Goal: Task Accomplishment & Management: Use online tool/utility

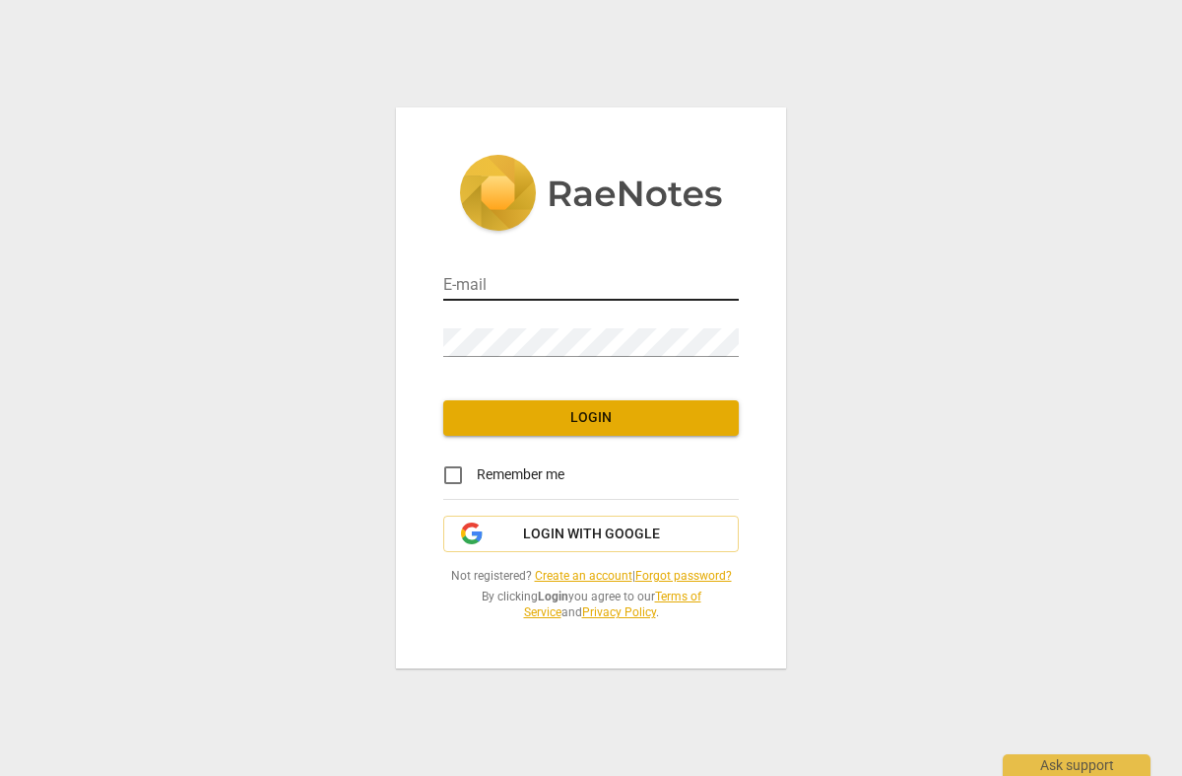
click at [469, 280] on input "email" at bounding box center [591, 286] width 296 height 29
click at [469, 286] on input "email" at bounding box center [591, 286] width 296 height 29
type input "katie@katiedrescher.com"
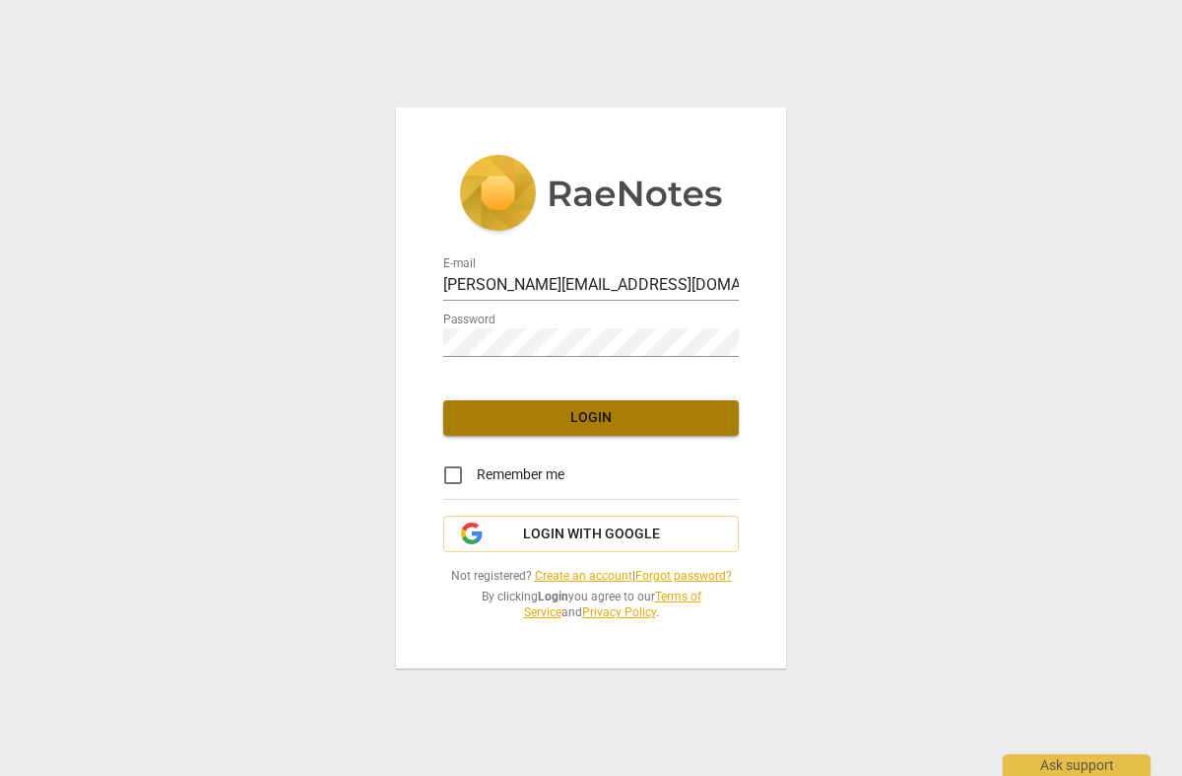
click at [582, 413] on span "Login" at bounding box center [591, 418] width 264 height 20
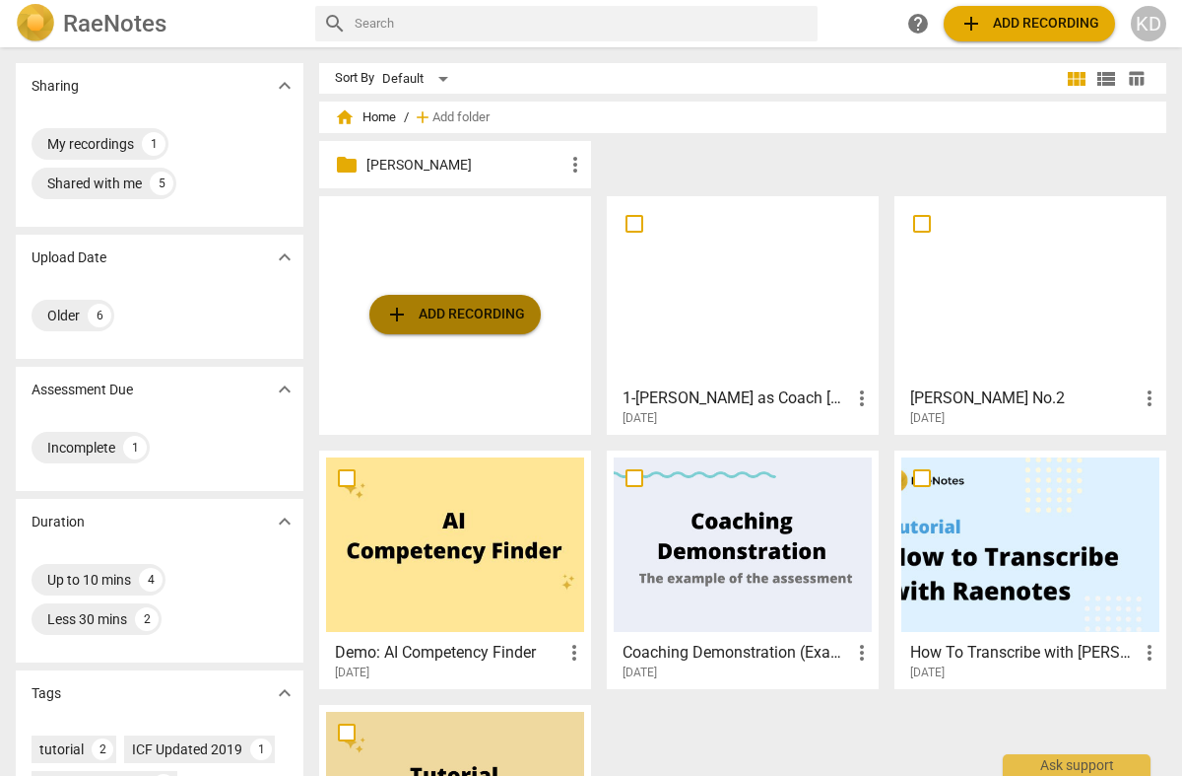
click at [455, 307] on span "add Add recording" at bounding box center [455, 315] width 140 height 24
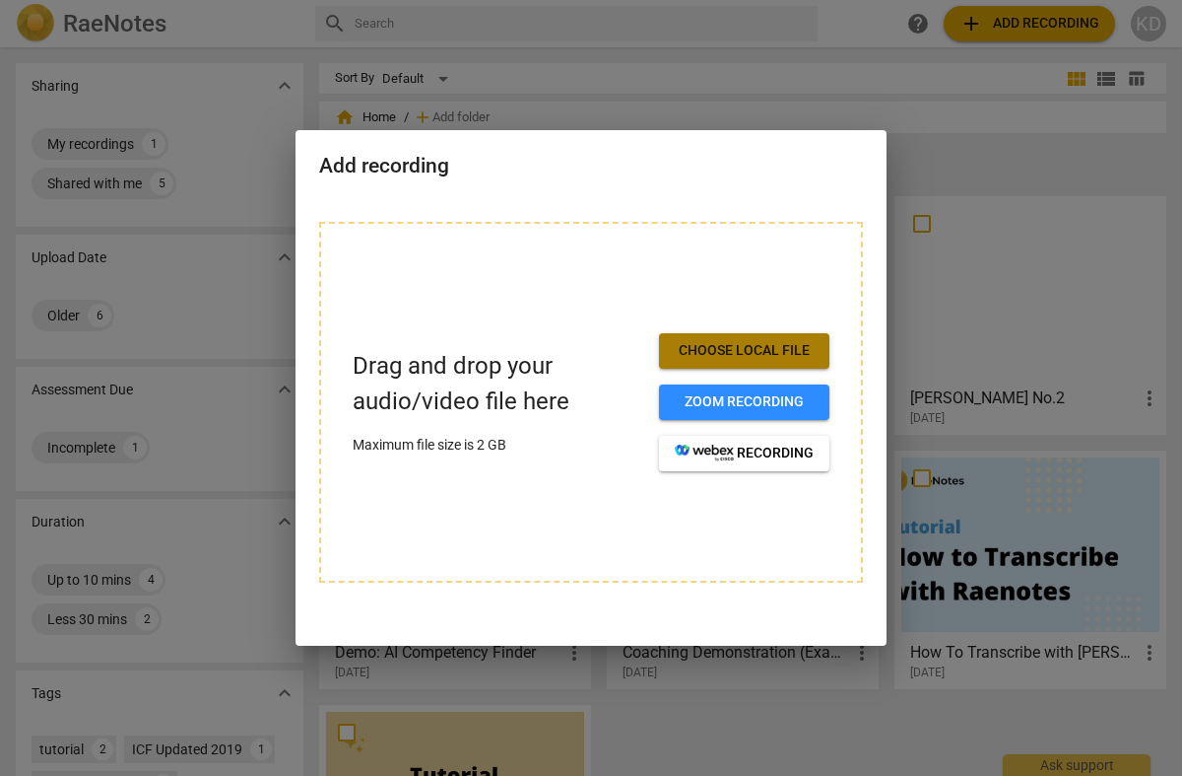
click at [731, 345] on span "Choose local file" at bounding box center [744, 351] width 139 height 20
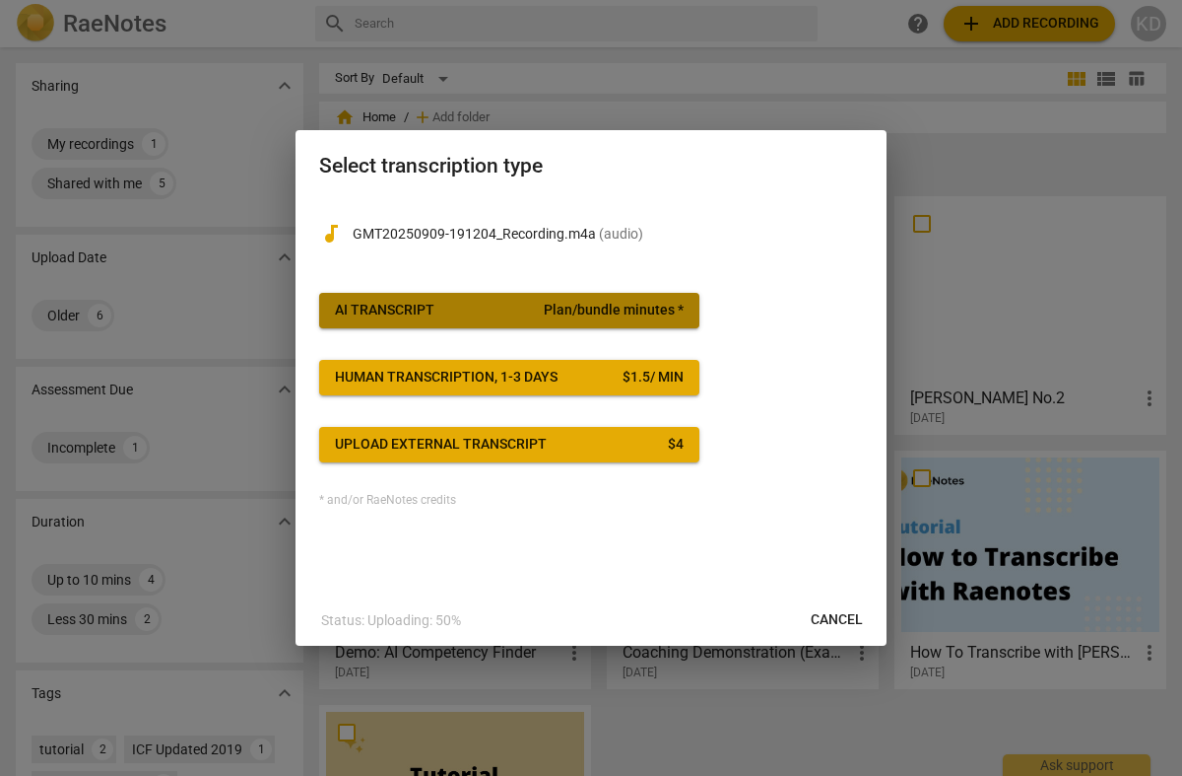
click at [499, 311] on span "AI Transcript Plan/bundle minutes *" at bounding box center [509, 311] width 349 height 20
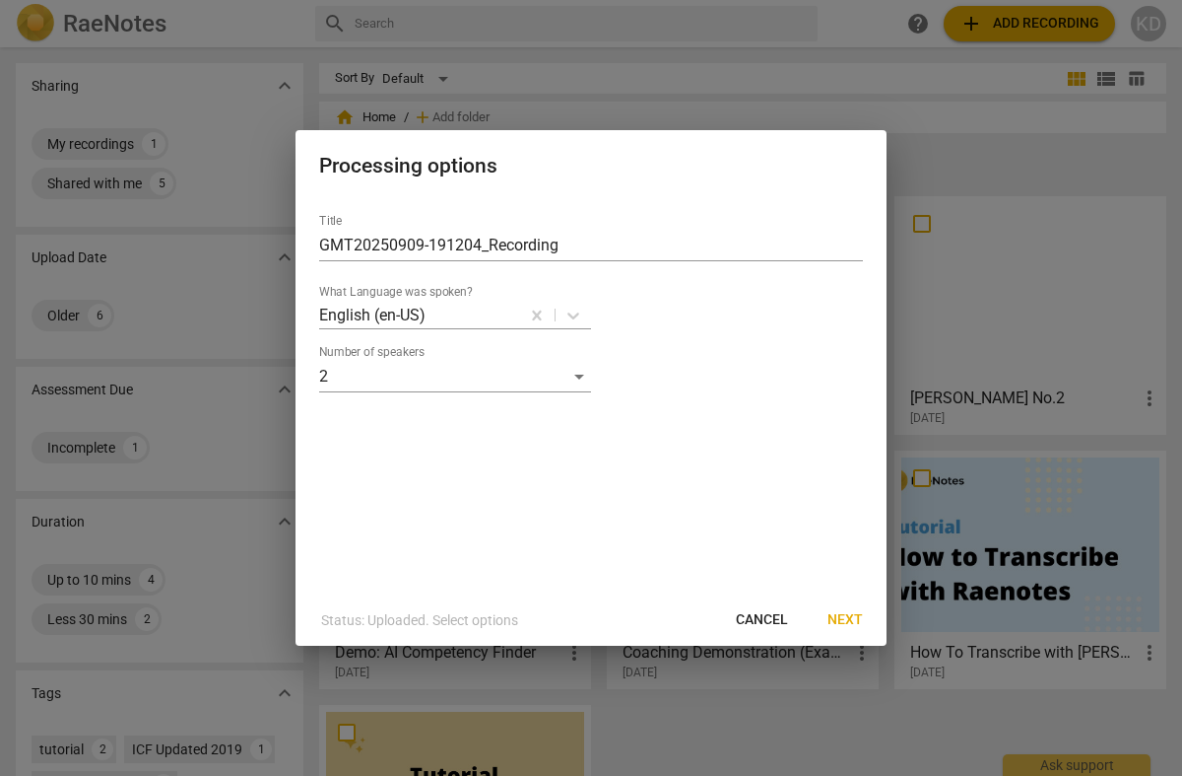
click at [847, 617] on span "Next" at bounding box center [845, 620] width 35 height 20
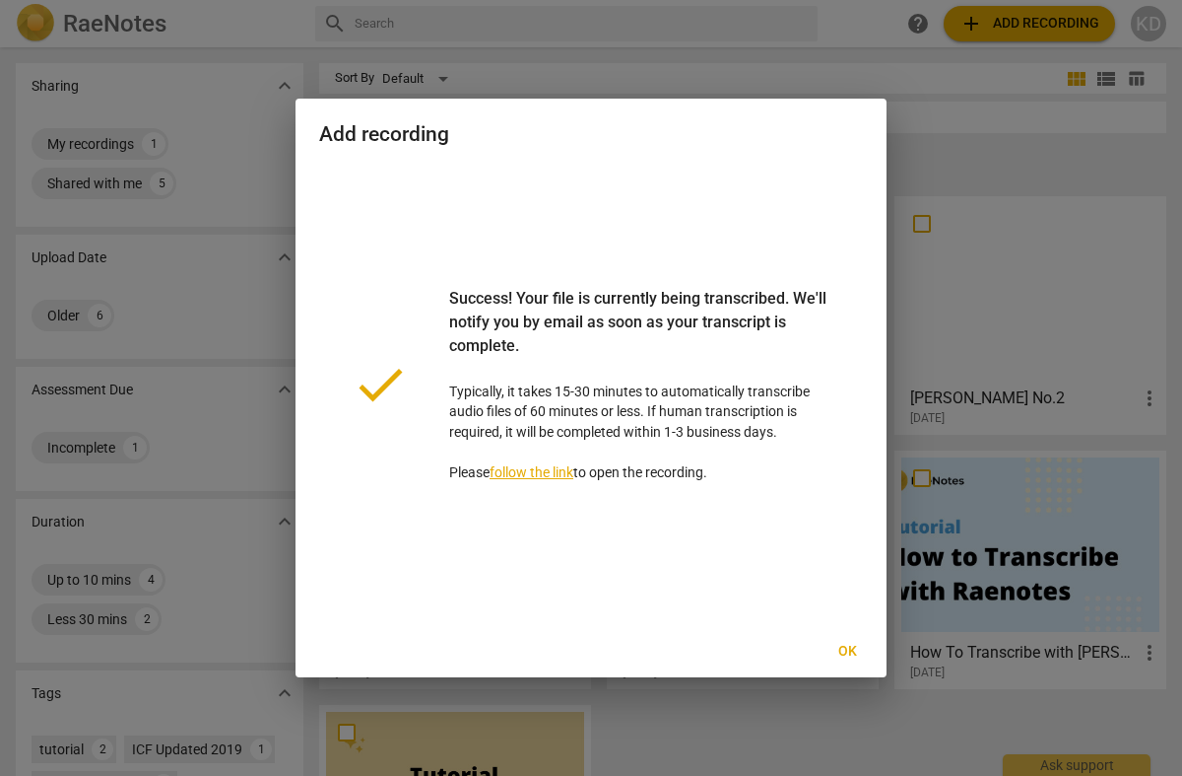
click at [841, 646] on span "Ok" at bounding box center [848, 651] width 32 height 20
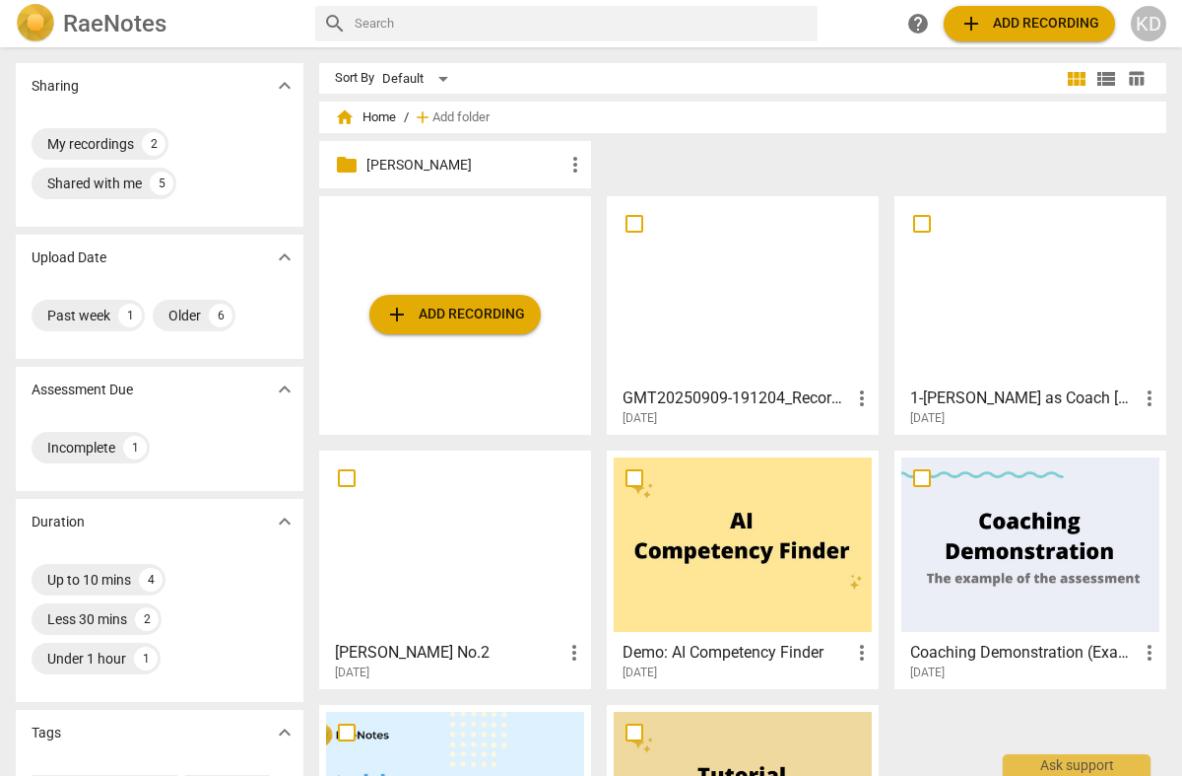
click at [574, 161] on span "more_vert" at bounding box center [576, 165] width 24 height 24
click at [700, 184] on div at bounding box center [591, 388] width 1182 height 776
click at [717, 293] on div at bounding box center [743, 290] width 258 height 174
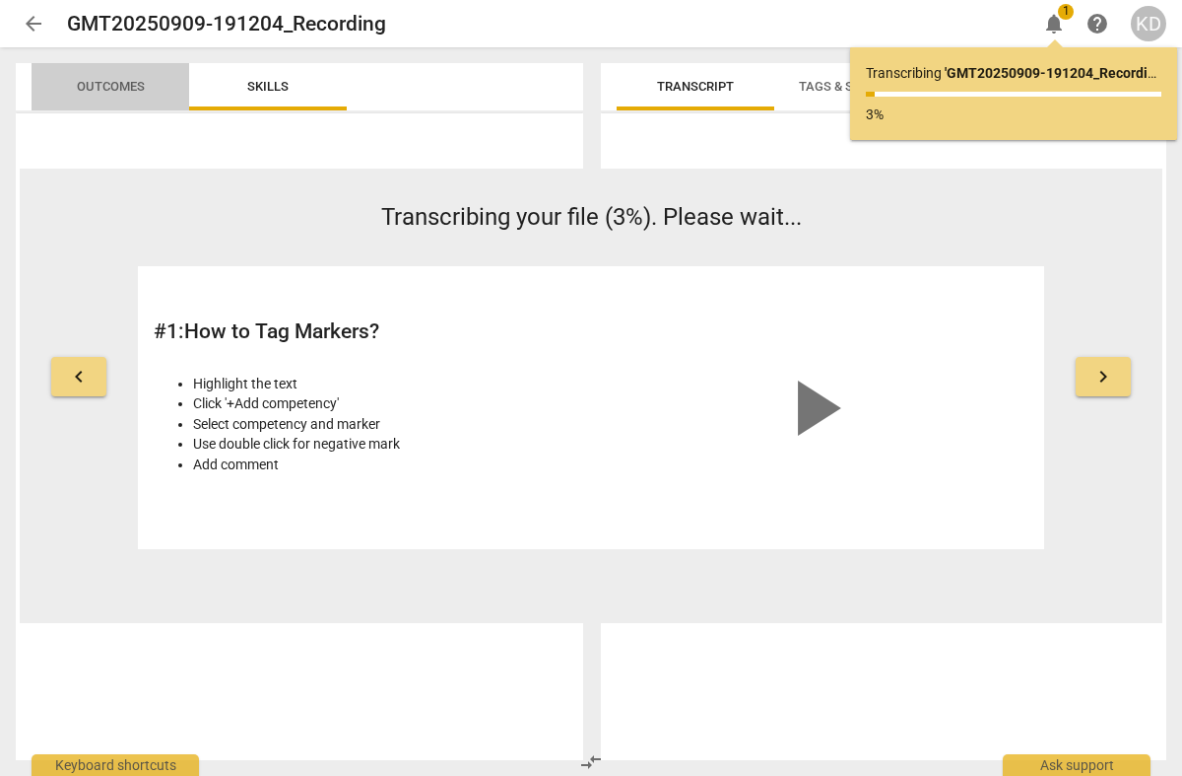
click at [101, 83] on span "Outcomes" at bounding box center [111, 86] width 68 height 15
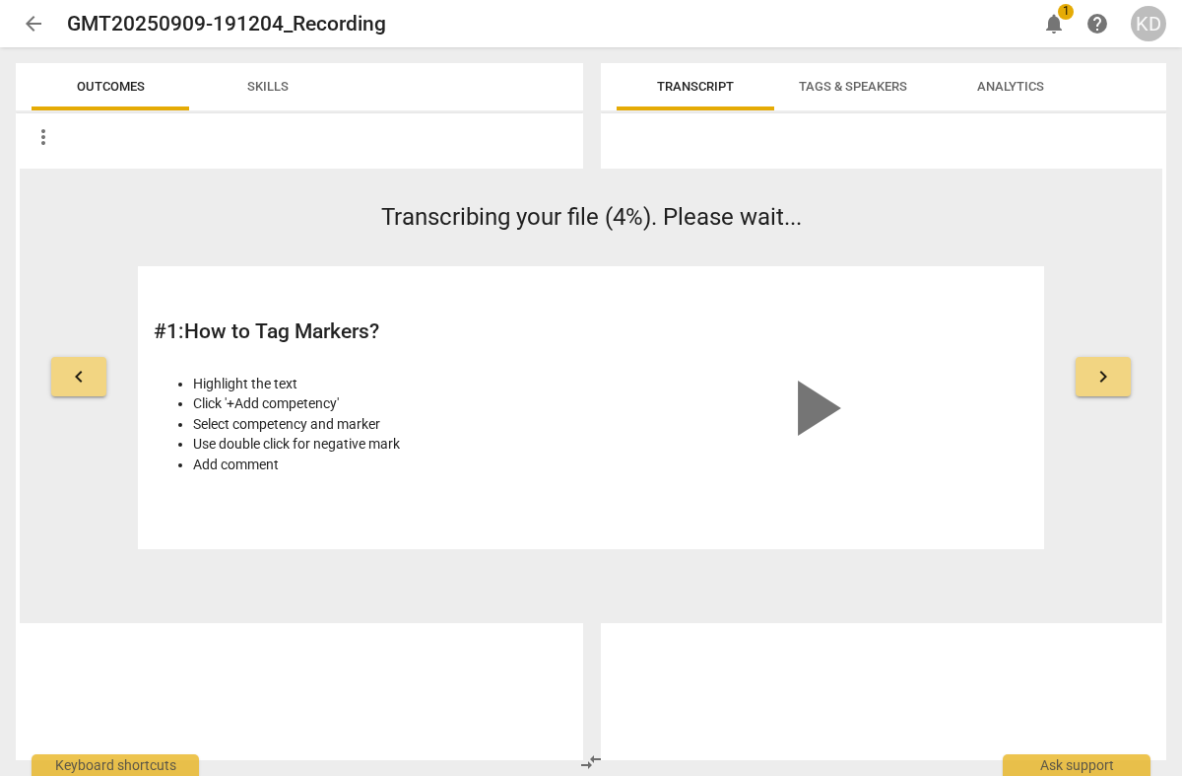
click at [853, 81] on span "Tags & Speakers" at bounding box center [853, 86] width 108 height 15
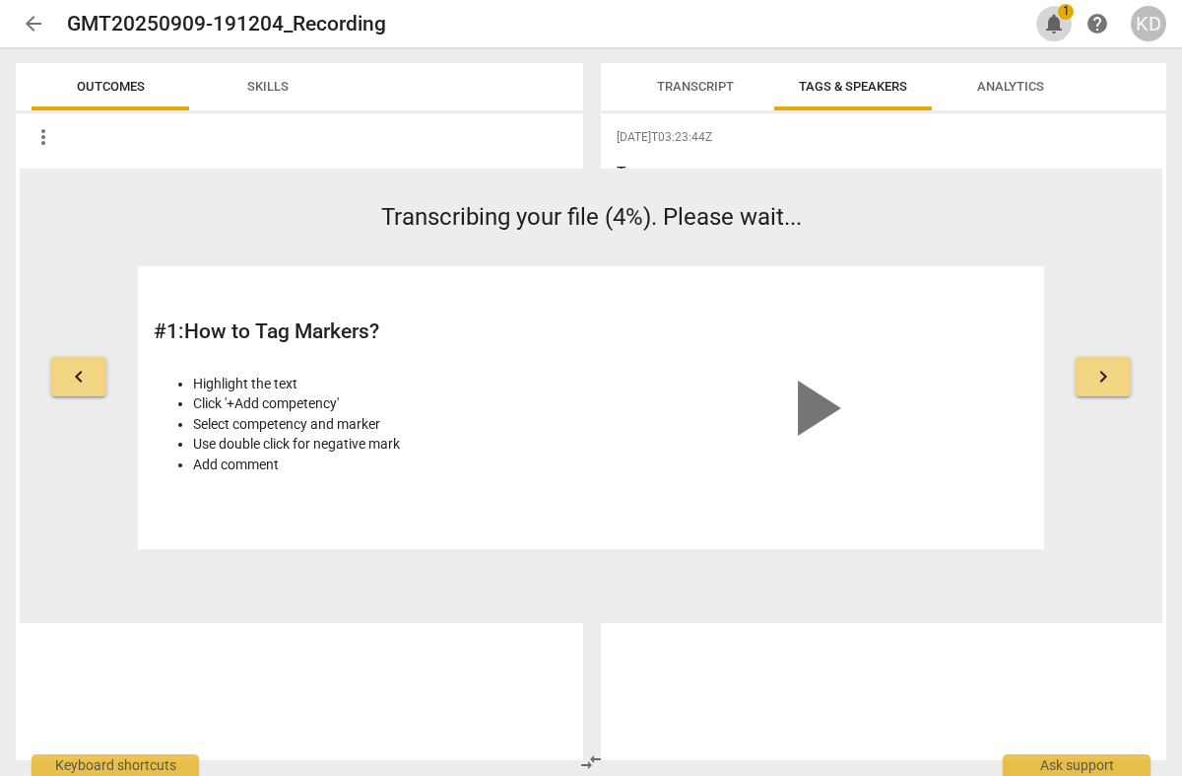
click at [1058, 23] on span "notifications" at bounding box center [1055, 24] width 24 height 24
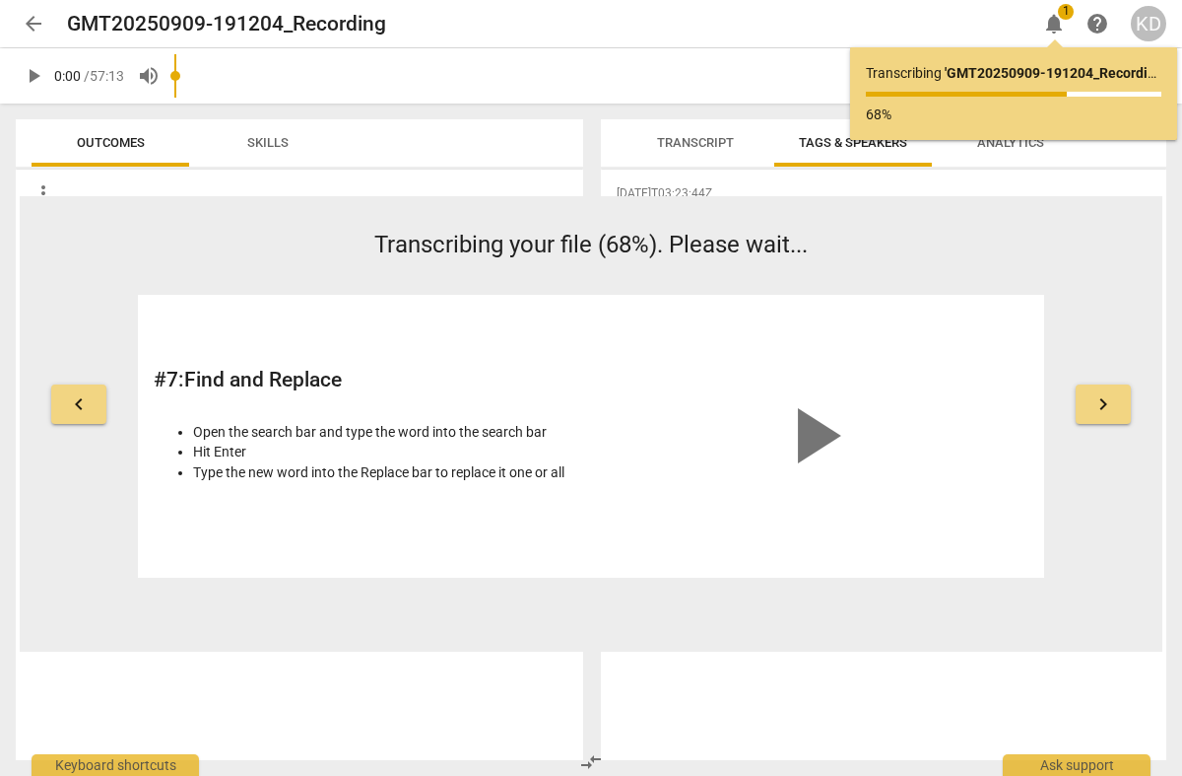
click at [266, 139] on span "Skills" at bounding box center [267, 142] width 41 height 15
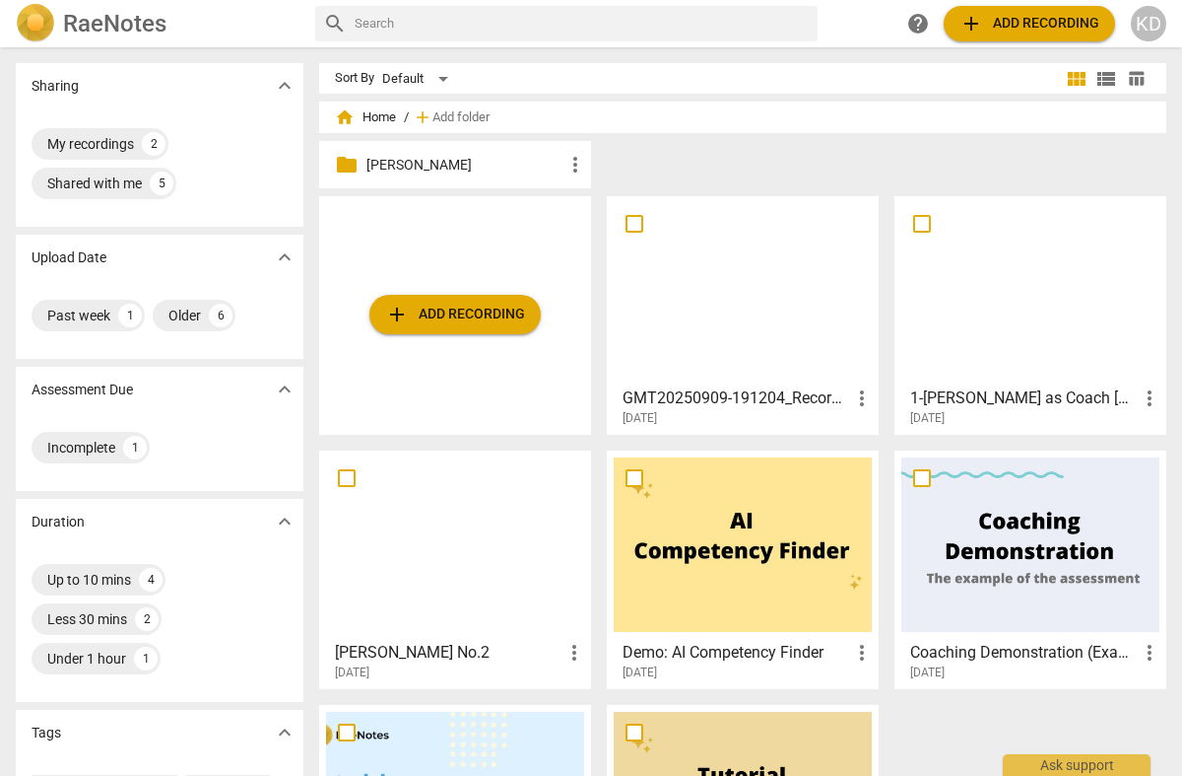
click at [88, 20] on h2 "RaeNotes" at bounding box center [114, 24] width 103 height 28
click at [144, 141] on div "2" at bounding box center [154, 144] width 24 height 24
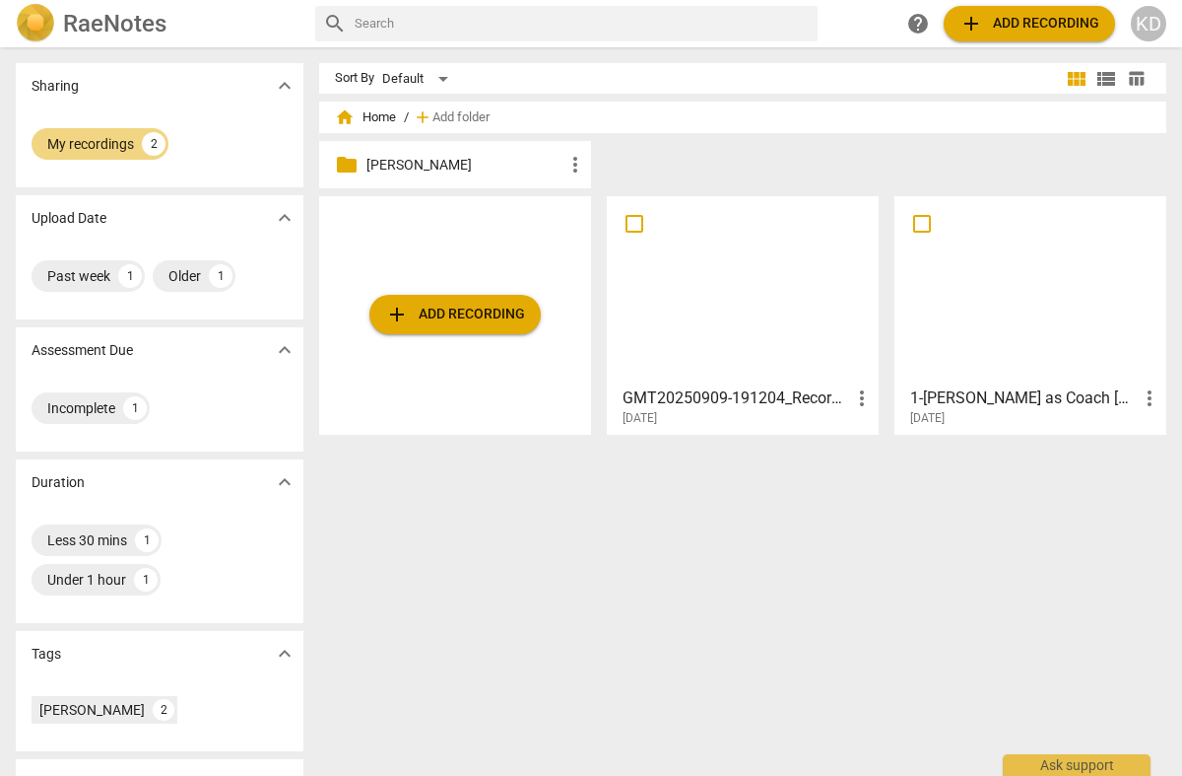
click at [630, 221] on input "checkbox" at bounding box center [634, 224] width 41 height 24
click at [571, 162] on span "more_vert" at bounding box center [576, 165] width 24 height 24
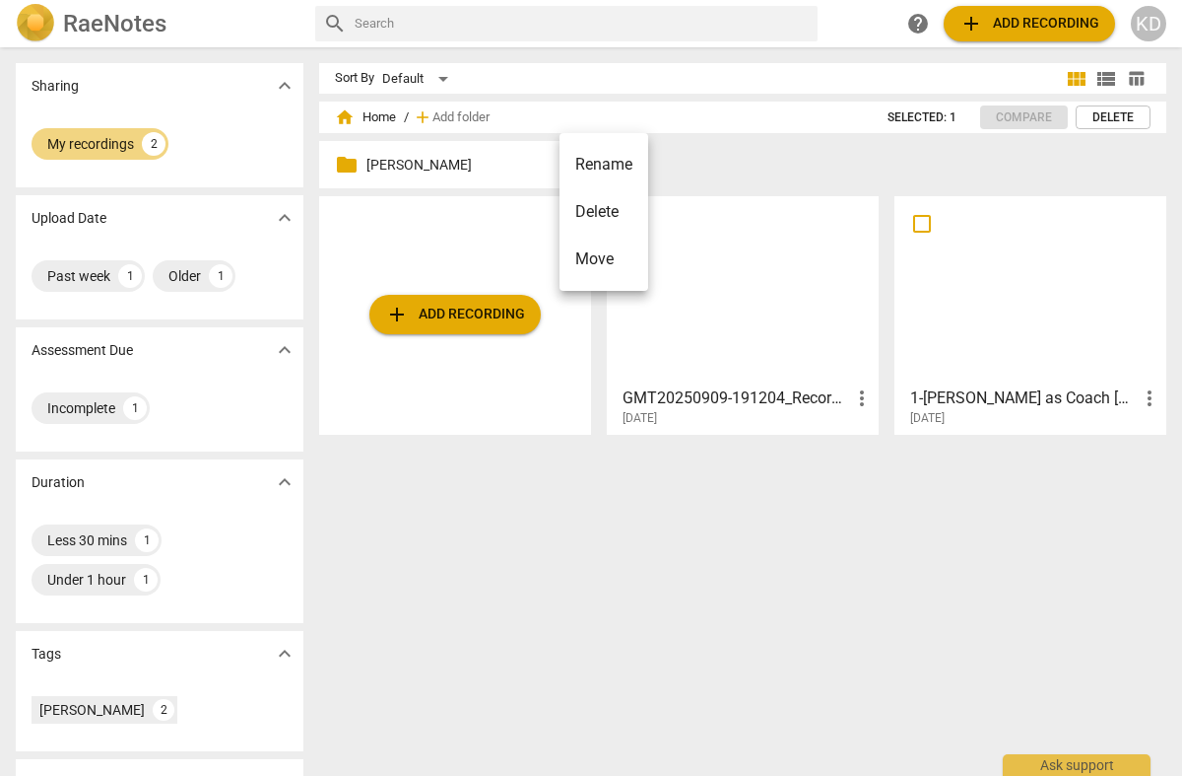
click at [697, 163] on div at bounding box center [591, 388] width 1182 height 776
click at [633, 221] on input "checkbox" at bounding box center [634, 224] width 41 height 24
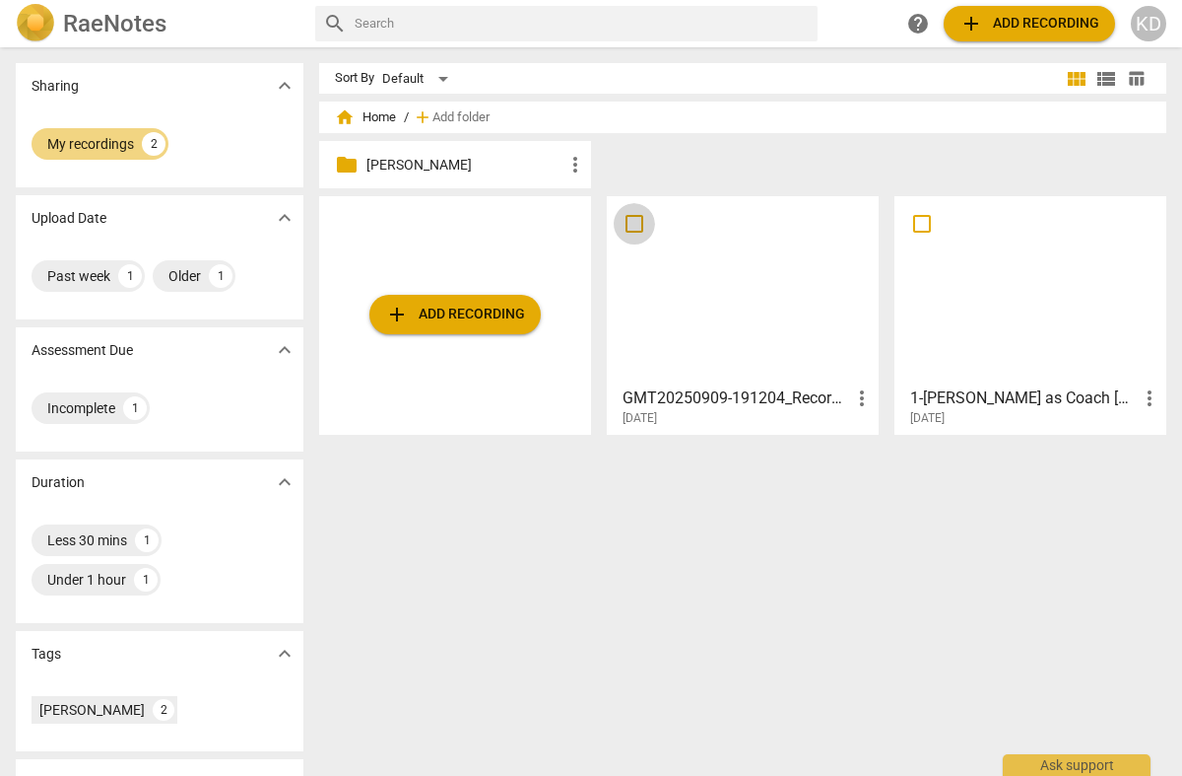
click at [637, 225] on input "checkbox" at bounding box center [634, 224] width 41 height 24
checkbox input "false"
click at [637, 223] on input "checkbox" at bounding box center [634, 224] width 41 height 24
click at [683, 24] on input "text" at bounding box center [582, 24] width 455 height 32
type input "ICF mentor"
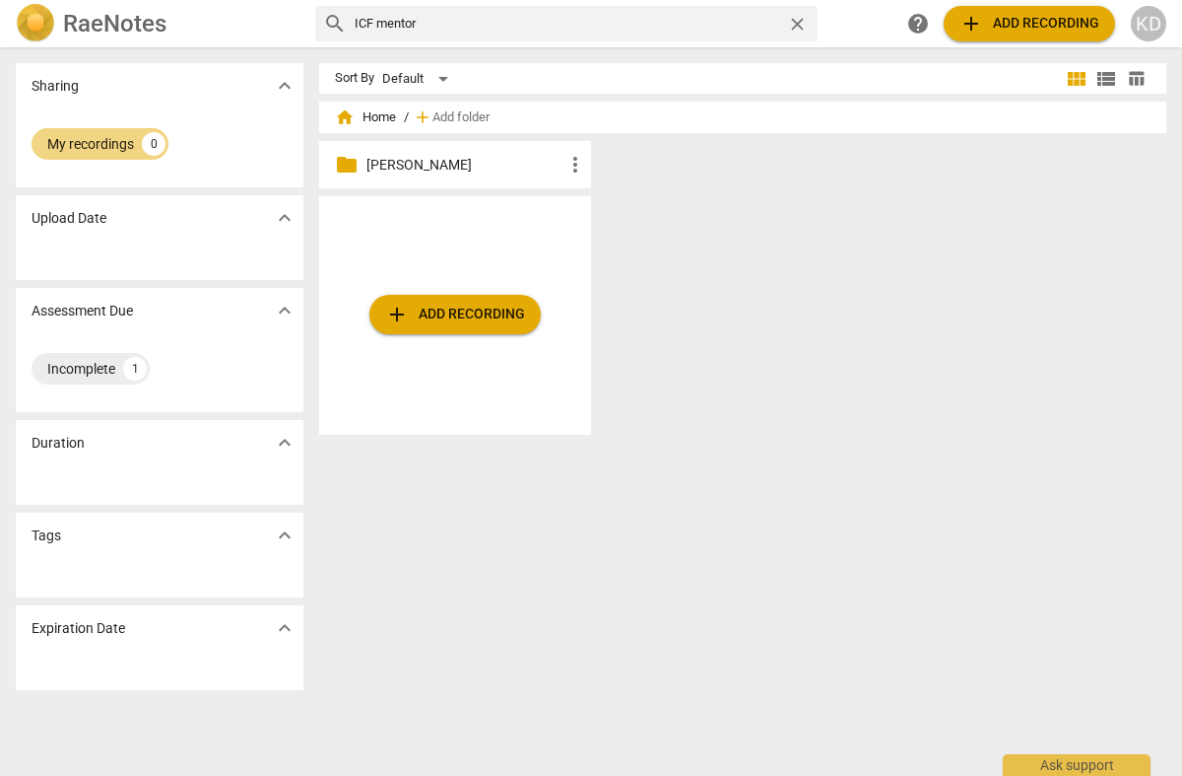
click at [793, 24] on span "close" at bounding box center [797, 24] width 21 height 21
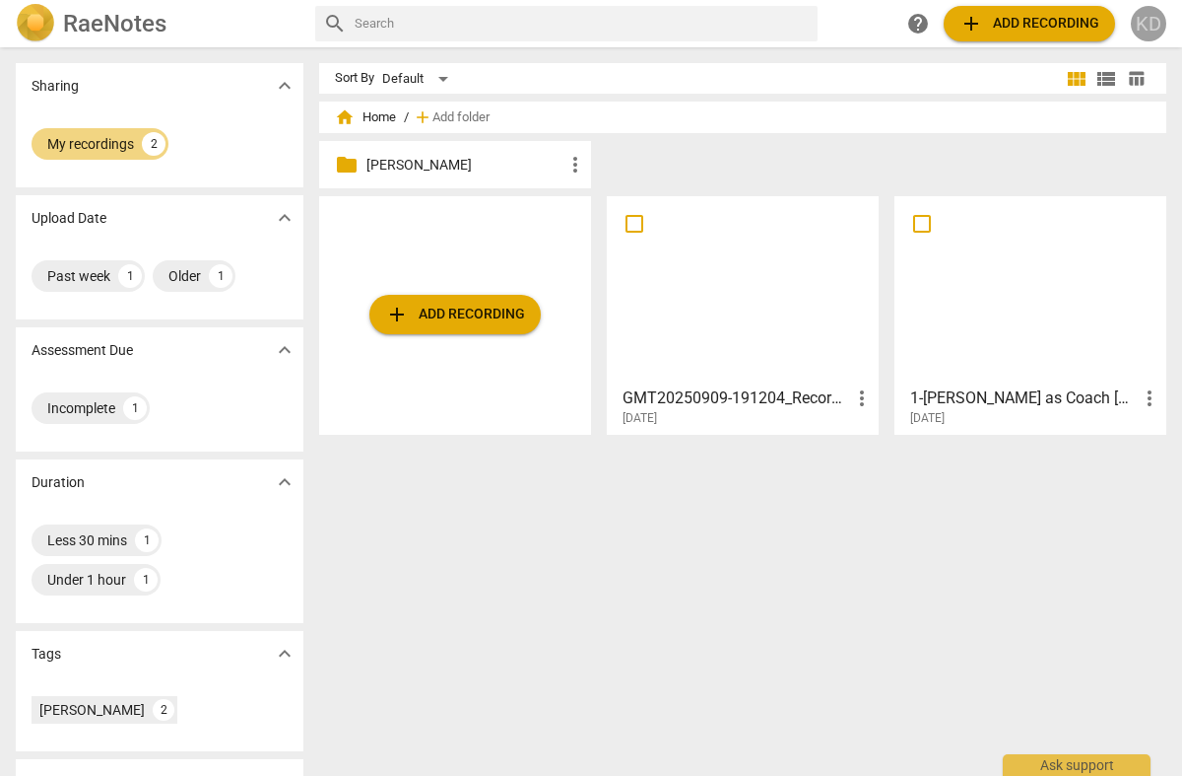
click at [1139, 18] on div "KD" at bounding box center [1148, 23] width 35 height 35
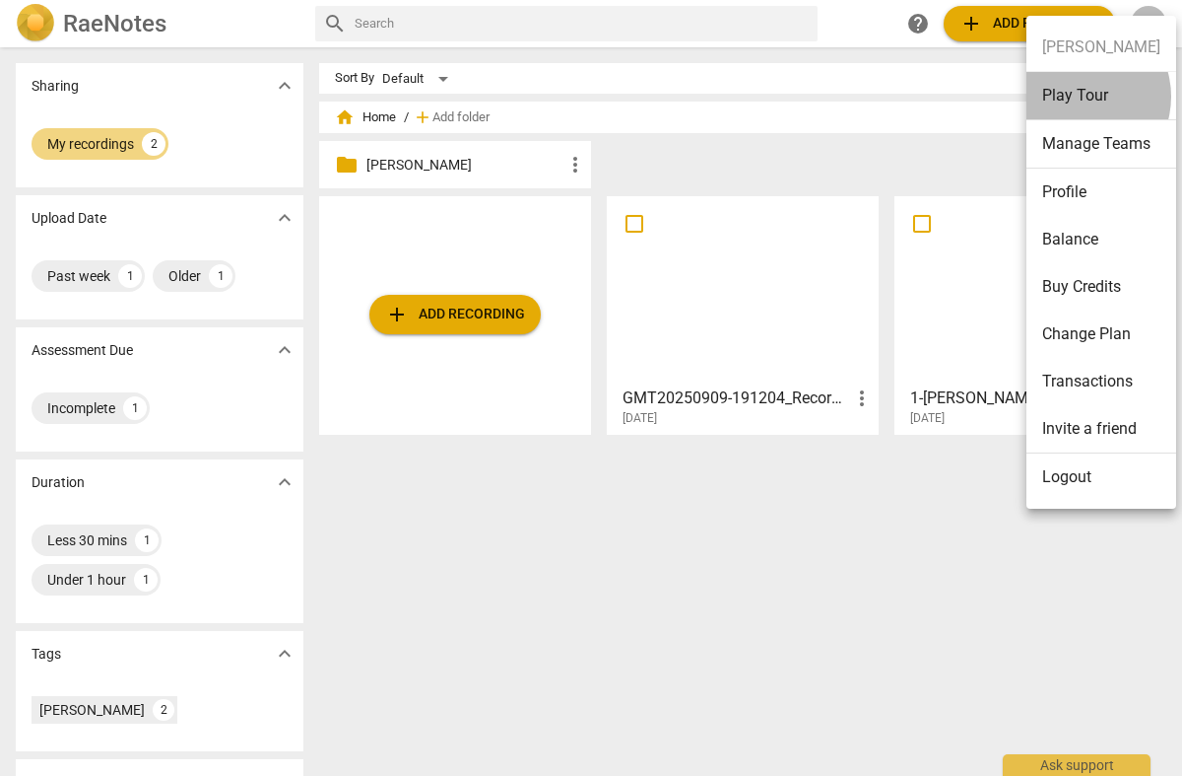
click at [1079, 97] on li "Play Tour" at bounding box center [1102, 96] width 150 height 48
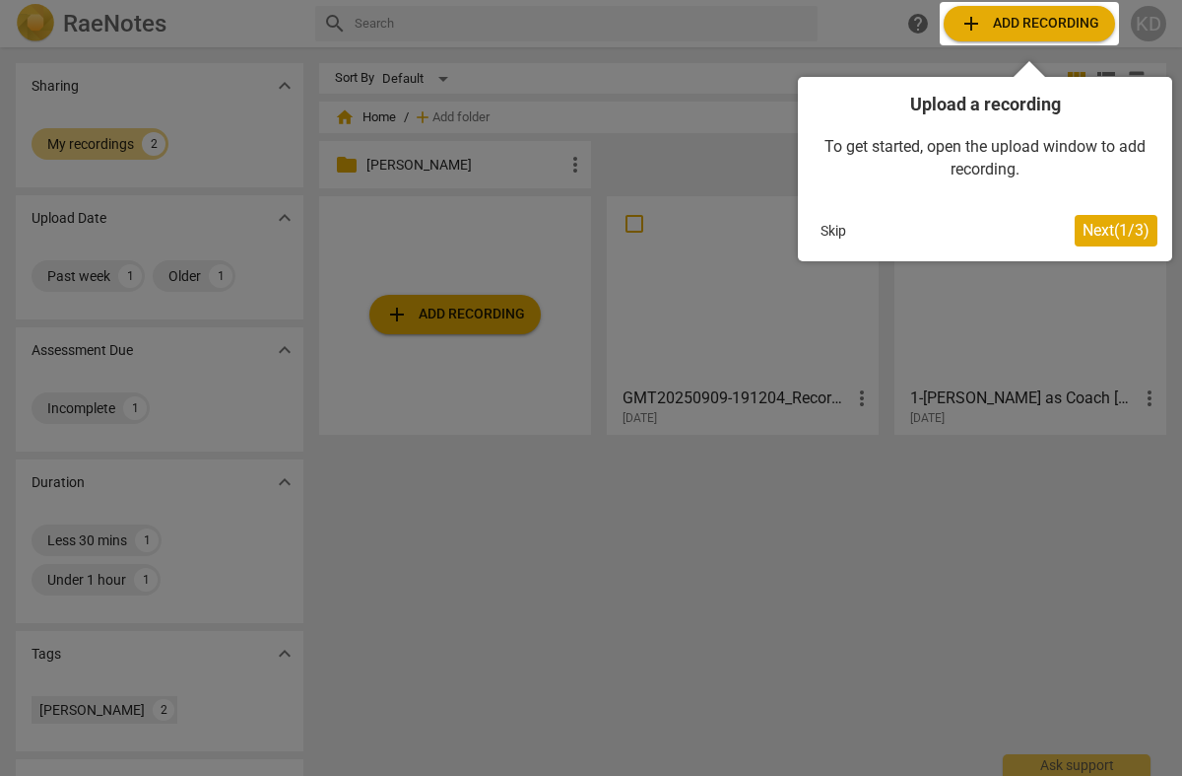
click at [1097, 228] on span "Next ( 1 / 3 )" at bounding box center [1116, 230] width 67 height 19
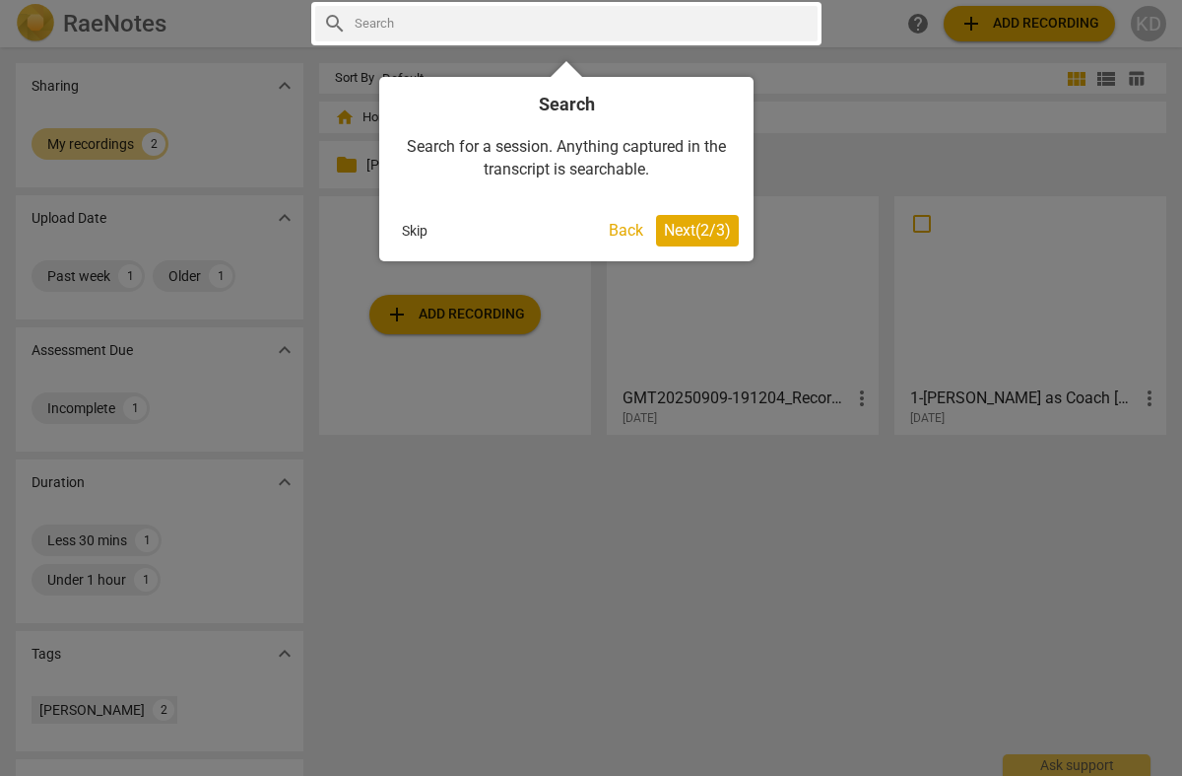
click at [678, 229] on span "Next ( 2 / 3 )" at bounding box center [697, 230] width 67 height 19
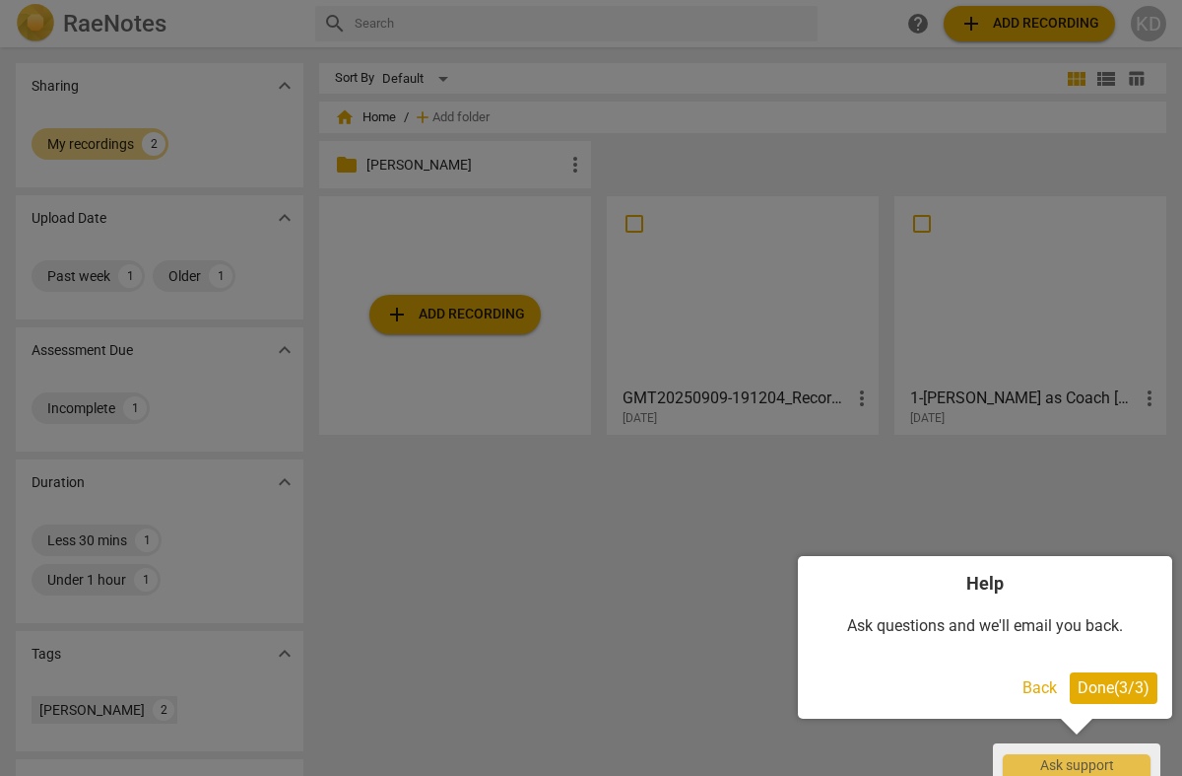
click at [1091, 686] on span "Done ( 3 / 3 )" at bounding box center [1114, 687] width 72 height 19
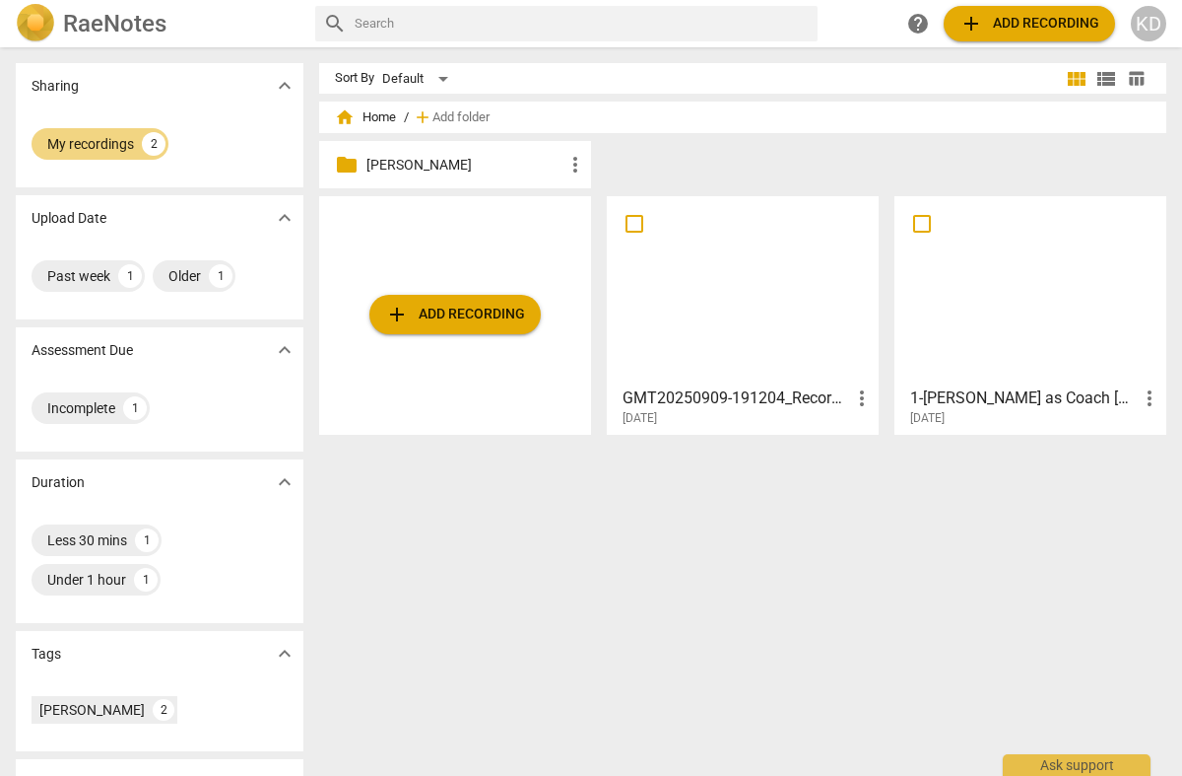
click at [60, 24] on div "RaeNotes" at bounding box center [158, 23] width 284 height 39
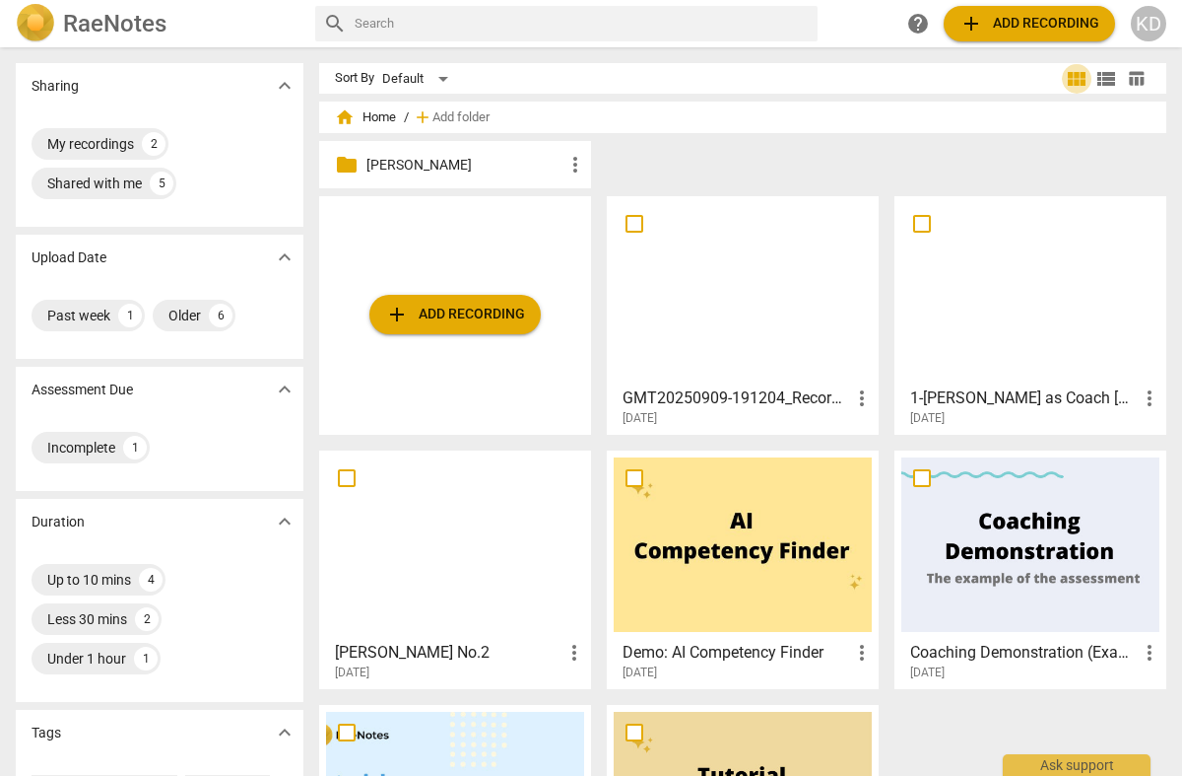
click at [1069, 75] on span "view_module" at bounding box center [1077, 79] width 24 height 24
click at [1099, 80] on span "view_list" at bounding box center [1107, 79] width 24 height 24
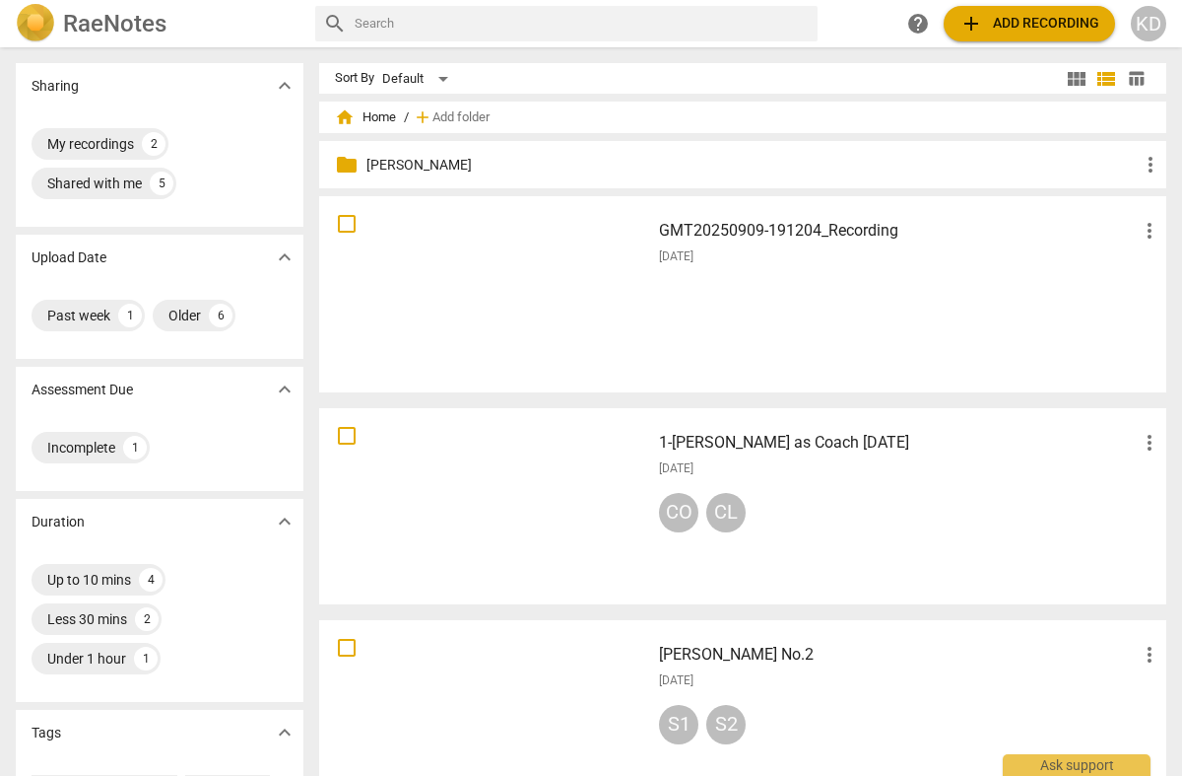
click at [1128, 78] on span "table_chart" at bounding box center [1136, 78] width 19 height 19
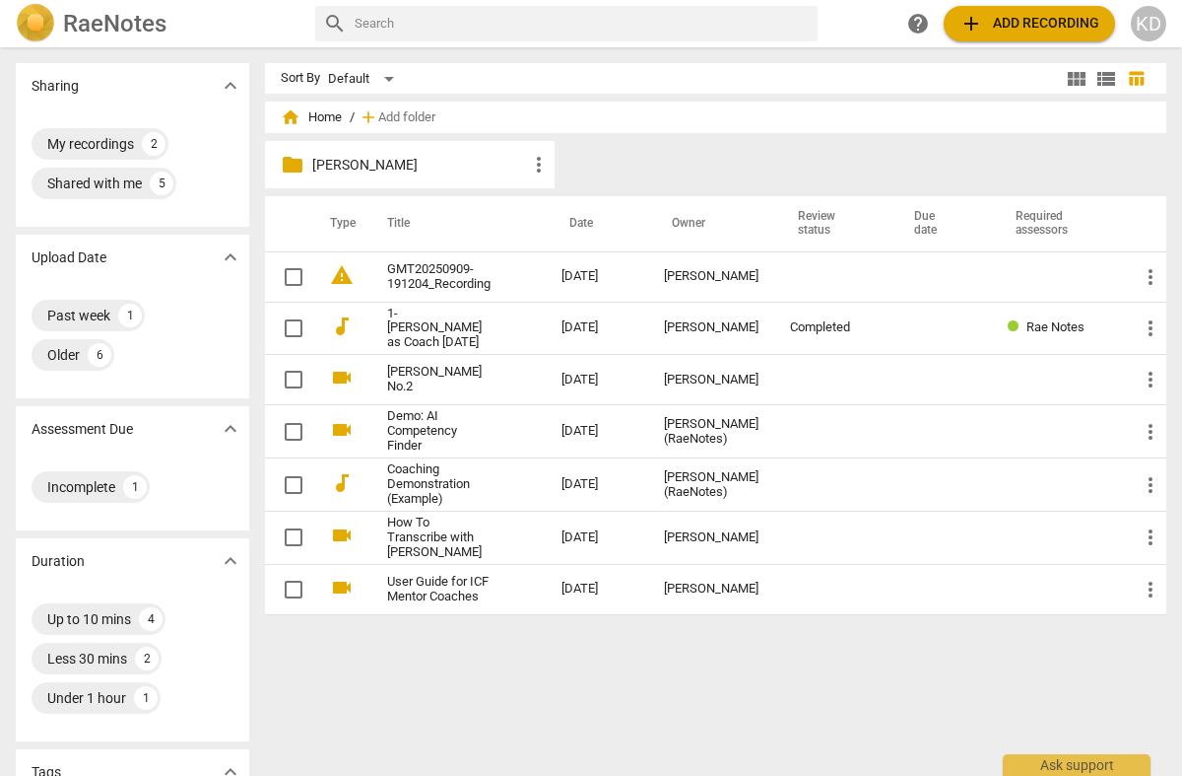
click at [434, 578] on link "User Guide for ICF Mentor Coaches" at bounding box center [438, 589] width 103 height 30
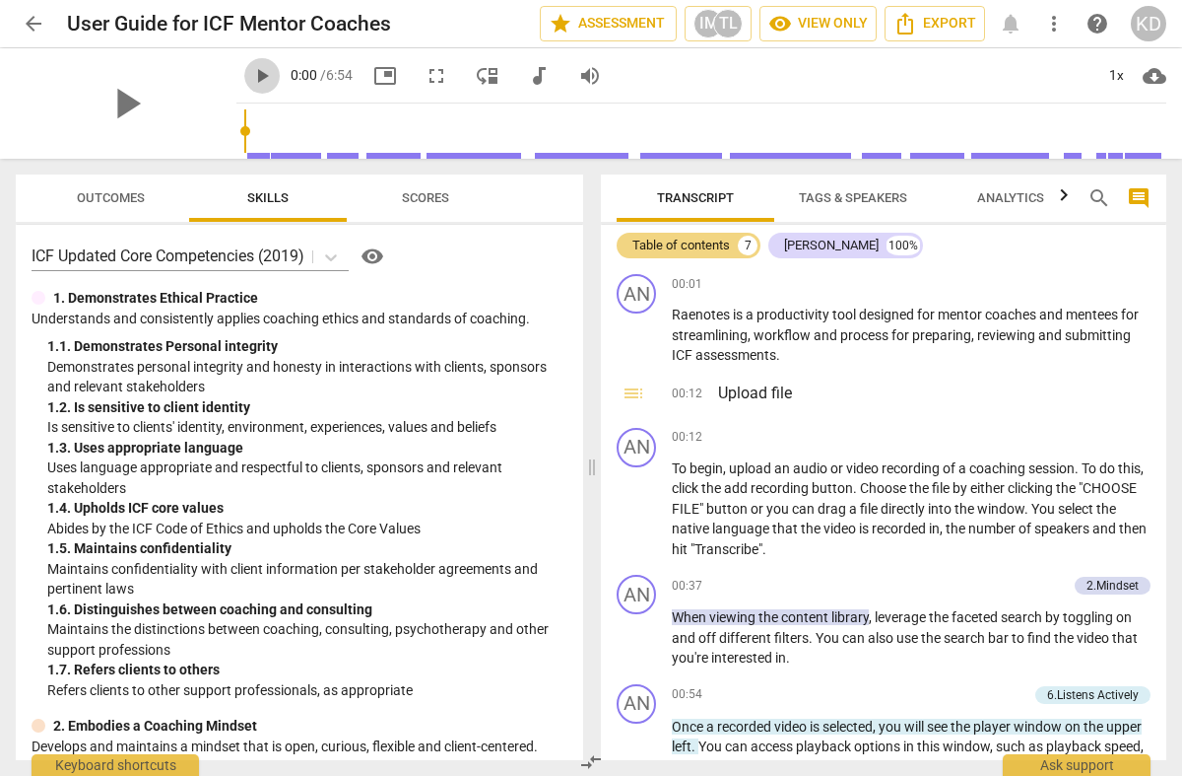
click at [250, 73] on span "play_arrow" at bounding box center [262, 76] width 24 height 24
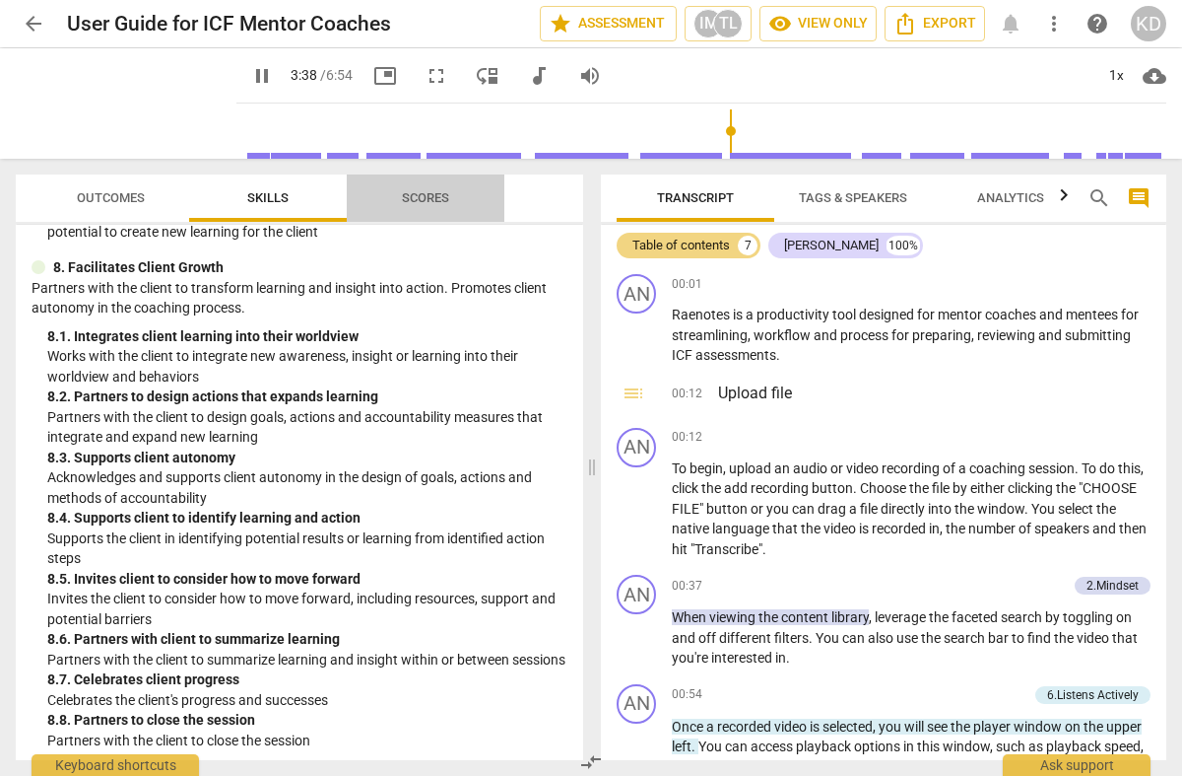
click at [430, 200] on span "Scores" at bounding box center [425, 197] width 47 height 15
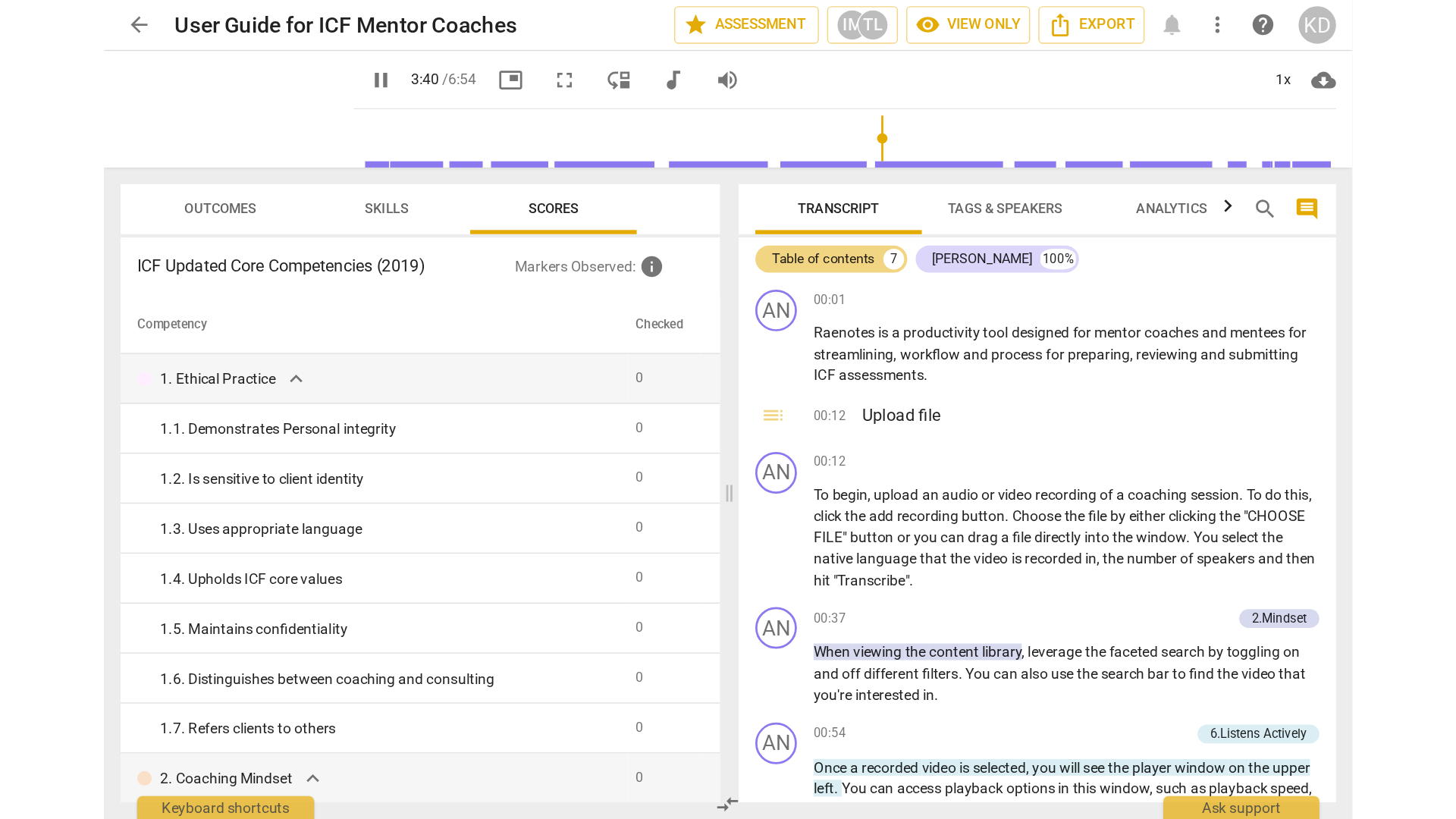
scroll to position [1008, 0]
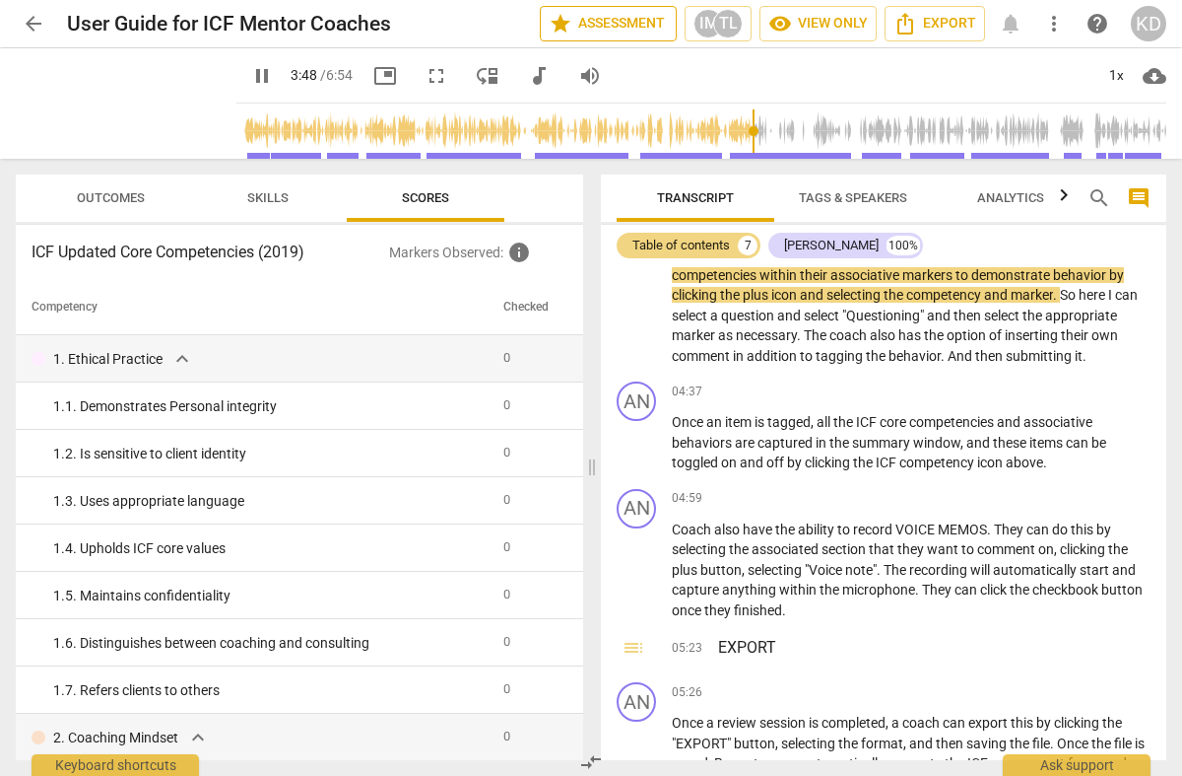
click at [595, 24] on span "star Assessment" at bounding box center [608, 24] width 119 height 24
type input "229"
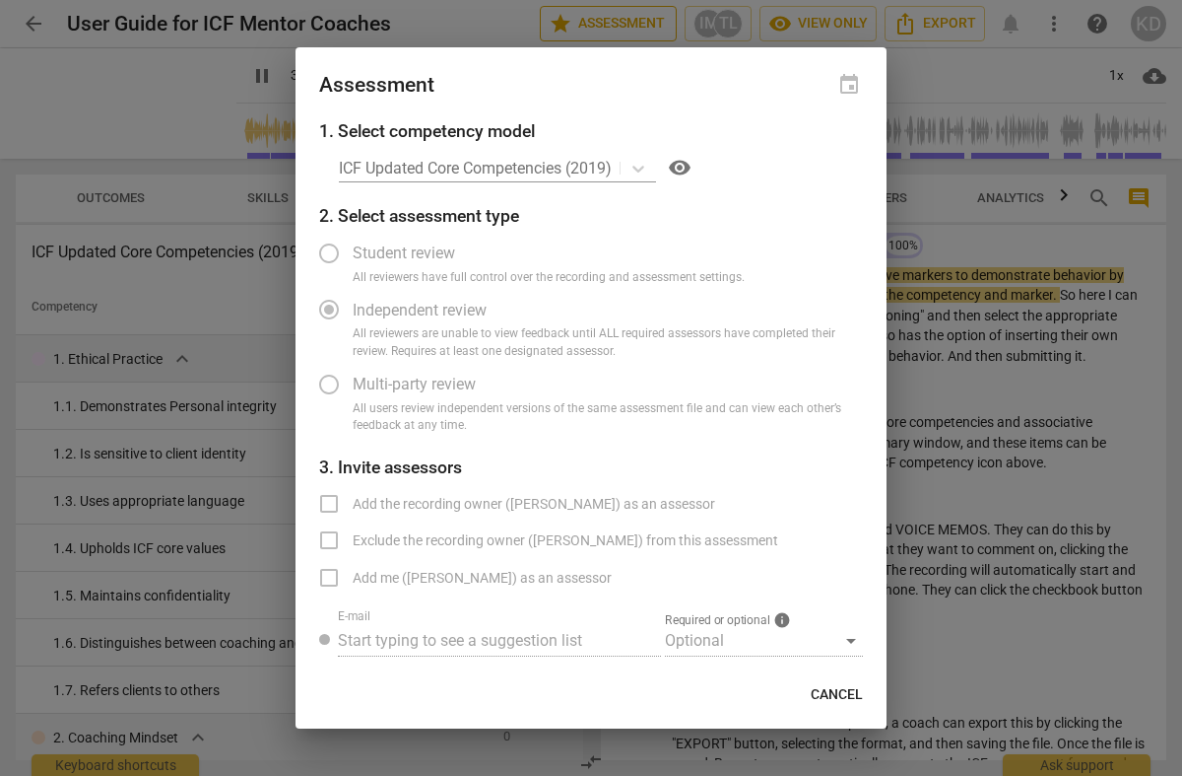
radio input "false"
type input "229"
radio input "false"
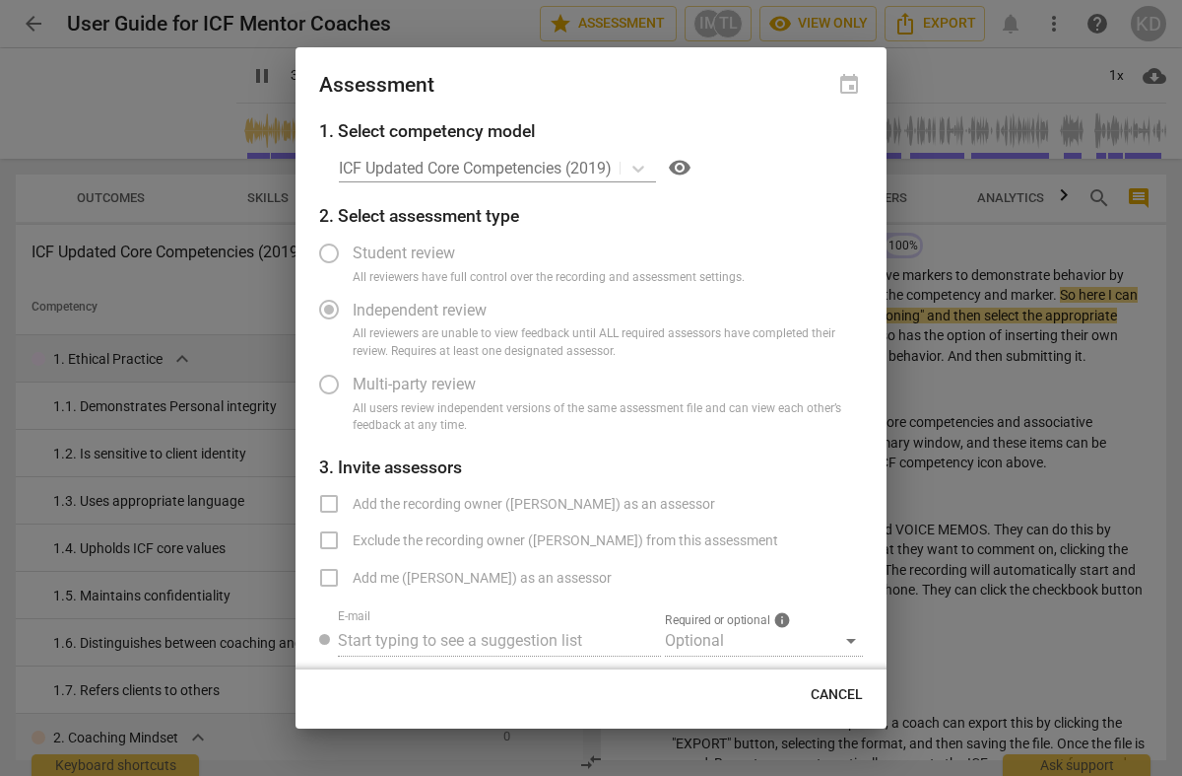
click at [642, 166] on div "ICF Updated Core Competencies (2019) visibility" at bounding box center [601, 168] width 524 height 32
type input "266"
click at [813, 691] on span "Cancel" at bounding box center [837, 695] width 52 height 20
radio input "false"
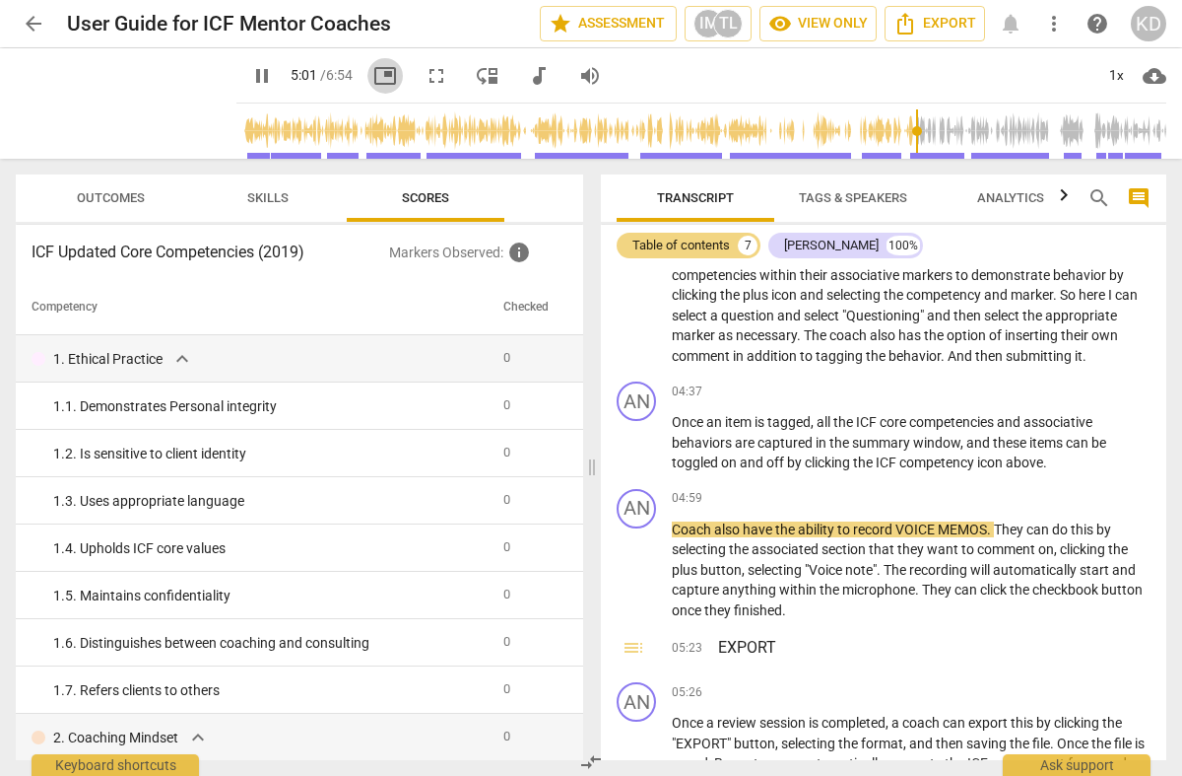
click at [373, 73] on span "picture_in_picture" at bounding box center [385, 76] width 24 height 24
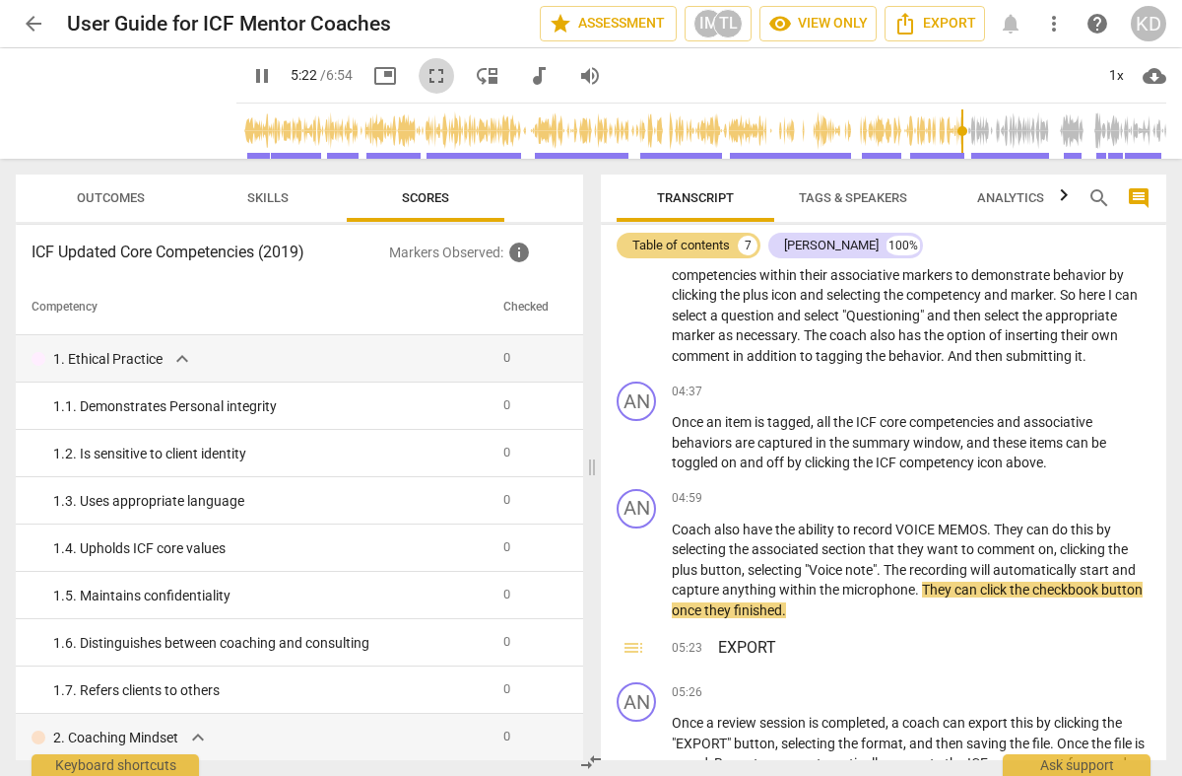
click at [425, 73] on span "fullscreen" at bounding box center [437, 76] width 24 height 24
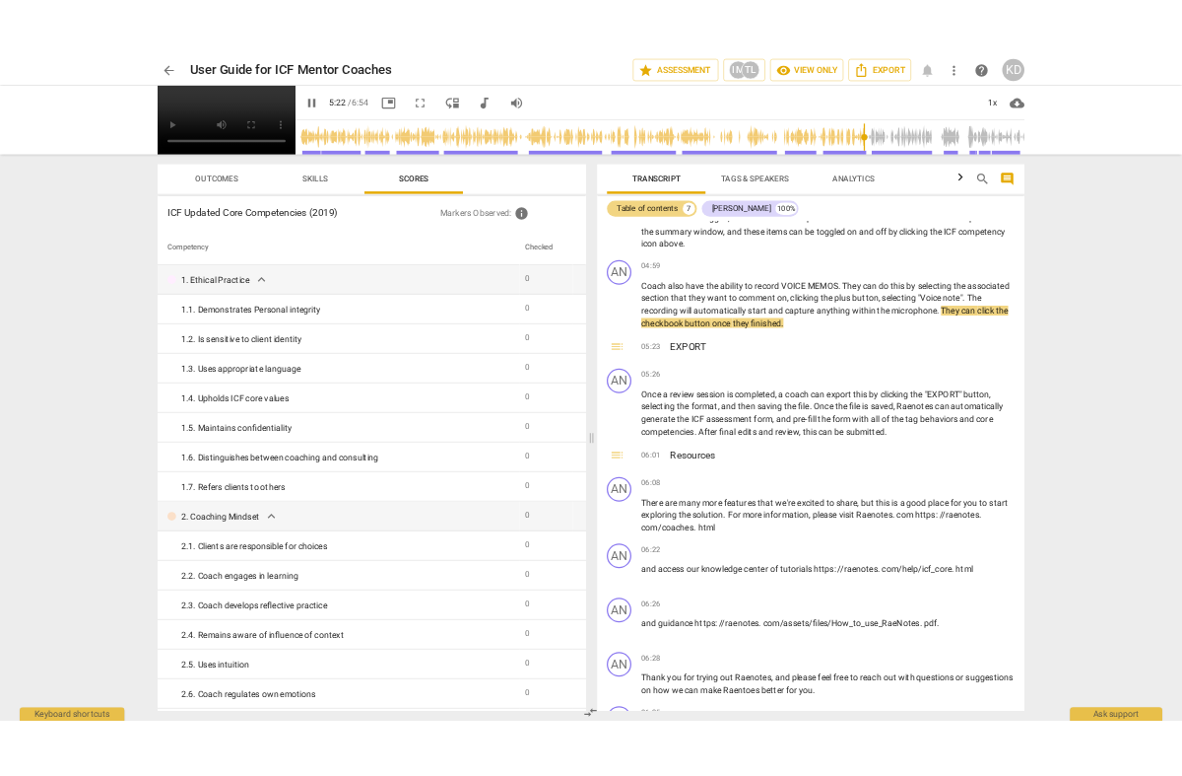
scroll to position [1147, 0]
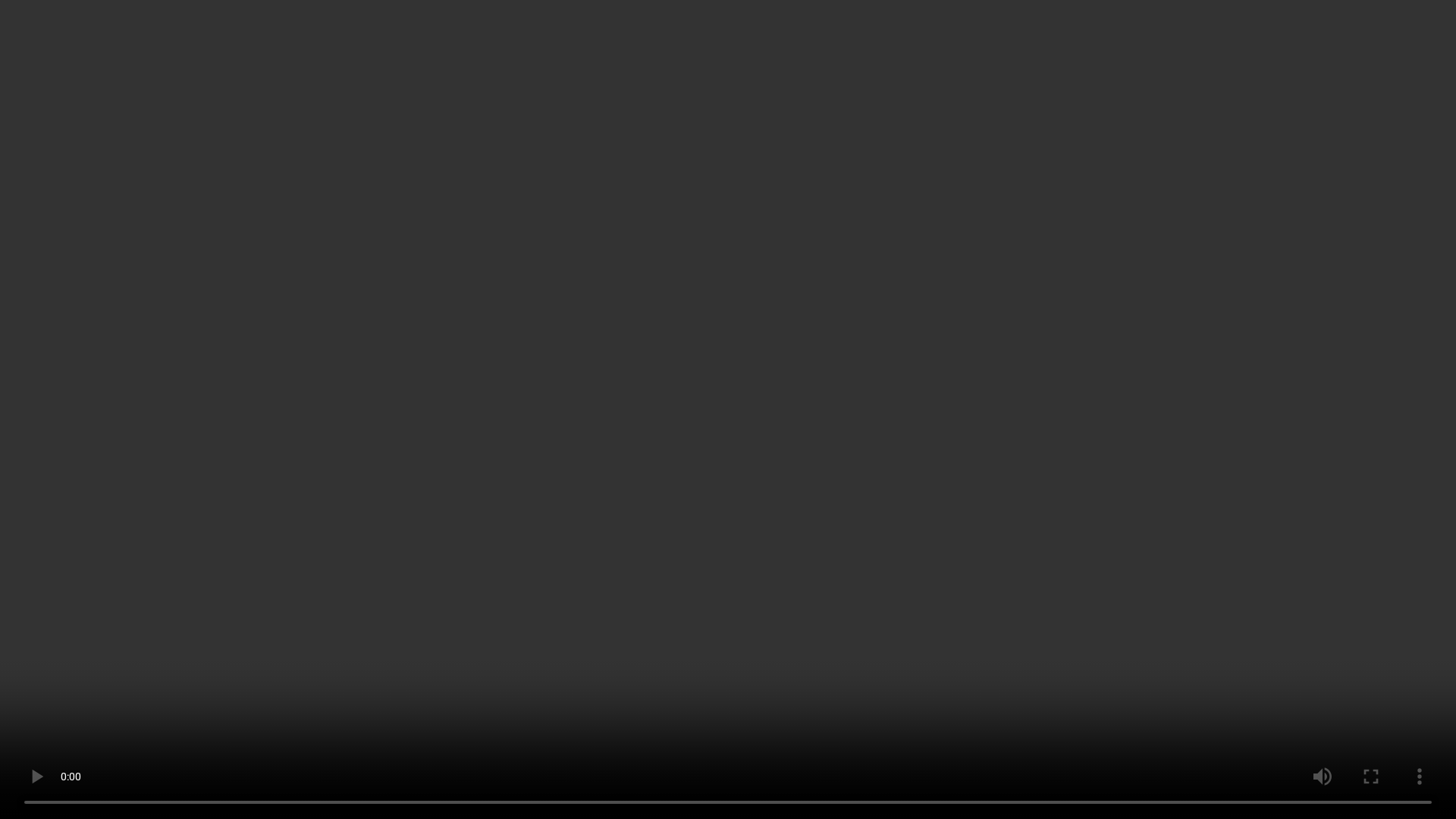
click at [33, 84] on video at bounding box center [728, 410] width 1456 height 819
click at [28, 85] on video at bounding box center [728, 410] width 1456 height 819
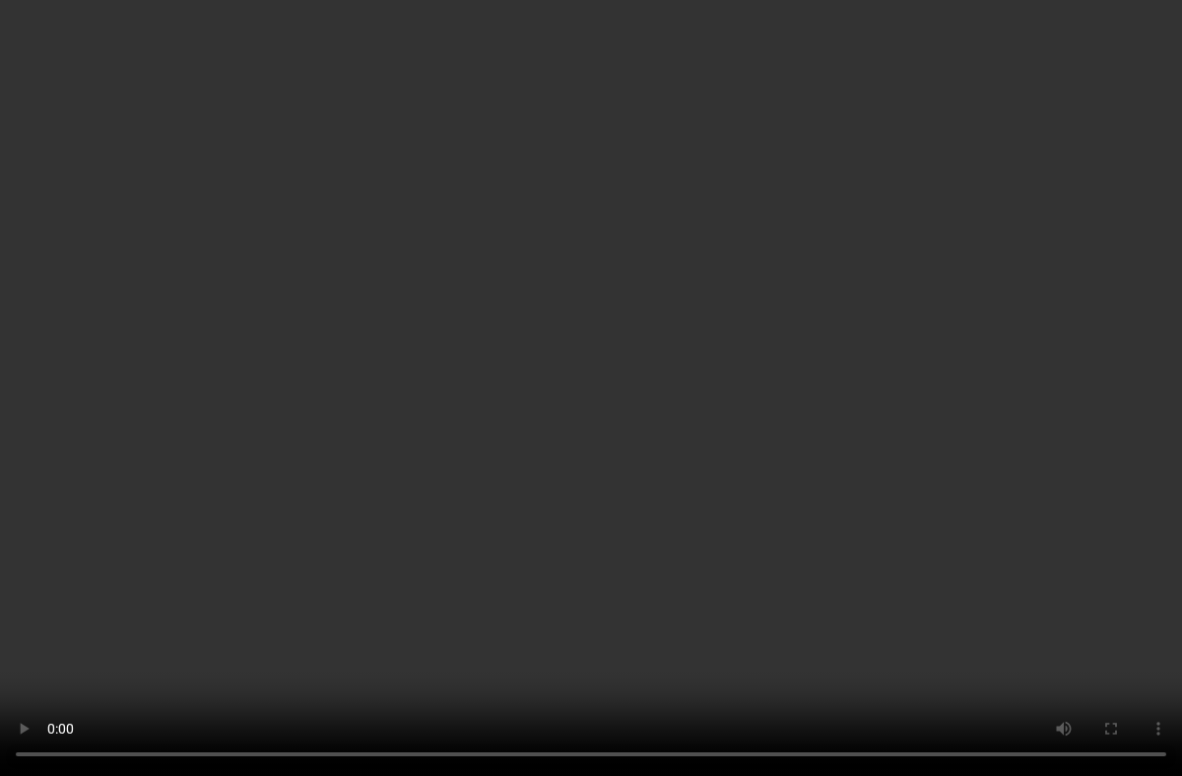
scroll to position [1309, 0]
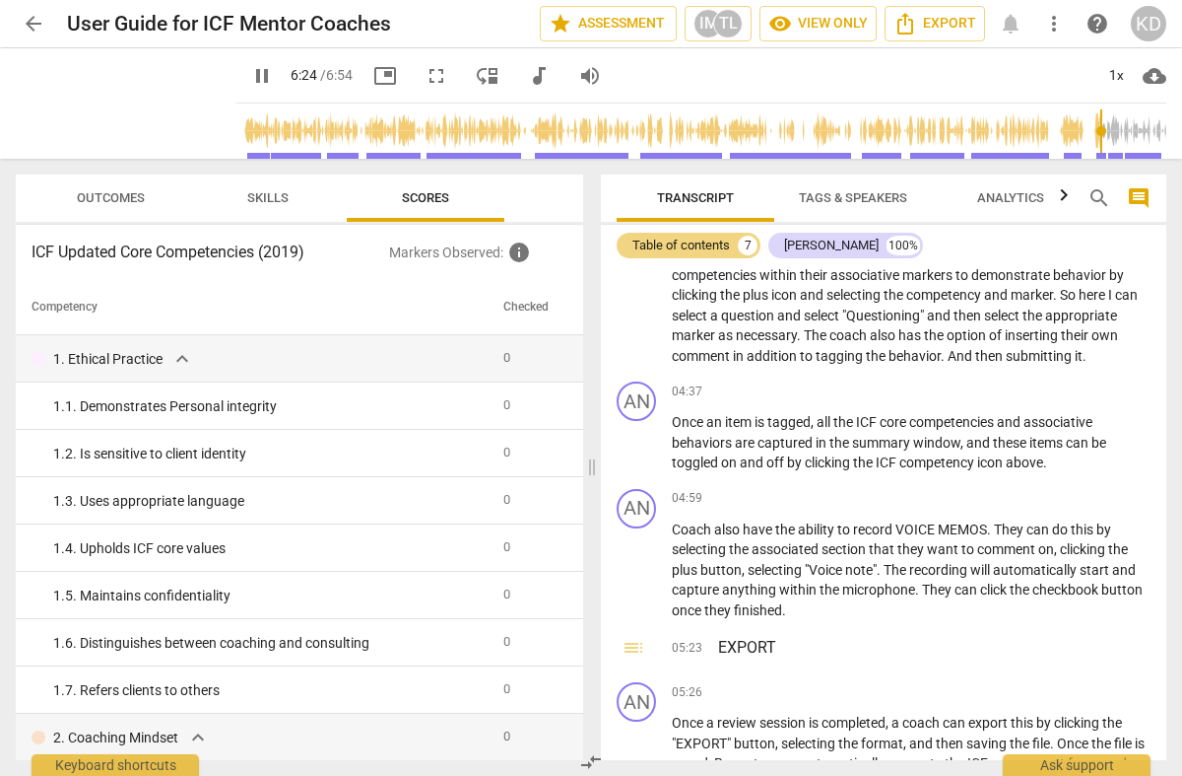
type input "385"
click at [31, 19] on span "arrow_back" at bounding box center [34, 24] width 24 height 24
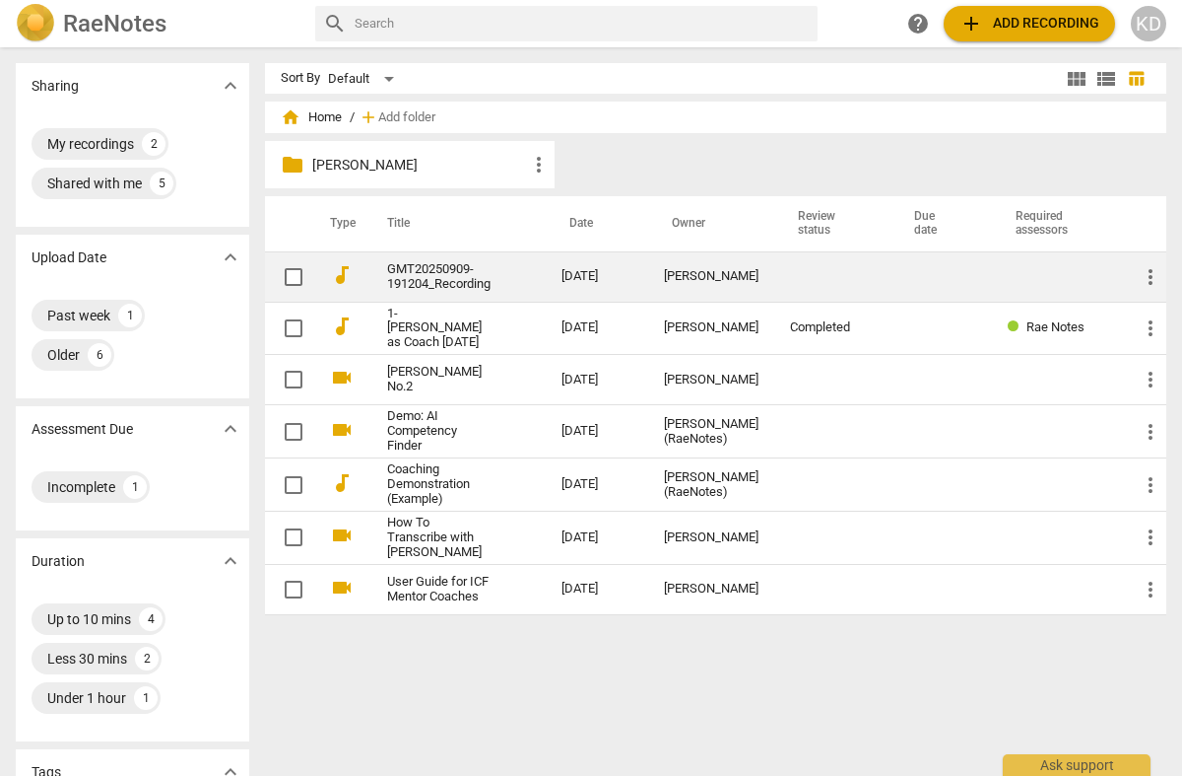
click at [538, 276] on td "GMT20250909-191204_Recording" at bounding box center [455, 276] width 182 height 50
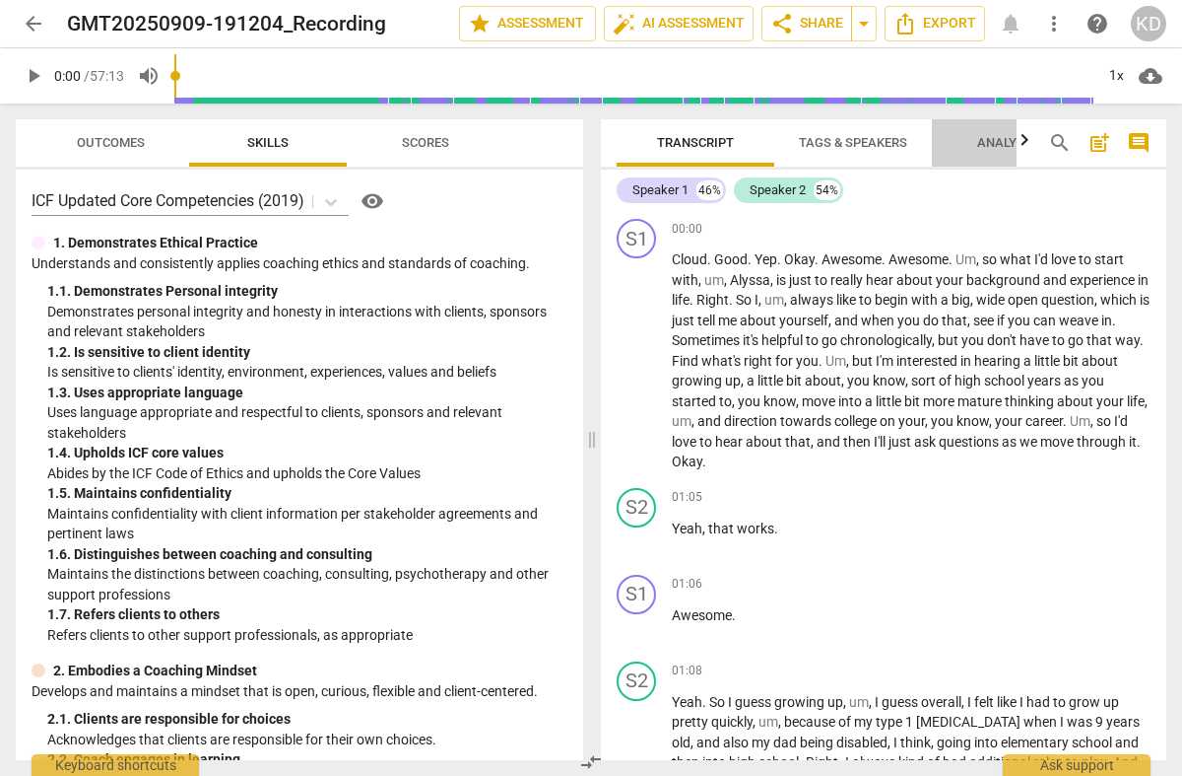
click at [1005, 142] on span "Analytics" at bounding box center [1011, 142] width 67 height 15
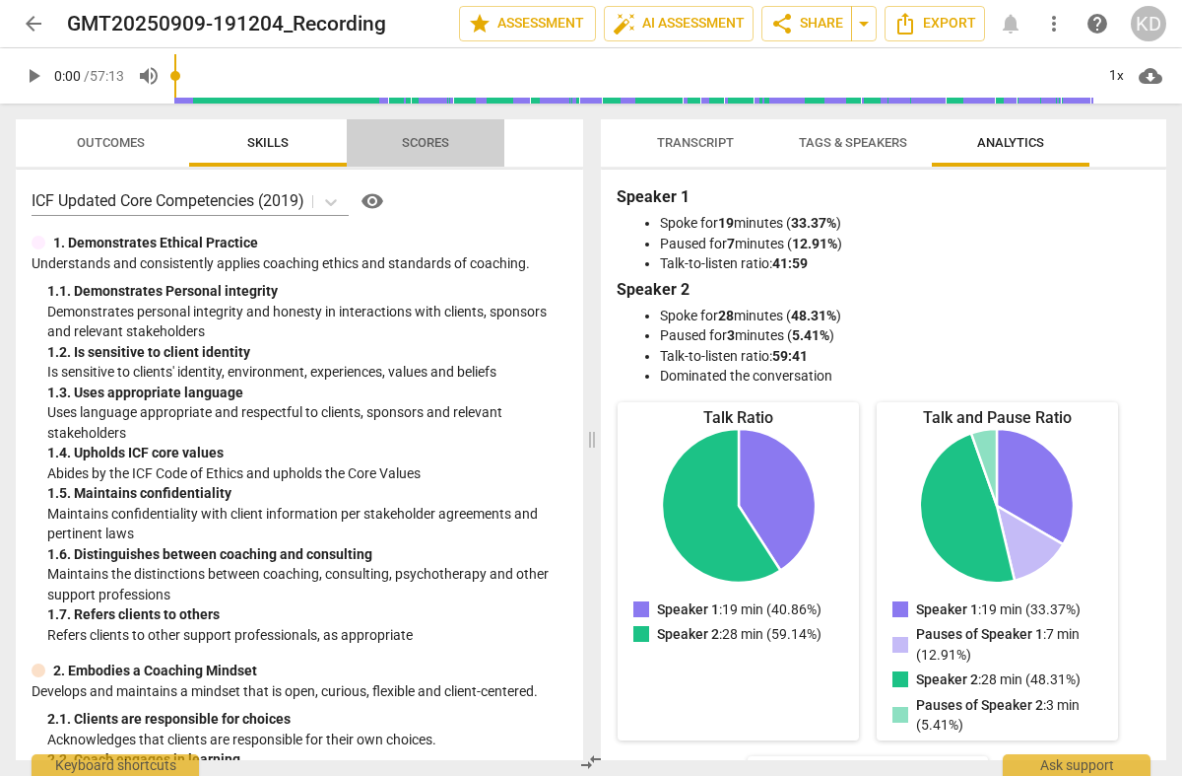
click at [434, 140] on span "Scores" at bounding box center [425, 142] width 47 height 15
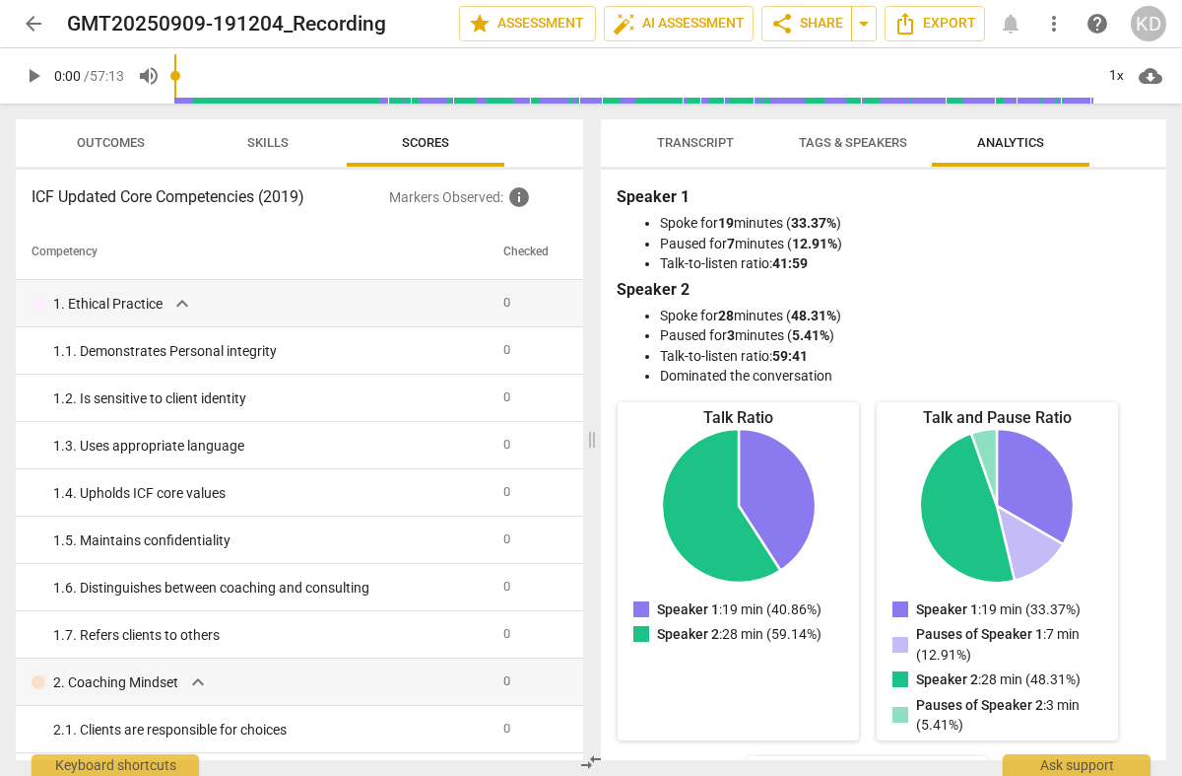
click at [88, 137] on span "Outcomes" at bounding box center [111, 142] width 68 height 15
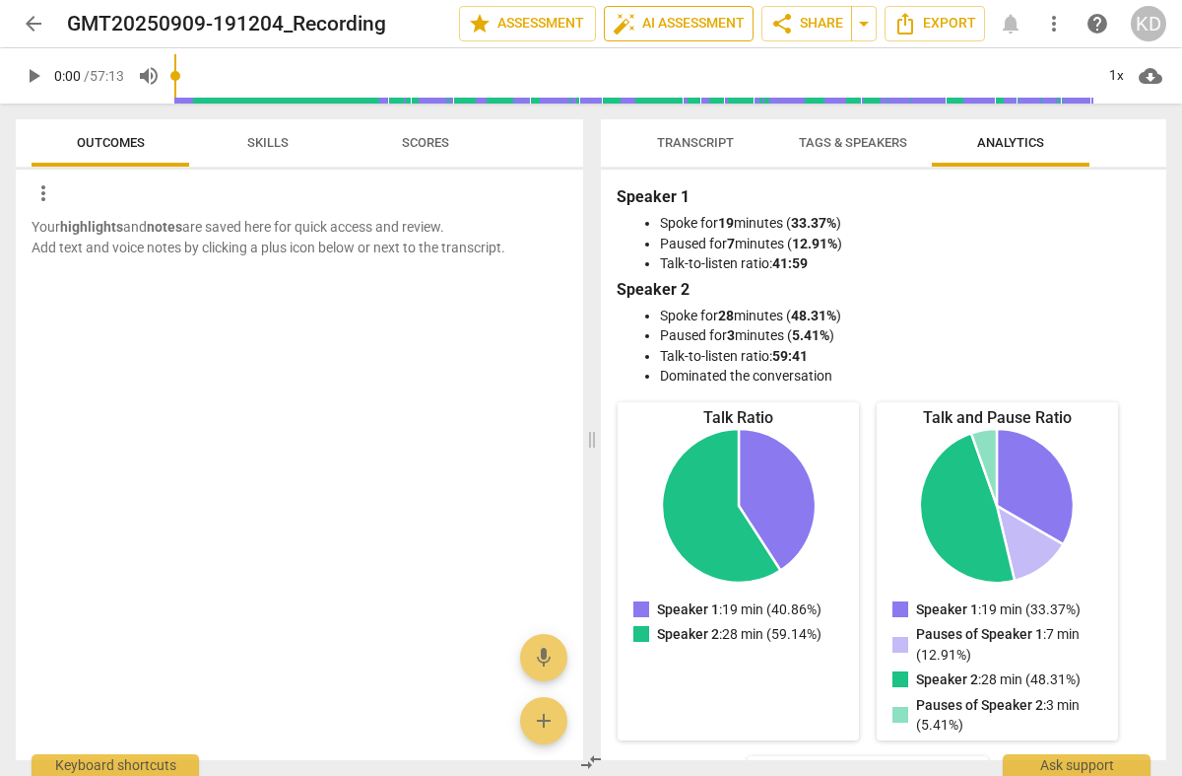
click at [662, 23] on span "auto_fix_high AI Assessment" at bounding box center [679, 24] width 132 height 24
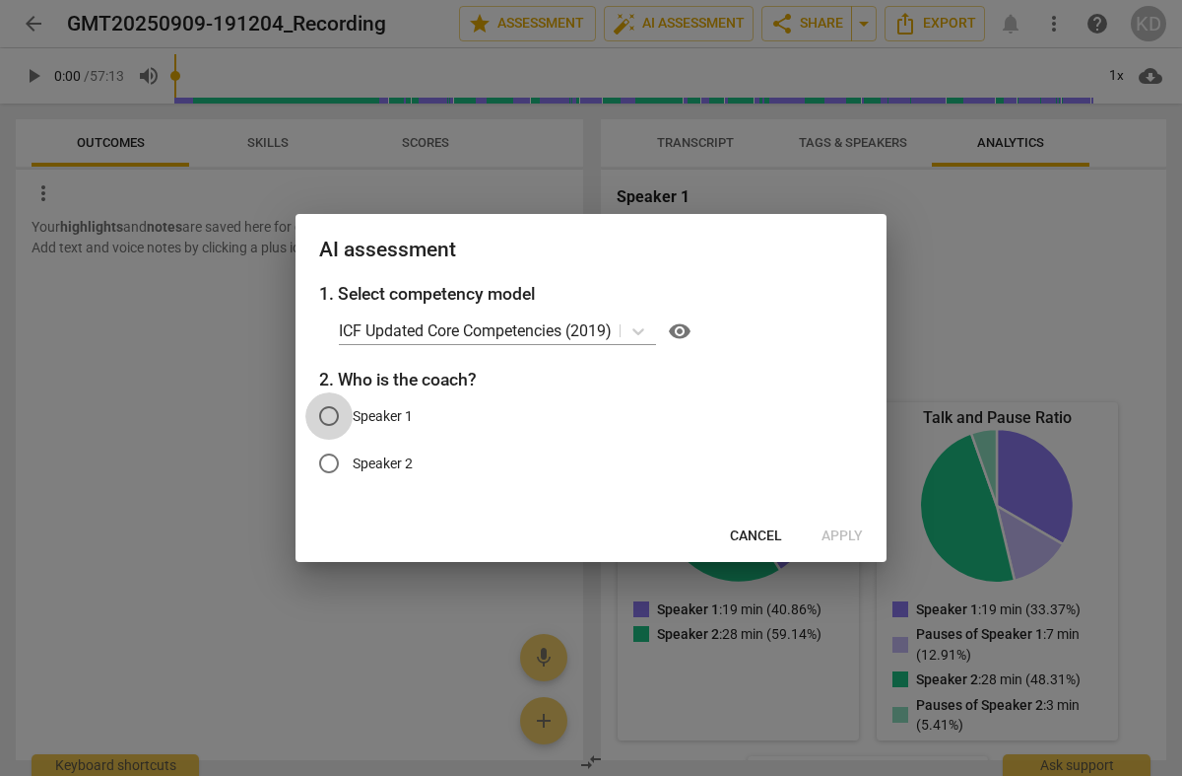
click at [331, 412] on input "Speaker 1" at bounding box center [328, 415] width 47 height 47
radio input "true"
click at [838, 534] on span "Apply" at bounding box center [842, 536] width 41 height 20
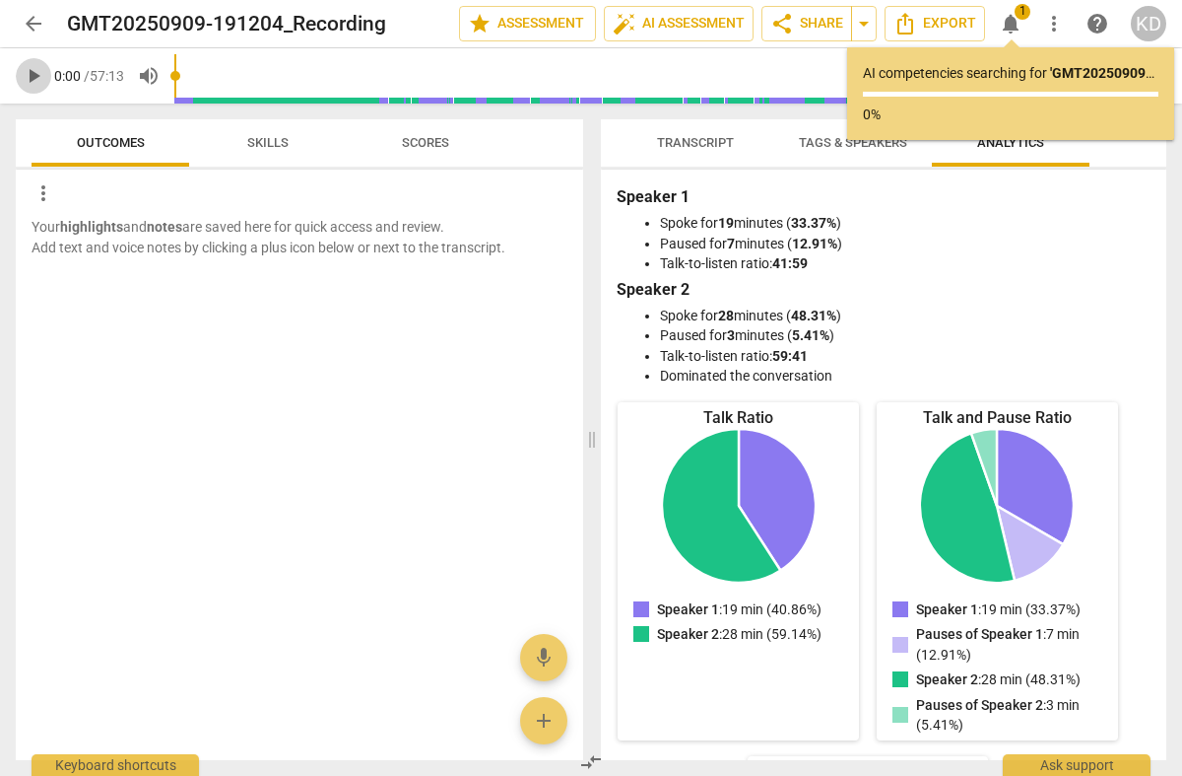
click at [33, 75] on span "play_arrow" at bounding box center [34, 76] width 24 height 24
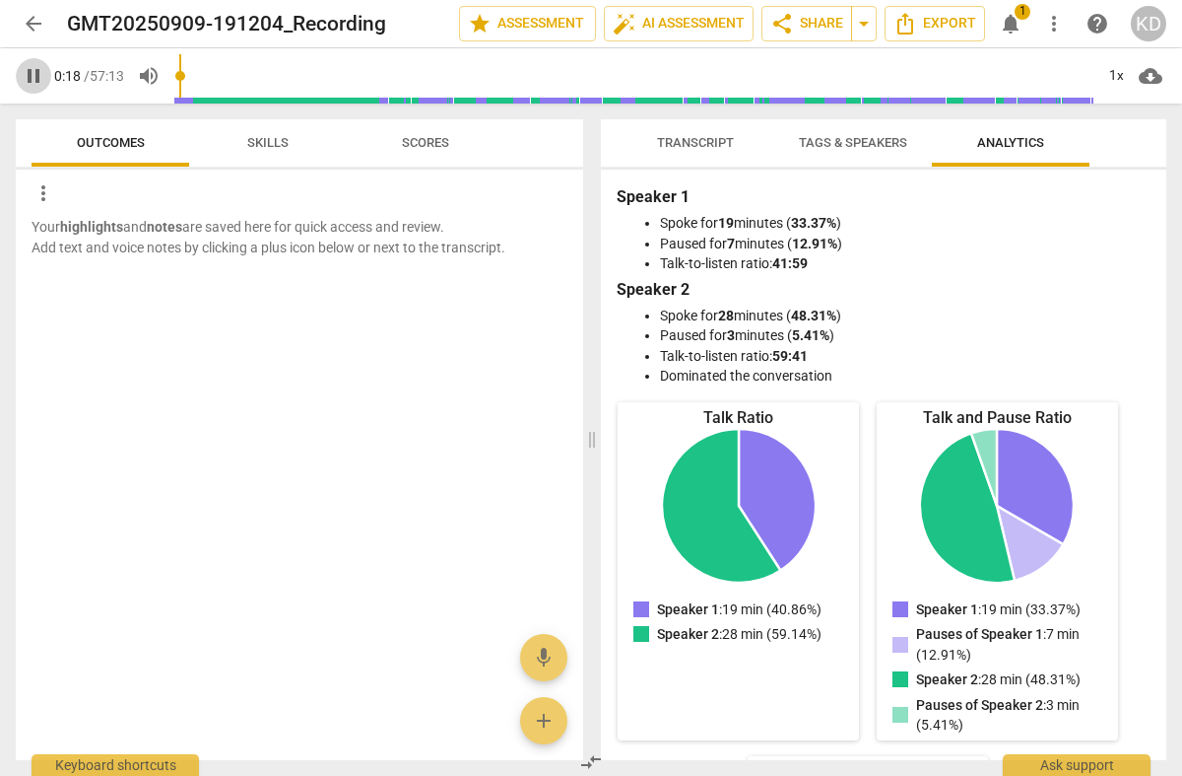
click at [33, 76] on span "pause" at bounding box center [34, 76] width 24 height 24
type input "0"
drag, startPoint x: 183, startPoint y: 77, endPoint x: 161, endPoint y: 79, distance: 22.7
click at [168, 77] on div "play_arrow 0:00 / 57:13 volume_up 1x cloud_download" at bounding box center [591, 75] width 1151 height 55
click at [686, 30] on span "auto_fix_high AI Assessment" at bounding box center [679, 24] width 132 height 24
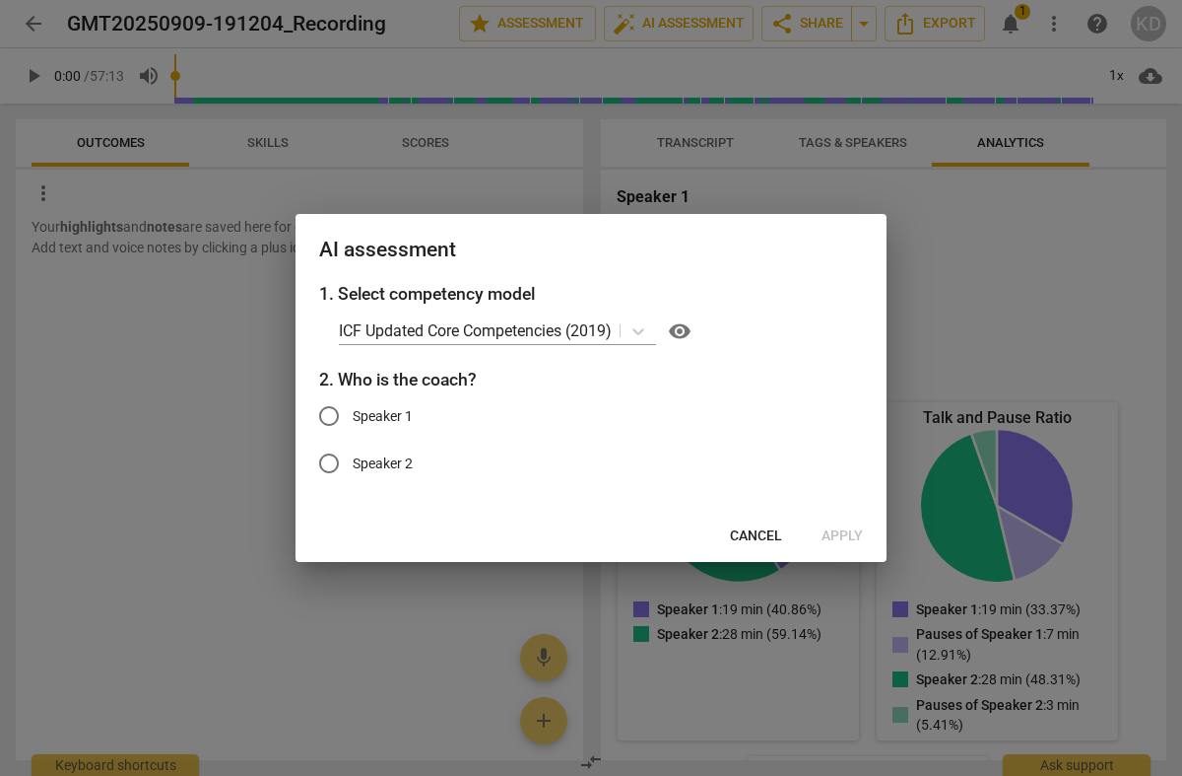
click at [334, 416] on input "Speaker 1" at bounding box center [328, 415] width 47 height 47
radio input "true"
click at [836, 532] on span "Apply" at bounding box center [842, 536] width 41 height 20
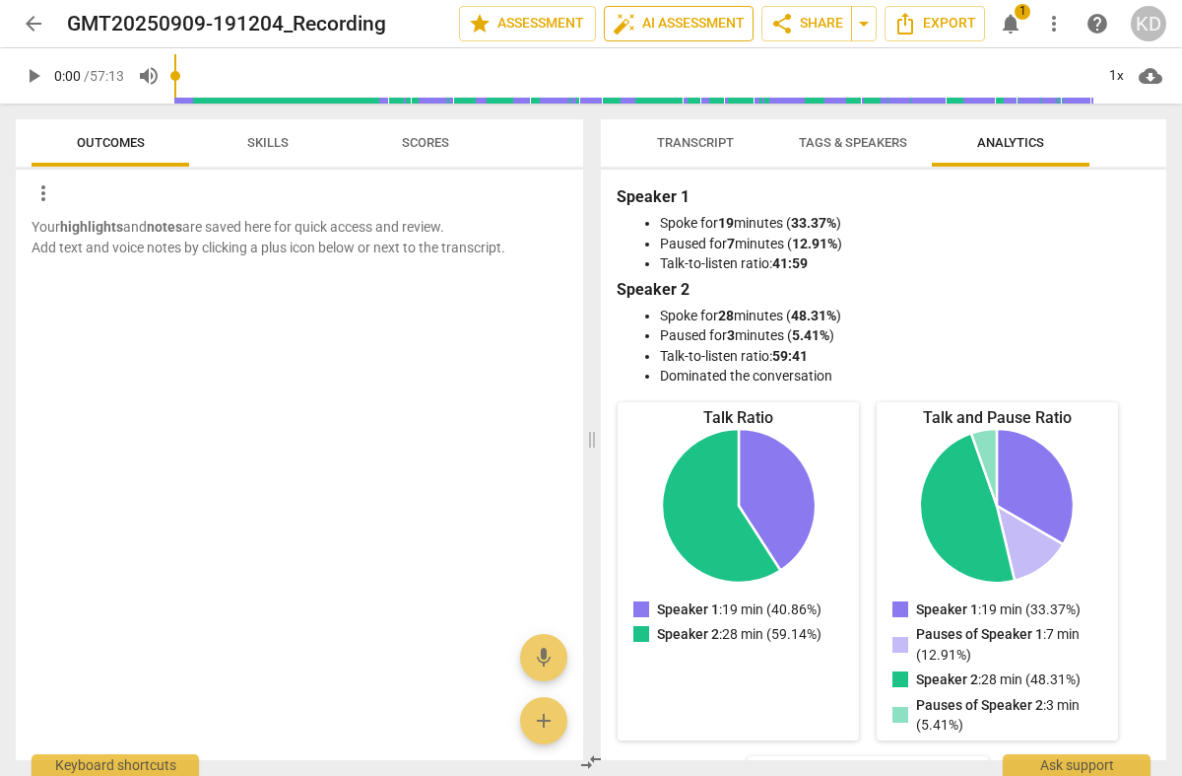
click at [685, 22] on span "auto_fix_high AI Assessment" at bounding box center [679, 24] width 132 height 24
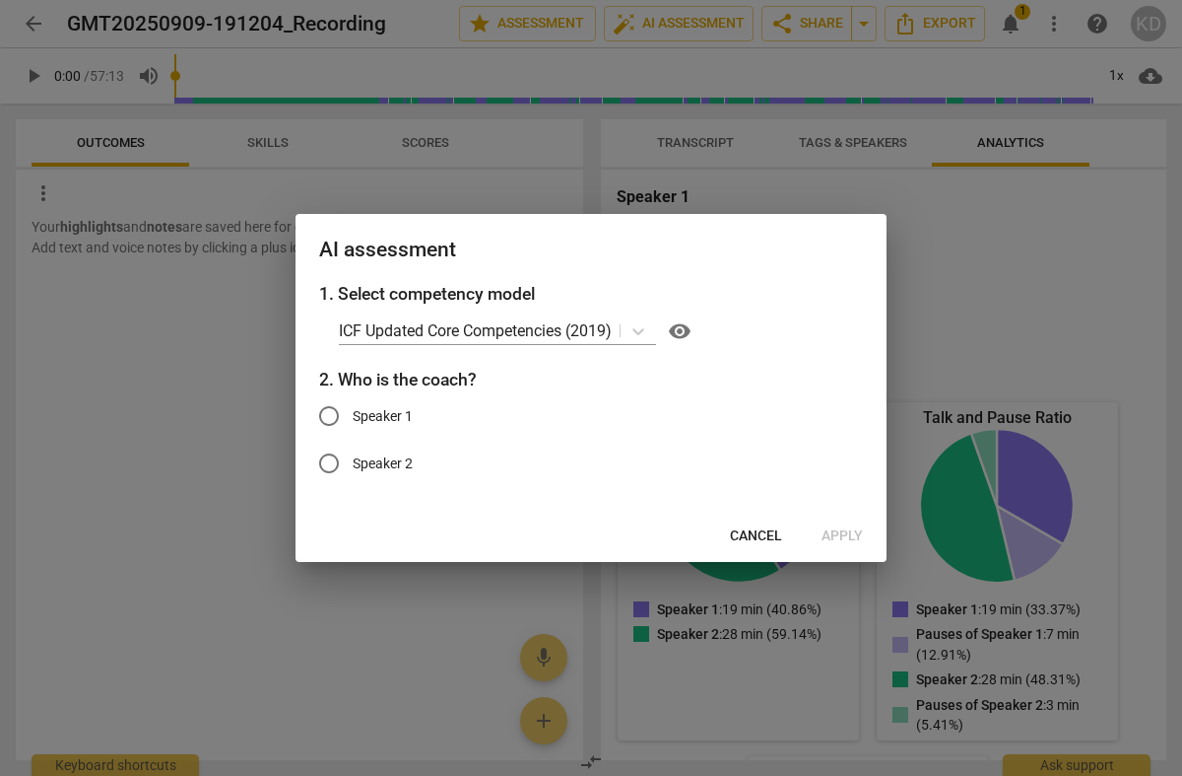
click at [838, 539] on div "Cancel Apply" at bounding box center [591, 535] width 583 height 35
click at [741, 527] on span "Cancel" at bounding box center [756, 536] width 52 height 20
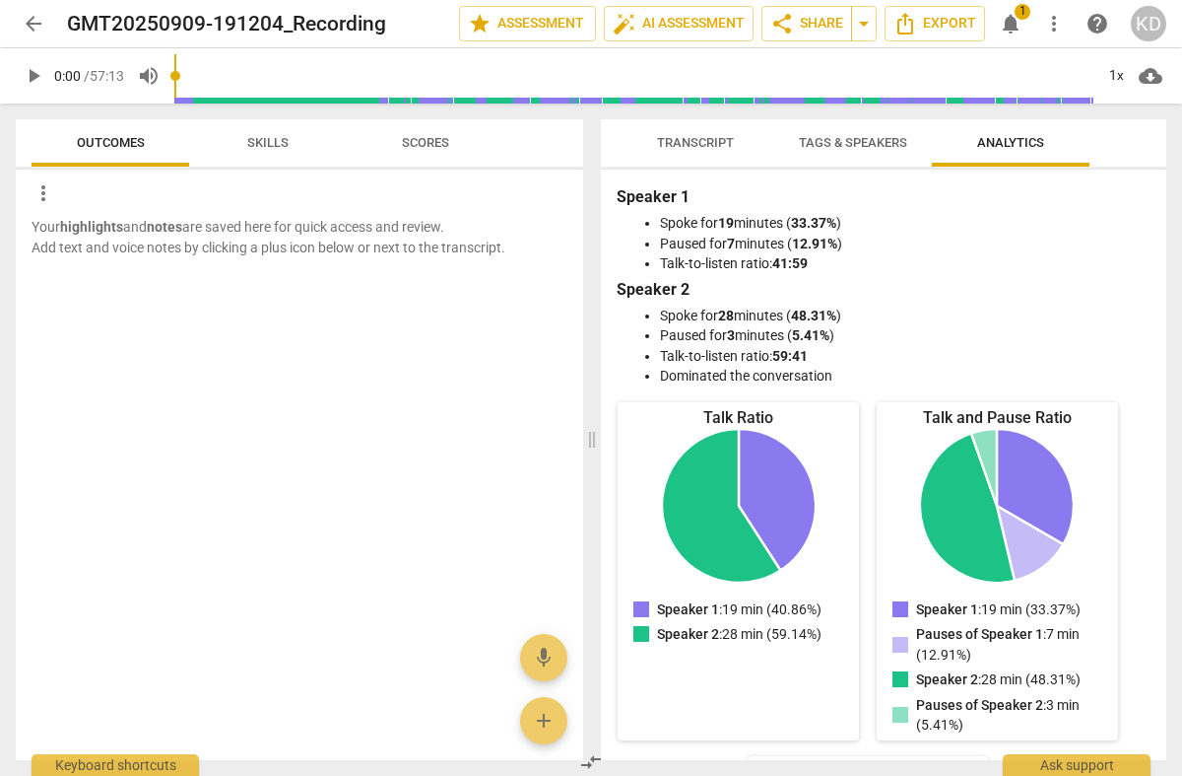
click at [844, 140] on span "Tags & Speakers" at bounding box center [853, 142] width 108 height 15
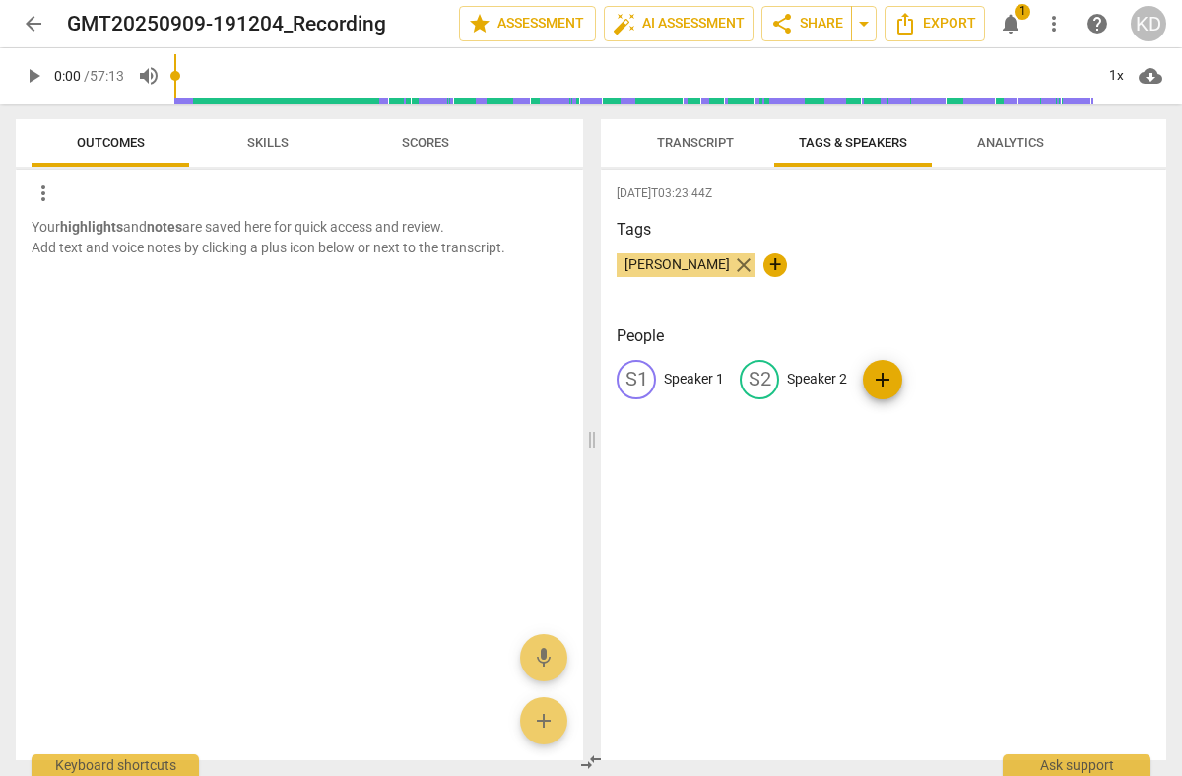
click at [732, 263] on span "close" at bounding box center [744, 265] width 24 height 24
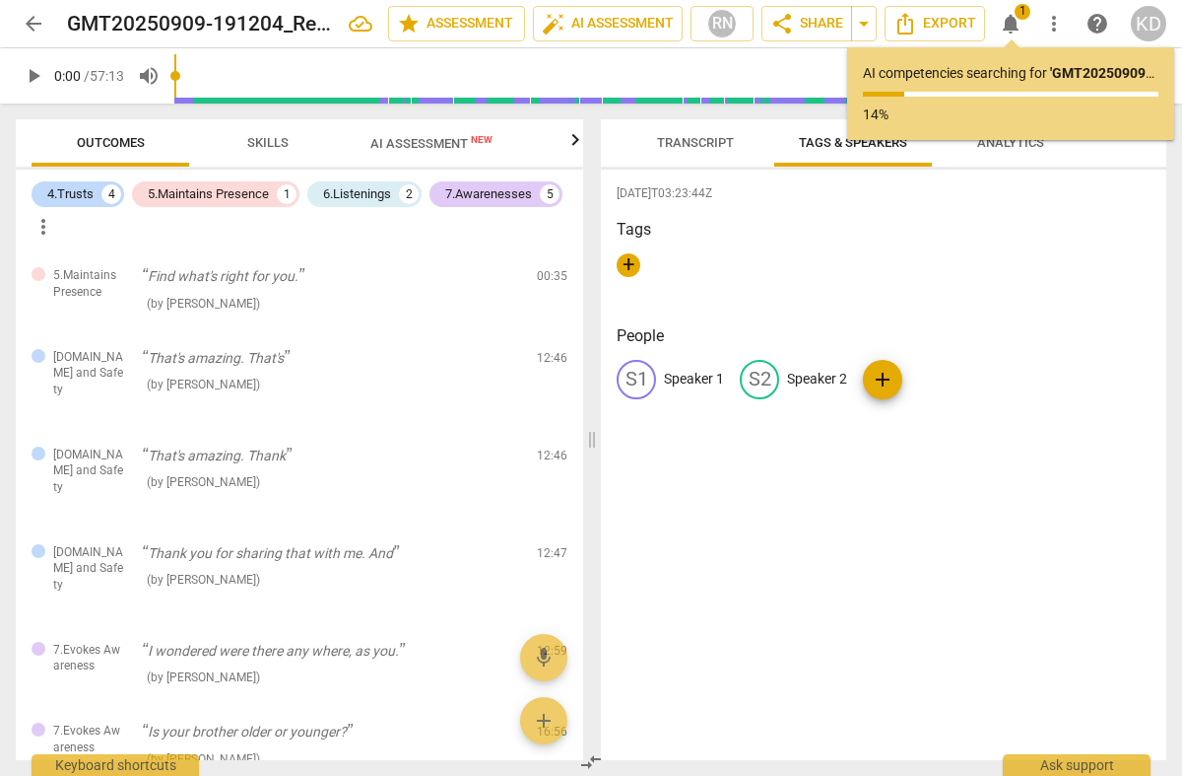
click at [699, 141] on span "Transcript" at bounding box center [695, 142] width 77 height 15
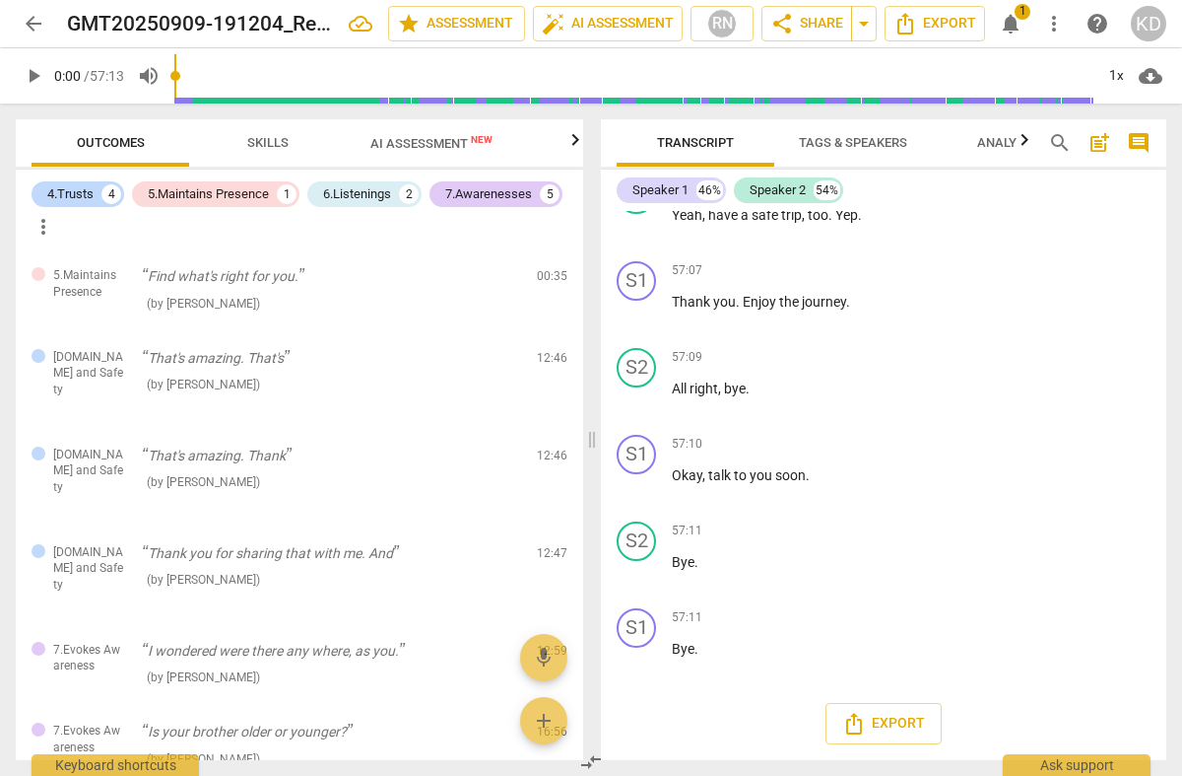
scroll to position [18058, 0]
click at [1005, 145] on span "Analytics" at bounding box center [1011, 142] width 67 height 15
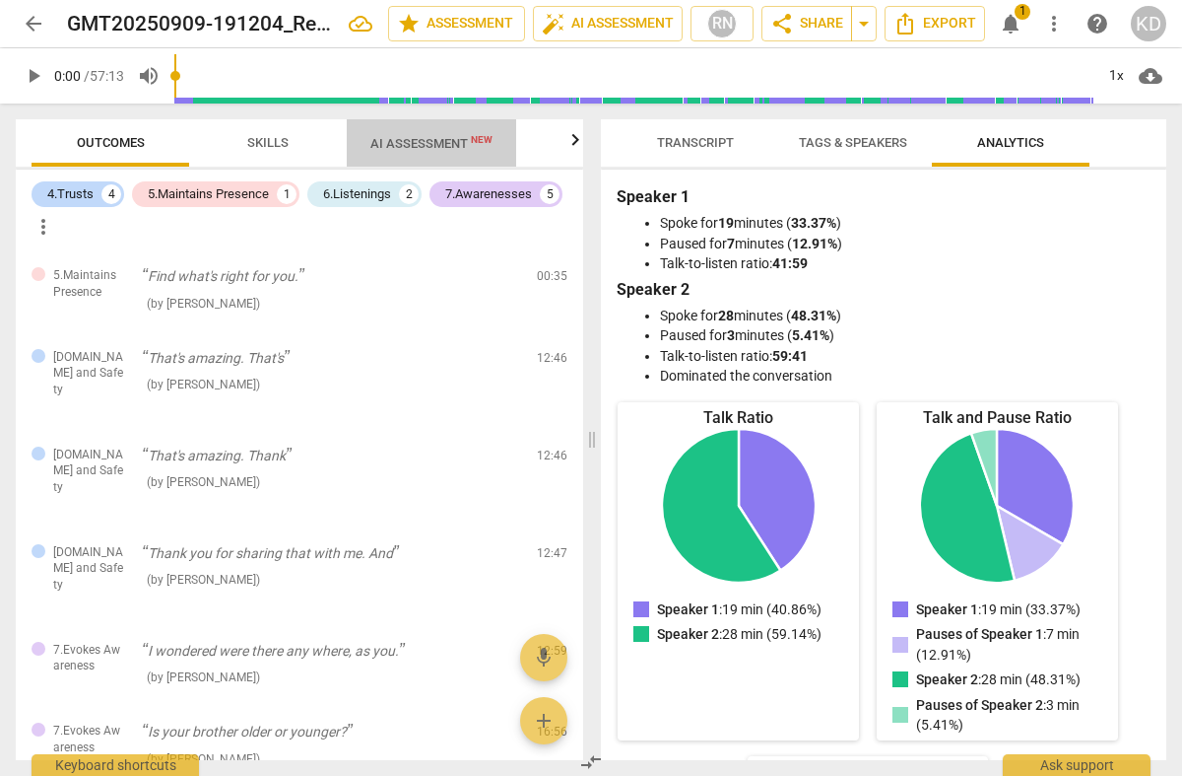
click at [428, 146] on span "AI Assessment New" at bounding box center [432, 143] width 122 height 15
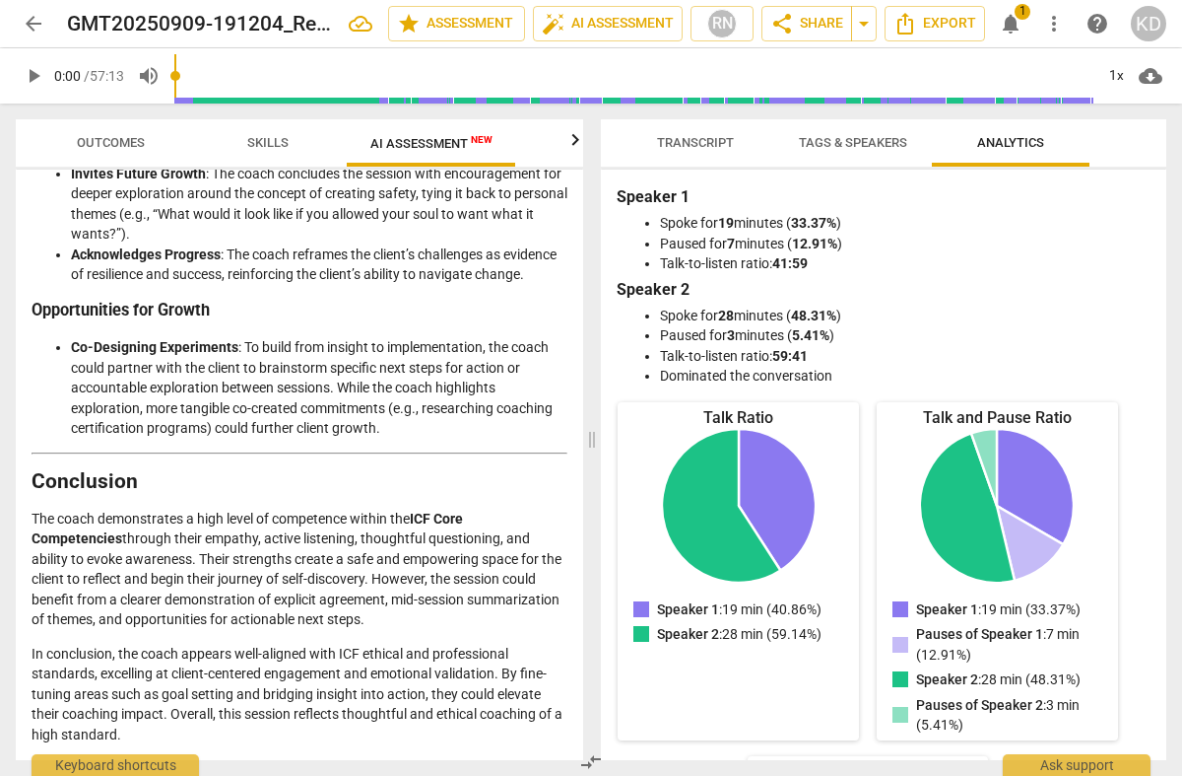
scroll to position [4037, 0]
click at [267, 143] on span "Skills" at bounding box center [267, 142] width 41 height 15
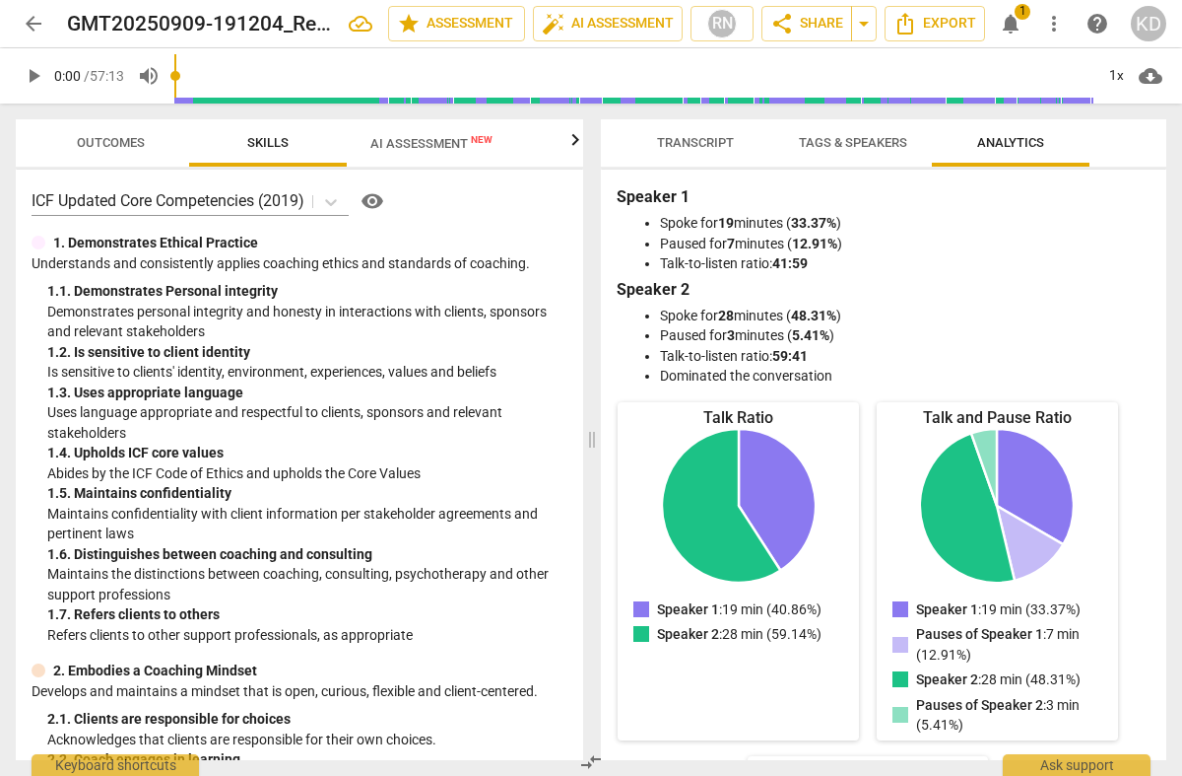
click at [117, 142] on span "Outcomes" at bounding box center [111, 142] width 68 height 15
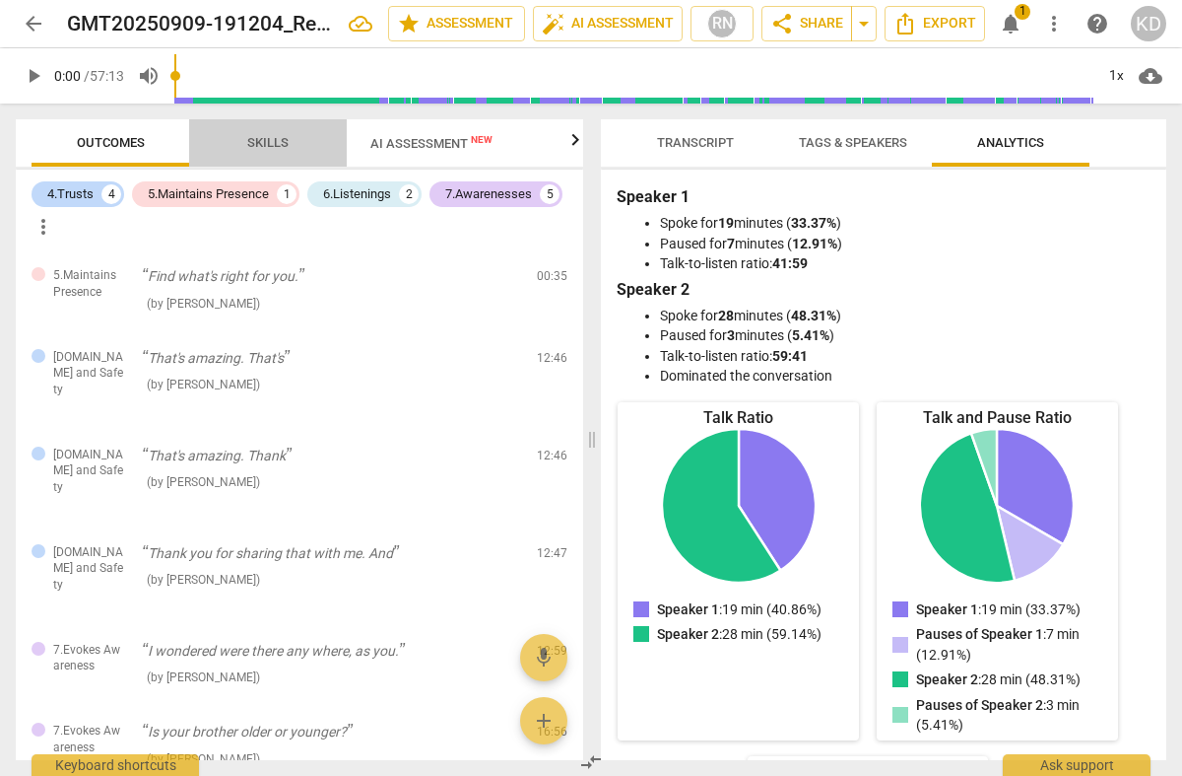
click at [268, 144] on span "Skills" at bounding box center [267, 142] width 41 height 15
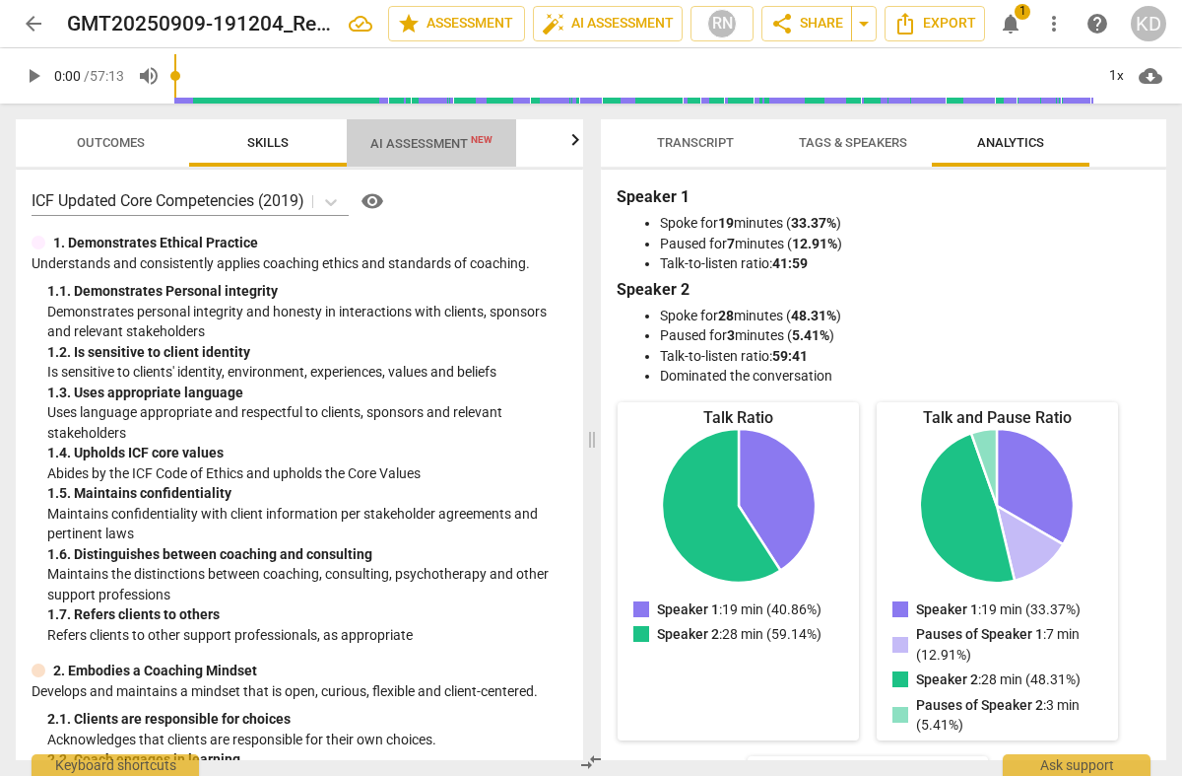
click at [420, 150] on span "AI Assessment New" at bounding box center [432, 143] width 122 height 15
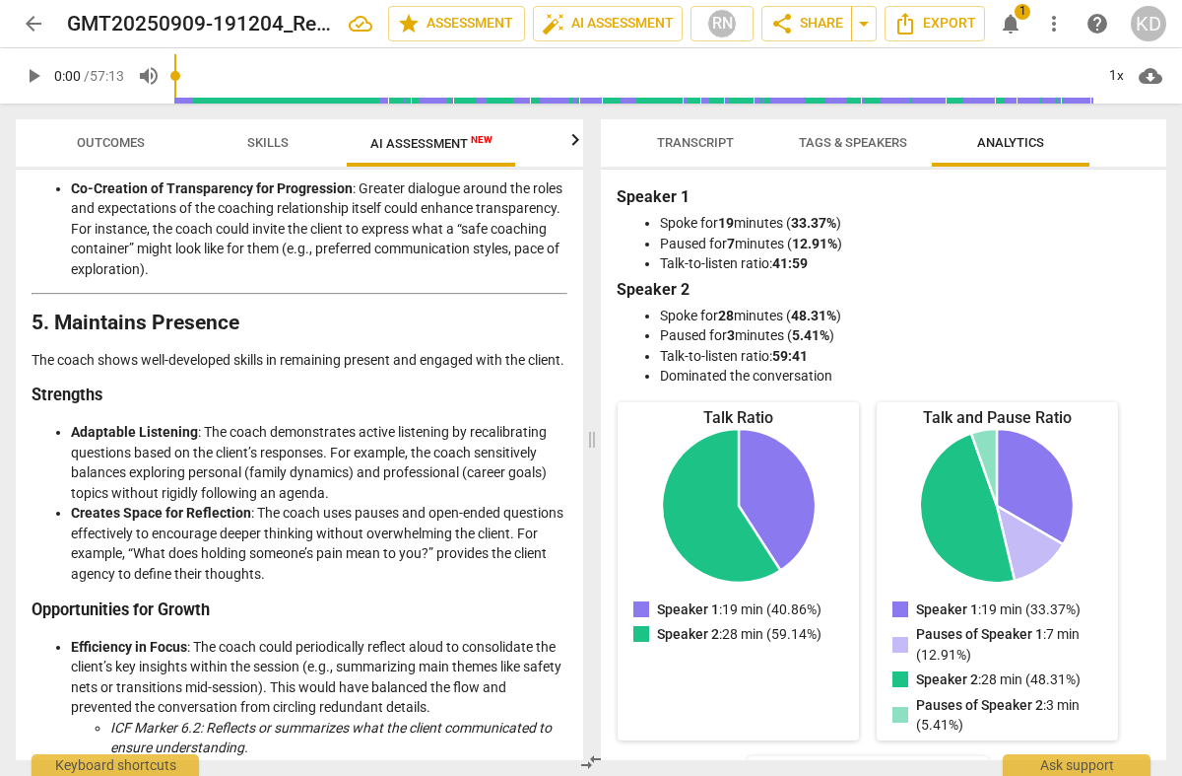
scroll to position [2344, 0]
click at [442, 26] on span "star Assessment" at bounding box center [456, 24] width 119 height 24
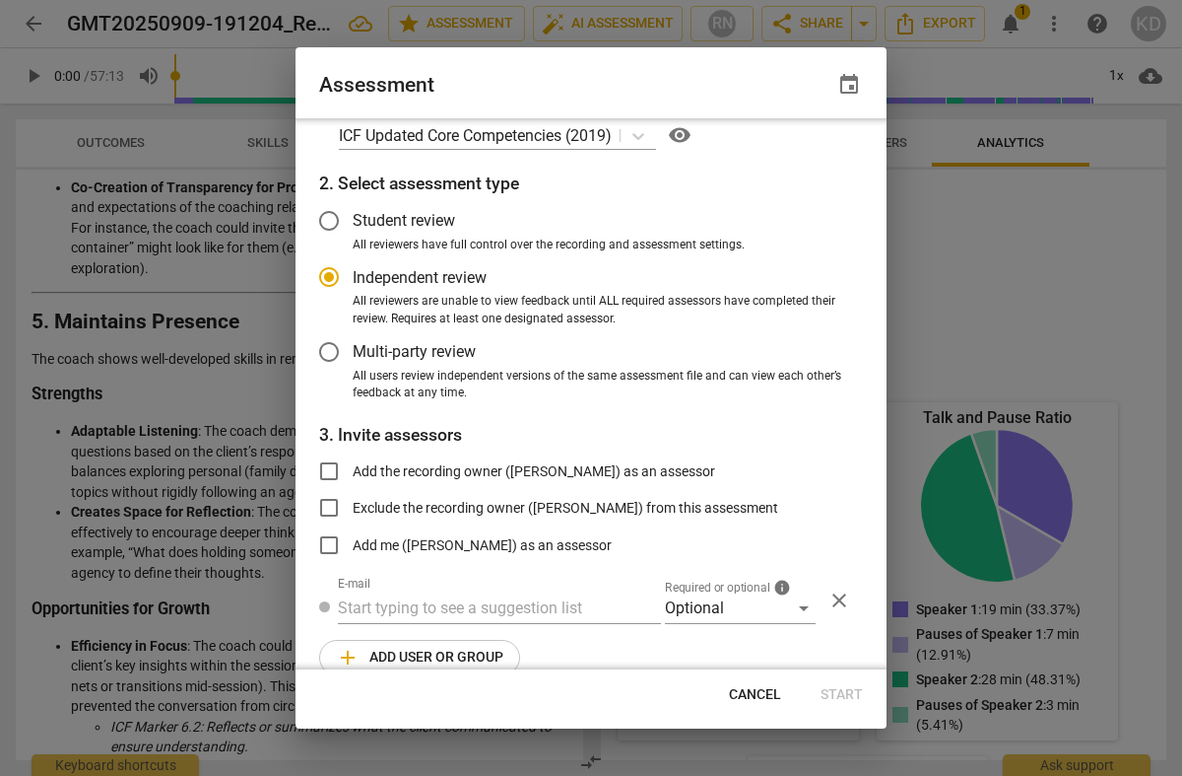
scroll to position [61, 0]
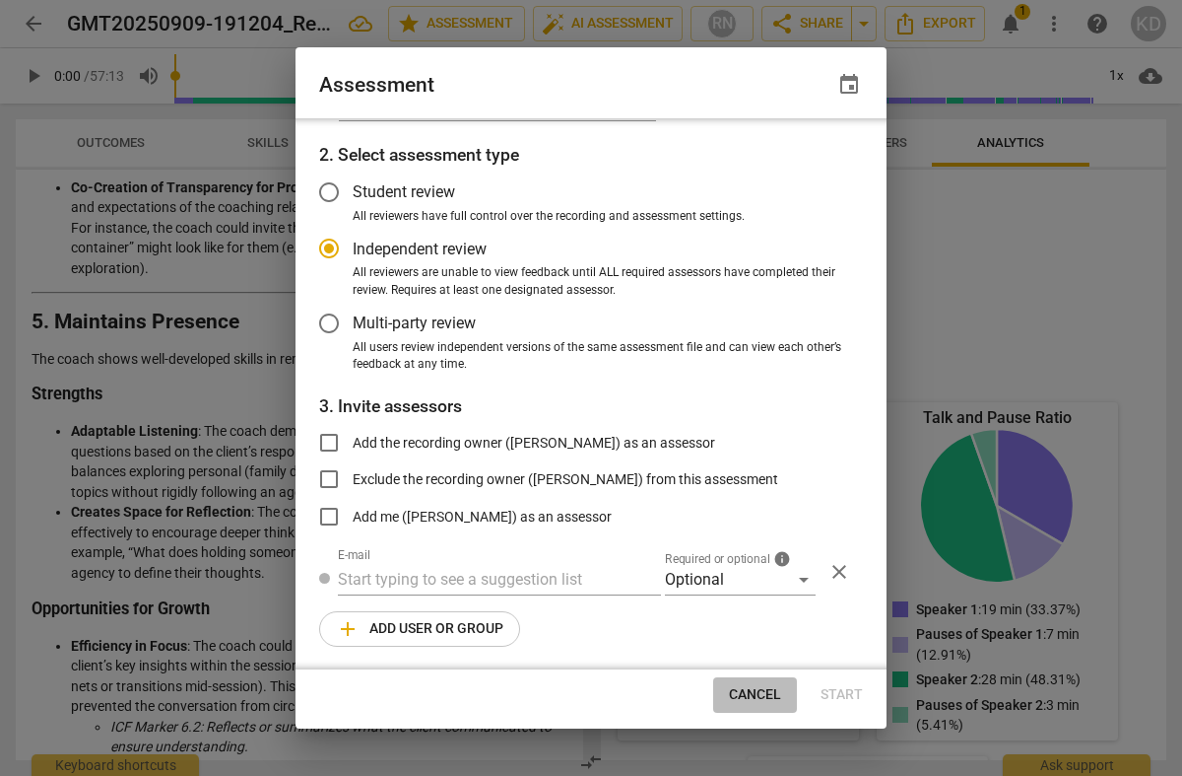
click at [751, 697] on span "Cancel" at bounding box center [755, 695] width 52 height 20
radio input "false"
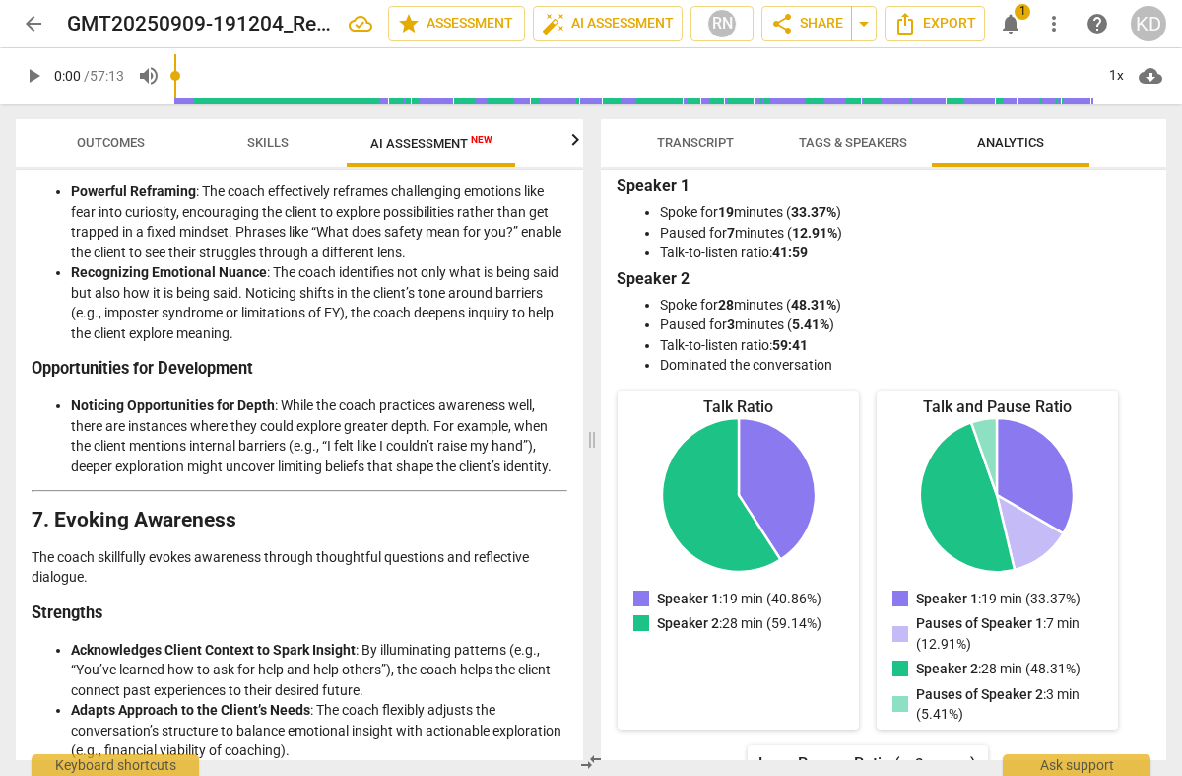
scroll to position [4037, 0]
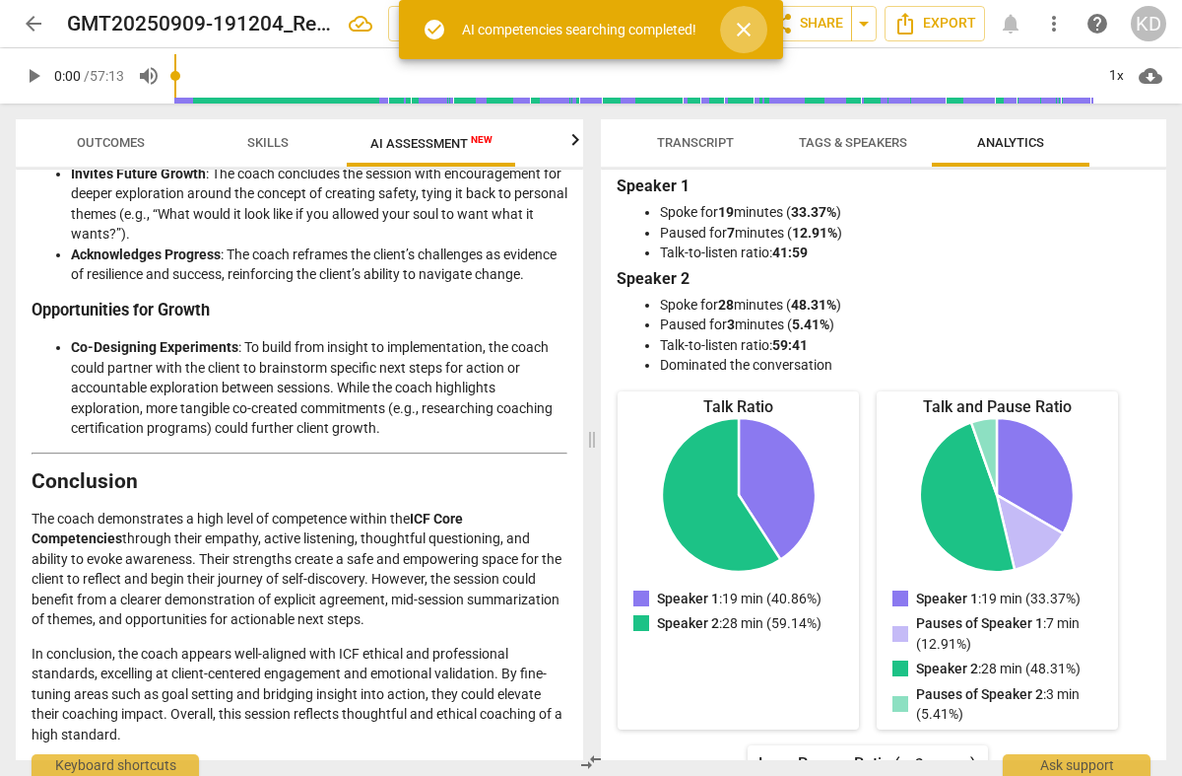
click at [748, 29] on span "close" at bounding box center [744, 30] width 24 height 24
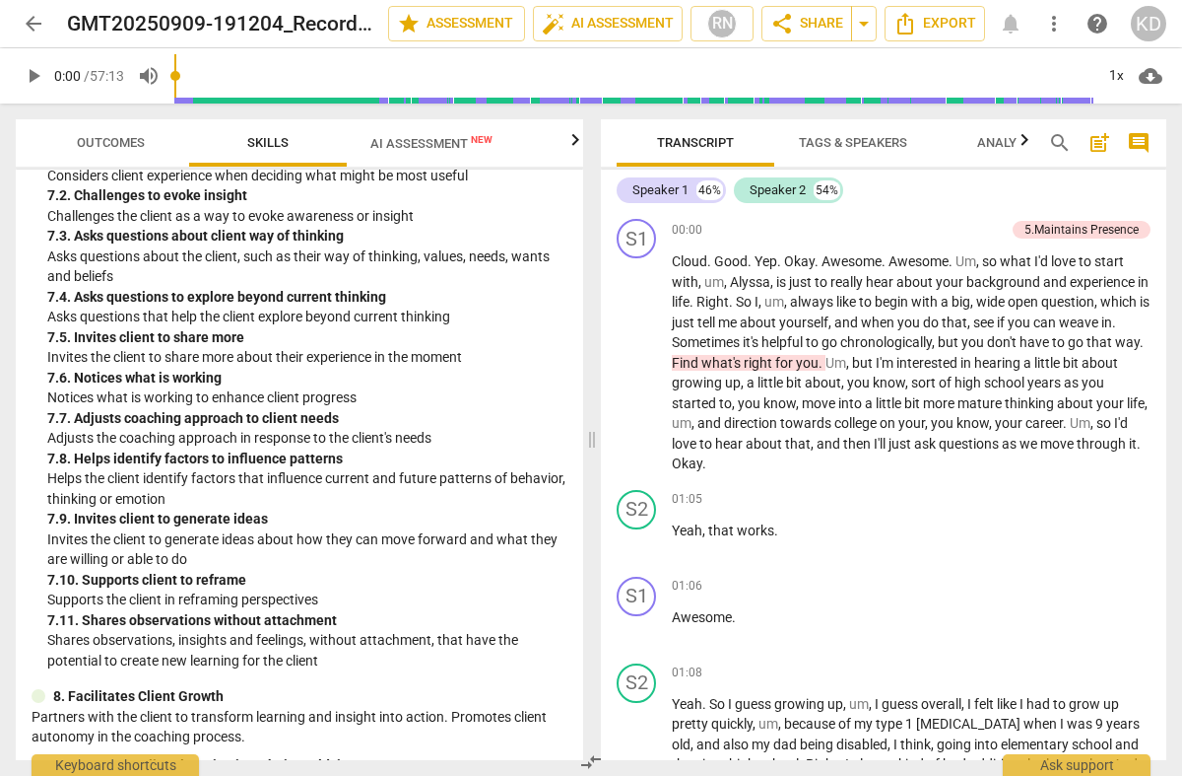
scroll to position [3439, 0]
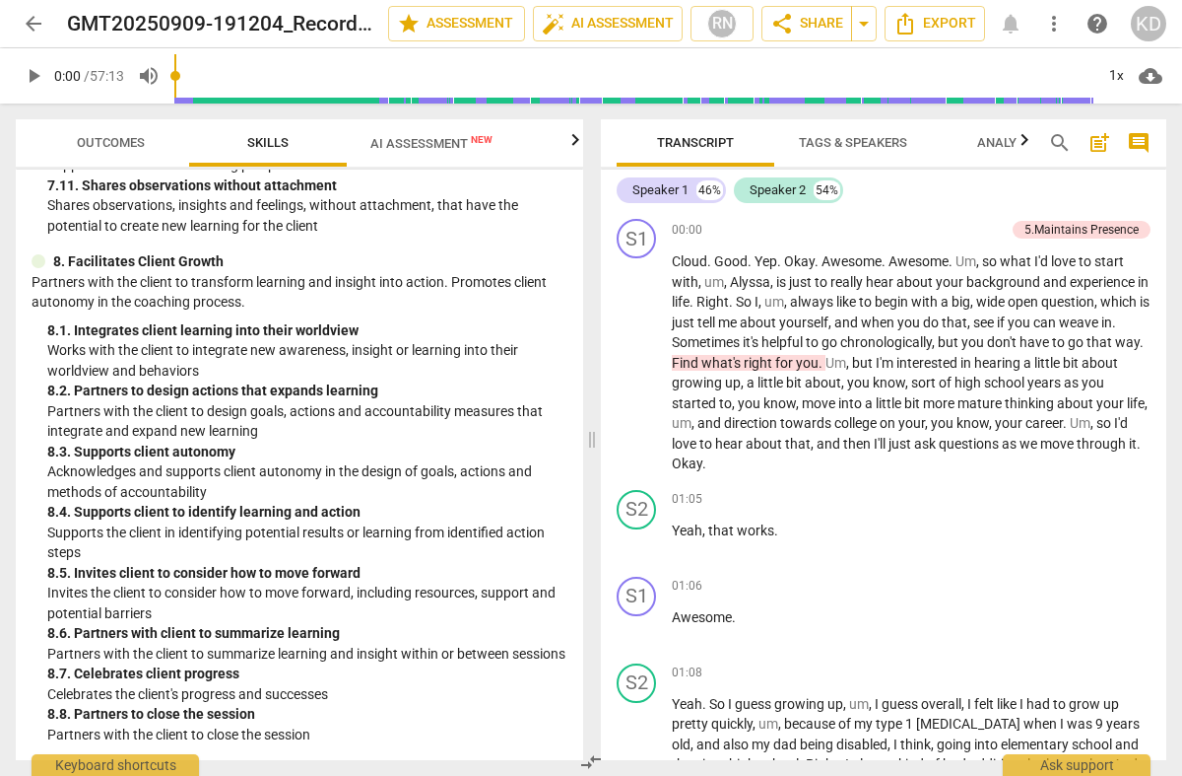
click at [395, 150] on span "AI Assessment New" at bounding box center [432, 143] width 122 height 15
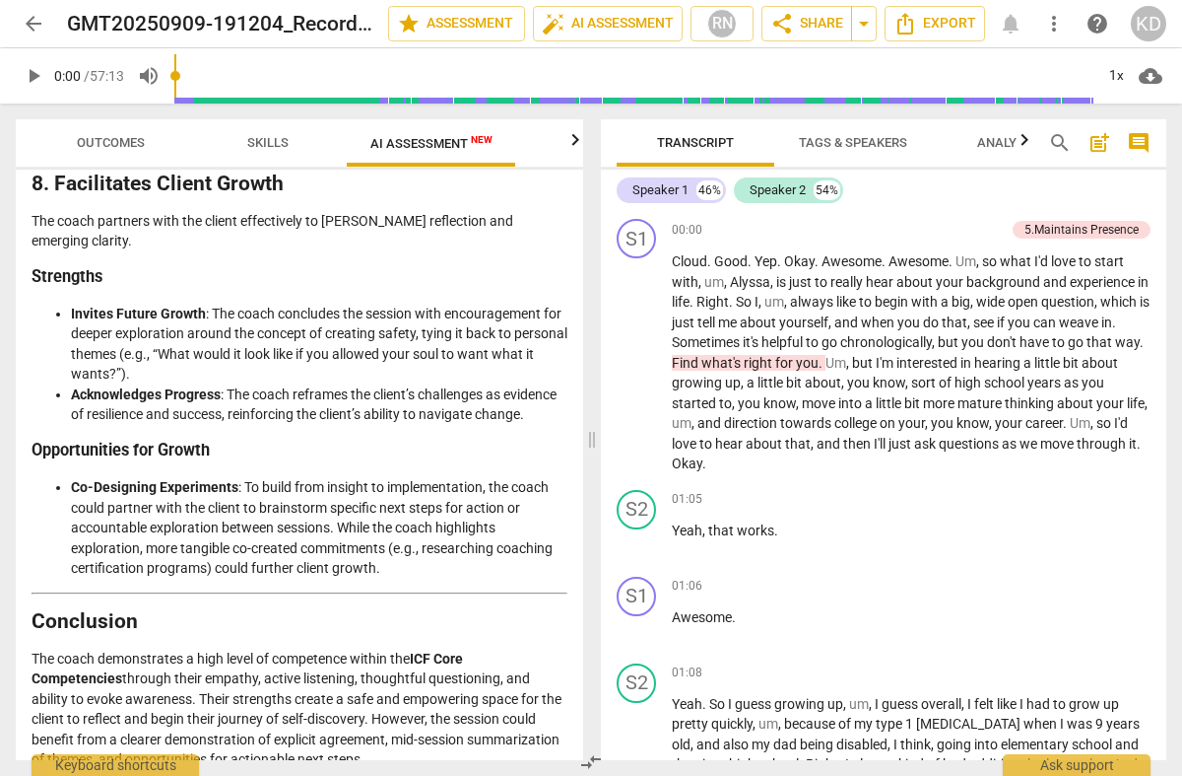
scroll to position [4037, 0]
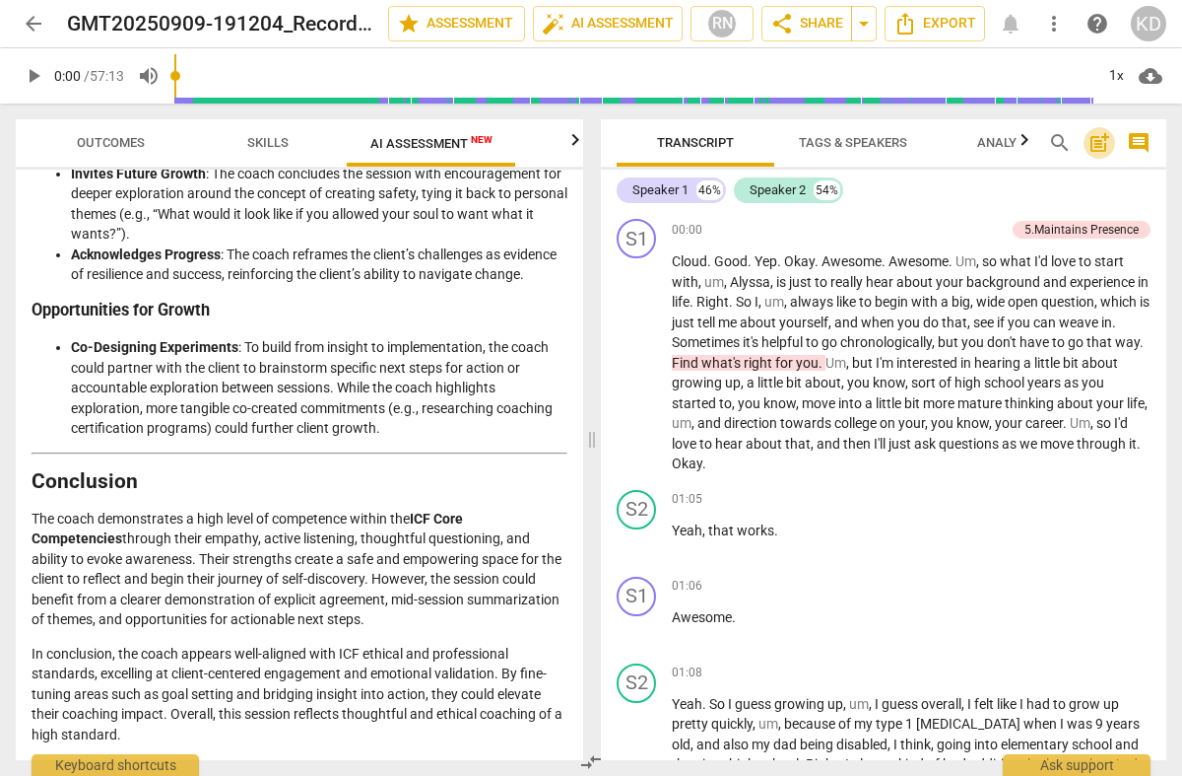
click at [1099, 143] on span "post_add" at bounding box center [1100, 143] width 24 height 24
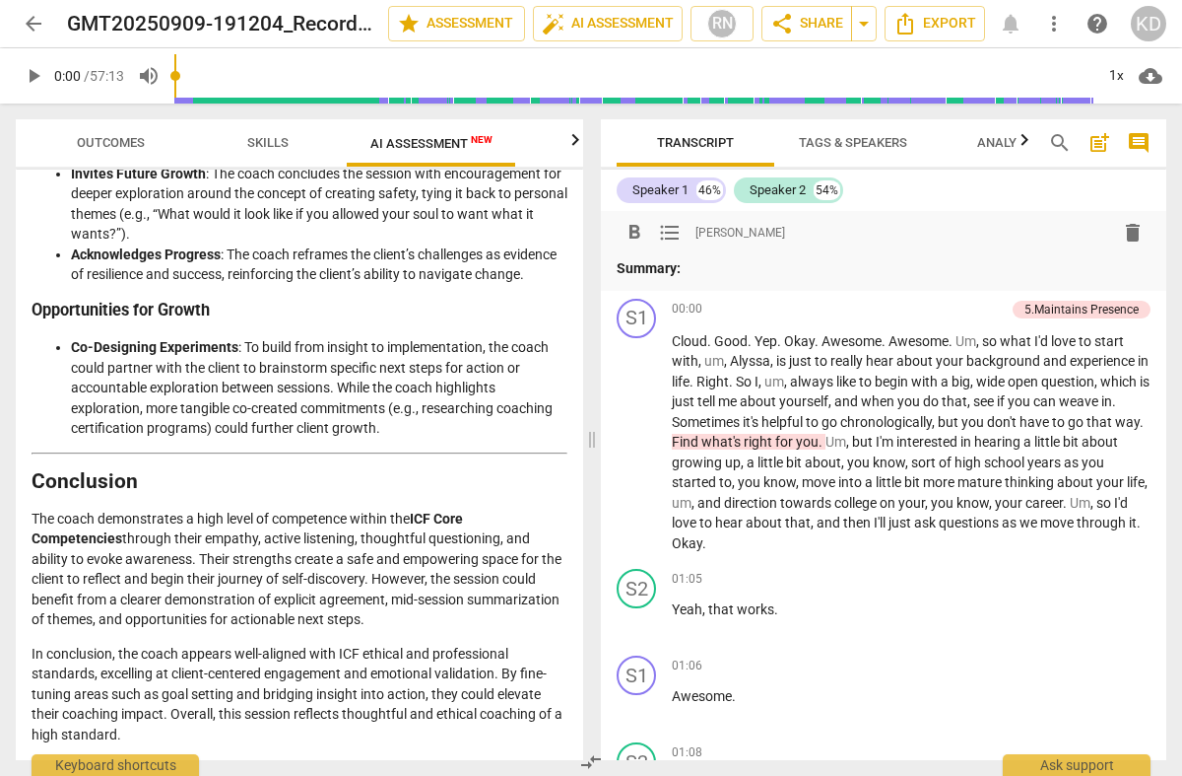
click at [1099, 143] on span "post_add" at bounding box center [1100, 143] width 24 height 24
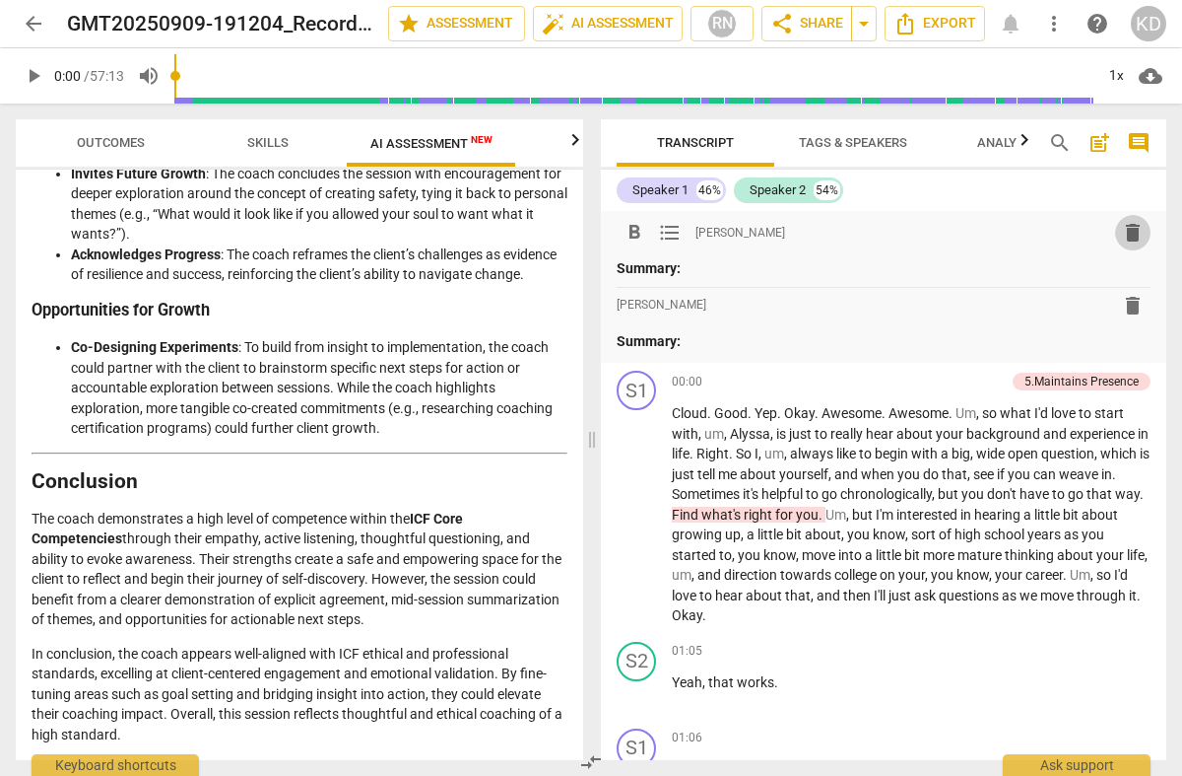
click at [1125, 228] on span "delete" at bounding box center [1133, 233] width 24 height 24
click at [1123, 307] on span "delete" at bounding box center [1133, 306] width 24 height 24
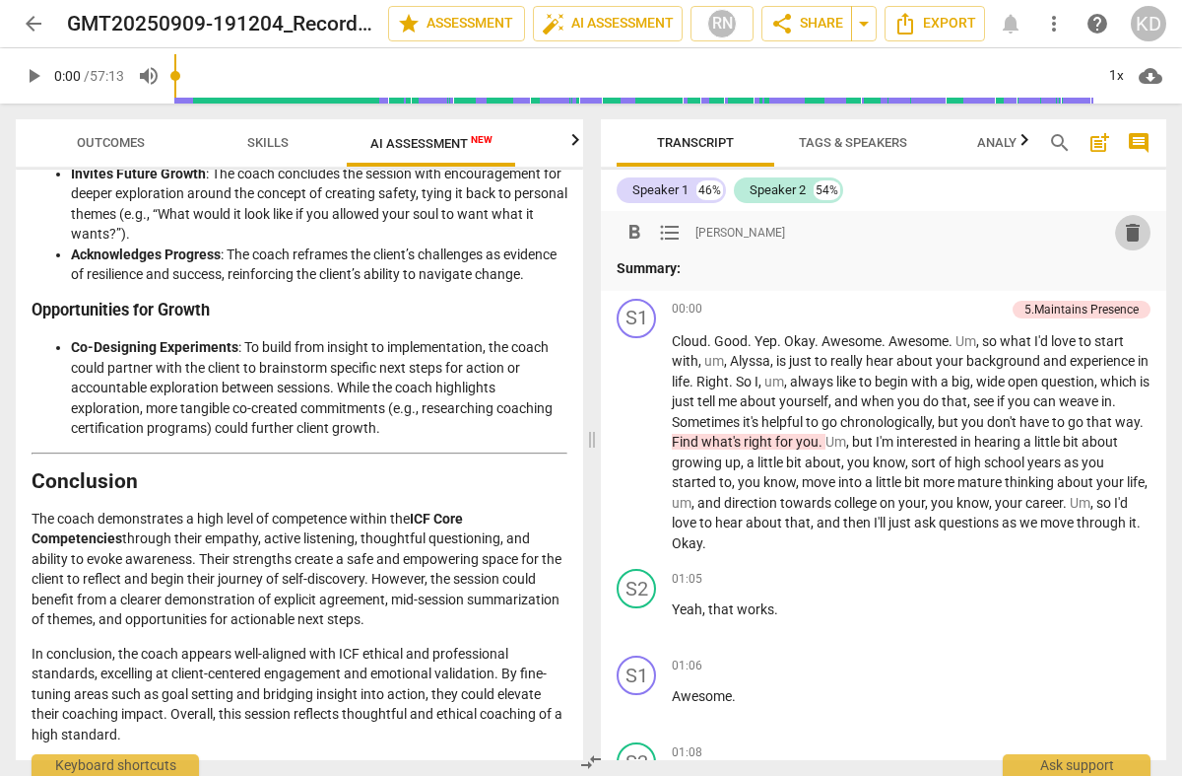
click at [1123, 233] on span "delete" at bounding box center [1133, 233] width 24 height 24
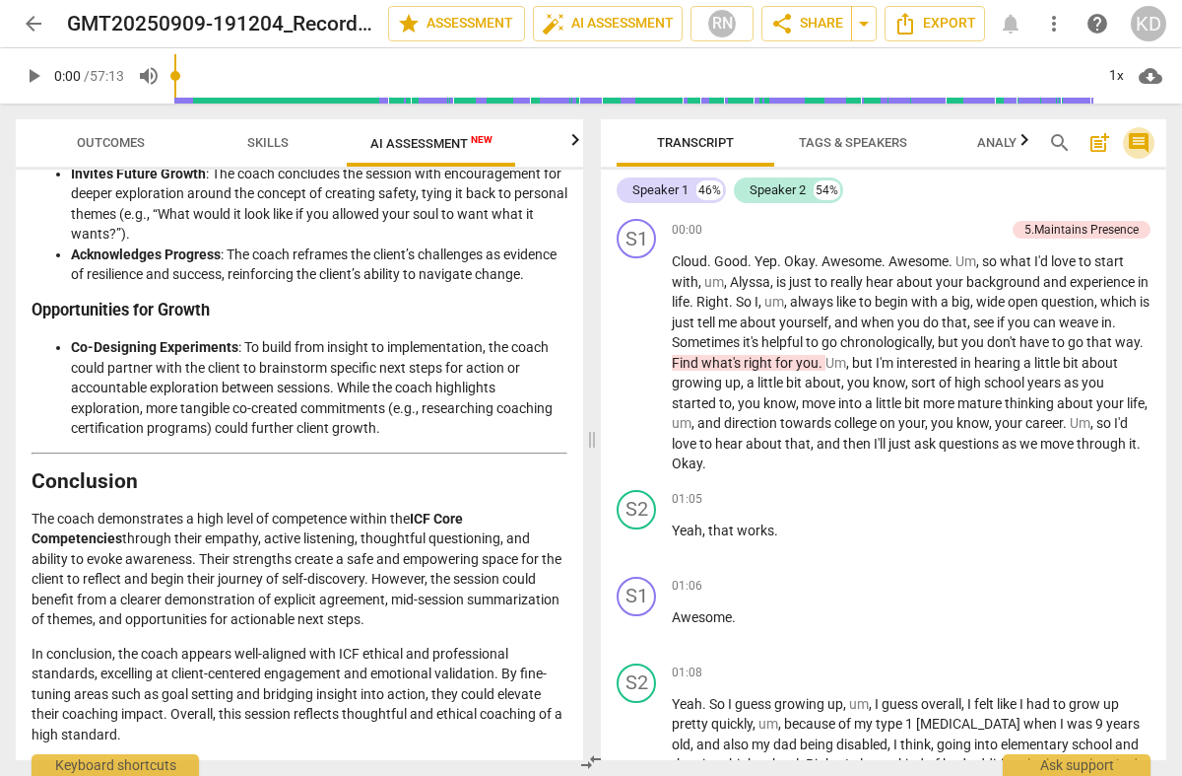
click at [1129, 137] on span "comment" at bounding box center [1139, 143] width 24 height 24
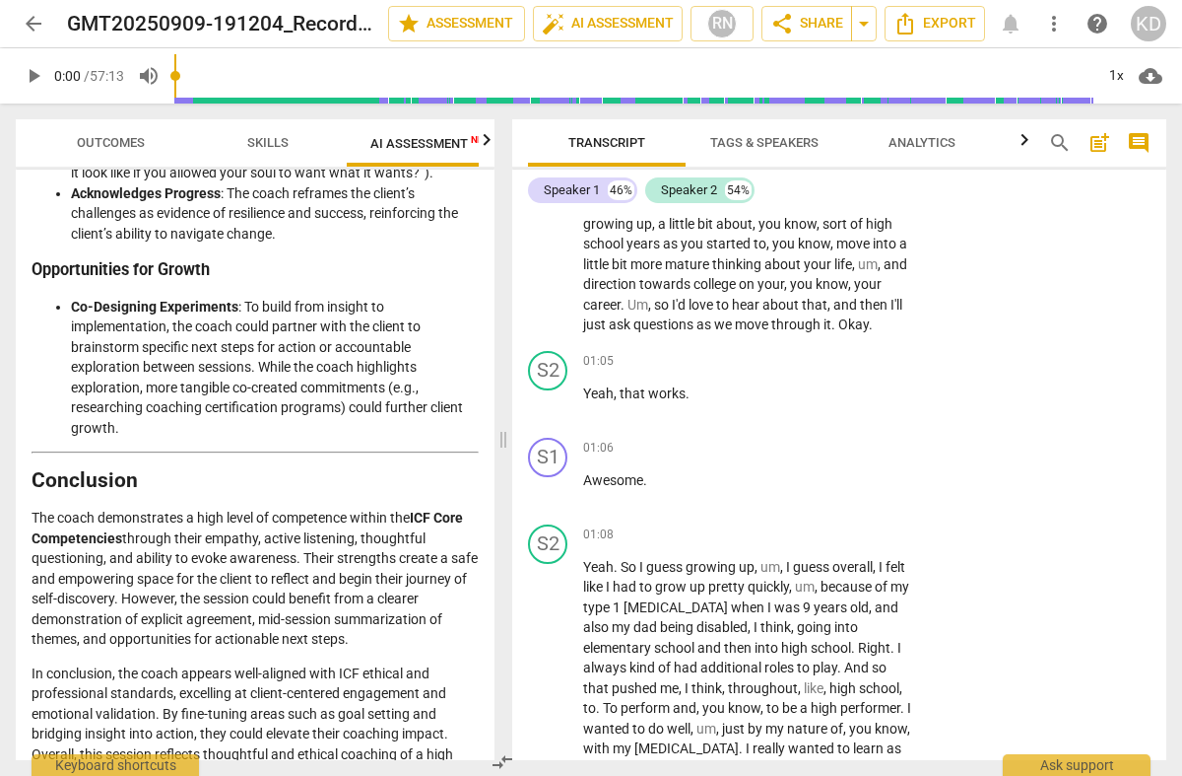
scroll to position [0, 0]
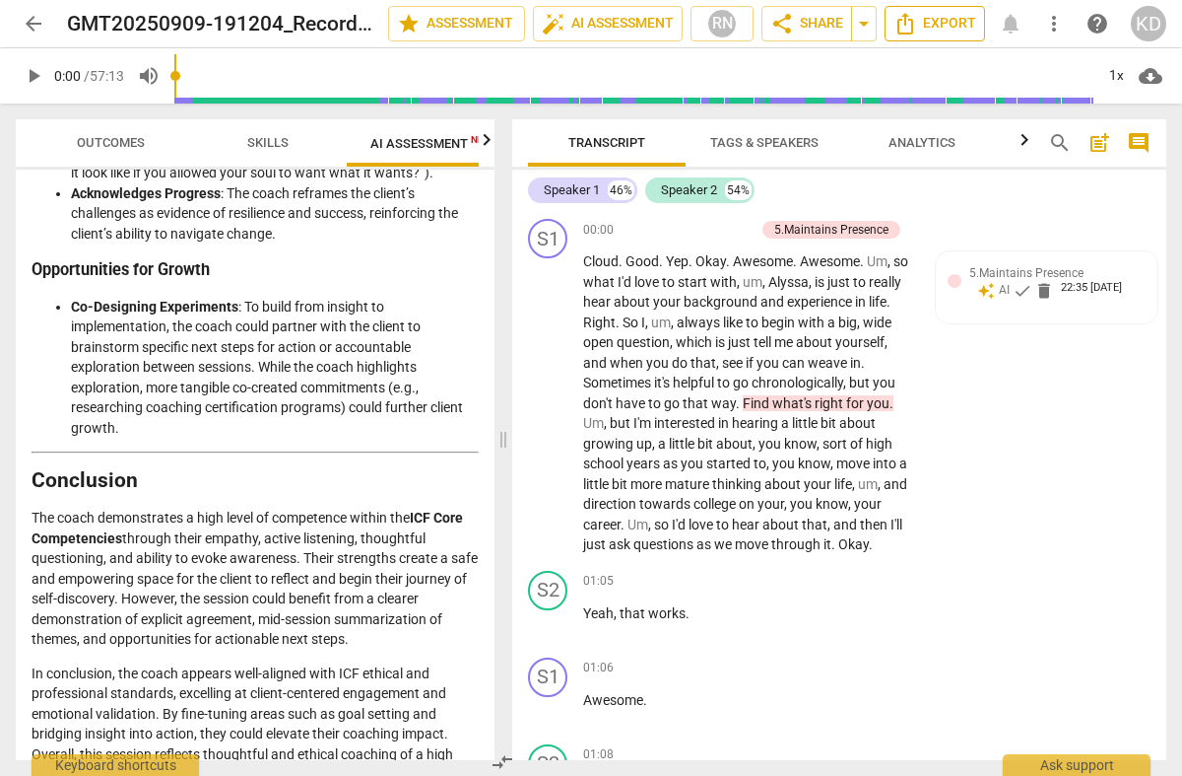
click at [921, 19] on span "Export" at bounding box center [935, 24] width 83 height 24
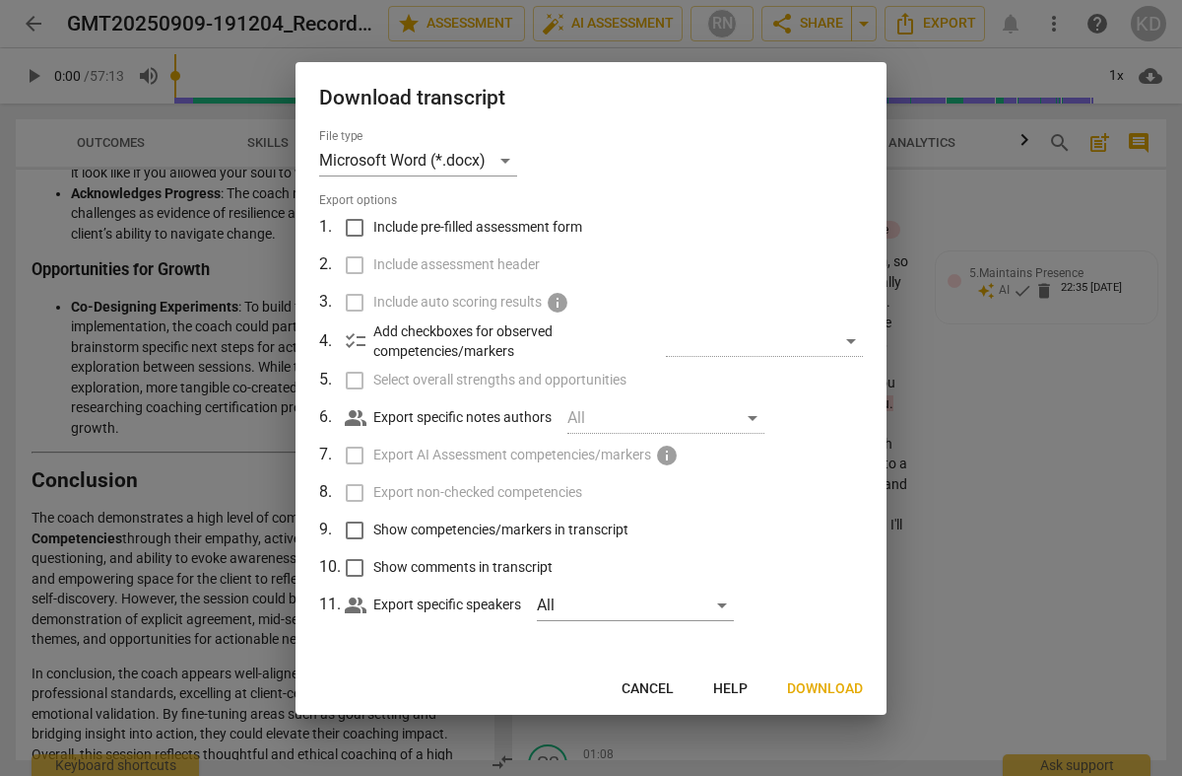
click at [357, 224] on input "Include pre-filled assessment form" at bounding box center [354, 227] width 37 height 37
checkbox input "true"
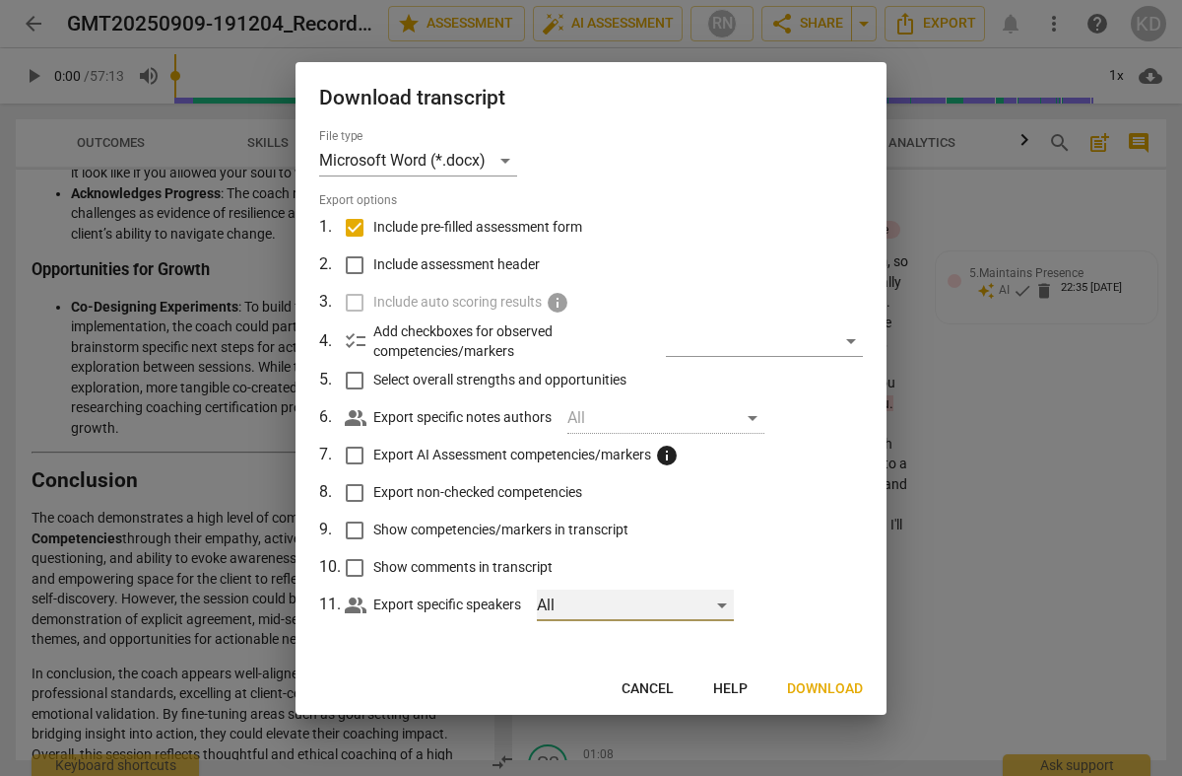
click at [720, 604] on div "All" at bounding box center [635, 605] width 197 height 32
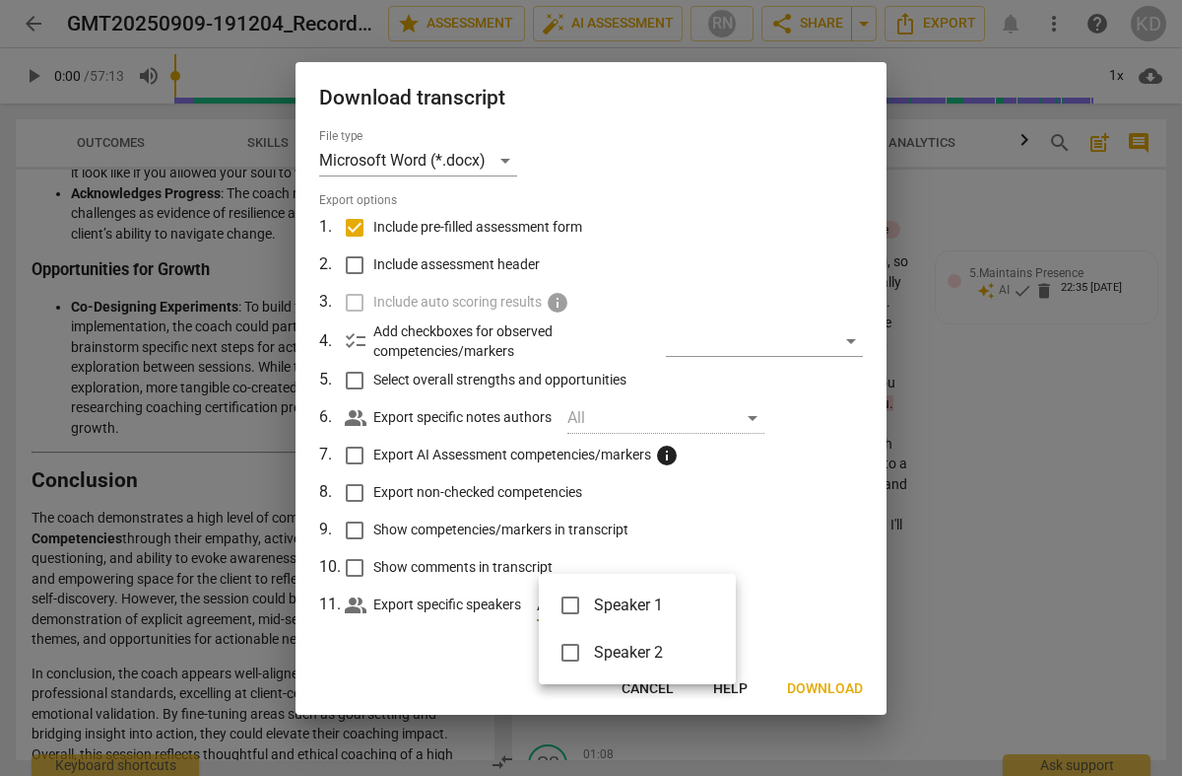
click at [507, 626] on div at bounding box center [591, 388] width 1182 height 776
click at [356, 264] on input "Include assessment header" at bounding box center [354, 264] width 37 height 37
checkbox input "true"
drag, startPoint x: 355, startPoint y: 300, endPoint x: 356, endPoint y: 313, distance: 13.8
click at [355, 301] on label "Include auto scoring results info" at bounding box center [589, 302] width 516 height 37
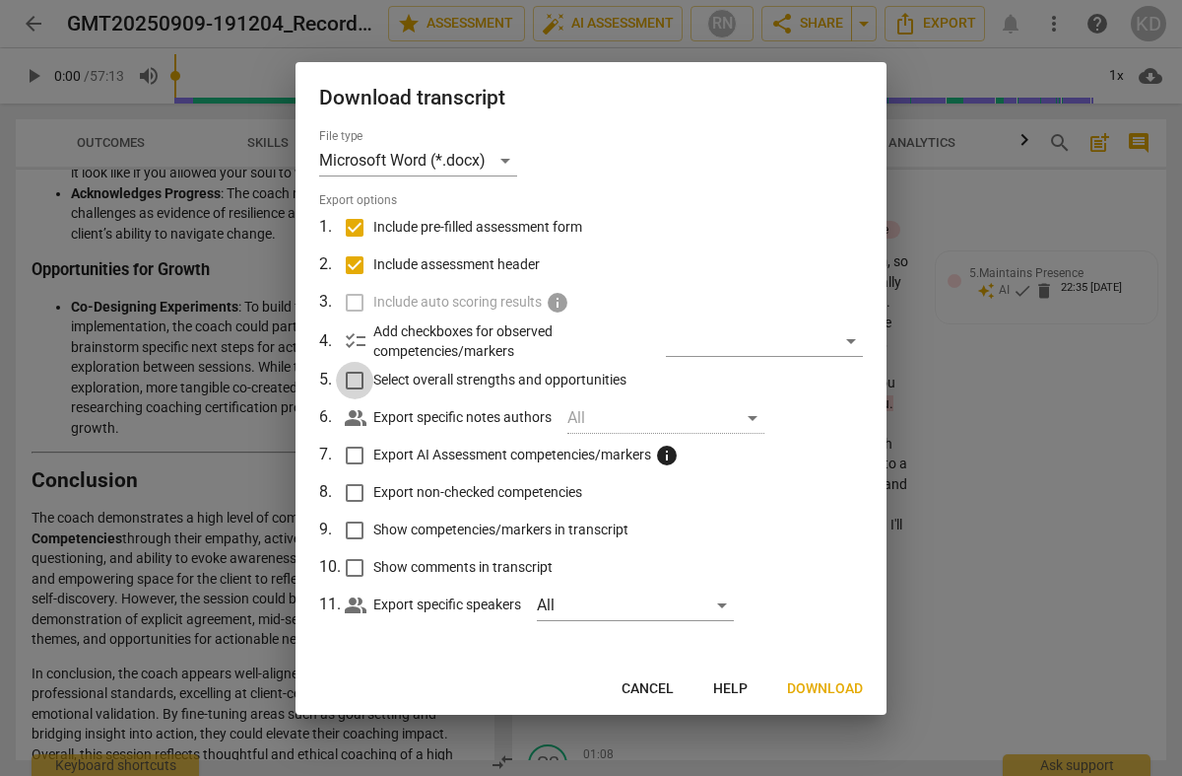
click at [359, 378] on input "Select overall strengths and opportunities" at bounding box center [354, 380] width 37 height 37
checkbox input "true"
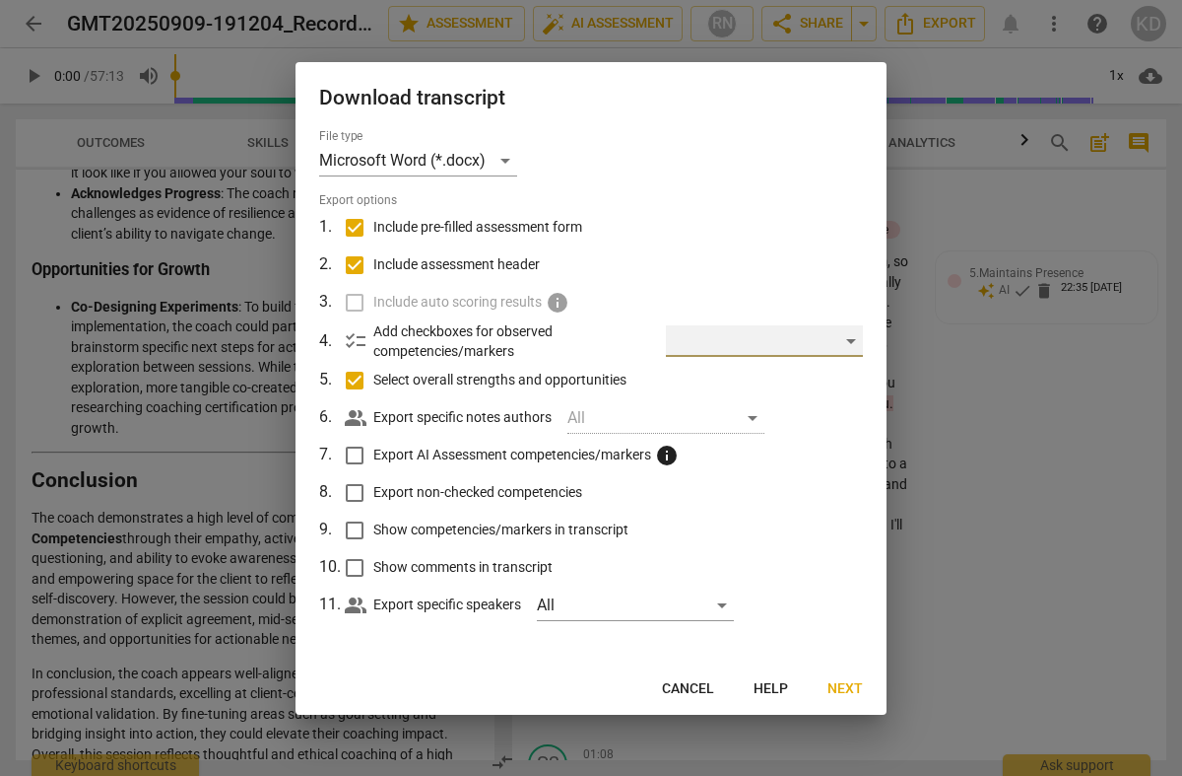
click at [844, 340] on div "​" at bounding box center [764, 341] width 197 height 32
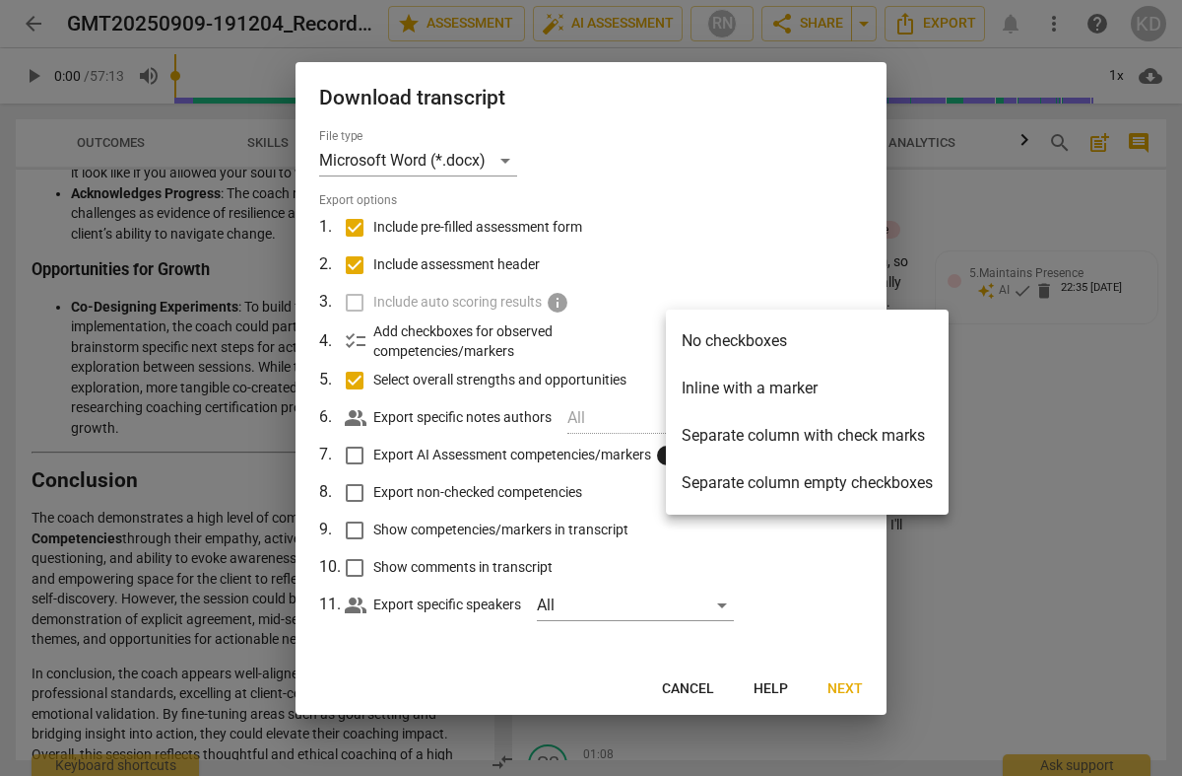
click at [785, 438] on li "Separate column with check marks" at bounding box center [807, 435] width 283 height 47
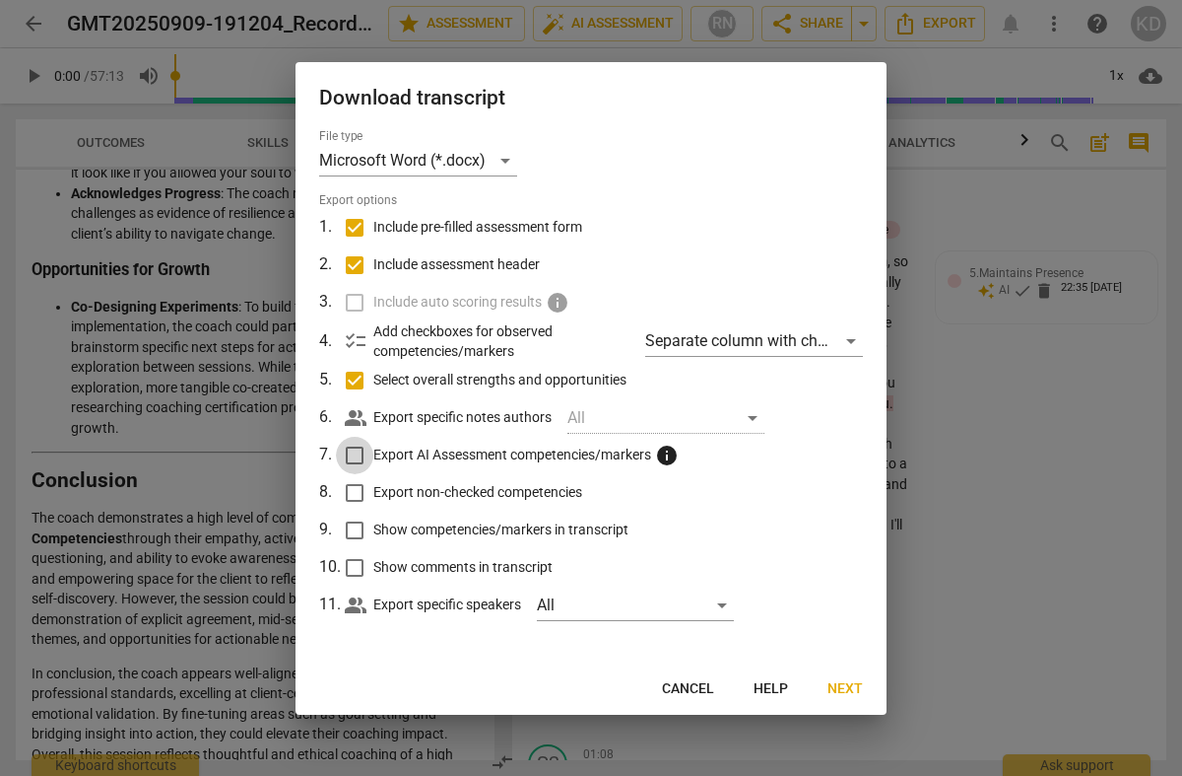
click at [353, 455] on input "Export AI Assessment competencies/markers info" at bounding box center [354, 455] width 37 height 37
checkbox input "true"
click at [352, 527] on input "Show competencies/markers in transcript" at bounding box center [354, 529] width 37 height 37
checkbox input "true"
click at [840, 681] on span "Next" at bounding box center [845, 689] width 35 height 20
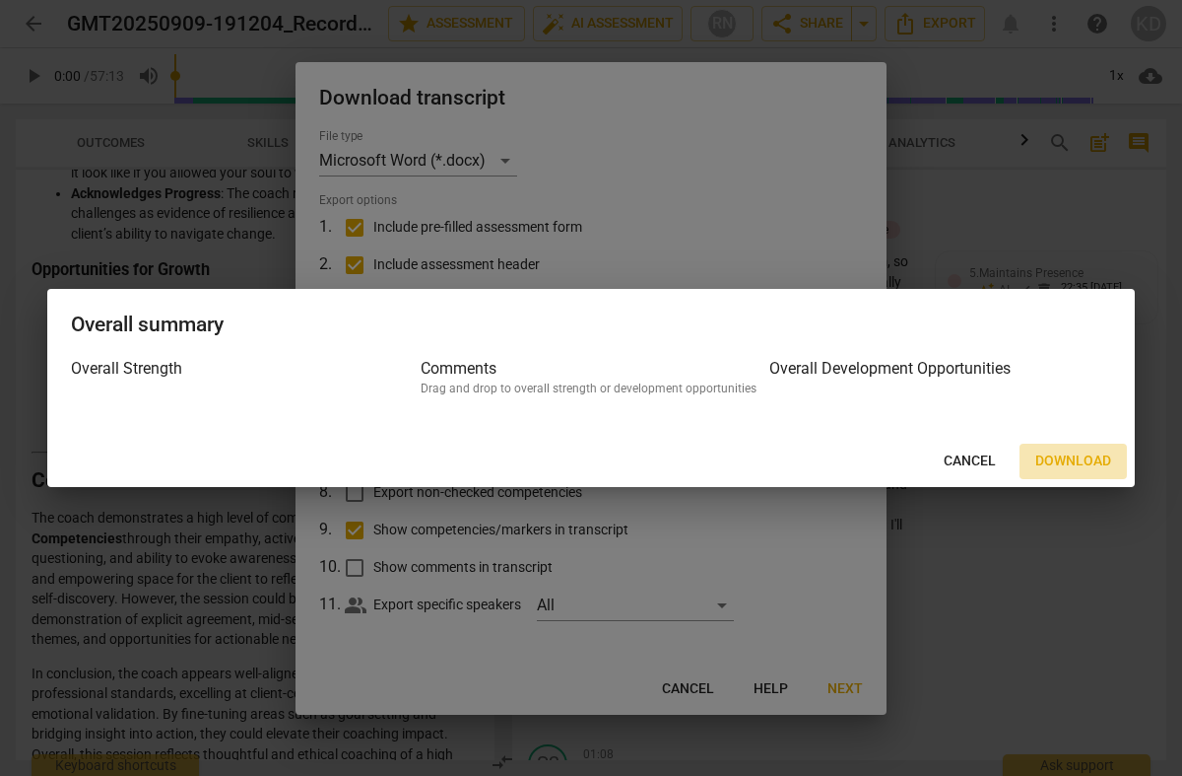
click at [1052, 456] on span "Download" at bounding box center [1074, 461] width 76 height 20
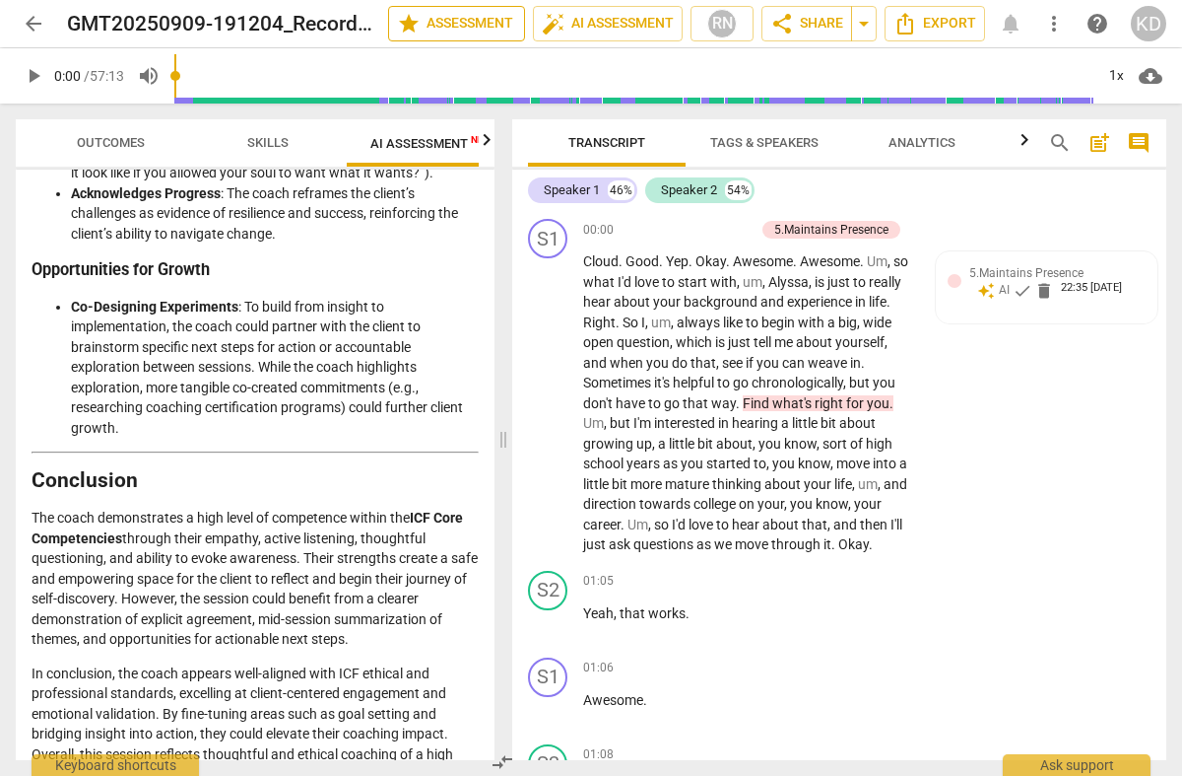
click at [479, 22] on span "star Assessment" at bounding box center [456, 24] width 119 height 24
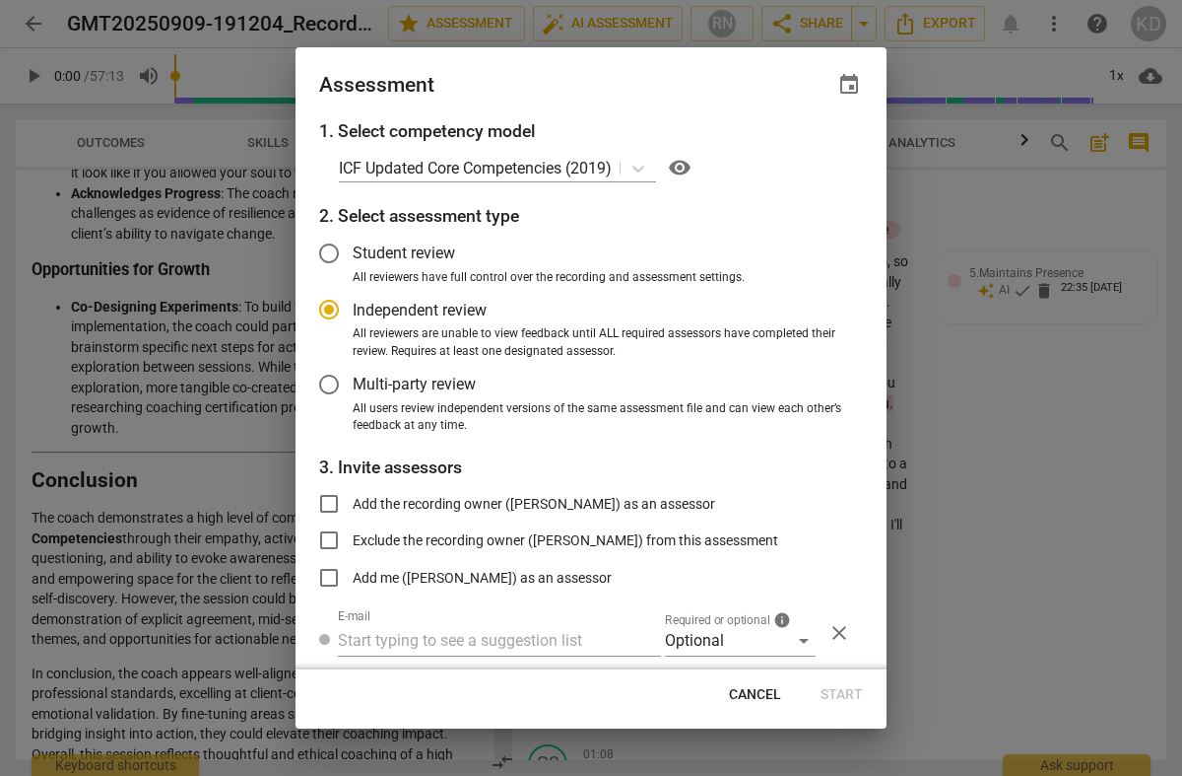
click at [992, 195] on div at bounding box center [591, 388] width 1182 height 776
radio input "false"
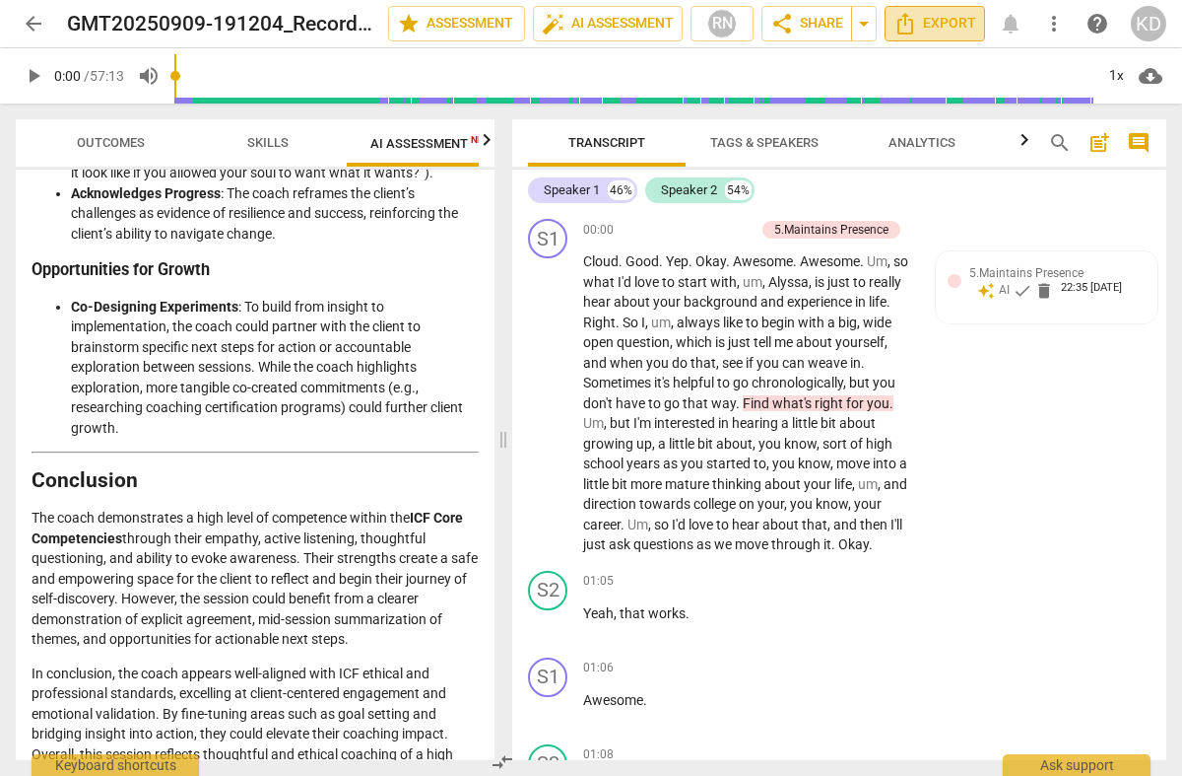
click at [927, 22] on span "Export" at bounding box center [935, 24] width 83 height 24
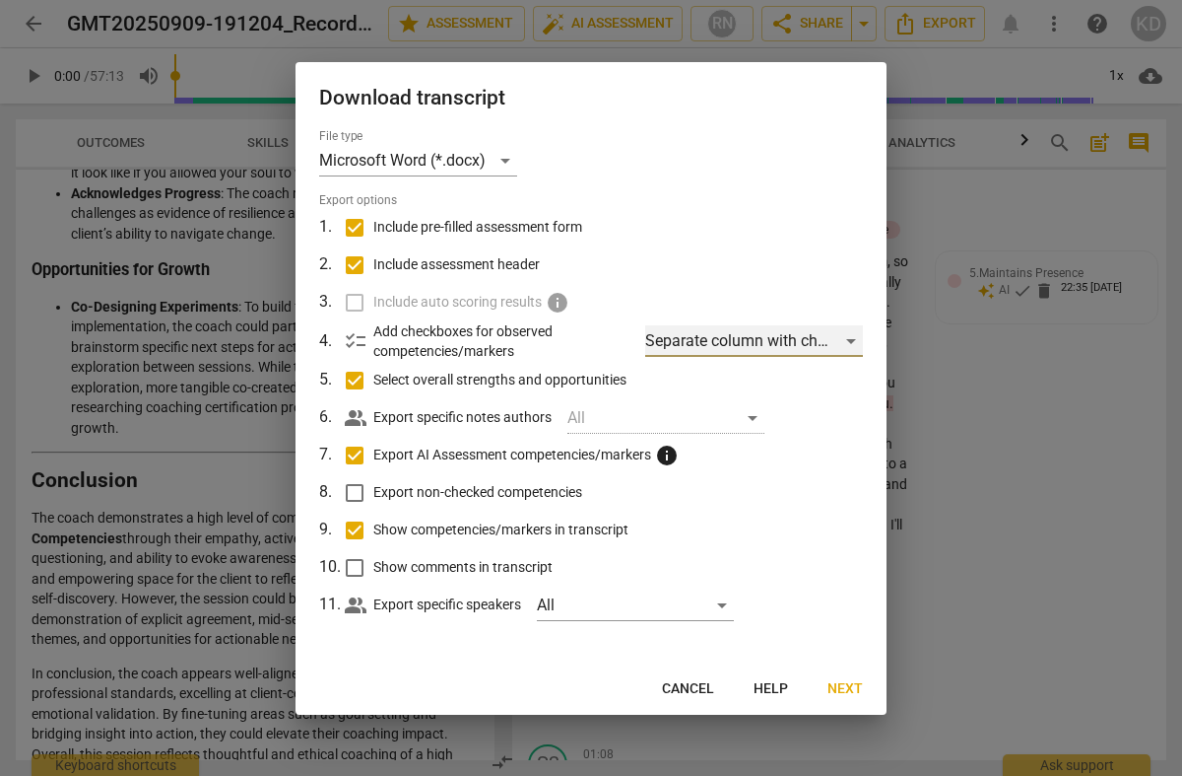
click at [705, 347] on div "Separate column with check marks" at bounding box center [754, 341] width 218 height 32
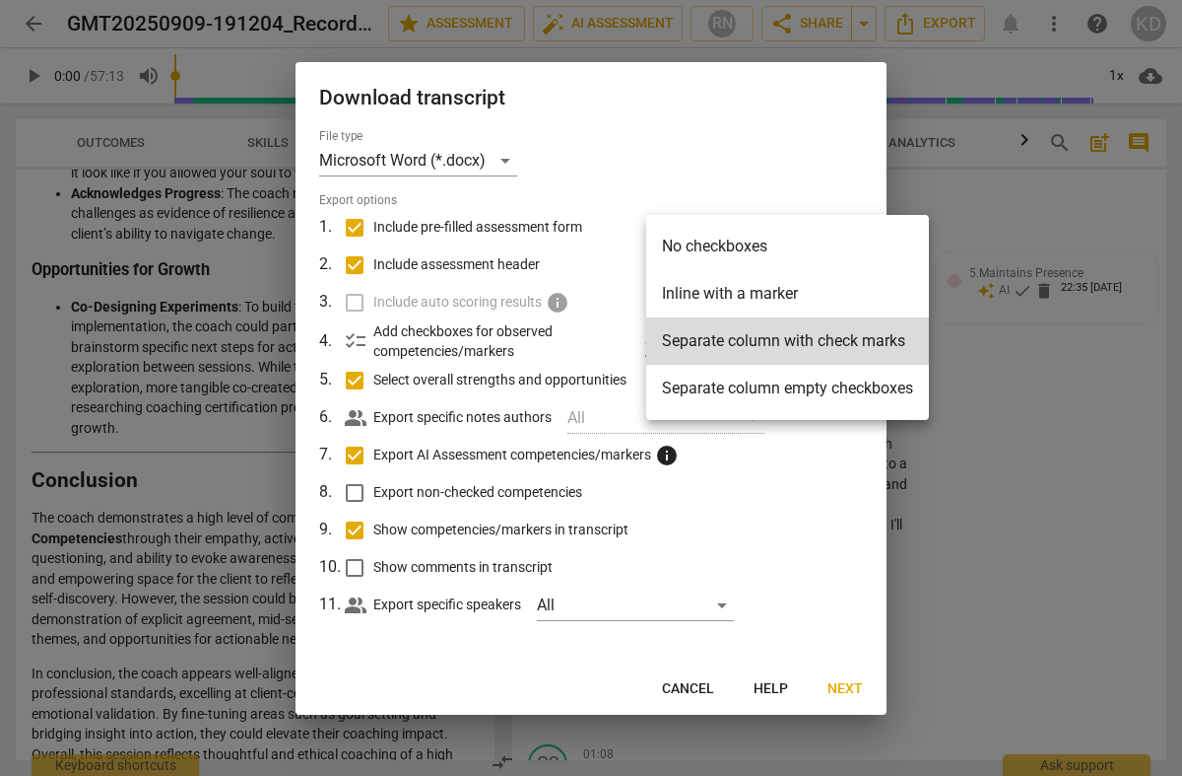
click at [594, 343] on div at bounding box center [591, 388] width 1182 height 776
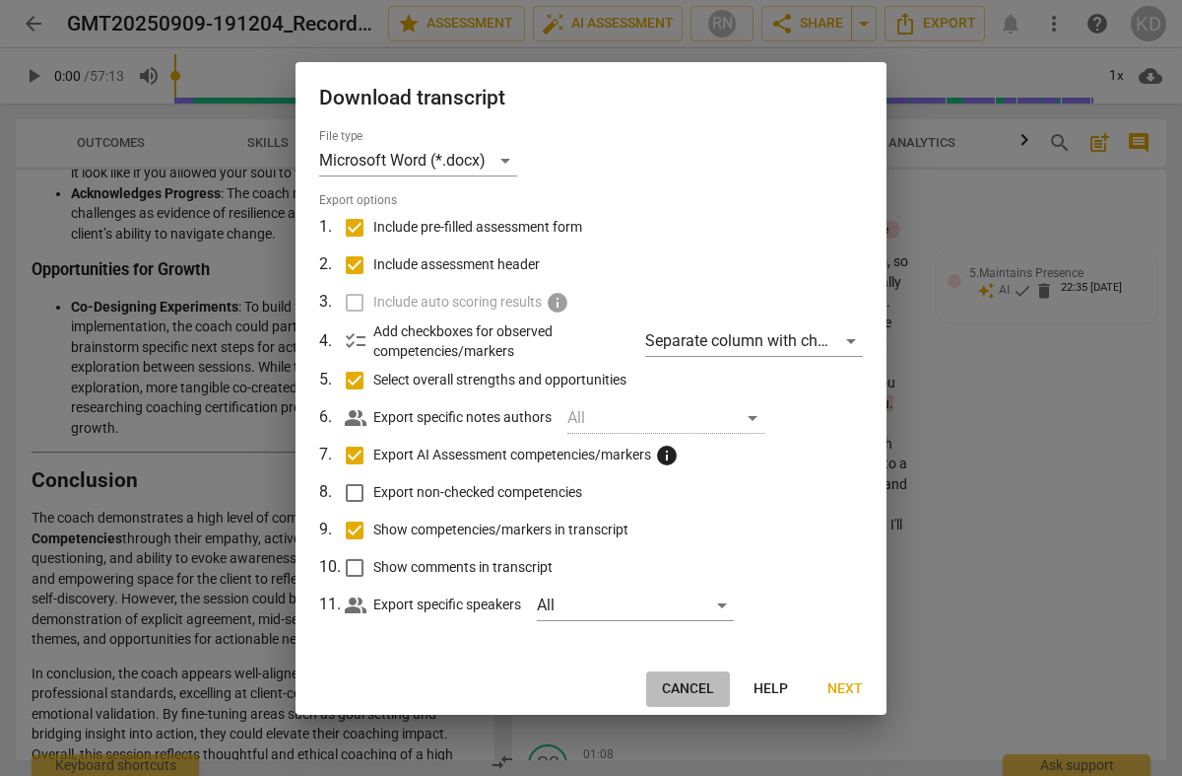
click at [692, 684] on span "Cancel" at bounding box center [688, 689] width 52 height 20
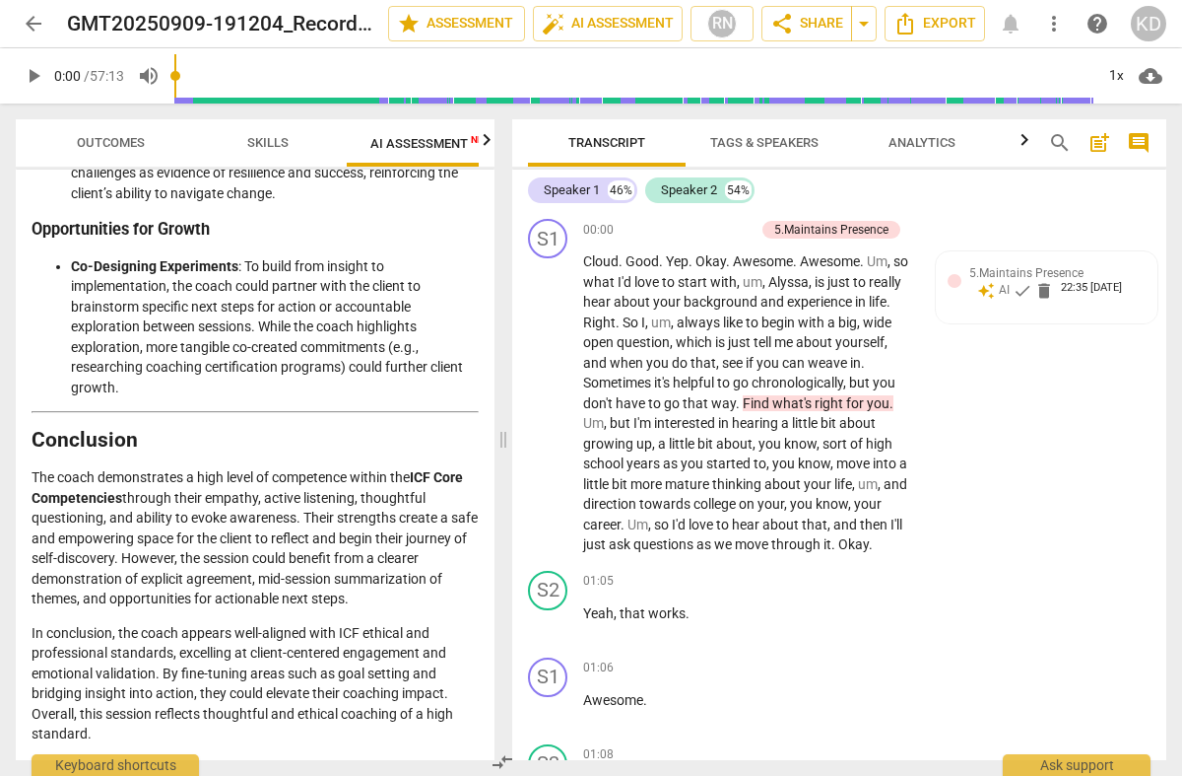
scroll to position [0, 6]
click at [256, 140] on span "Skills" at bounding box center [261, 142] width 41 height 15
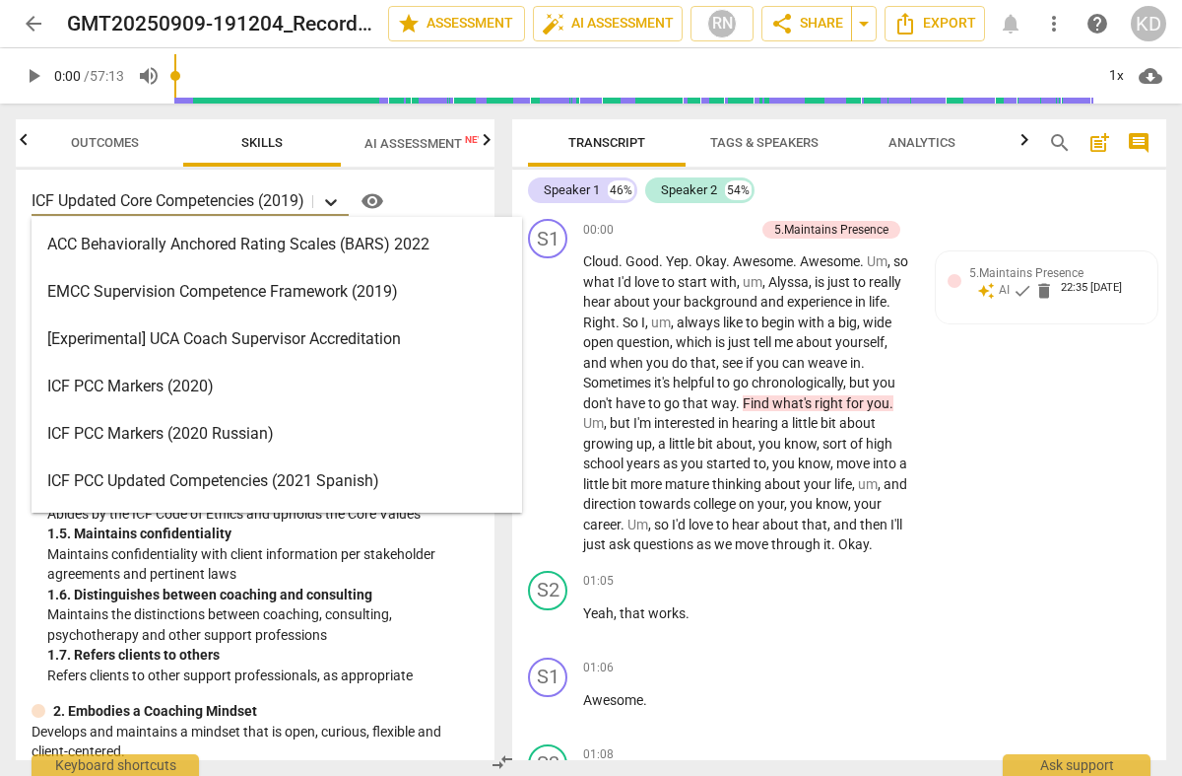
click at [334, 200] on icon at bounding box center [331, 202] width 20 height 20
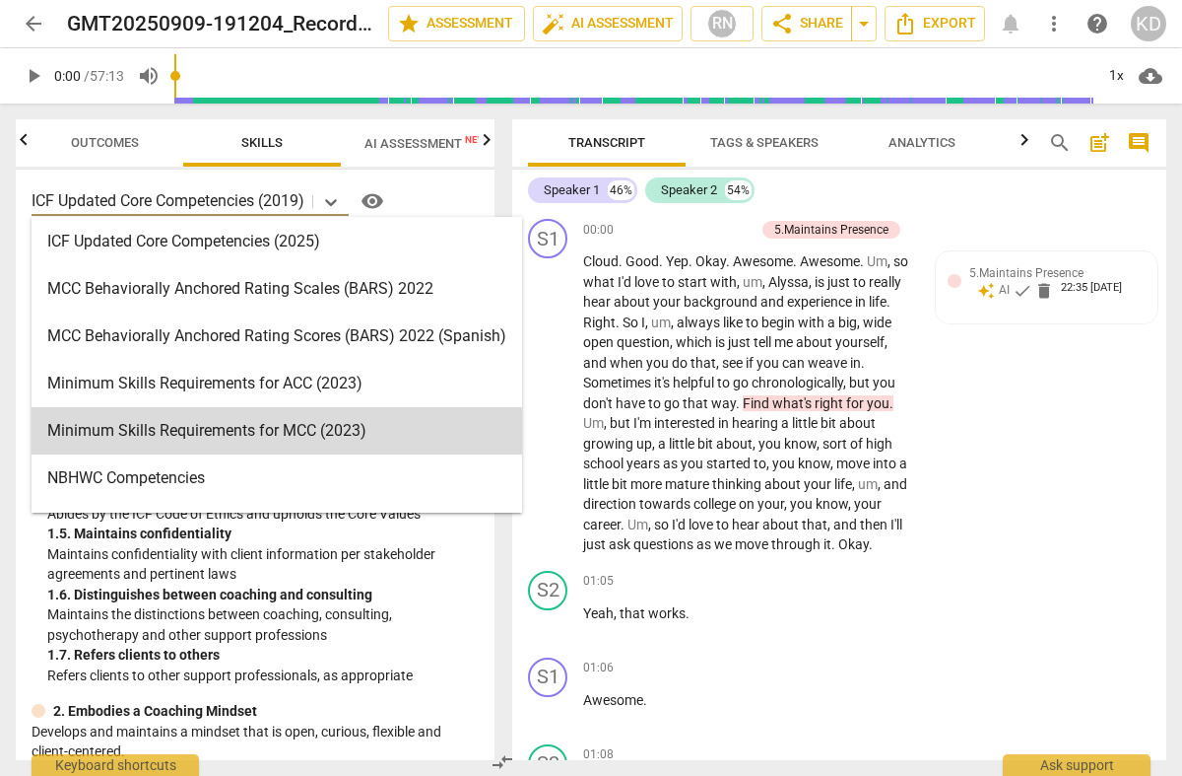
scroll to position [483, 0]
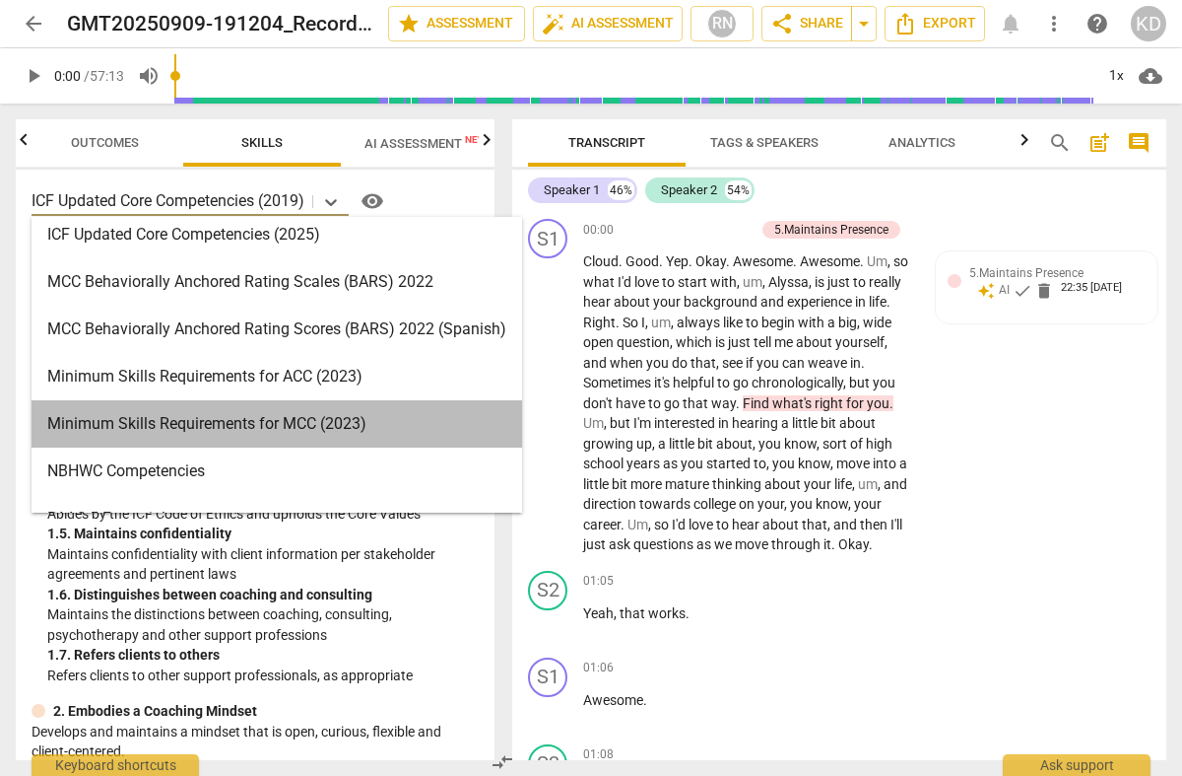
click at [176, 419] on div "Minimum Skills Requirements for MCC (2023)" at bounding box center [277, 423] width 491 height 47
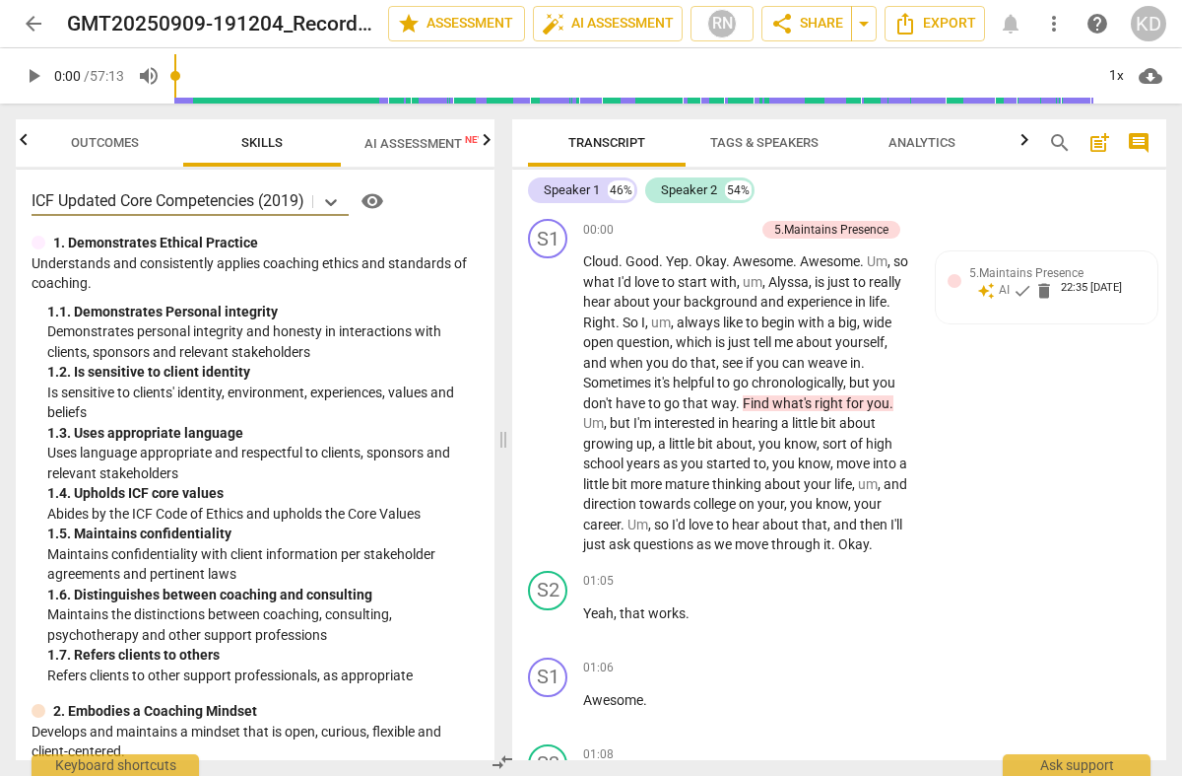
click at [263, 142] on span "Skills" at bounding box center [261, 142] width 41 height 15
click at [335, 199] on icon at bounding box center [331, 202] width 20 height 20
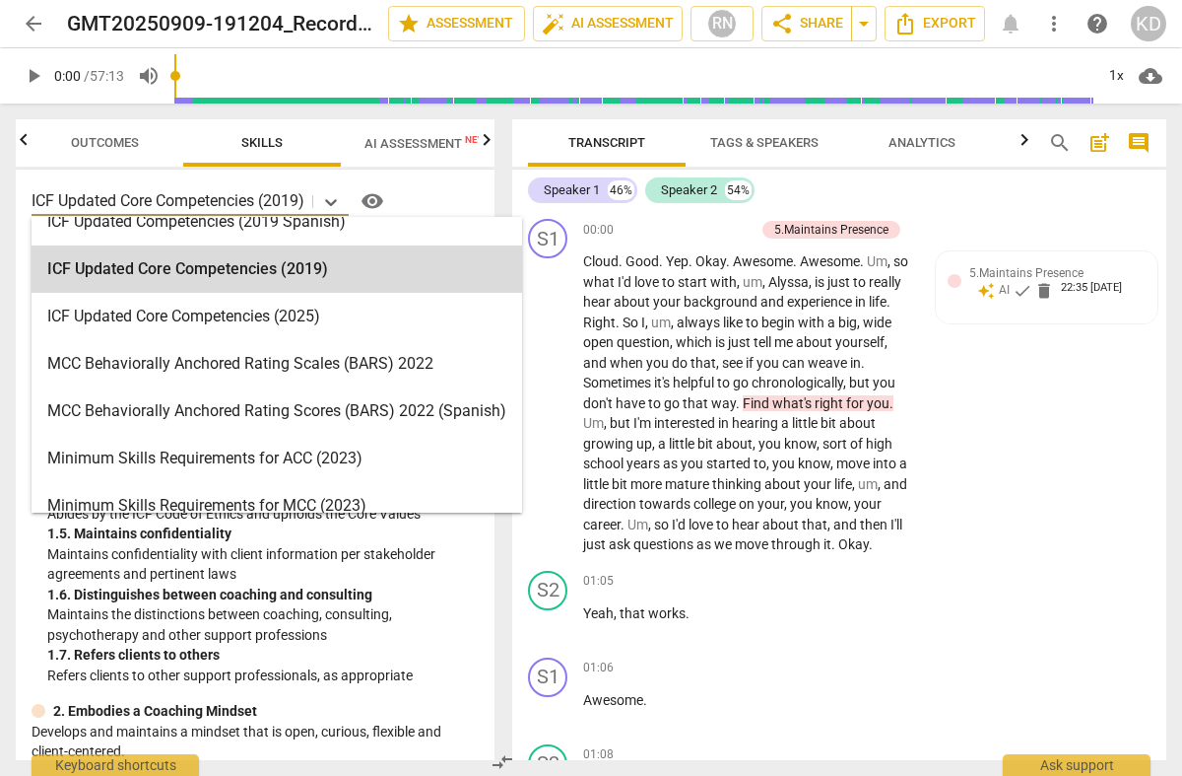
scroll to position [389, 0]
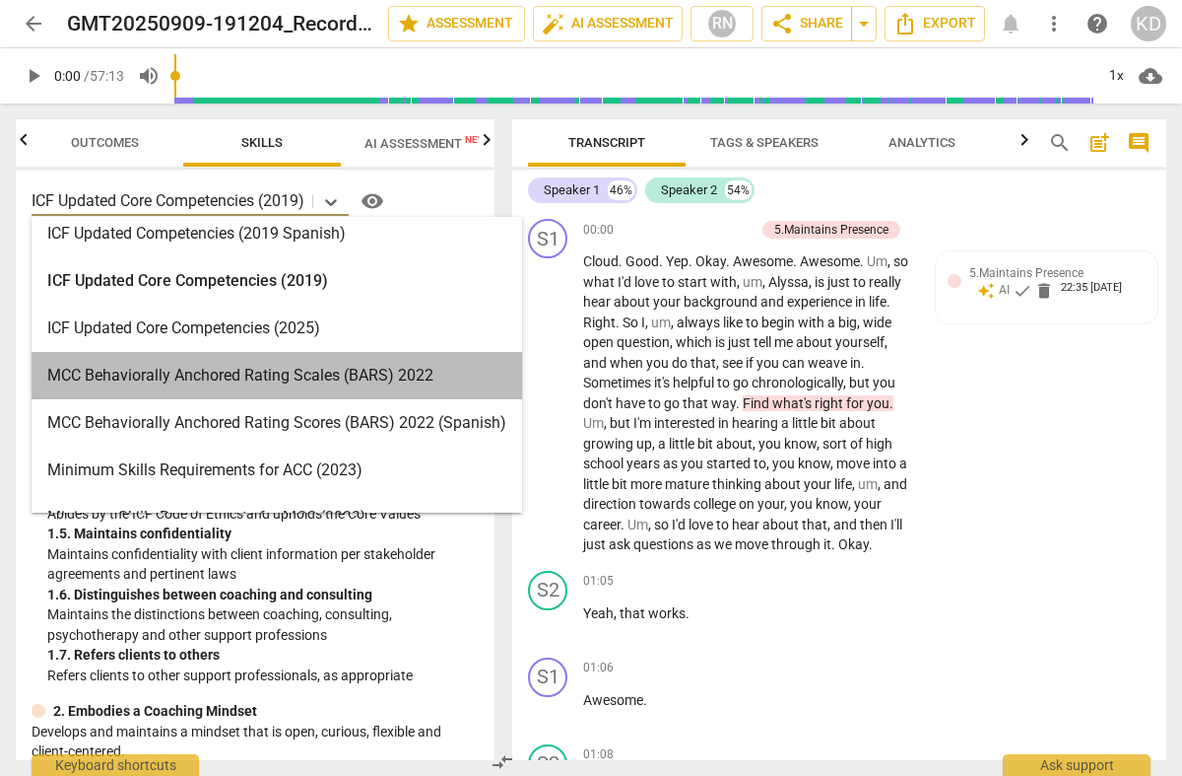
click at [237, 371] on div "MCC Behaviorally Anchored Rating Scales (BARS) 2022" at bounding box center [277, 375] width 491 height 47
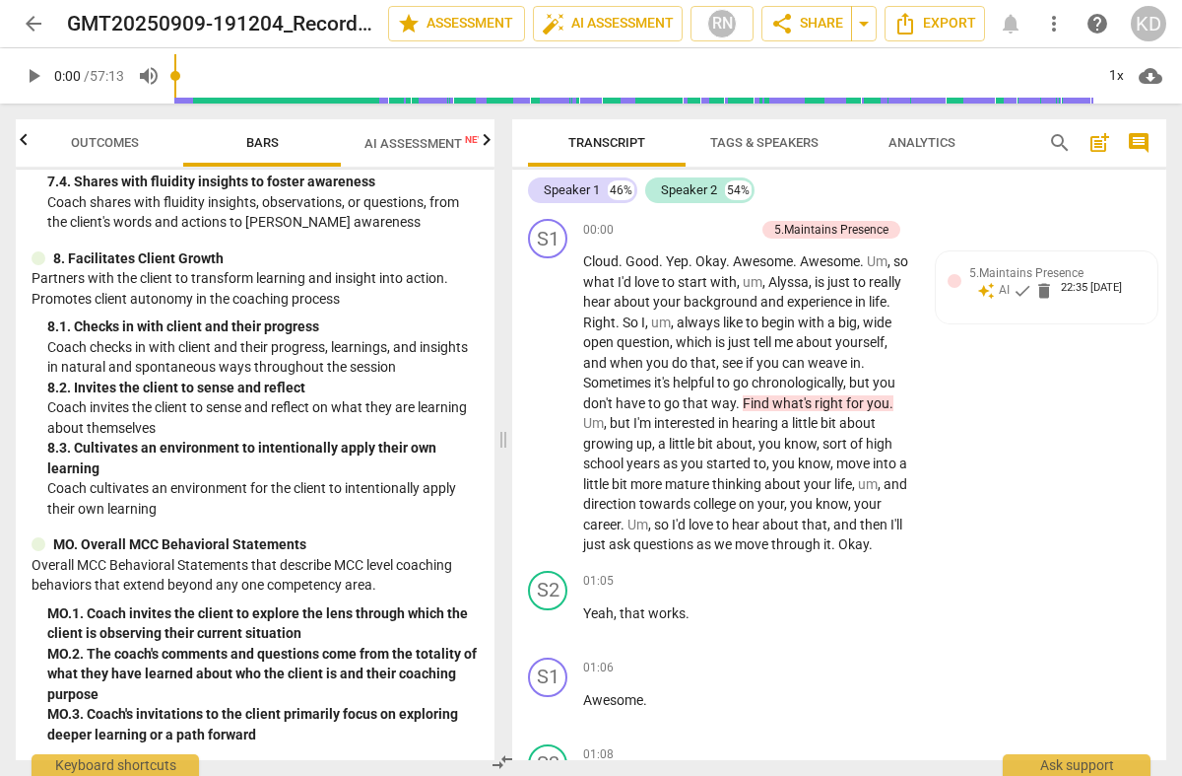
scroll to position [1763, 0]
click at [601, 26] on span "auto_fix_high AI Assessment" at bounding box center [608, 24] width 132 height 24
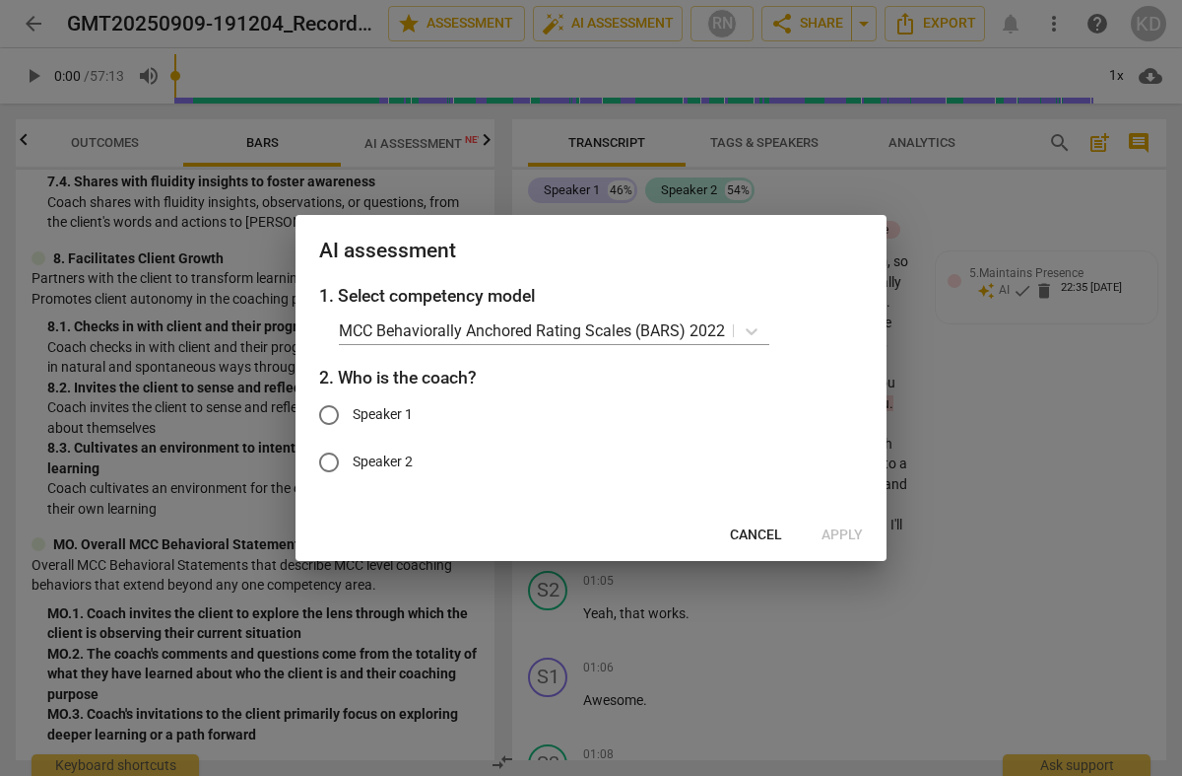
click at [330, 411] on input "Speaker 1" at bounding box center [328, 414] width 47 height 47
radio input "true"
click at [838, 533] on span "Apply" at bounding box center [842, 535] width 41 height 20
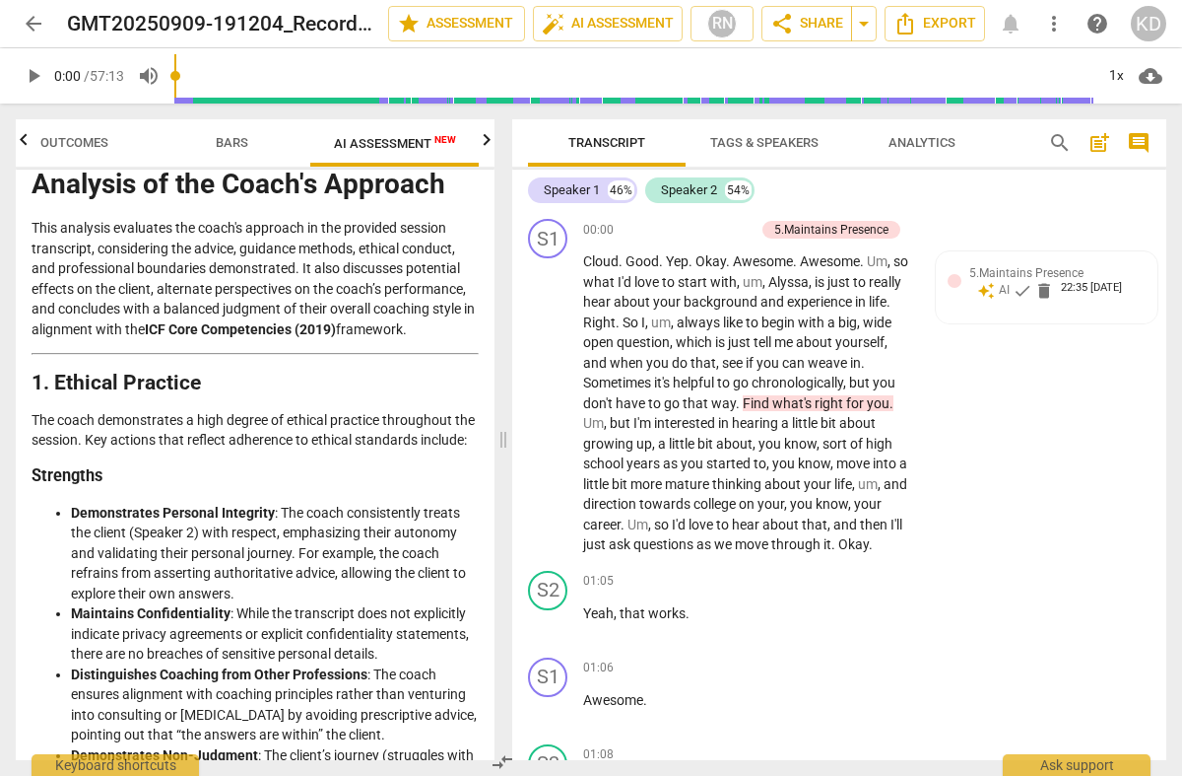
scroll to position [0, 0]
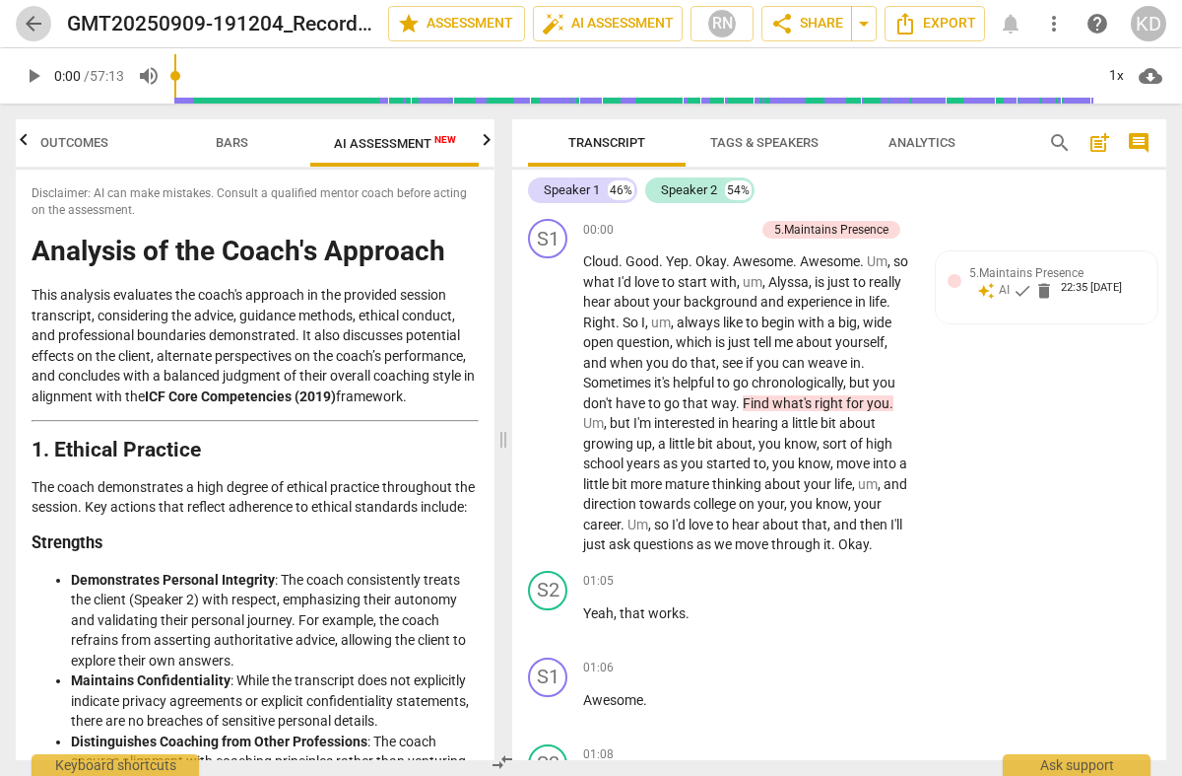
click at [35, 24] on span "arrow_back" at bounding box center [34, 24] width 24 height 24
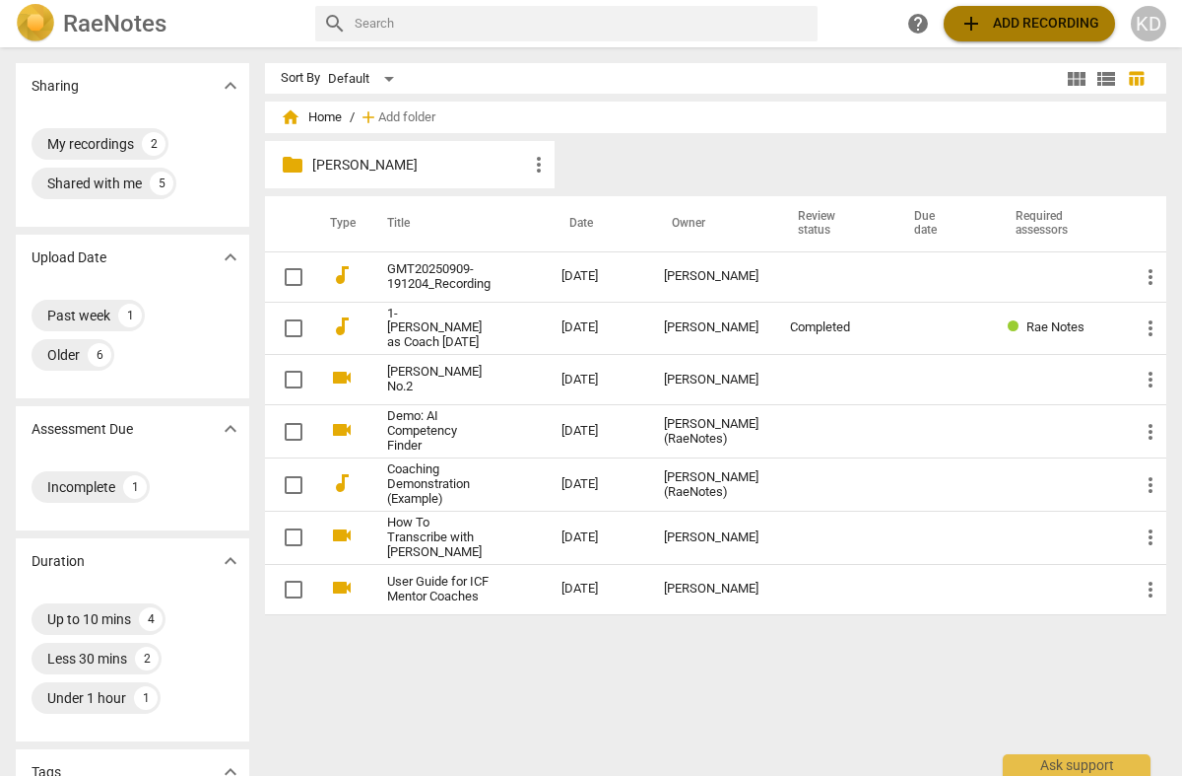
click at [994, 23] on span "add Add recording" at bounding box center [1030, 24] width 140 height 24
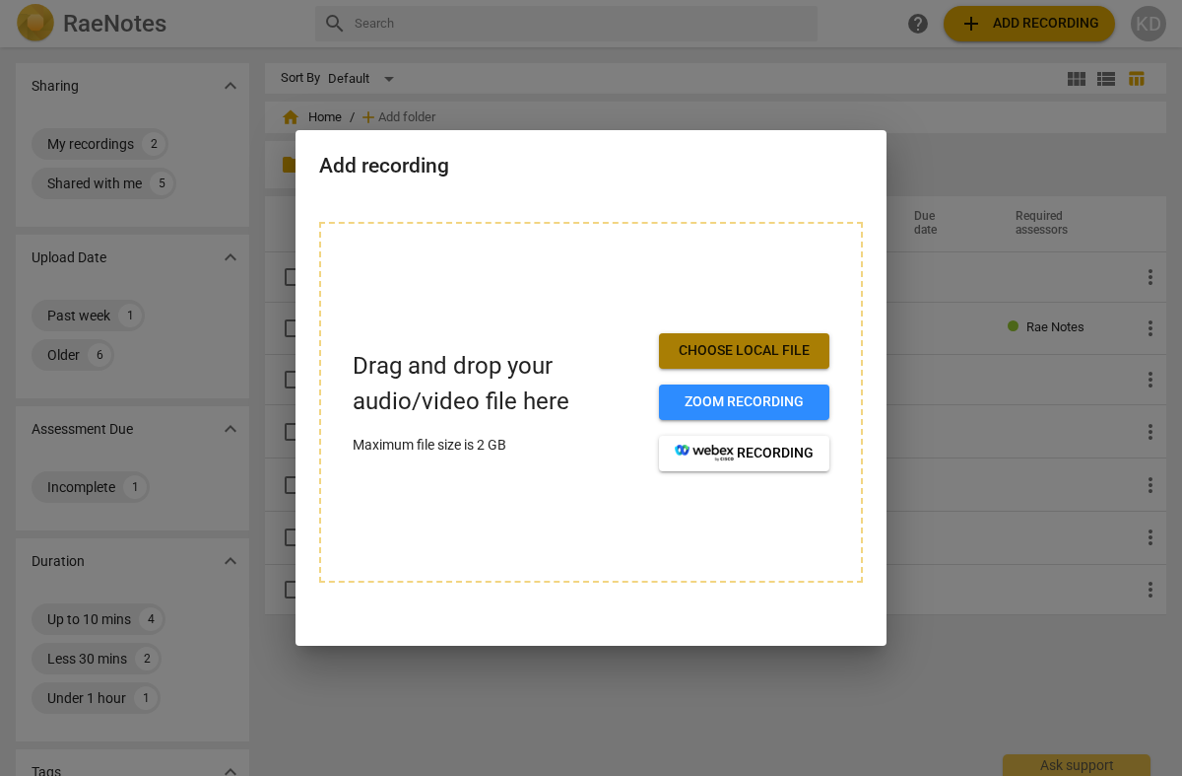
click at [726, 346] on span "Choose local file" at bounding box center [744, 351] width 139 height 20
click at [955, 163] on div at bounding box center [591, 388] width 1182 height 776
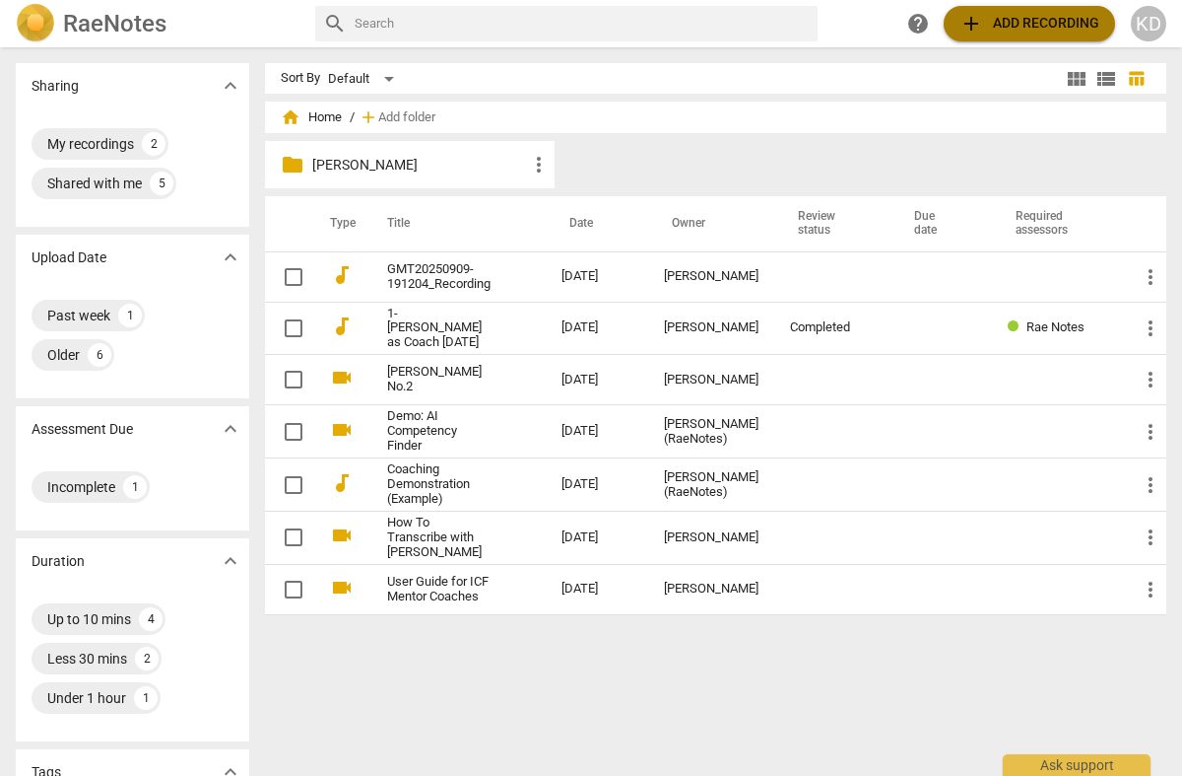
click at [986, 22] on span "add Add recording" at bounding box center [1030, 24] width 140 height 24
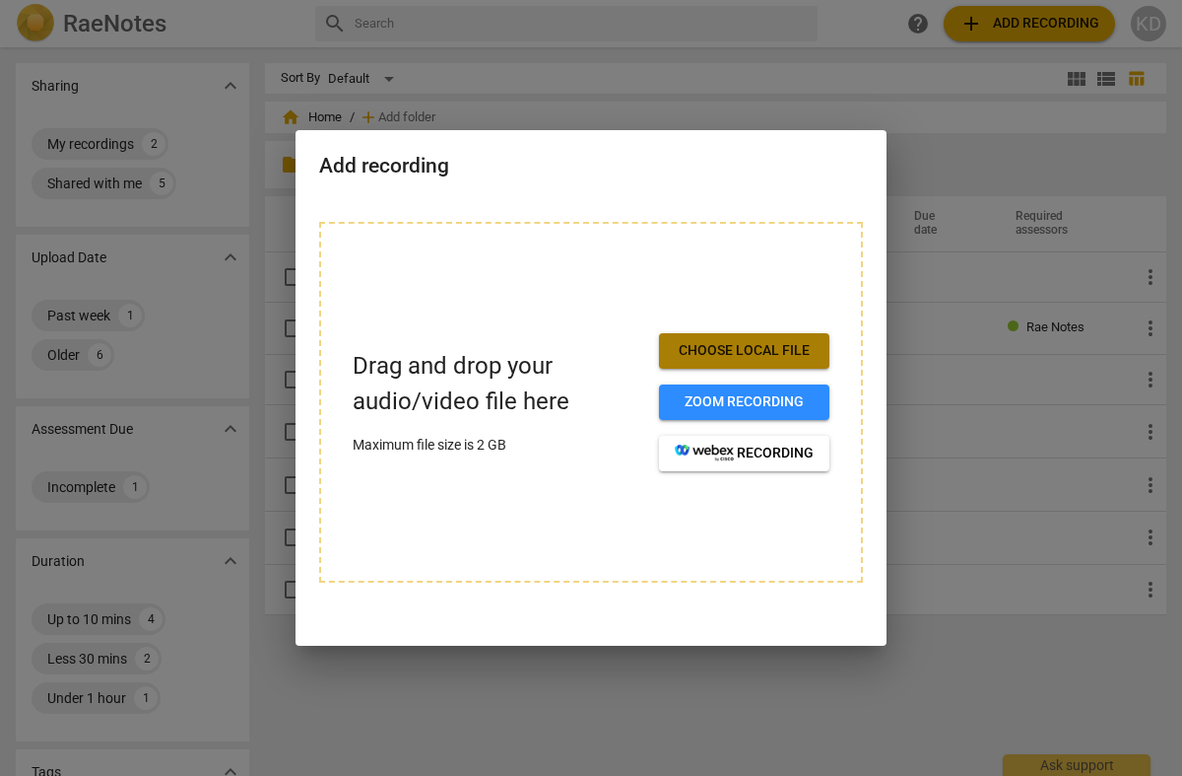
click at [709, 349] on span "Choose local file" at bounding box center [744, 351] width 139 height 20
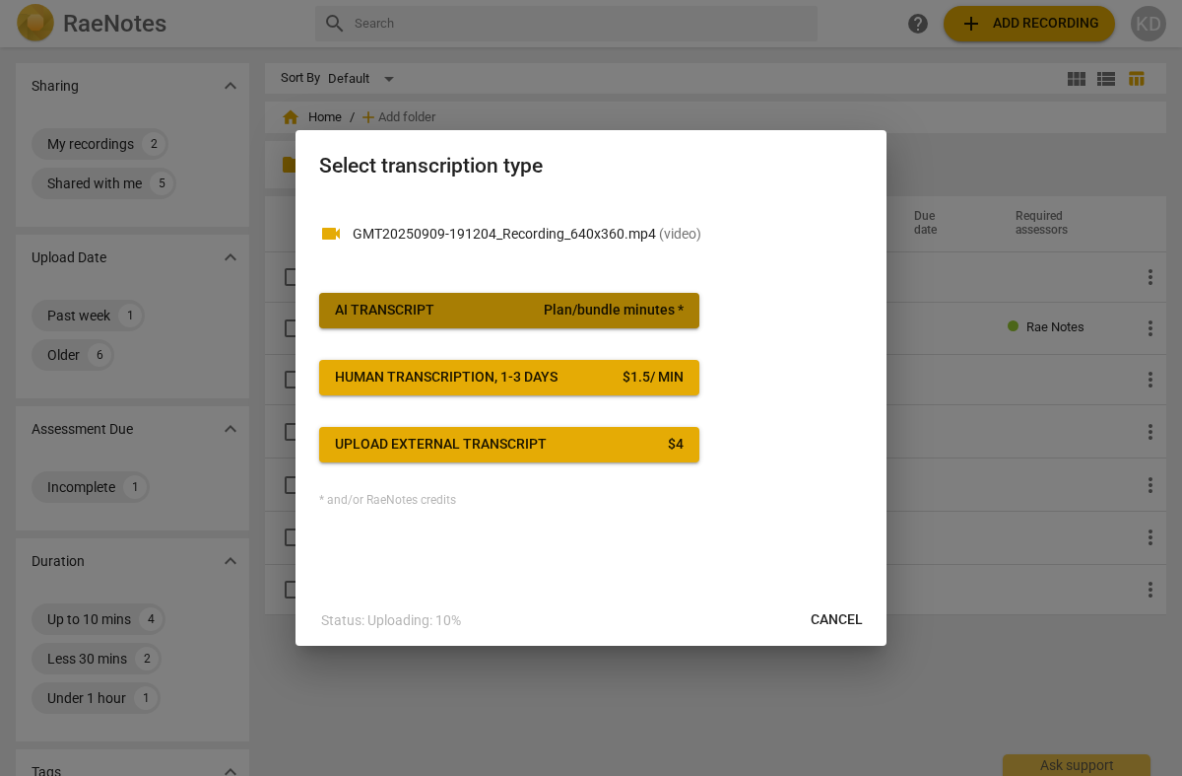
click at [463, 309] on span "AI Transcript Plan/bundle minutes *" at bounding box center [509, 311] width 349 height 20
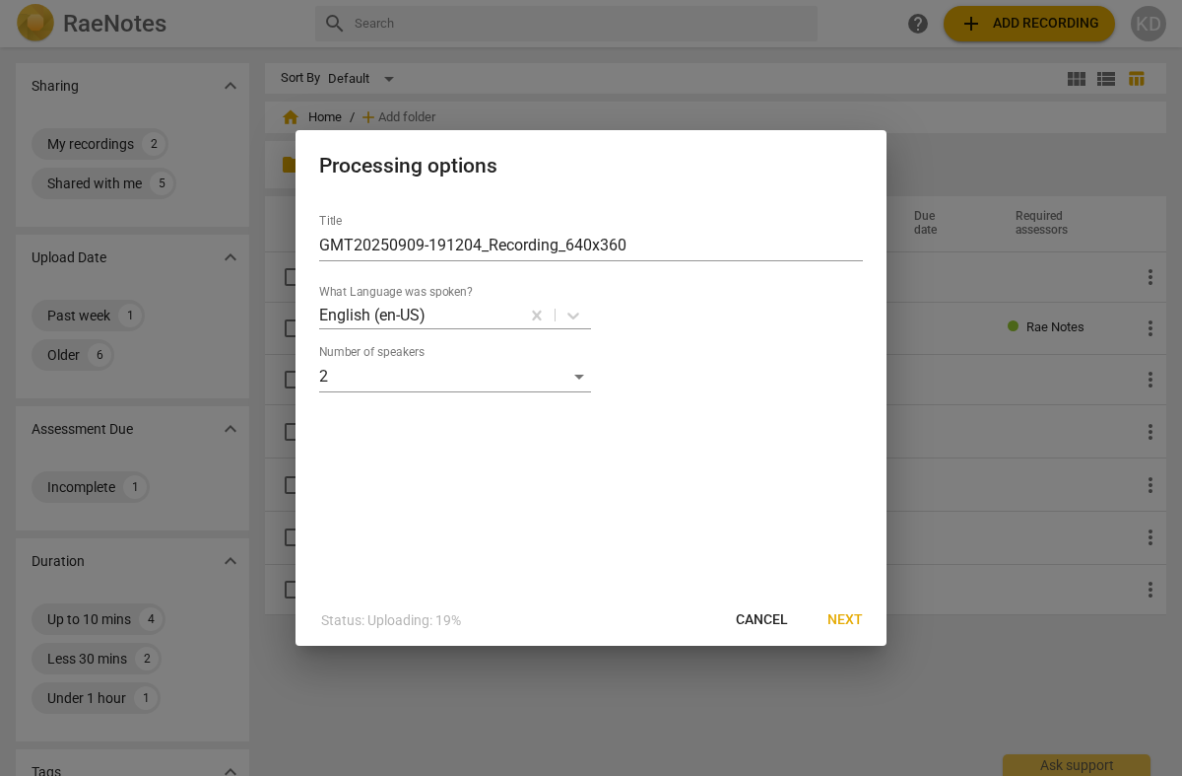
drag, startPoint x: 844, startPoint y: 615, endPoint x: 583, endPoint y: 541, distance: 271.4
click at [626, 556] on div "Processing options Title GMT20250909-191204_Recording_640x360 What Language was…" at bounding box center [591, 387] width 591 height 515
click at [576, 249] on input "GMT20250909-191204_Recording_640x360" at bounding box center [591, 246] width 544 height 32
drag, startPoint x: 623, startPoint y: 241, endPoint x: 348, endPoint y: 235, distance: 275.0
click at [348, 235] on input "GMT20250909-191204_Recording_640x360" at bounding box center [591, 246] width 544 height 32
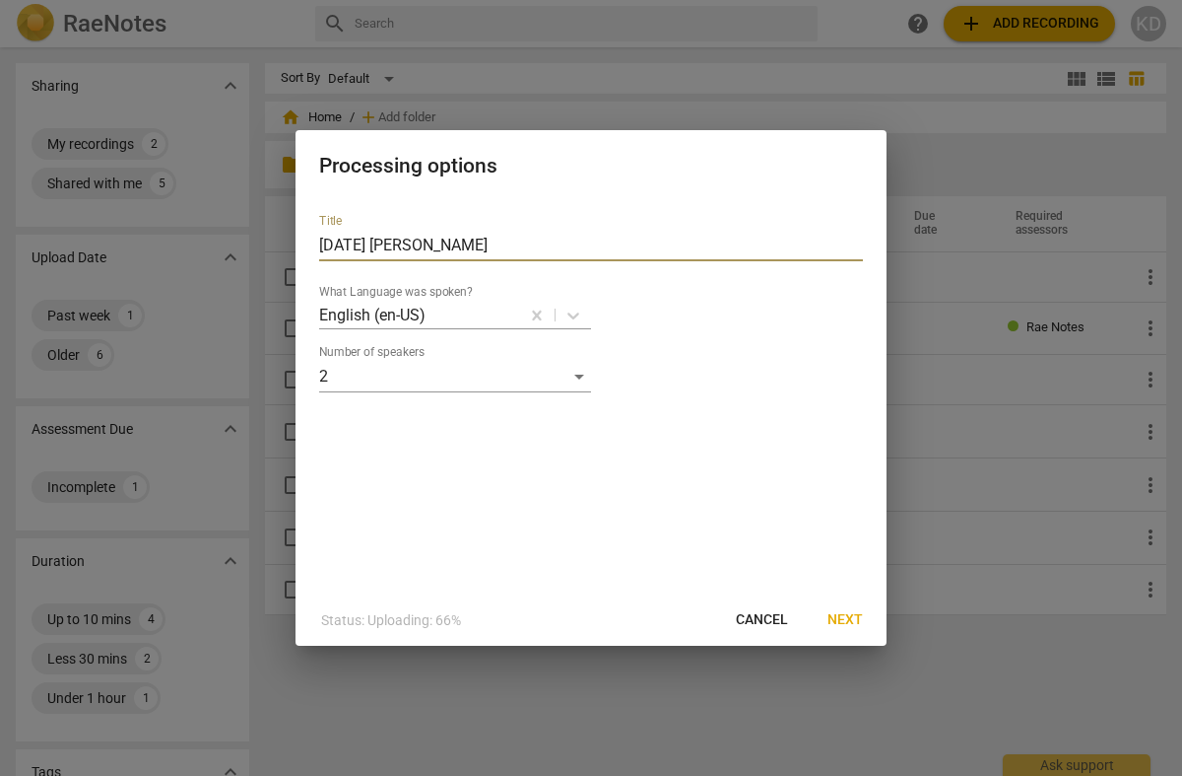
type input "[DATE] [PERSON_NAME]"
click at [838, 610] on span "Next" at bounding box center [845, 620] width 35 height 20
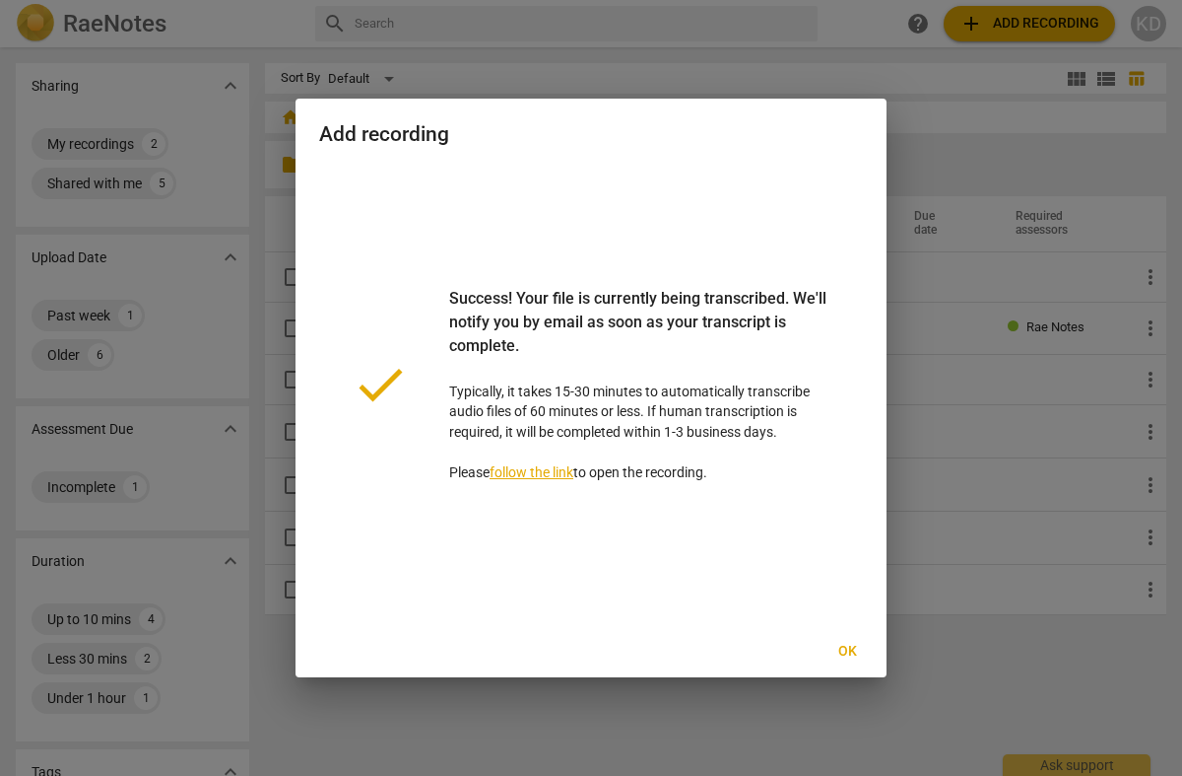
click at [852, 648] on span "Ok" at bounding box center [848, 651] width 32 height 20
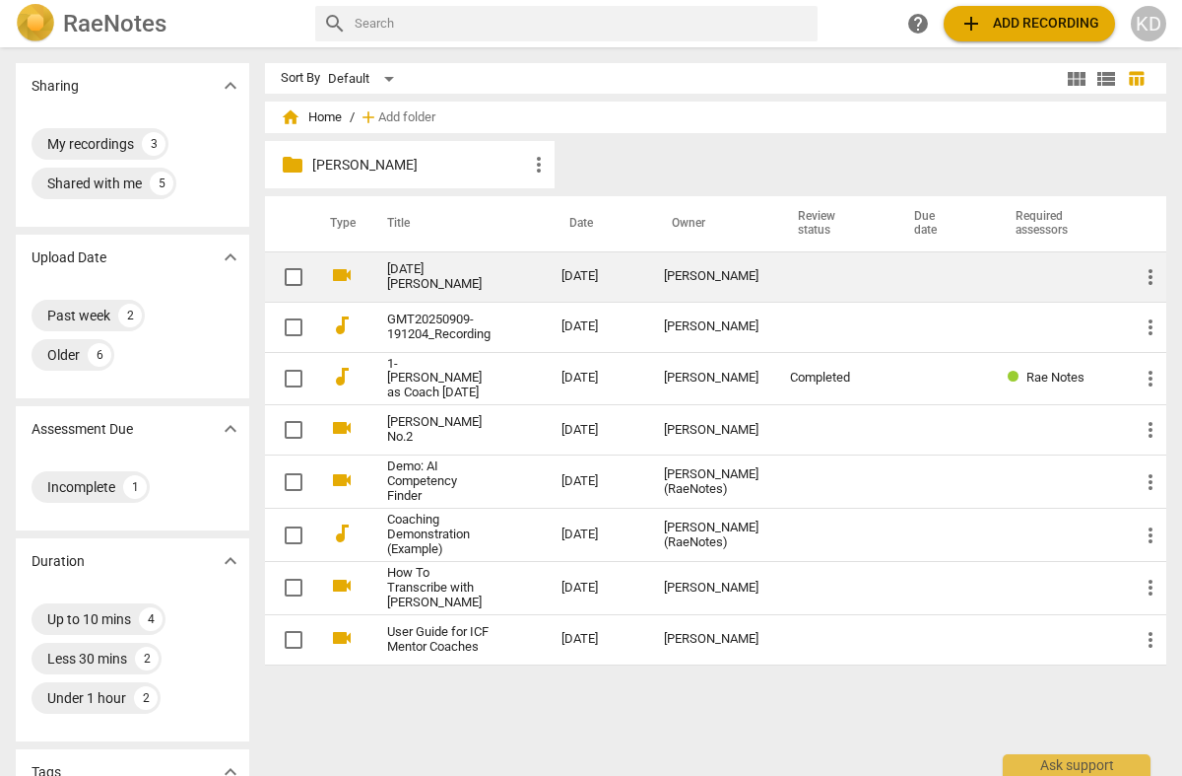
click at [411, 270] on link "[DATE] [PERSON_NAME]" at bounding box center [438, 277] width 103 height 30
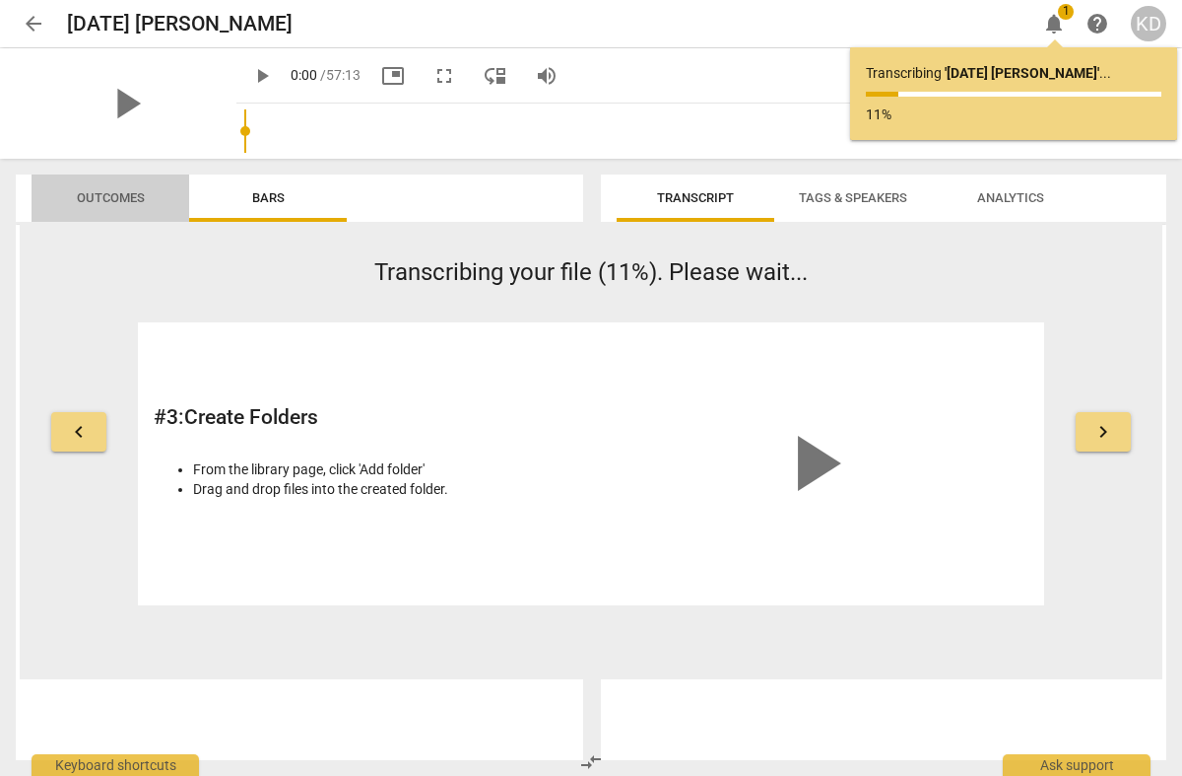
click at [103, 194] on span "Outcomes" at bounding box center [111, 197] width 68 height 15
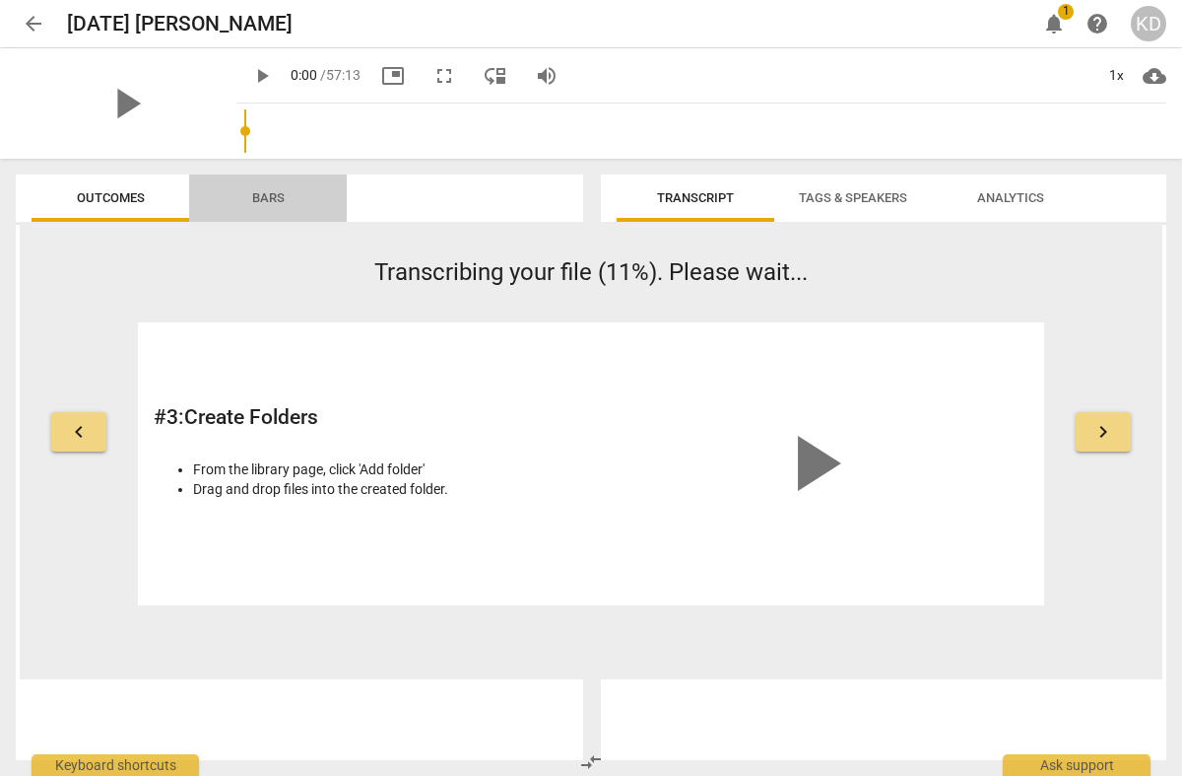
click at [270, 202] on span "Bars" at bounding box center [268, 197] width 33 height 15
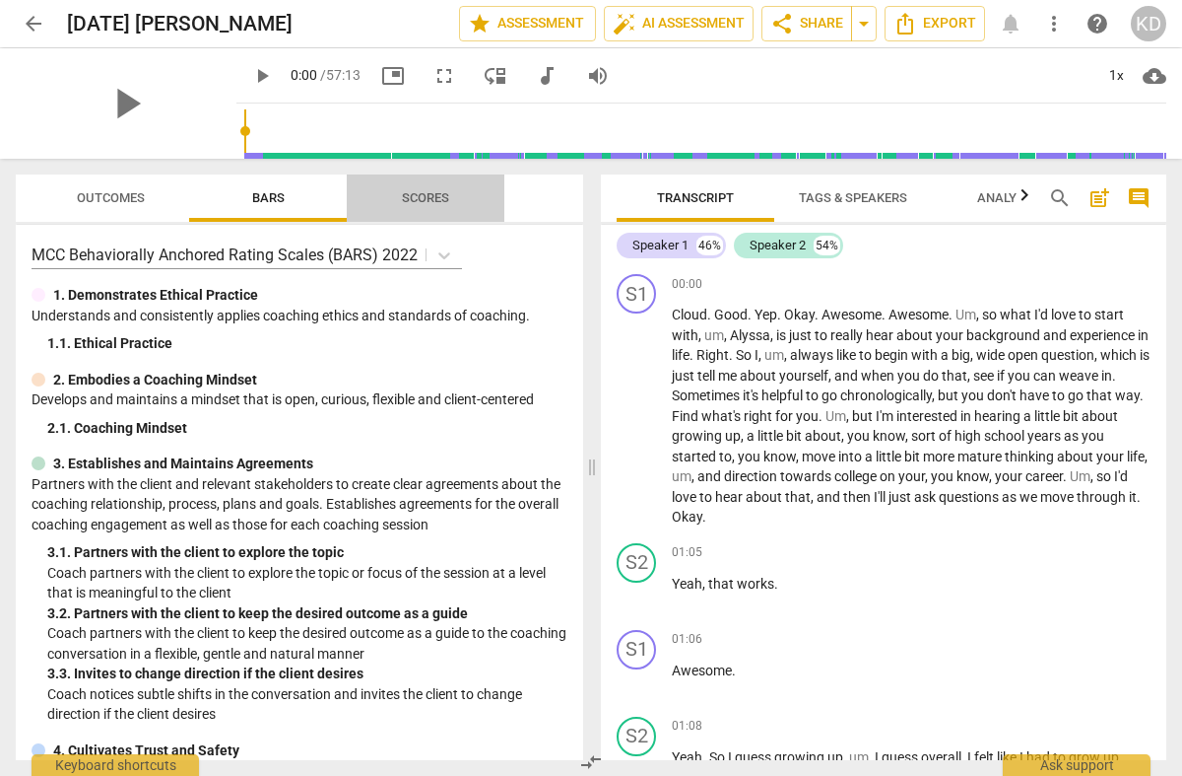
click at [421, 199] on span "Scores" at bounding box center [425, 197] width 47 height 15
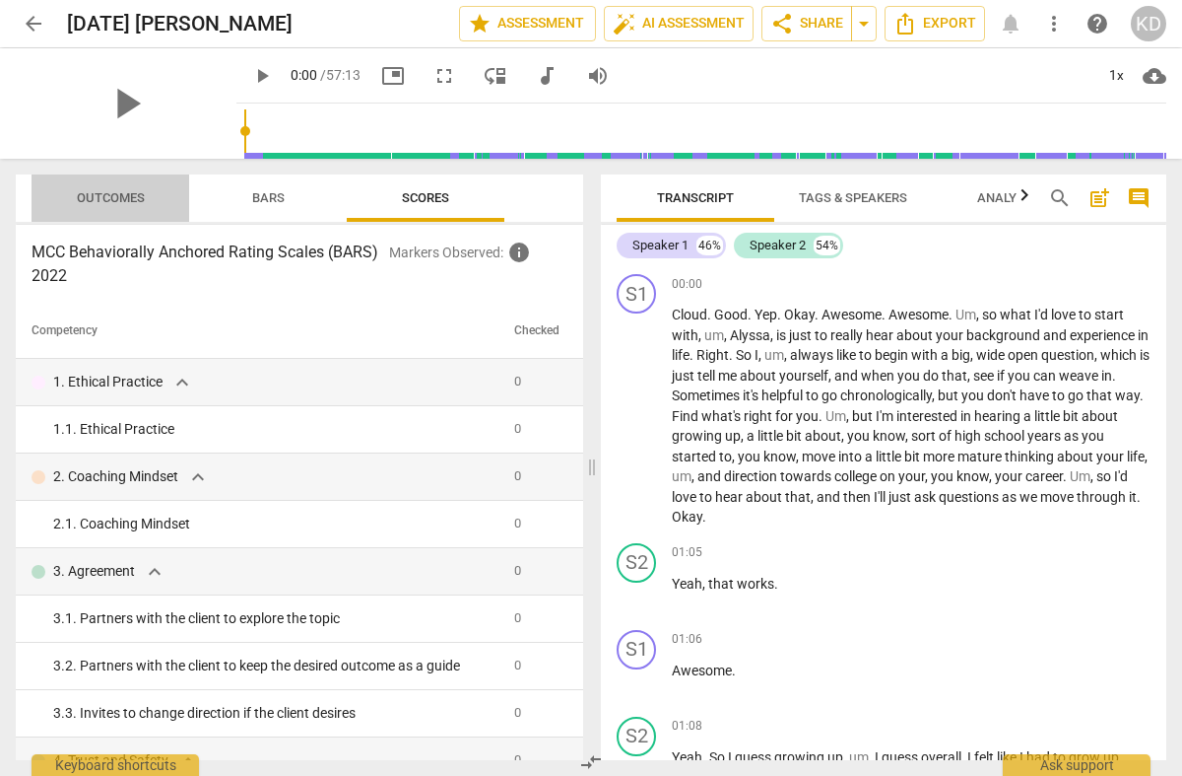
click at [130, 199] on span "Outcomes" at bounding box center [111, 197] width 68 height 15
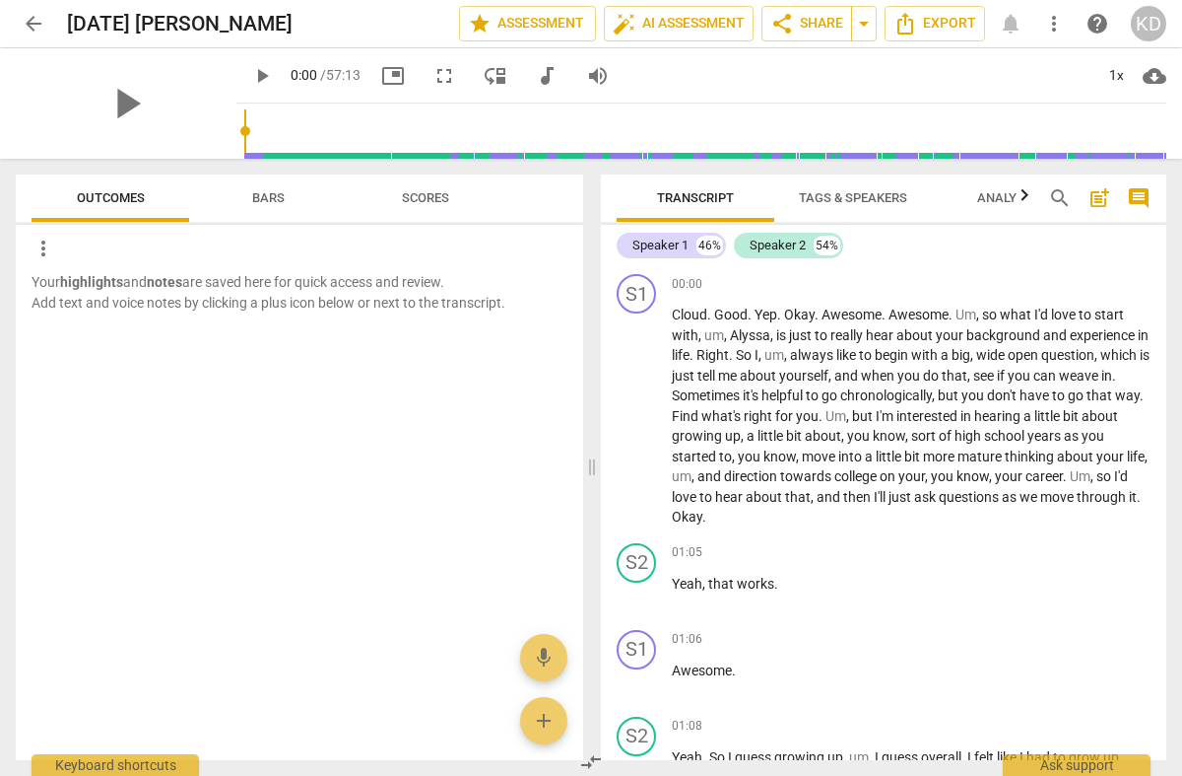
click at [266, 197] on span "Bars" at bounding box center [268, 197] width 33 height 15
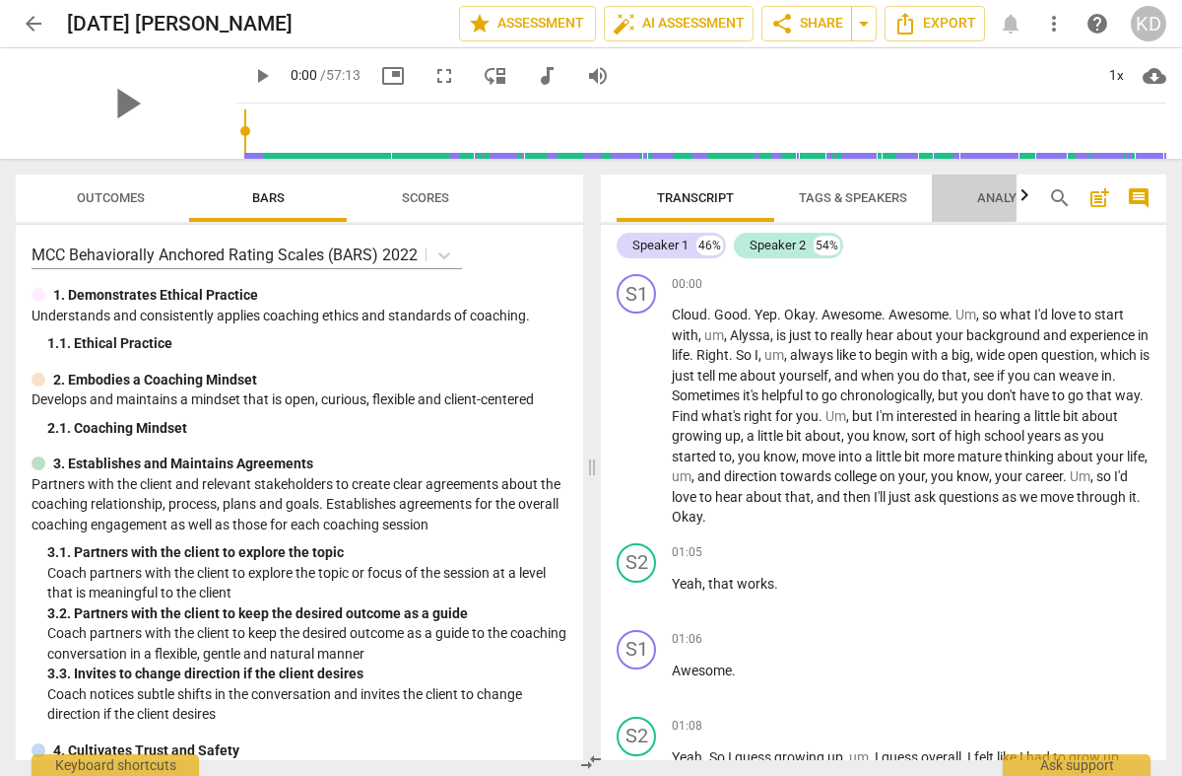
click at [991, 198] on span "Analytics" at bounding box center [1011, 197] width 67 height 15
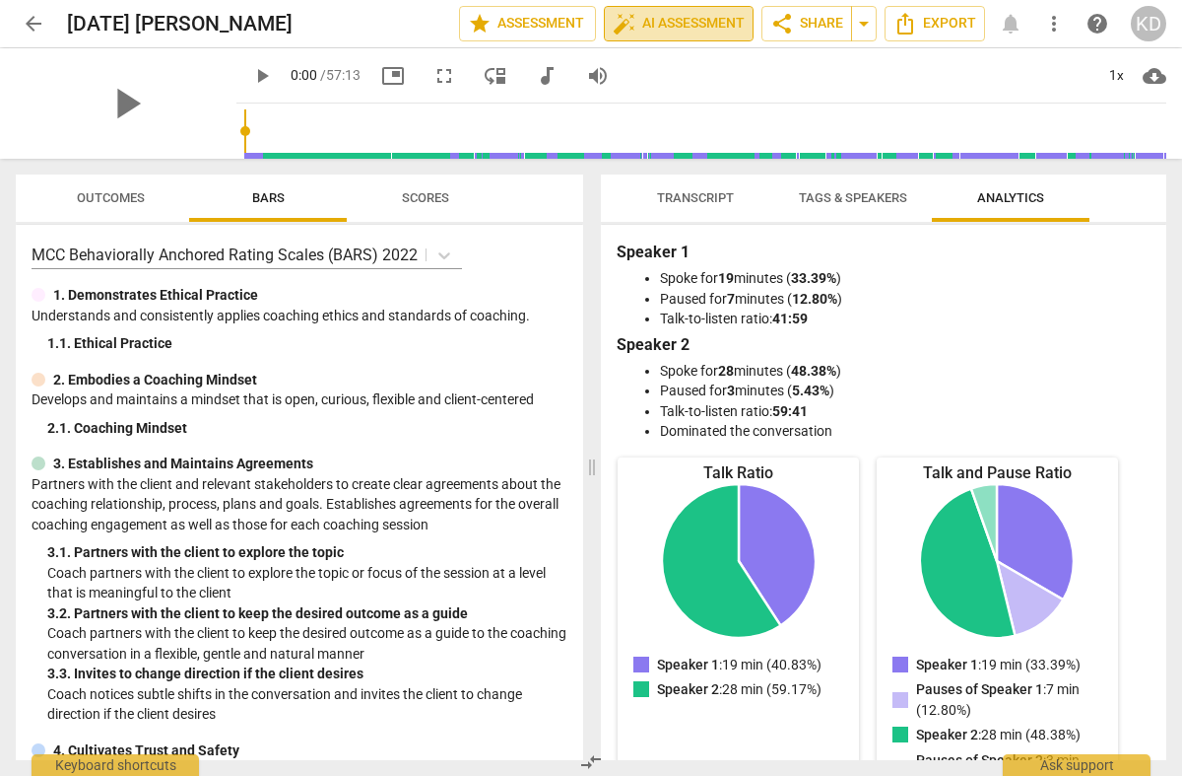
click at [688, 24] on span "auto_fix_high AI Assessment" at bounding box center [679, 24] width 132 height 24
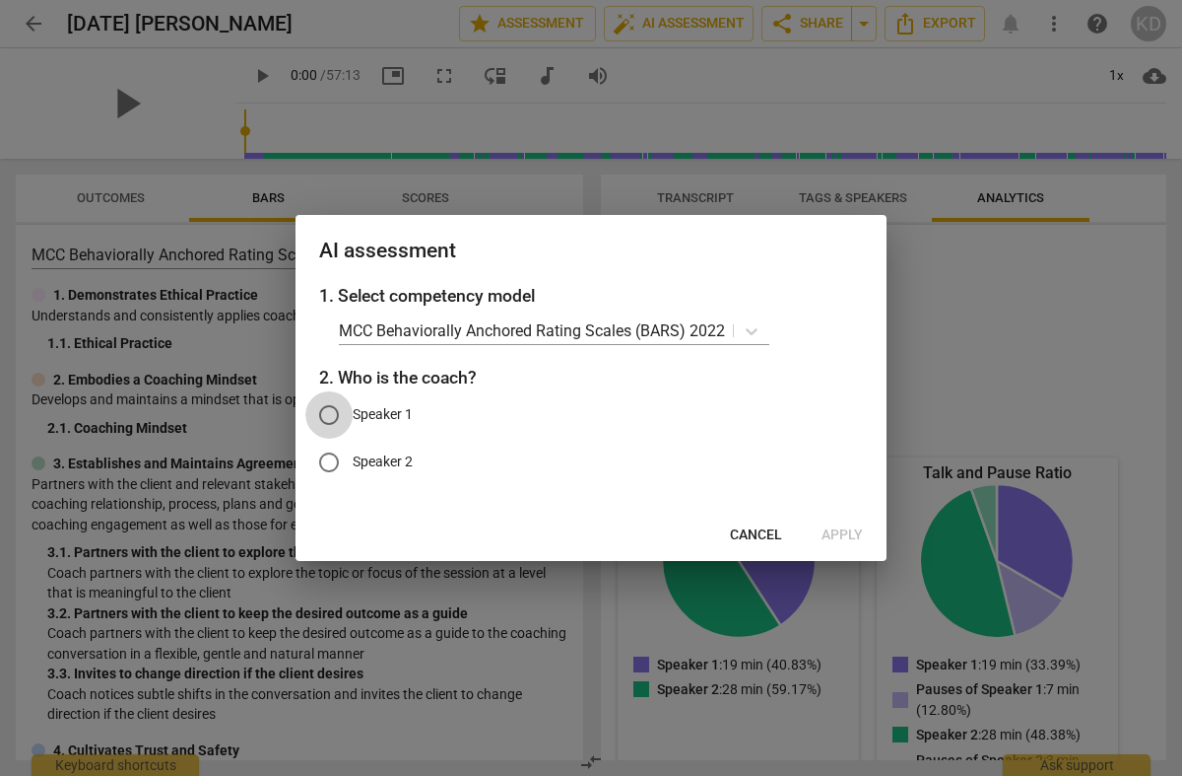
click at [335, 412] on input "Speaker 1" at bounding box center [328, 414] width 47 height 47
radio input "true"
click at [835, 533] on span "Apply" at bounding box center [842, 535] width 41 height 20
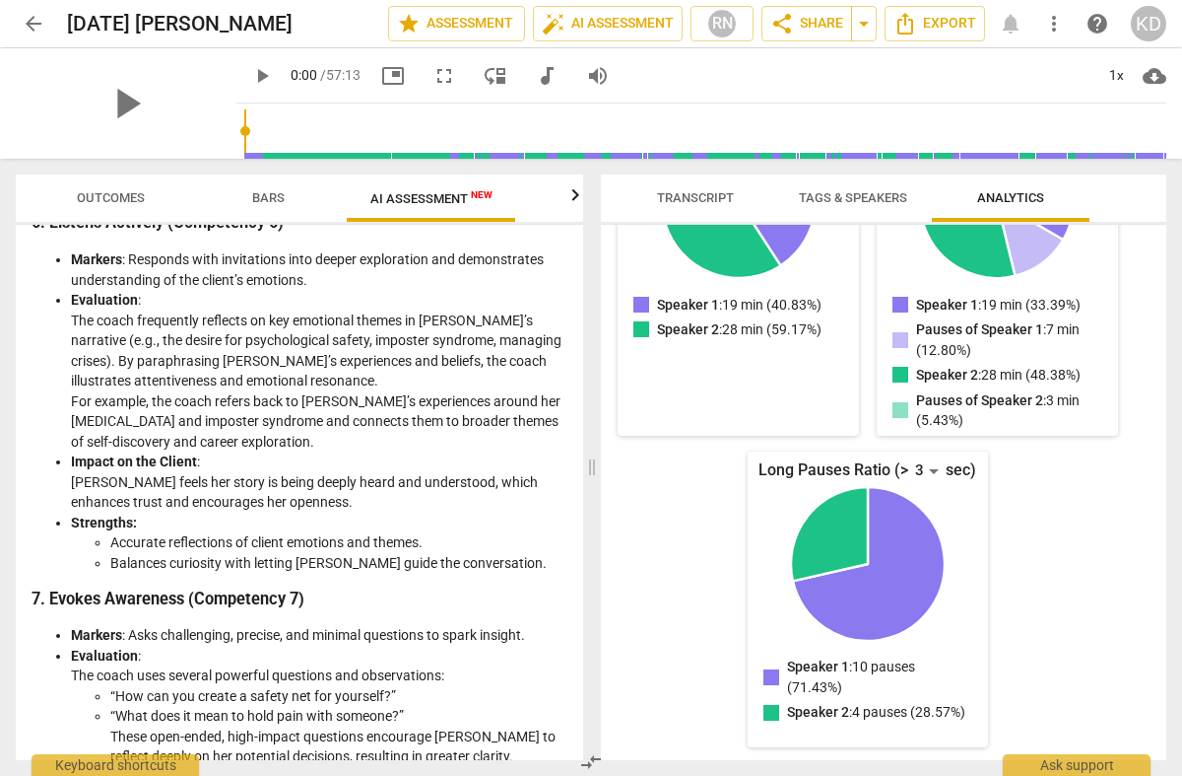
scroll to position [2761, 0]
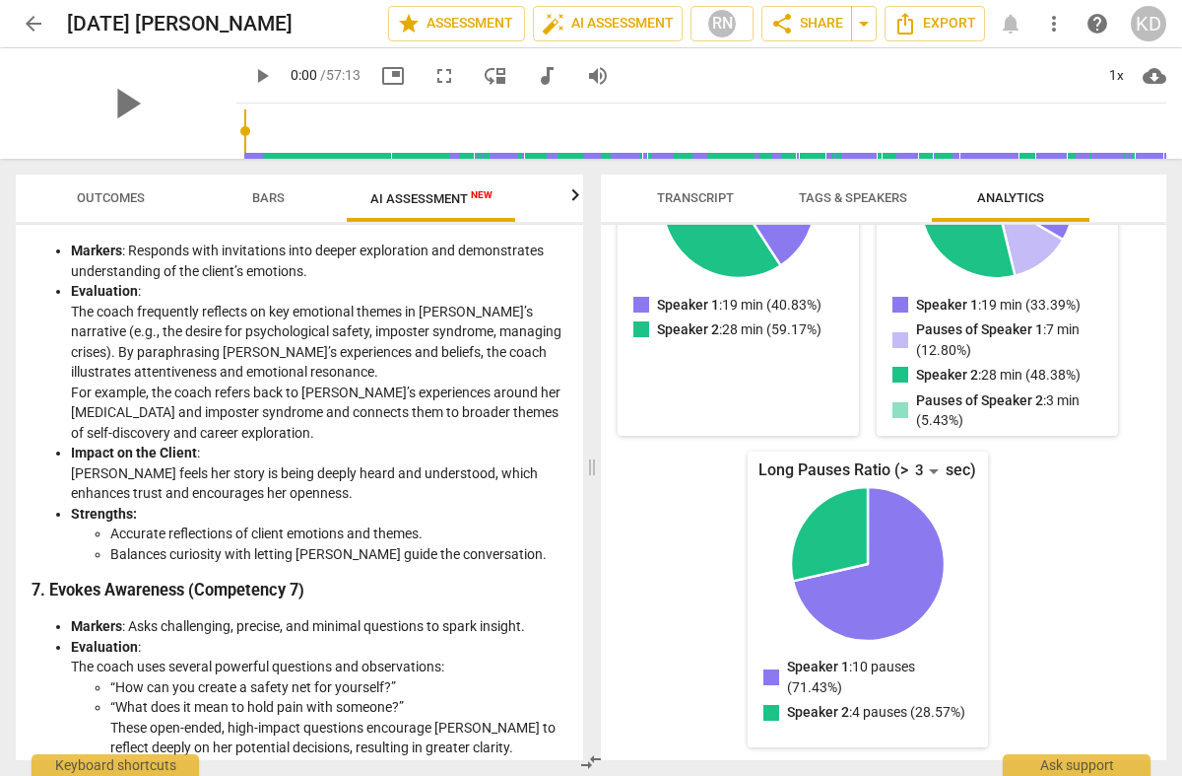
click at [533, 6] on button "auto_fix_high AI Assessment" at bounding box center [608, 23] width 150 height 35
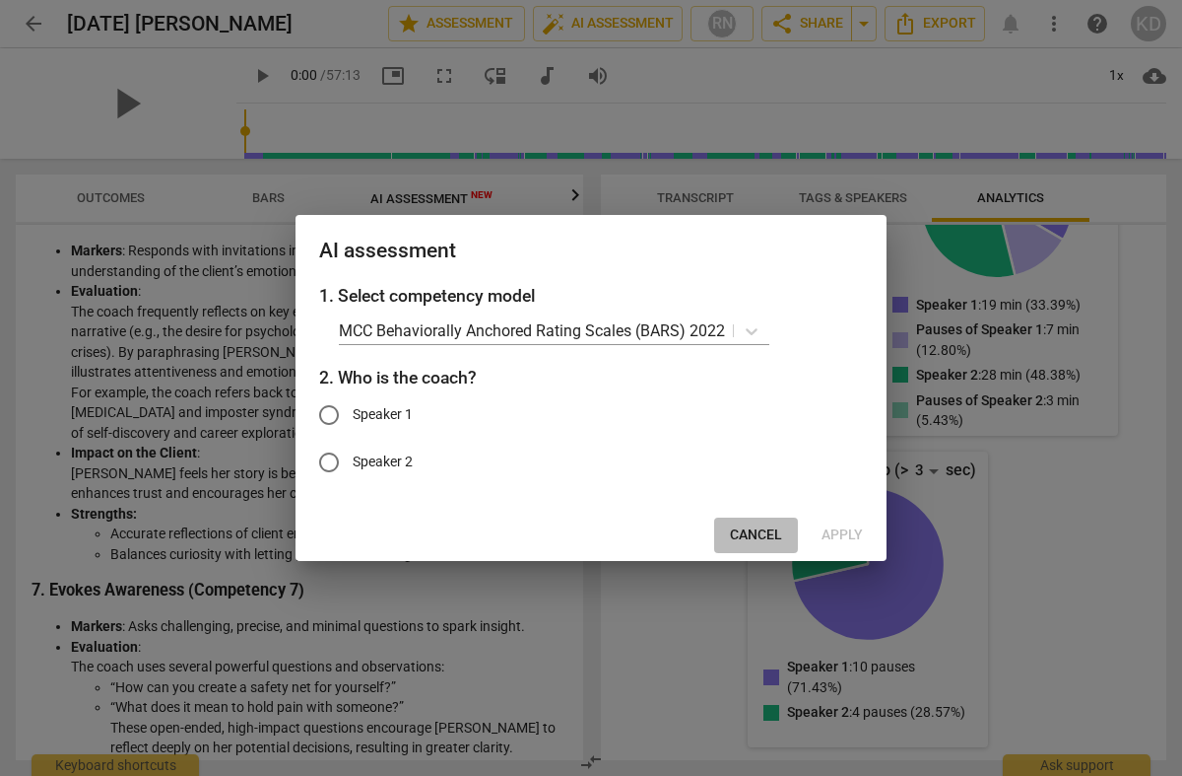
click at [748, 532] on span "Cancel" at bounding box center [756, 535] width 52 height 20
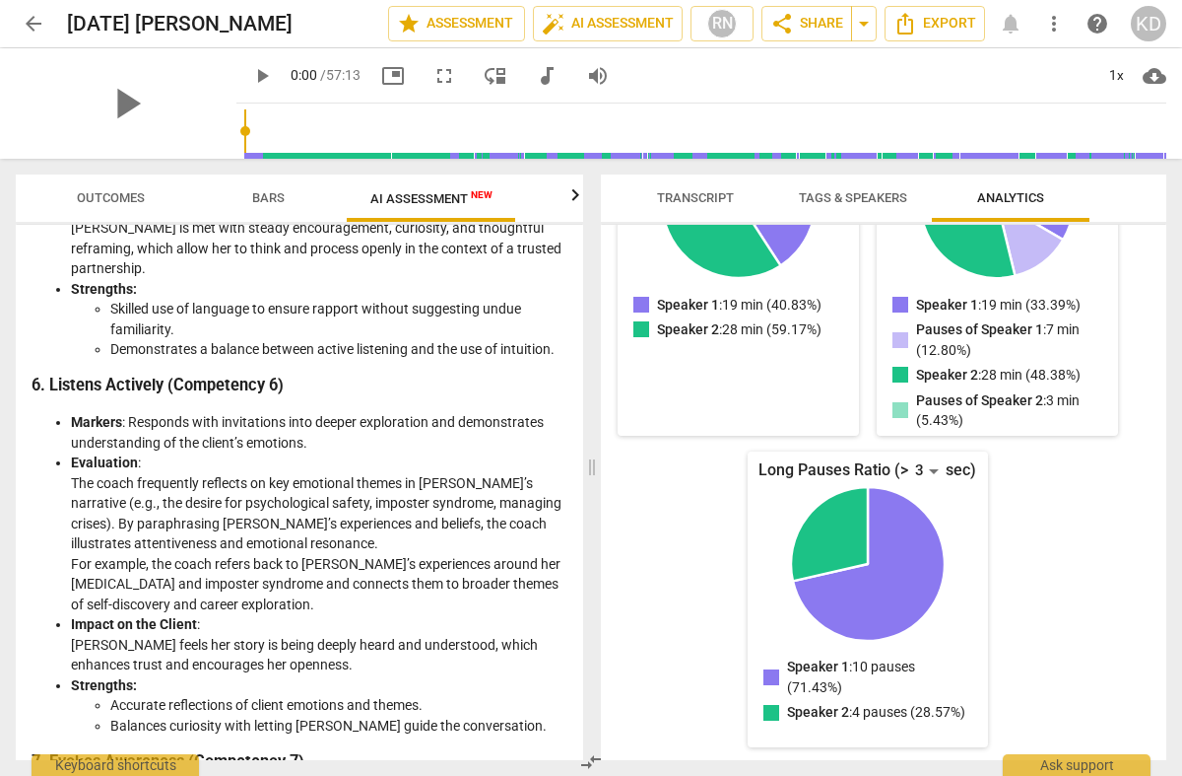
scroll to position [2540, 0]
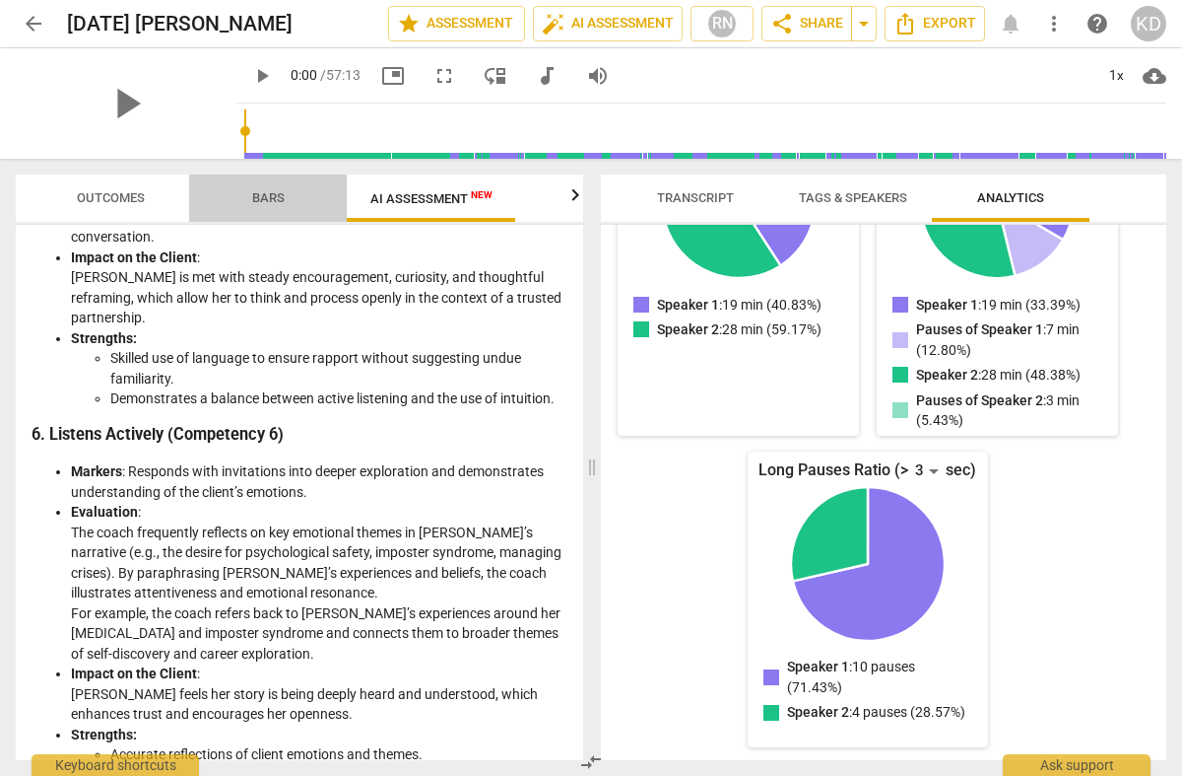
click at [270, 195] on span "Bars" at bounding box center [268, 197] width 33 height 15
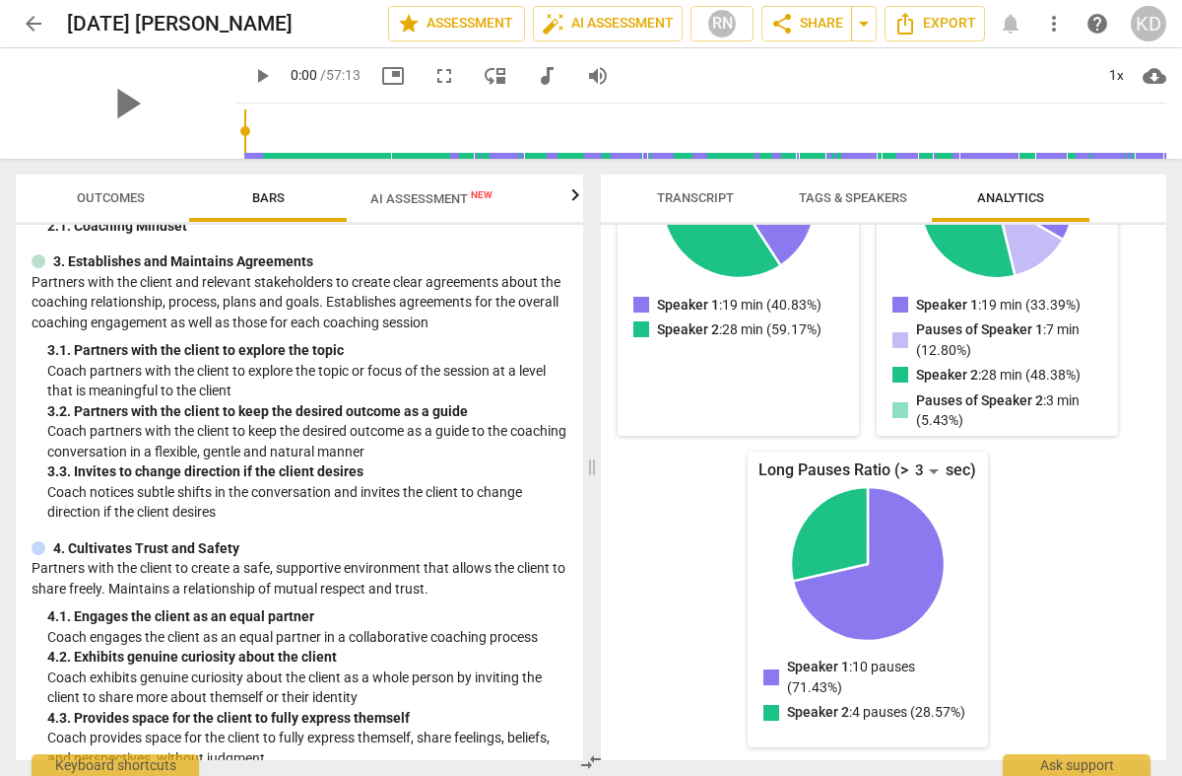
scroll to position [203, 0]
click at [417, 201] on span "AI Assessment New" at bounding box center [432, 198] width 122 height 15
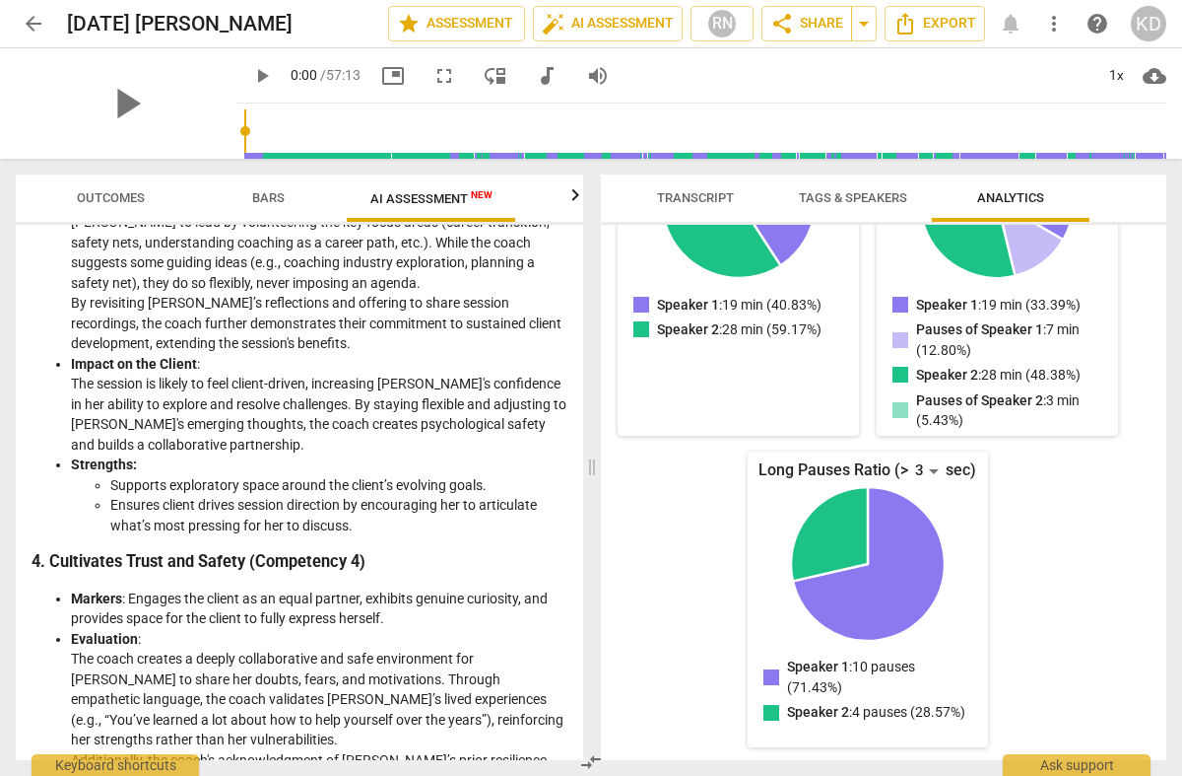
scroll to position [1500, 0]
click at [668, 191] on span "Transcript" at bounding box center [695, 197] width 77 height 15
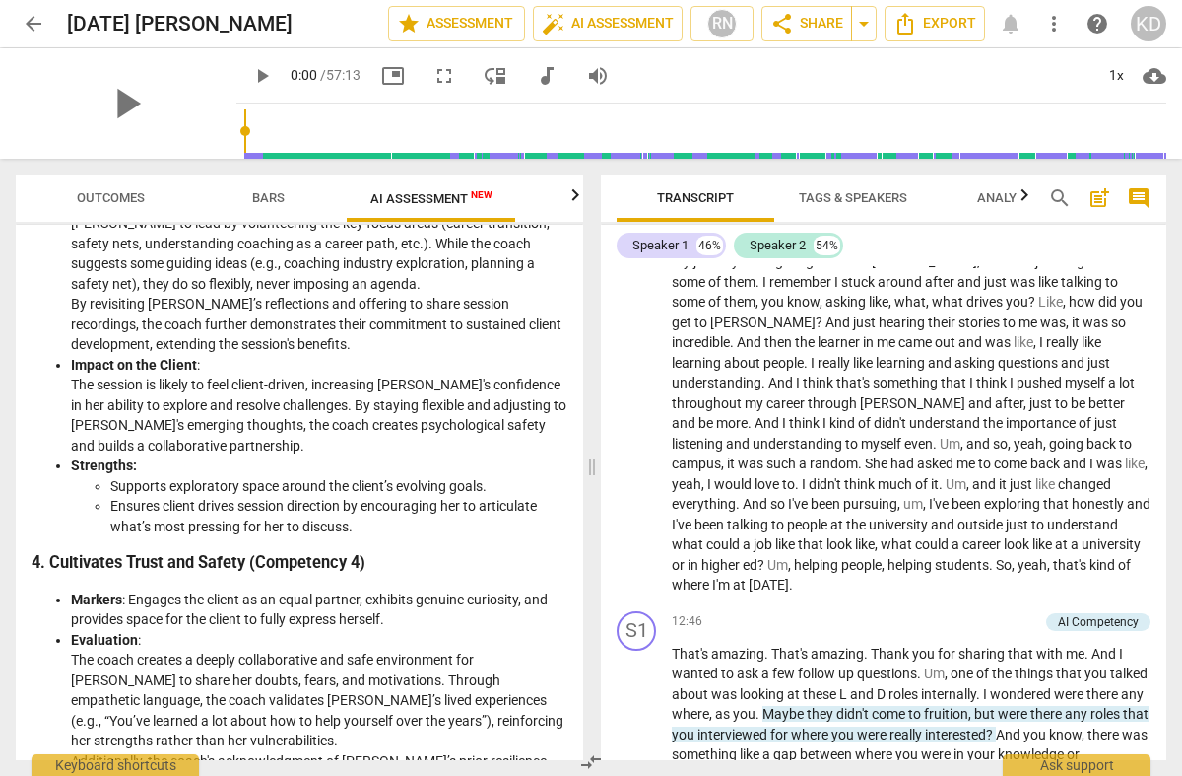
scroll to position [3151, 0]
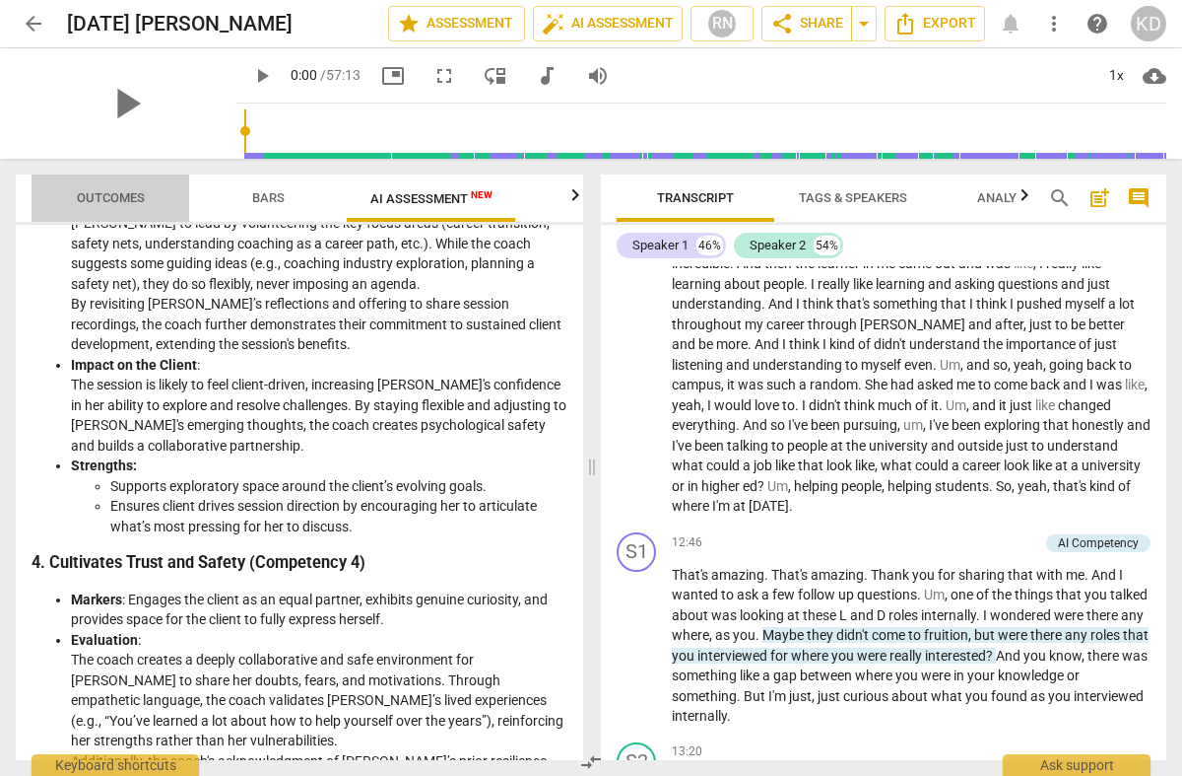
click at [109, 199] on span "Outcomes" at bounding box center [111, 197] width 68 height 15
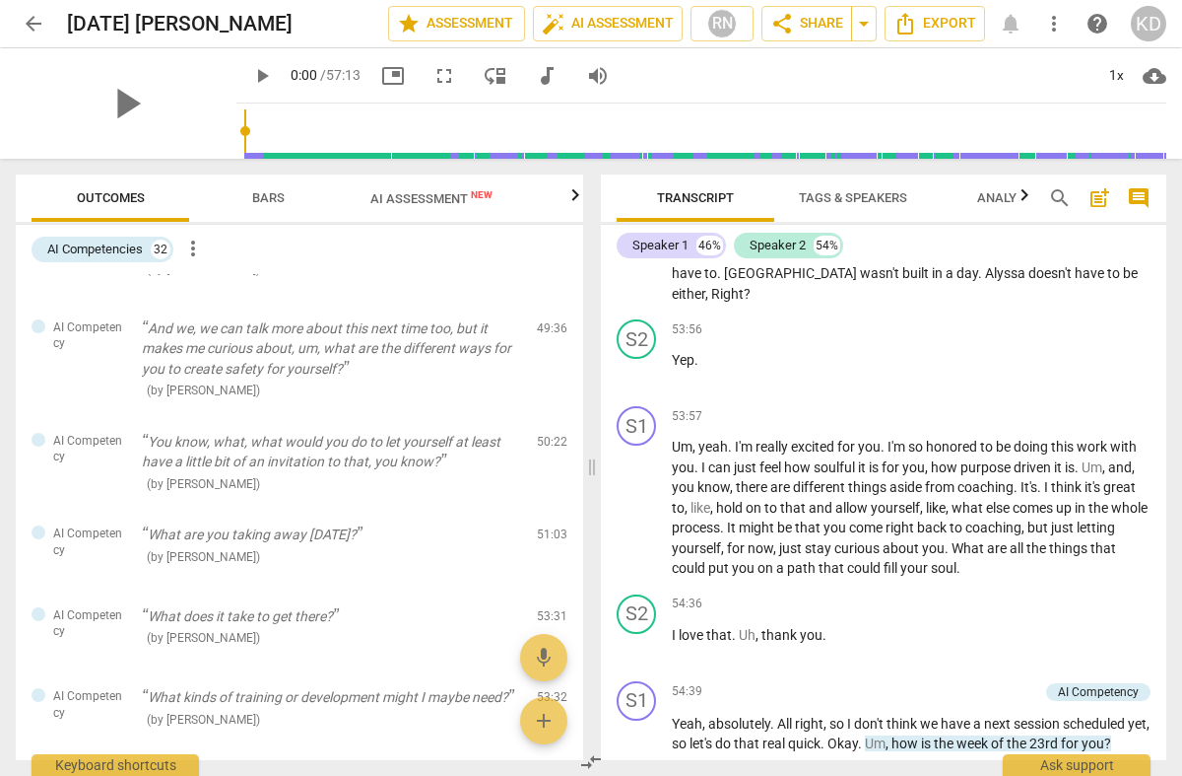
scroll to position [2525, 0]
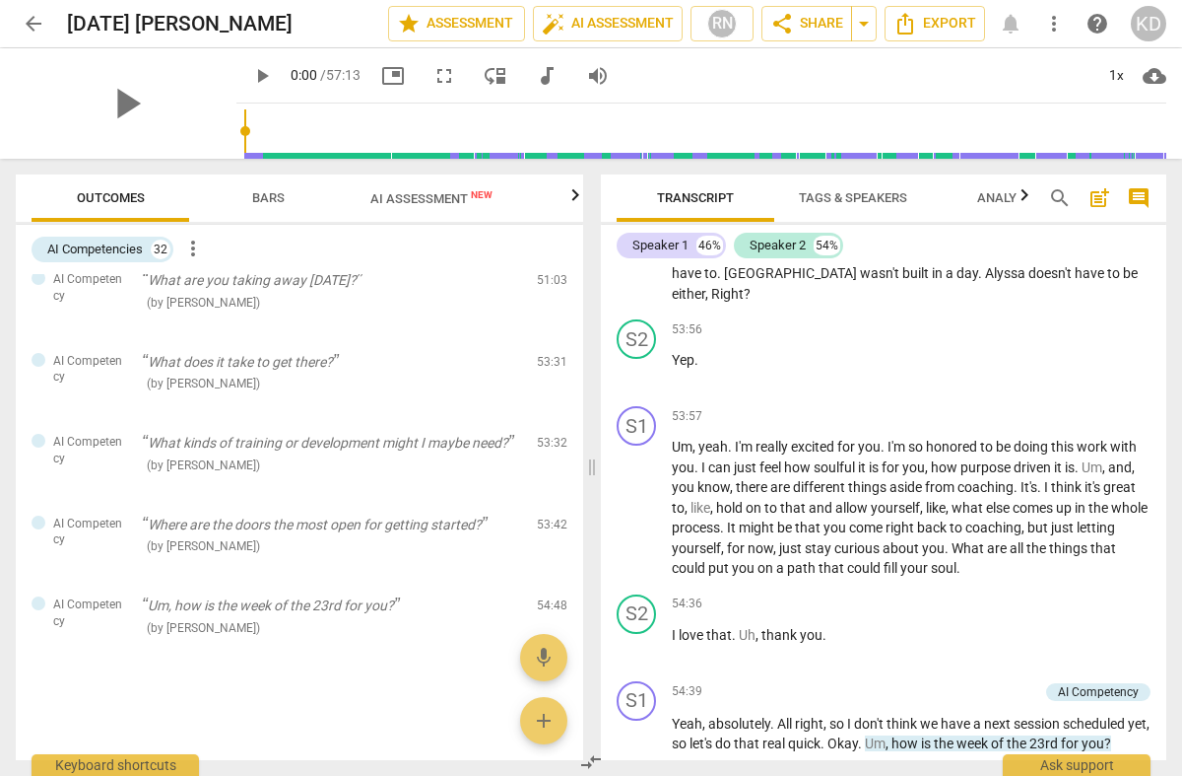
click at [292, 197] on span "Bars" at bounding box center [269, 198] width 80 height 27
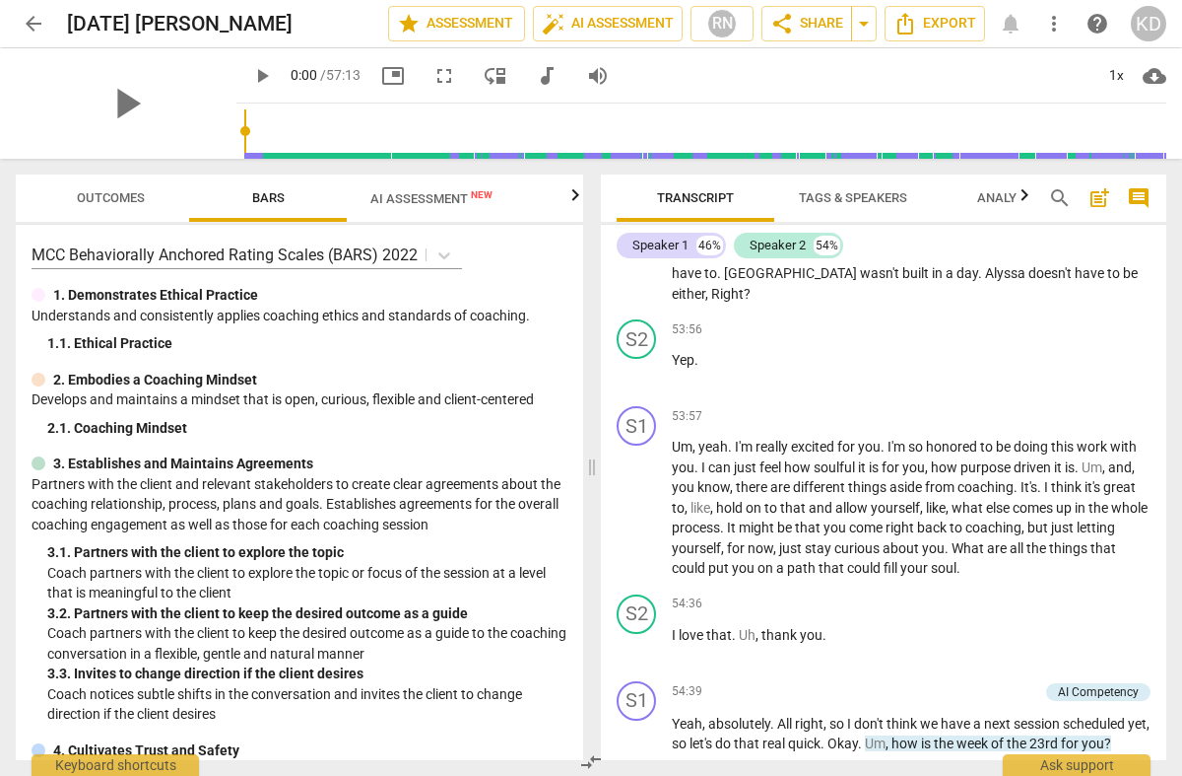
click at [449, 195] on span "AI Assessment New" at bounding box center [432, 198] width 122 height 15
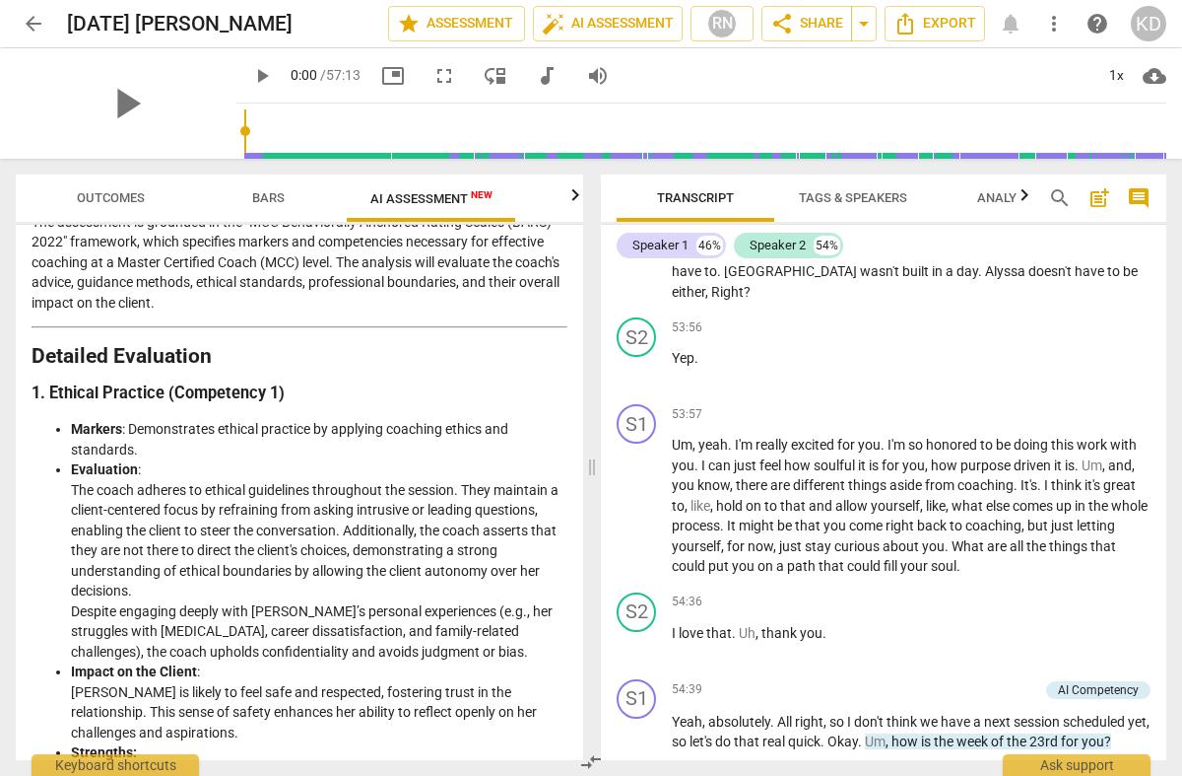
scroll to position [287, 0]
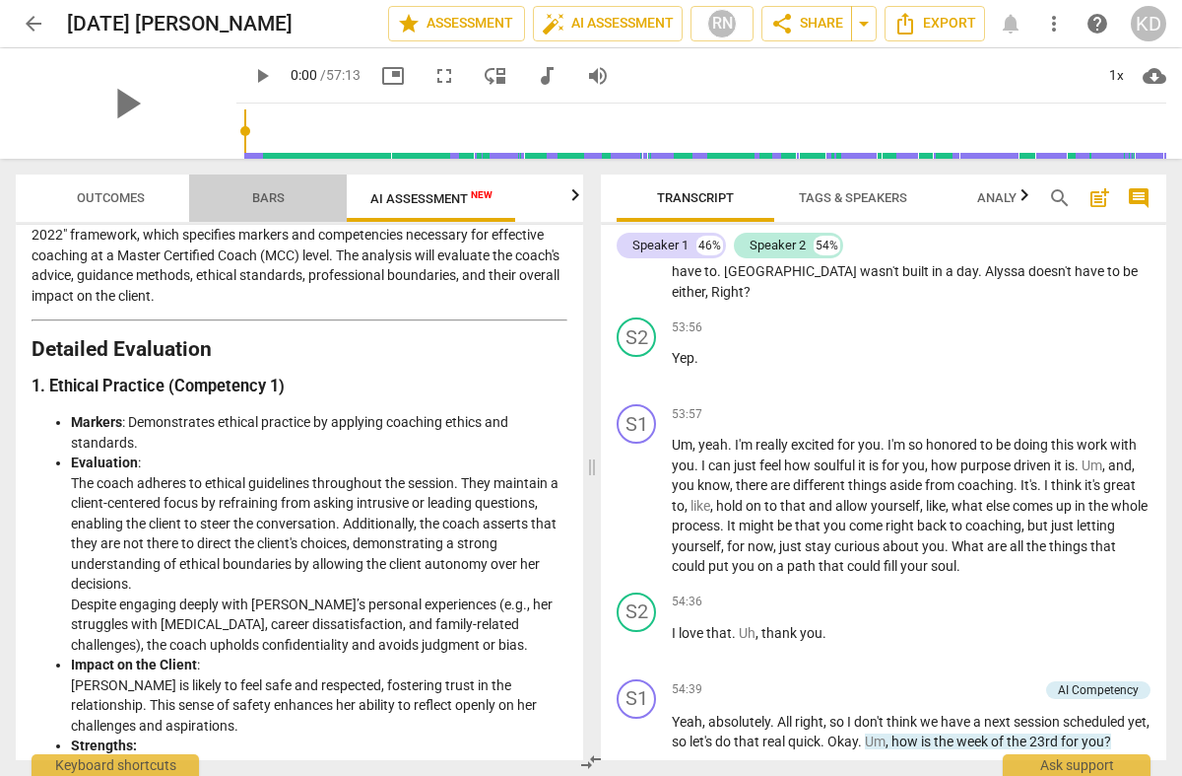
click at [264, 193] on span "Bars" at bounding box center [268, 197] width 33 height 15
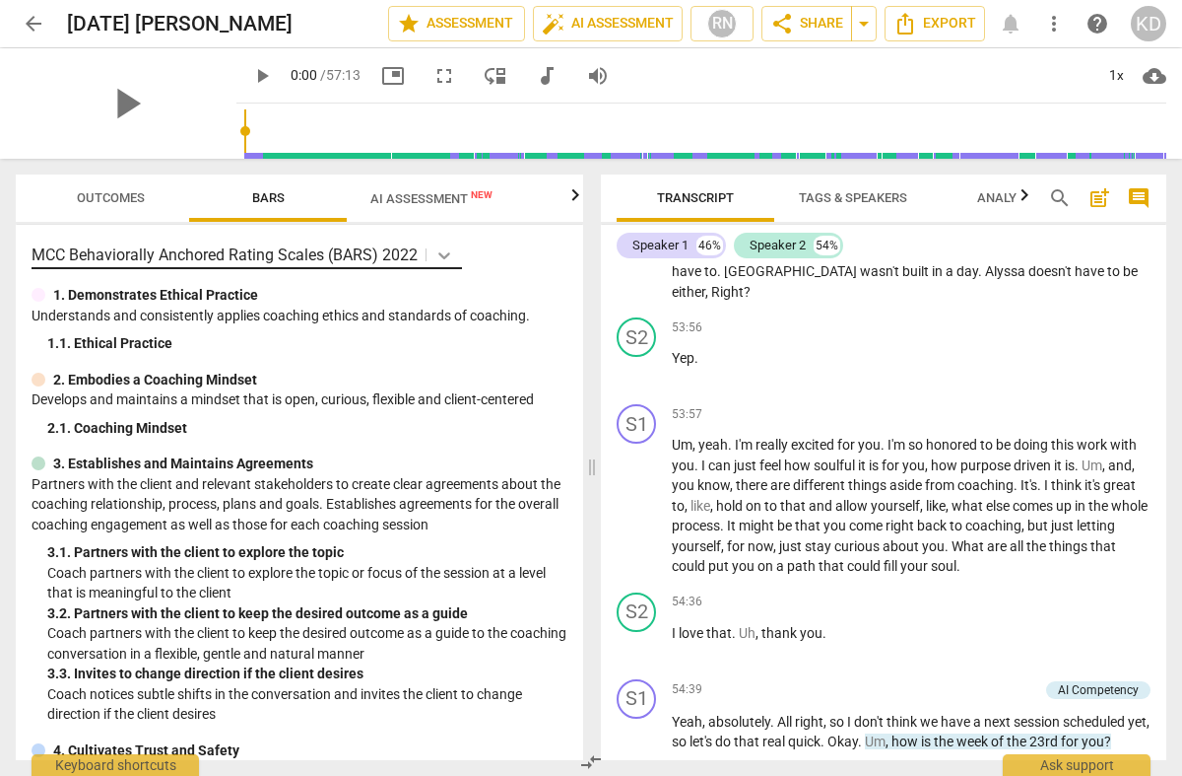
click at [443, 257] on icon at bounding box center [445, 255] width 12 height 7
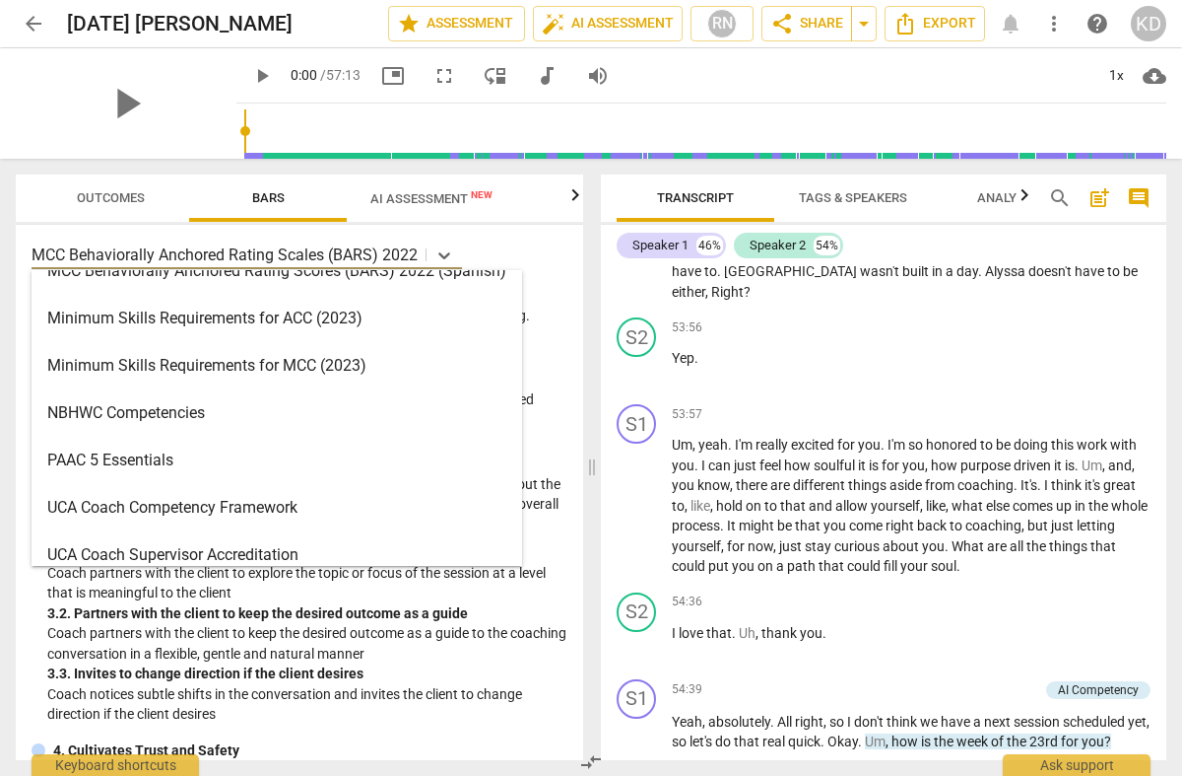
scroll to position [611, 0]
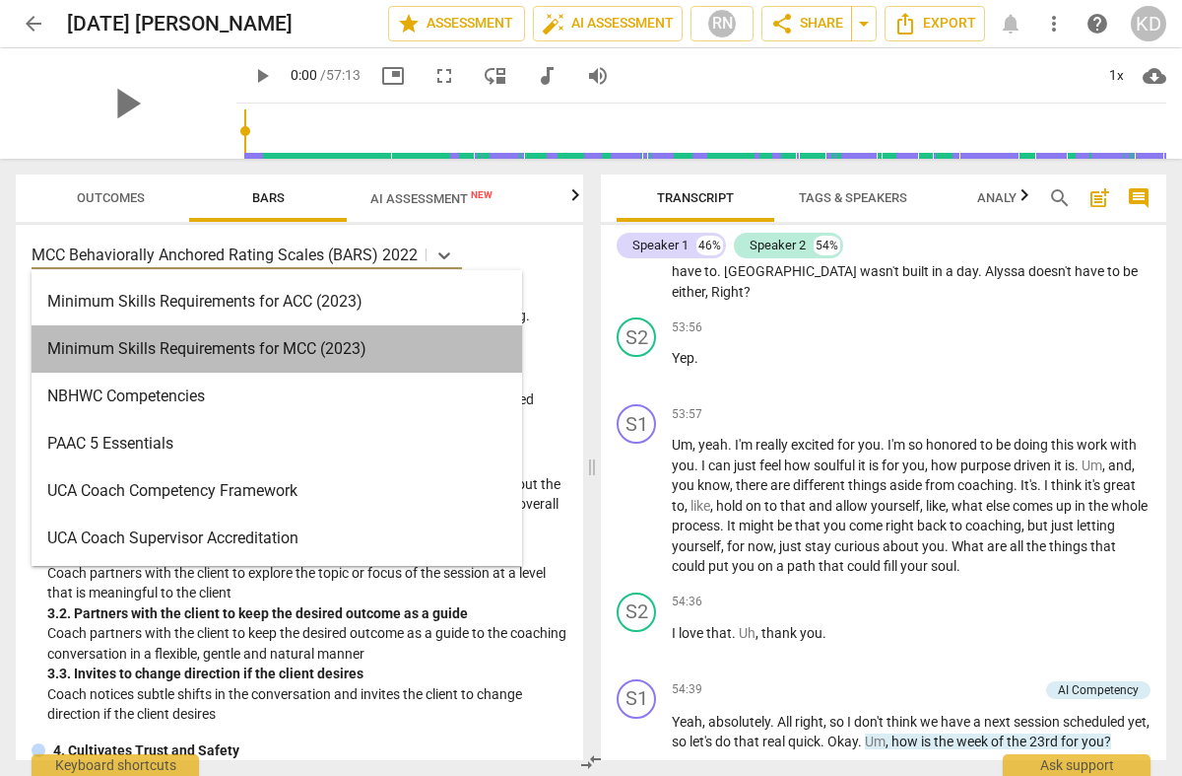
click at [259, 344] on div "Minimum Skills Requirements for MCC (2023)" at bounding box center [277, 348] width 491 height 47
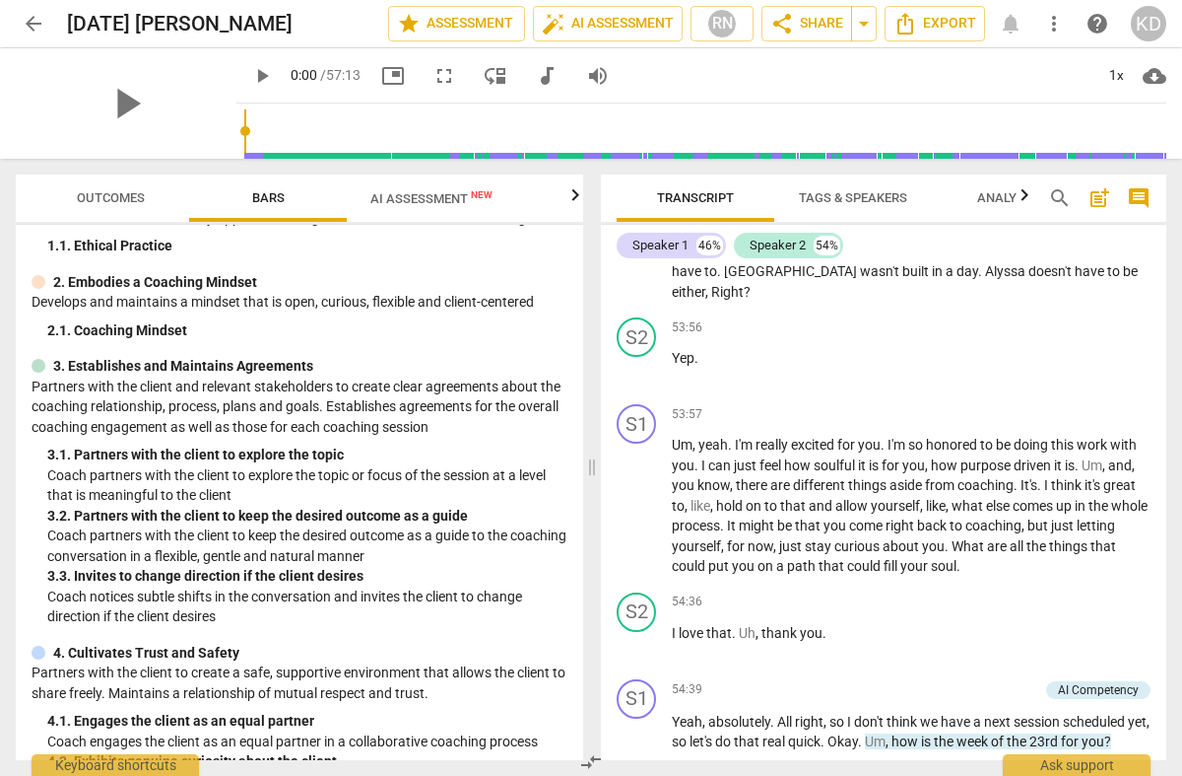
scroll to position [0, 0]
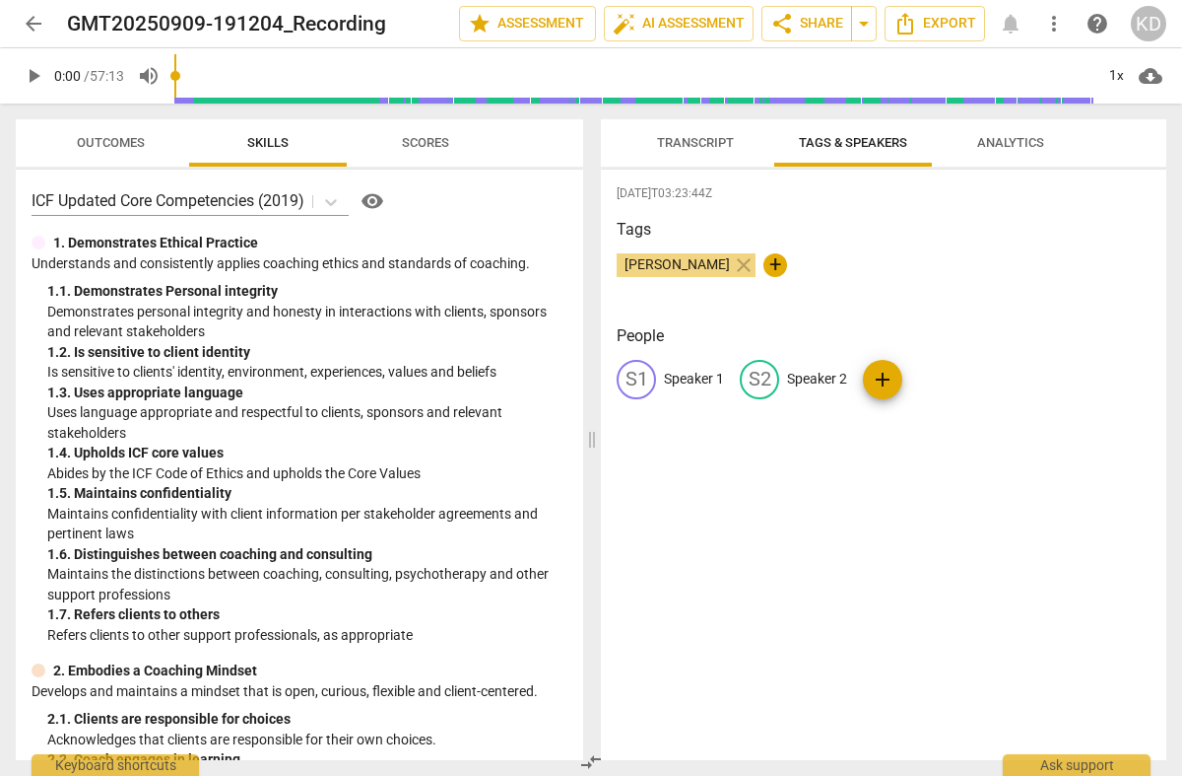
click at [423, 143] on span "Scores" at bounding box center [425, 142] width 47 height 15
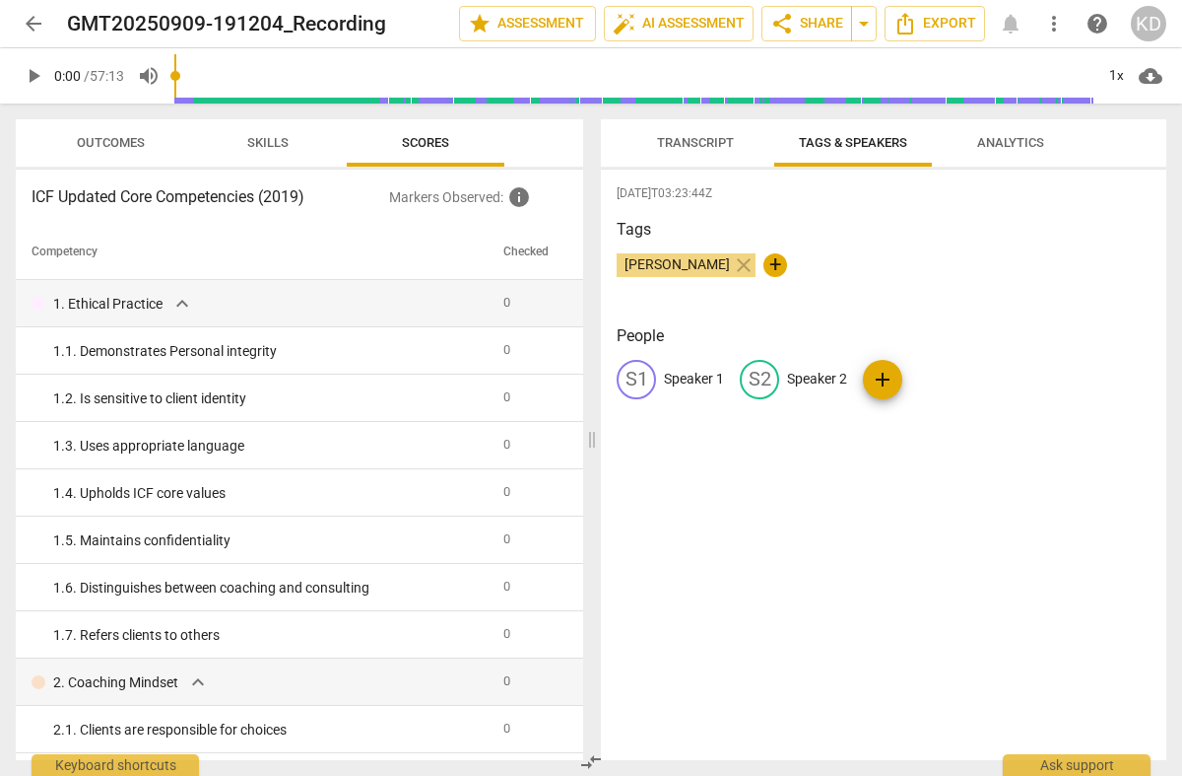
click at [126, 138] on span "Outcomes" at bounding box center [111, 142] width 68 height 15
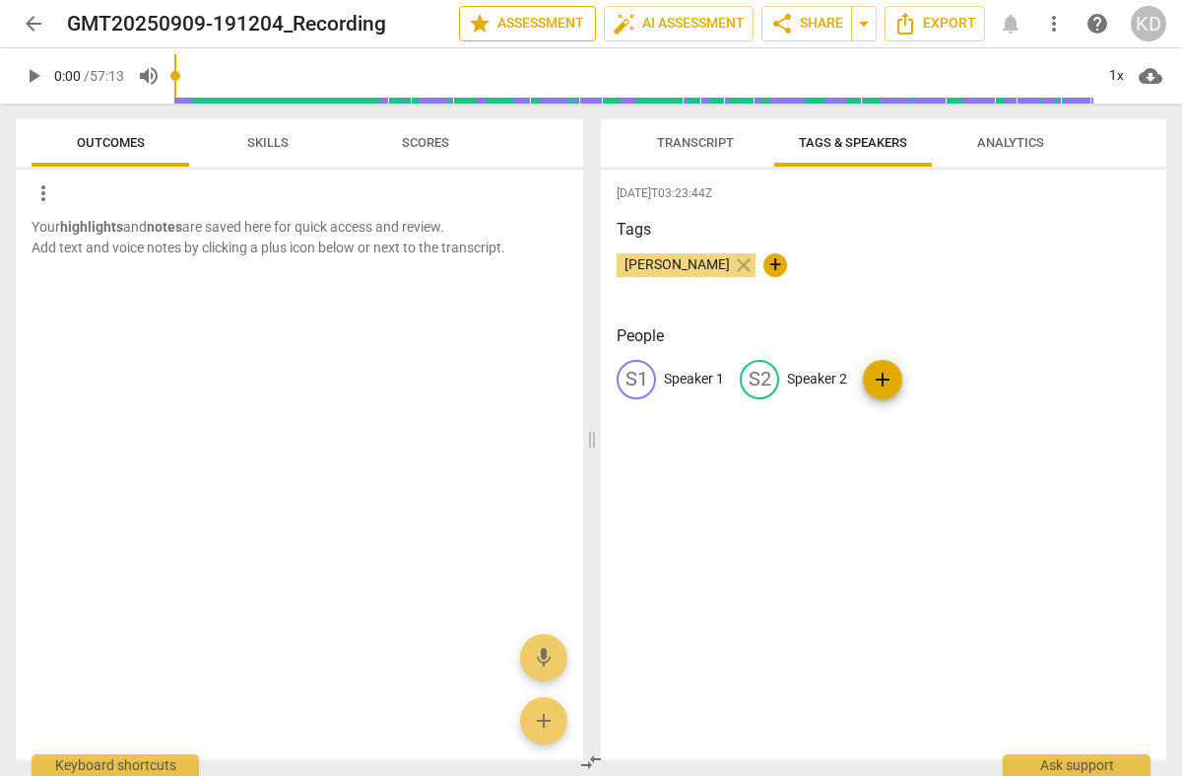
click at [539, 26] on span "star Assessment" at bounding box center [527, 24] width 119 height 24
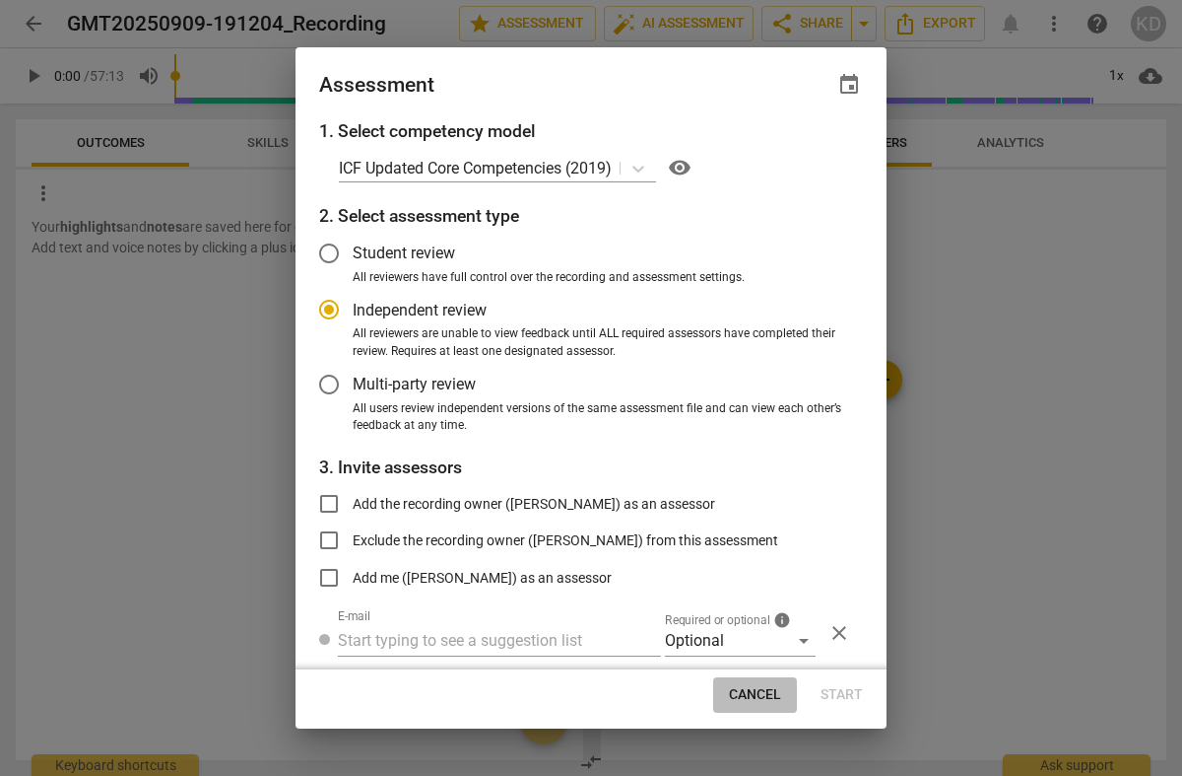
click at [754, 692] on span "Cancel" at bounding box center [755, 695] width 52 height 20
radio input "false"
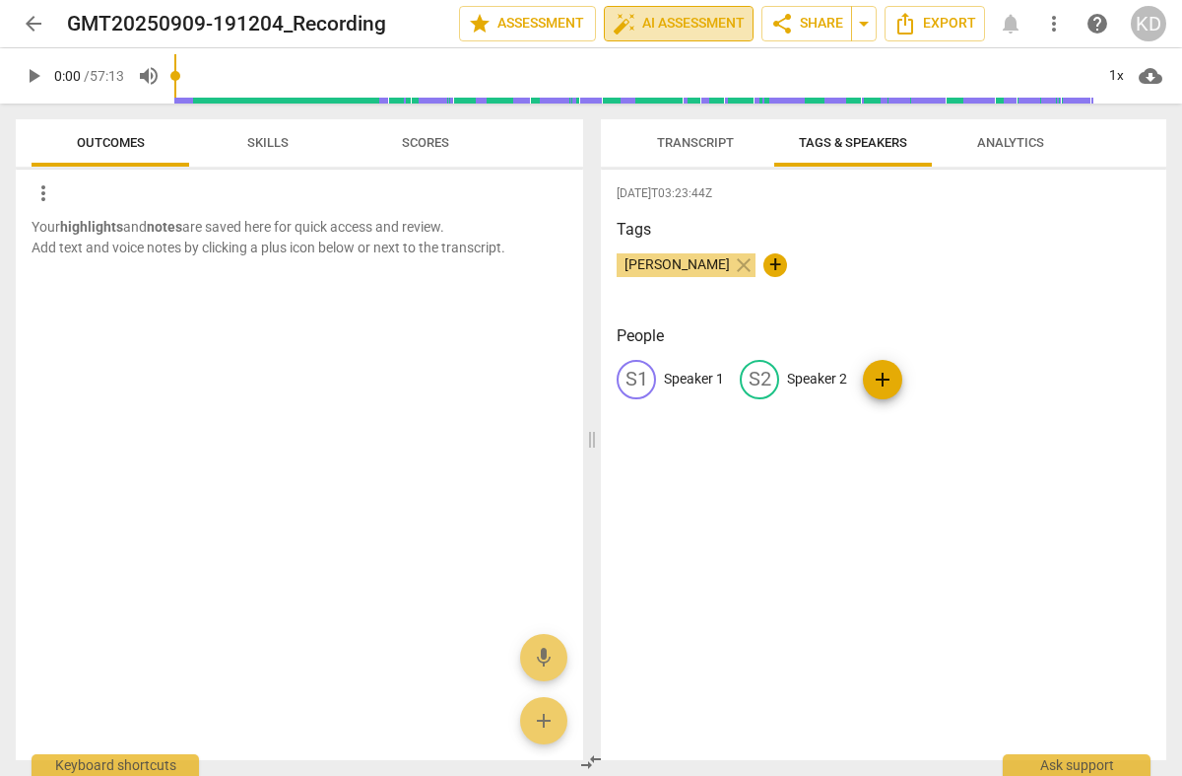
click at [674, 21] on span "auto_fix_high AI Assessment" at bounding box center [679, 24] width 132 height 24
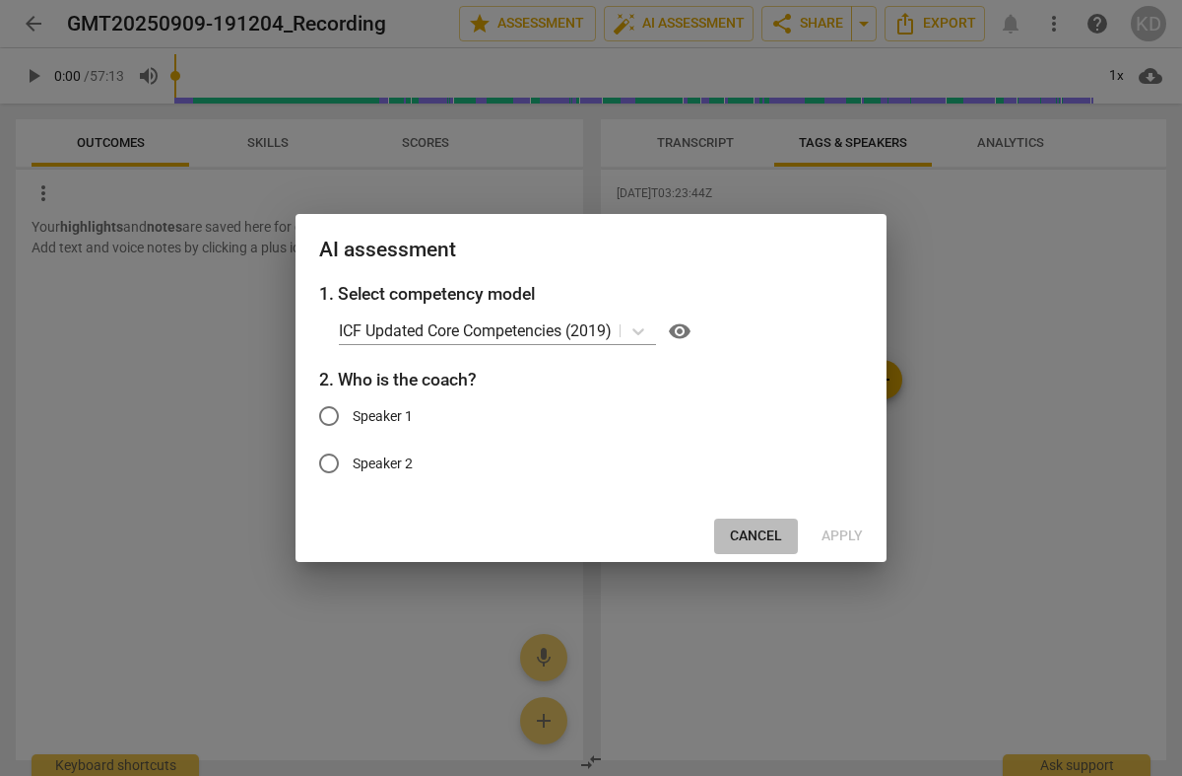
click at [757, 531] on span "Cancel" at bounding box center [756, 536] width 52 height 20
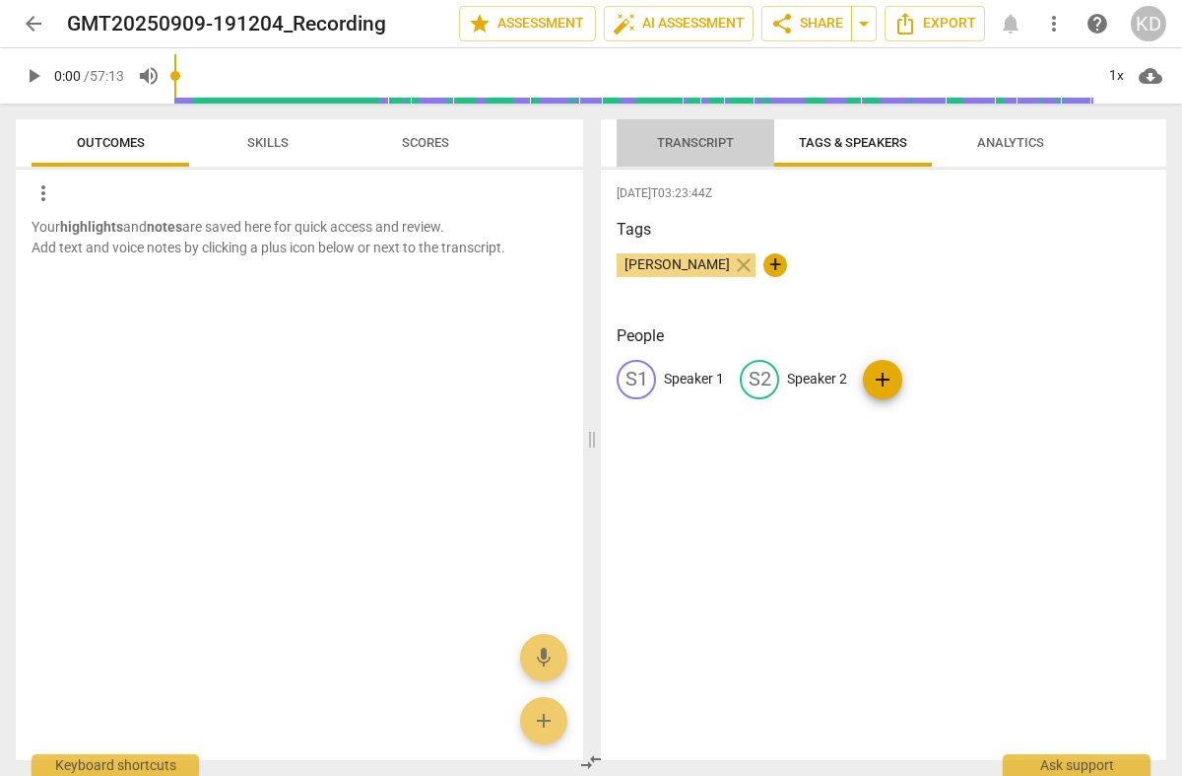
click at [679, 143] on span "Transcript" at bounding box center [695, 142] width 77 height 15
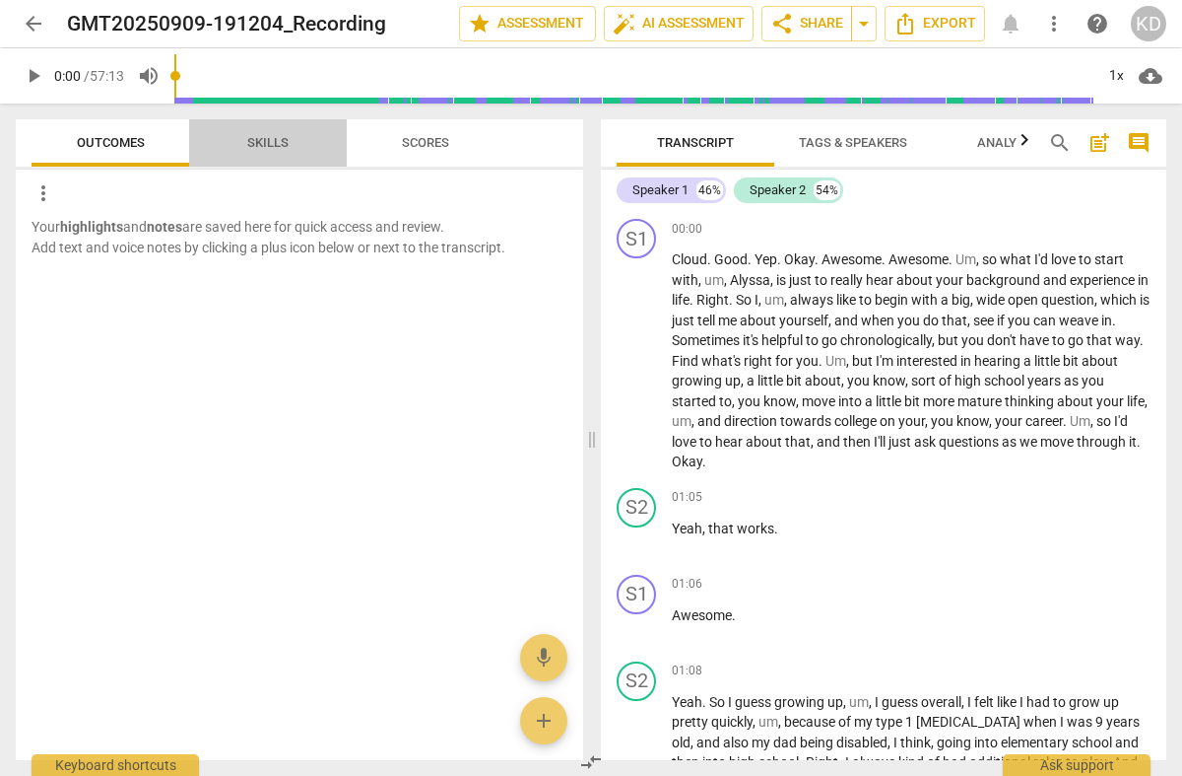
click at [271, 142] on span "Skills" at bounding box center [267, 142] width 41 height 15
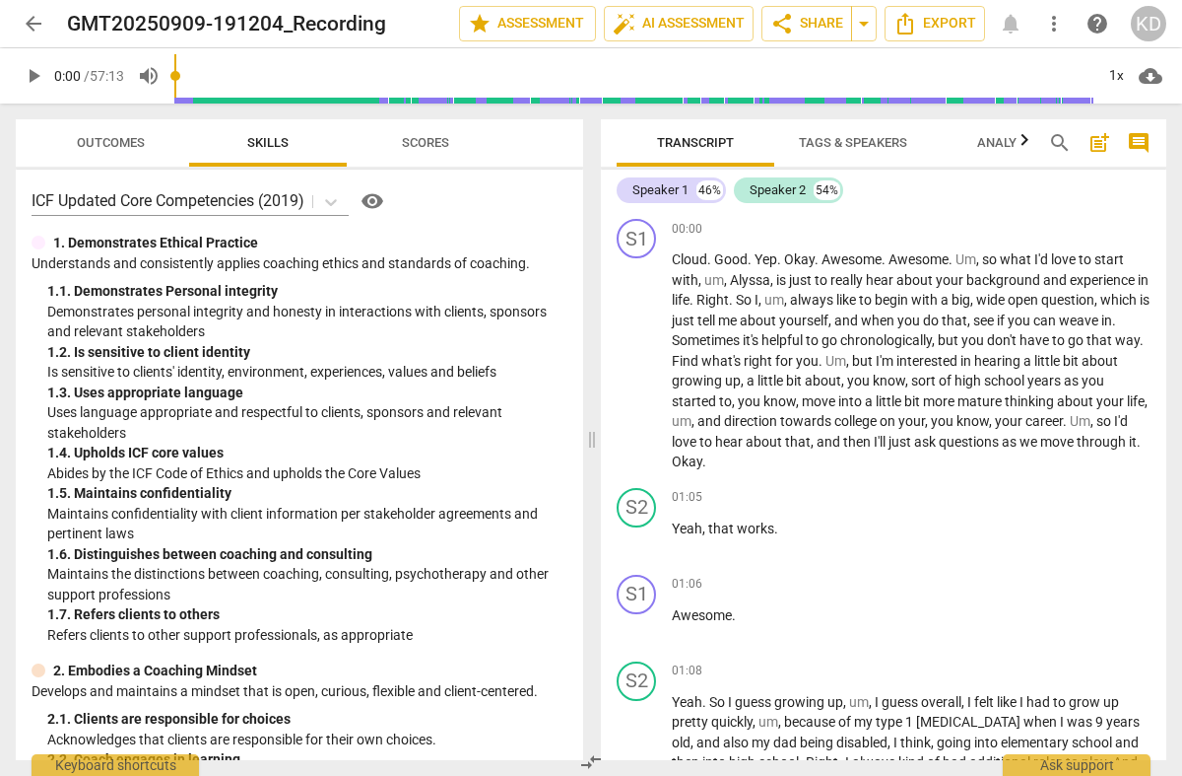
click at [436, 147] on span "Scores" at bounding box center [425, 142] width 47 height 15
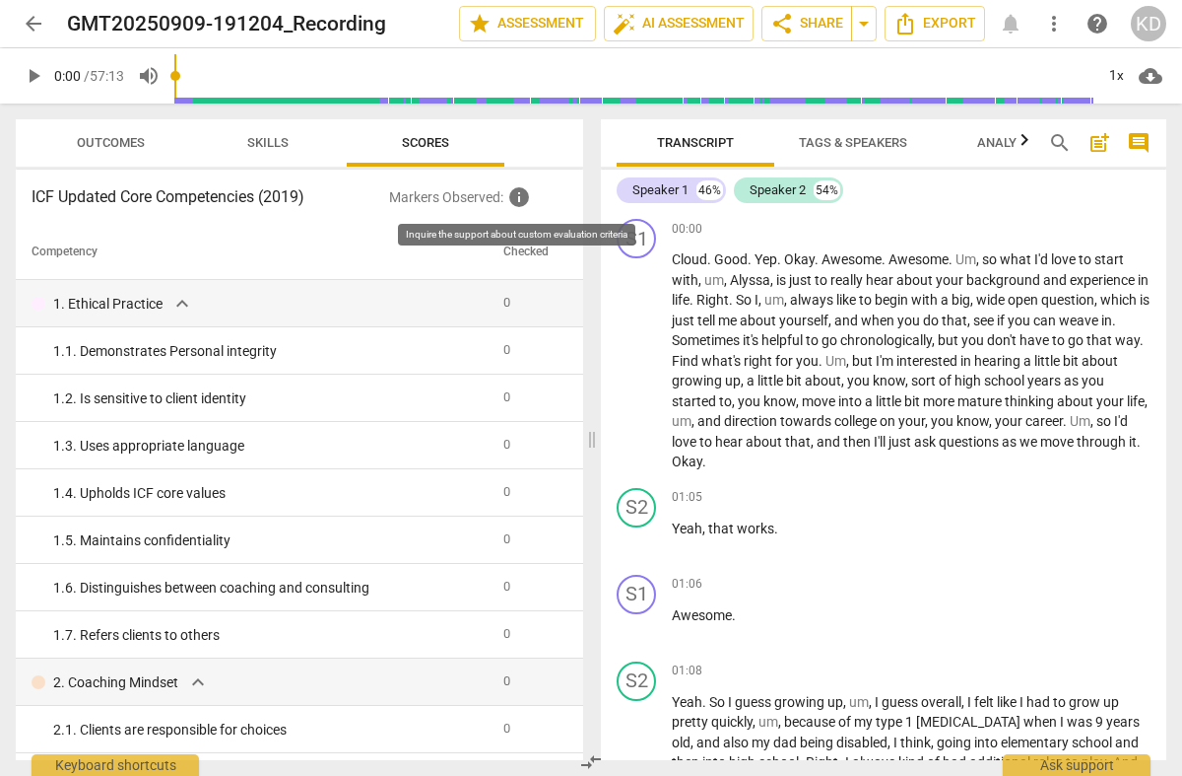
click at [519, 196] on span "info" at bounding box center [519, 197] width 24 height 24
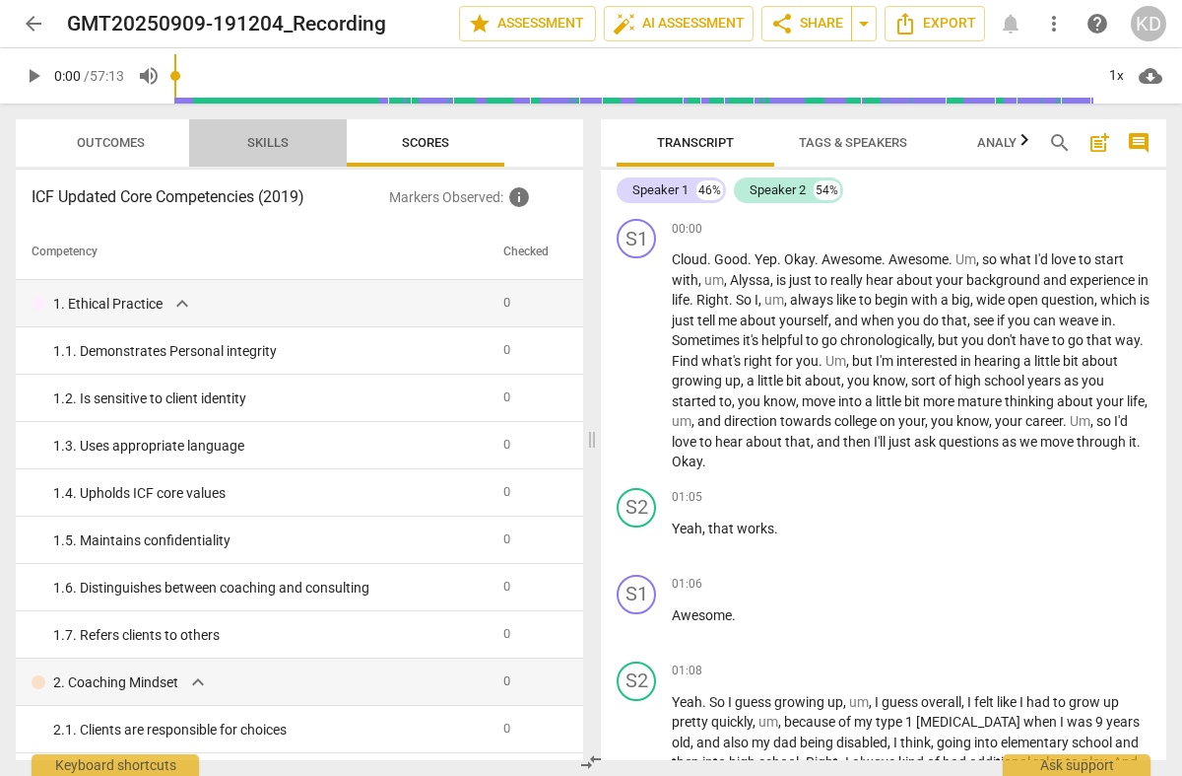
click at [271, 143] on span "Skills" at bounding box center [267, 142] width 41 height 15
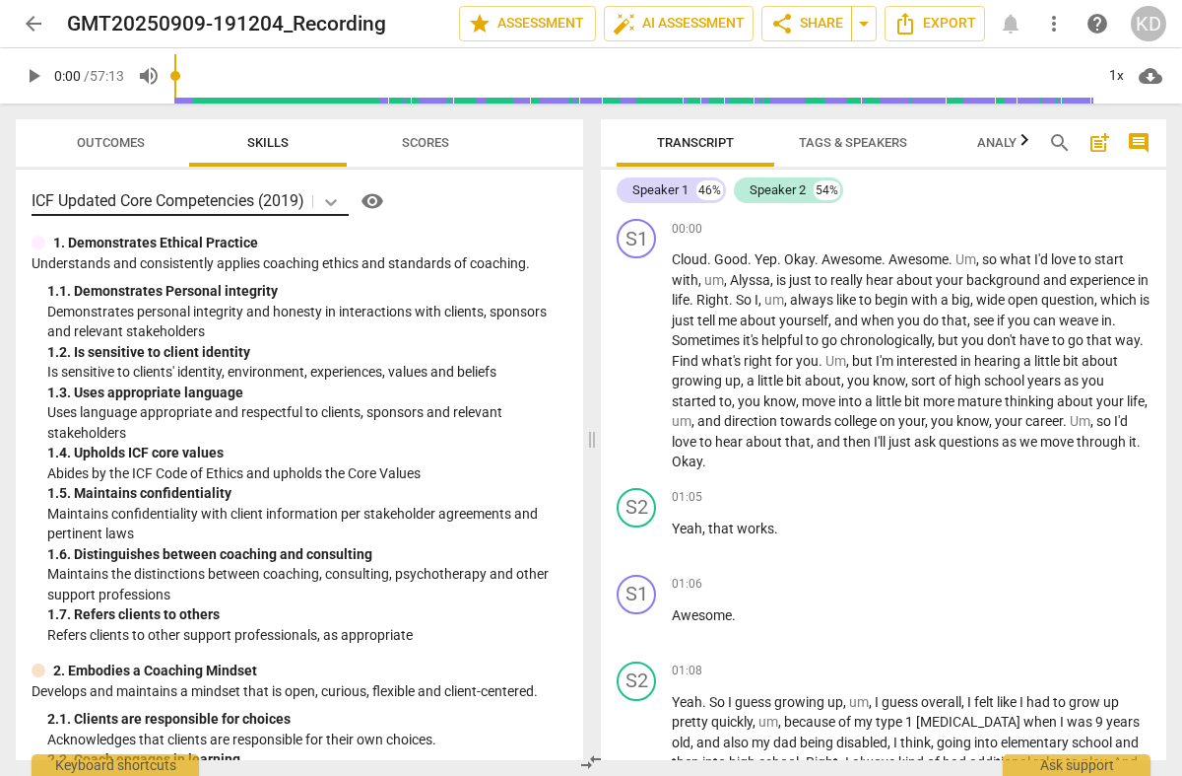
click at [341, 200] on icon at bounding box center [331, 202] width 20 height 20
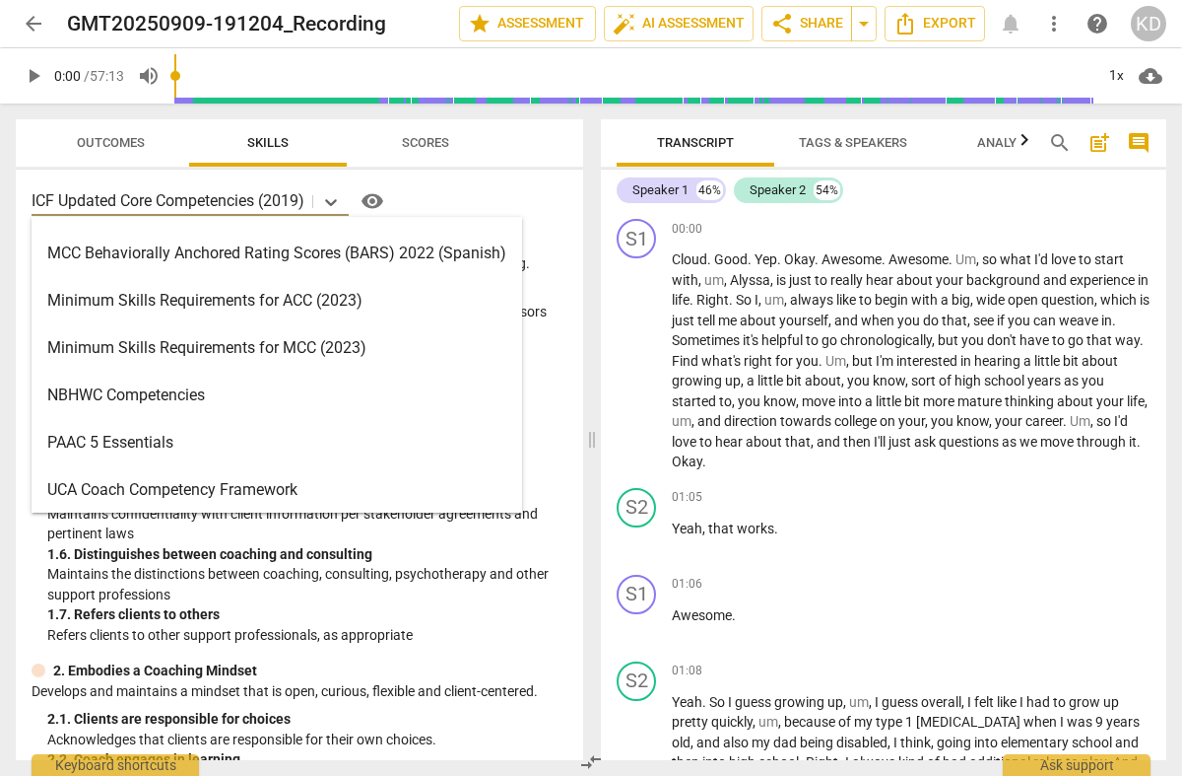
scroll to position [542, 0]
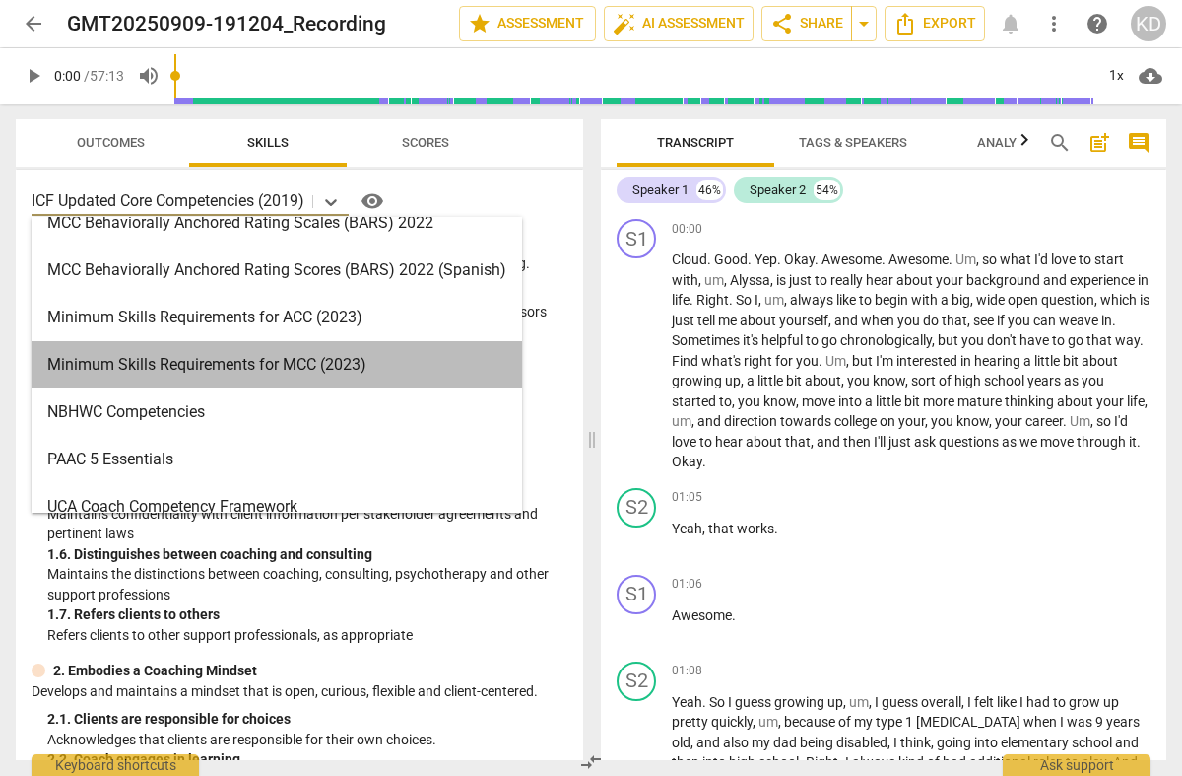
click at [227, 357] on div "Minimum Skills Requirements for MCC (2023)" at bounding box center [277, 364] width 491 height 47
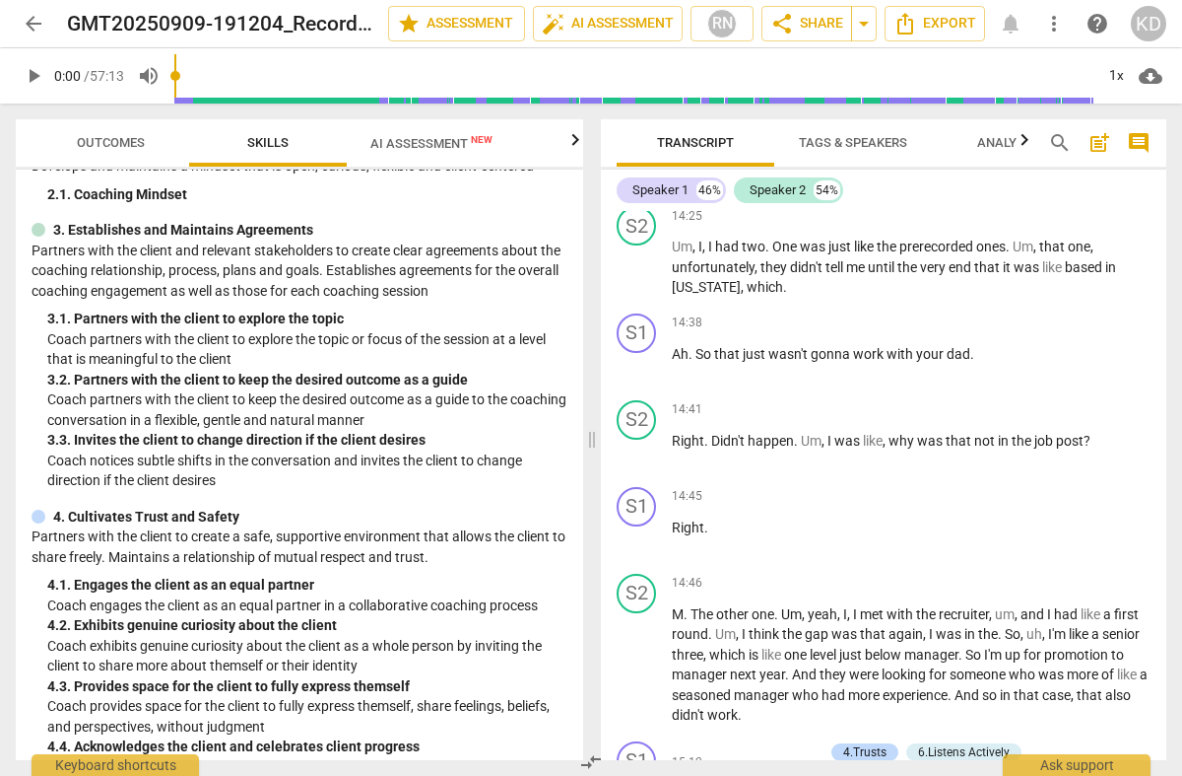
scroll to position [228, 0]
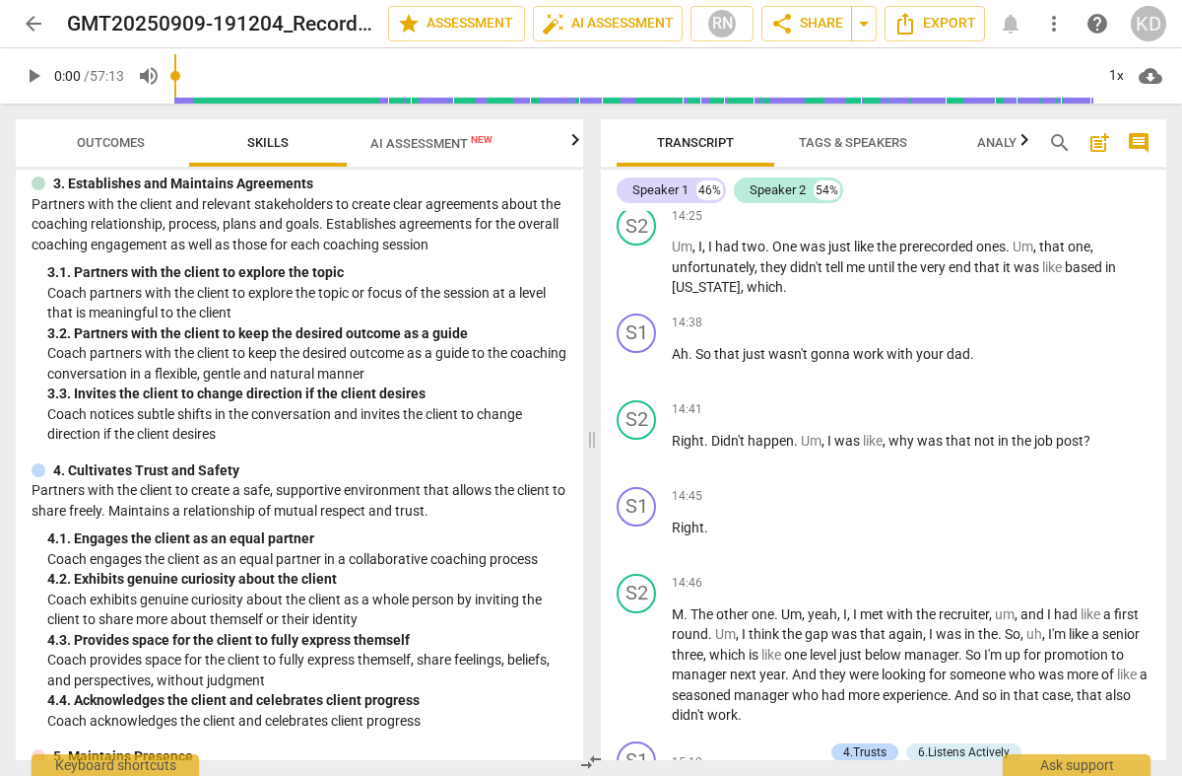
click at [416, 144] on span "AI Assessment New" at bounding box center [432, 143] width 122 height 15
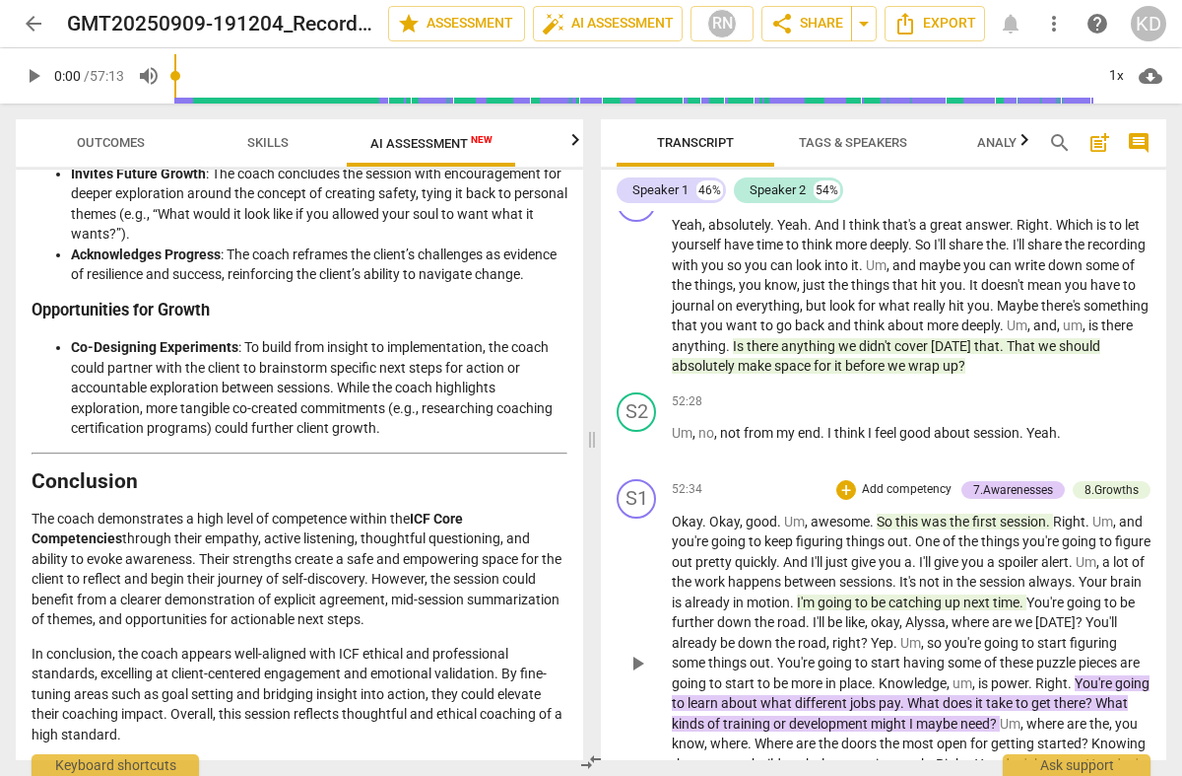
scroll to position [16119, 0]
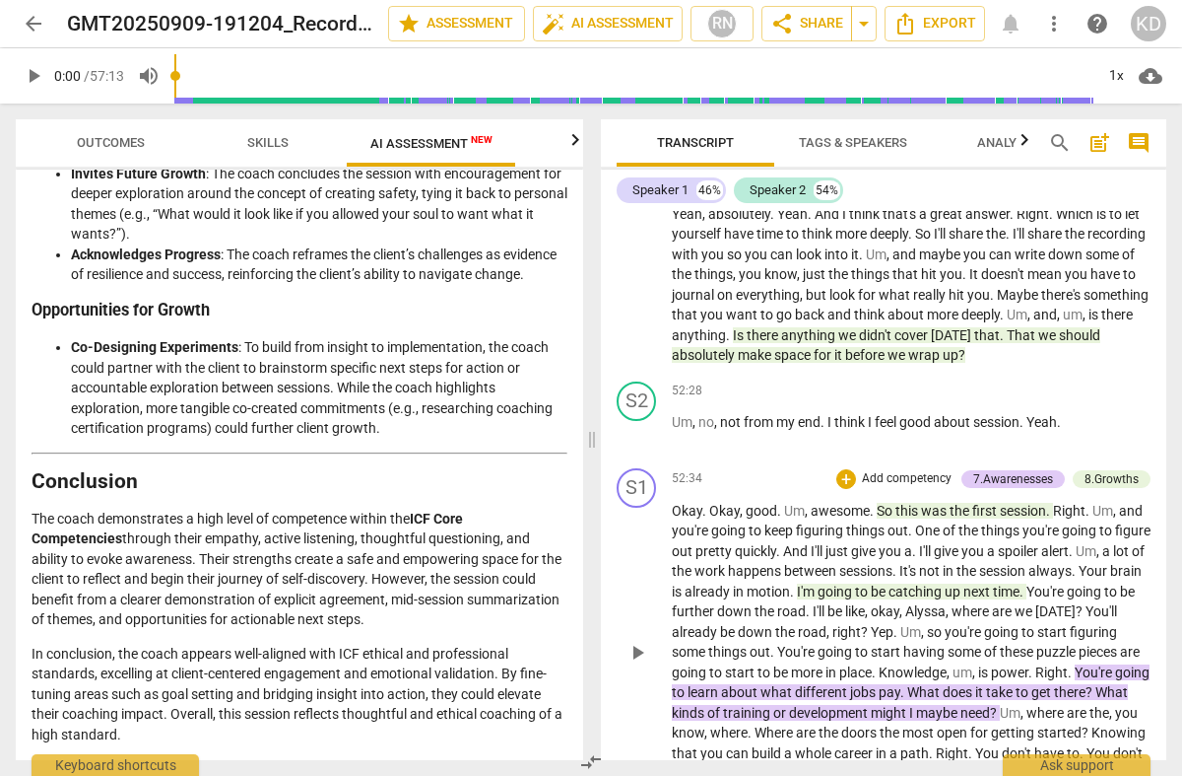
click at [347, 119] on button "AI Assessment New" at bounding box center [431, 142] width 169 height 47
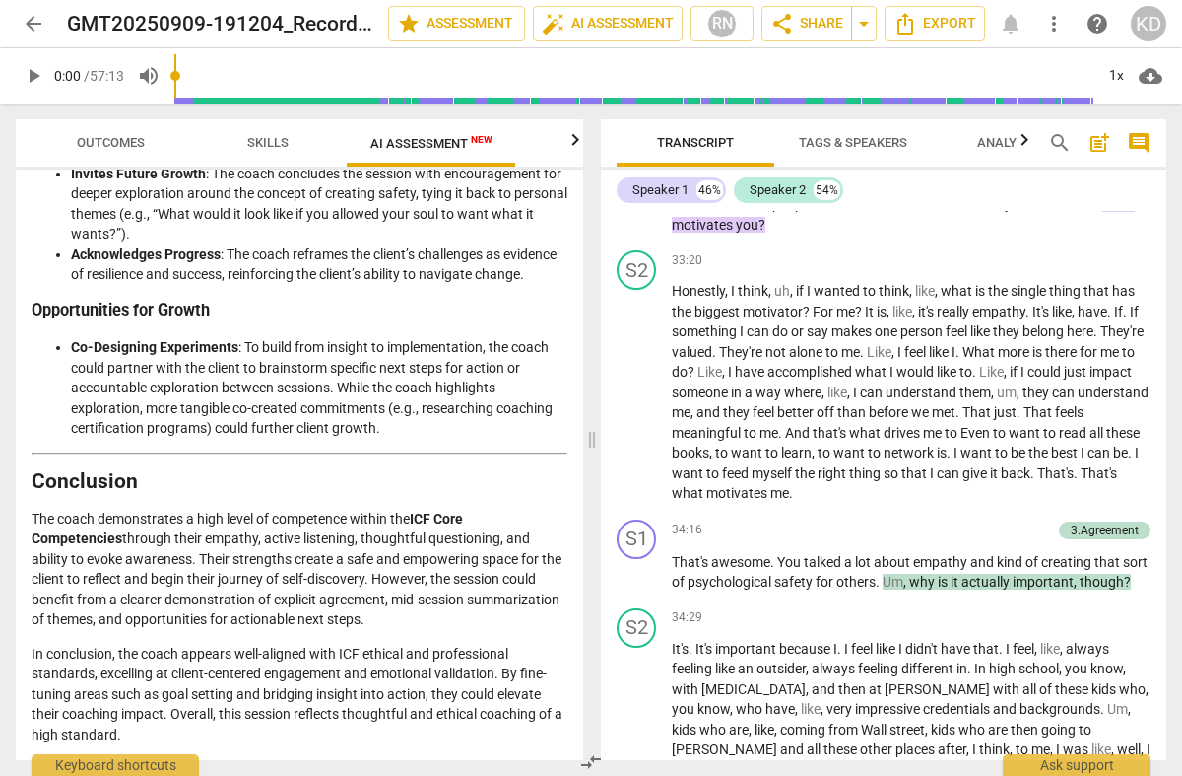
scroll to position [10550, 0]
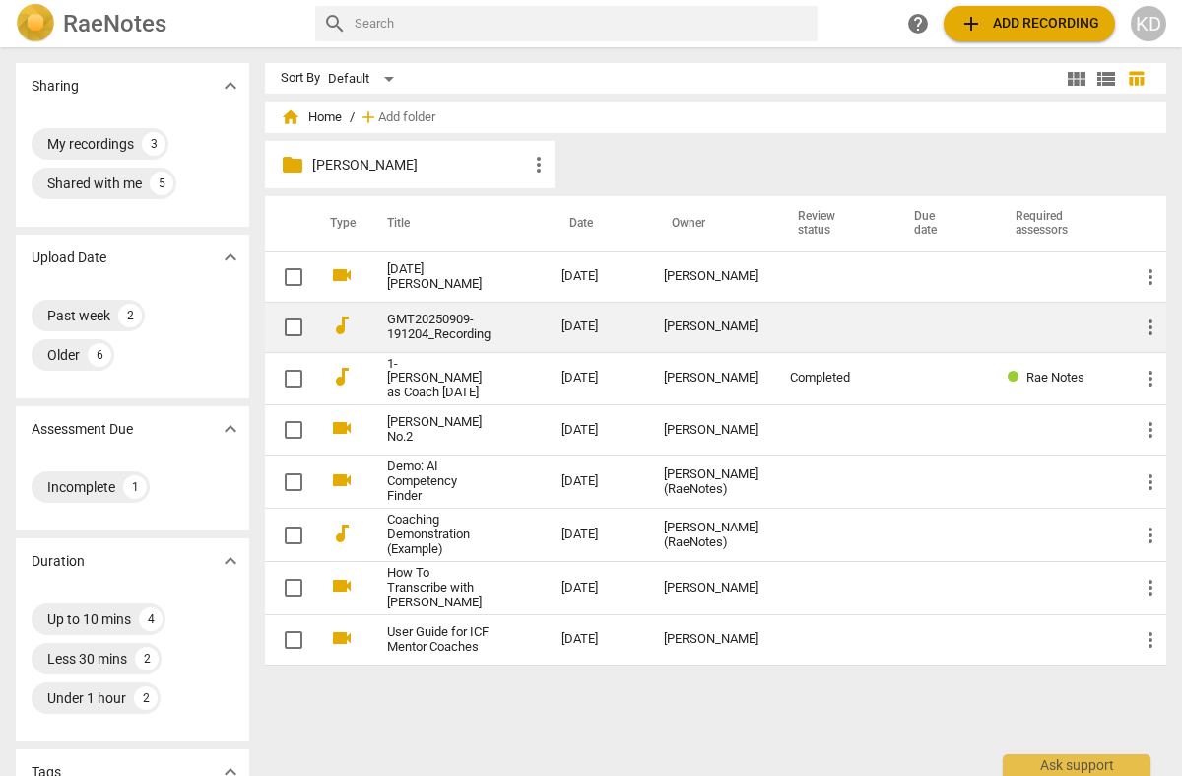
click at [411, 325] on link "GMT20250909-191204_Recording" at bounding box center [438, 327] width 103 height 30
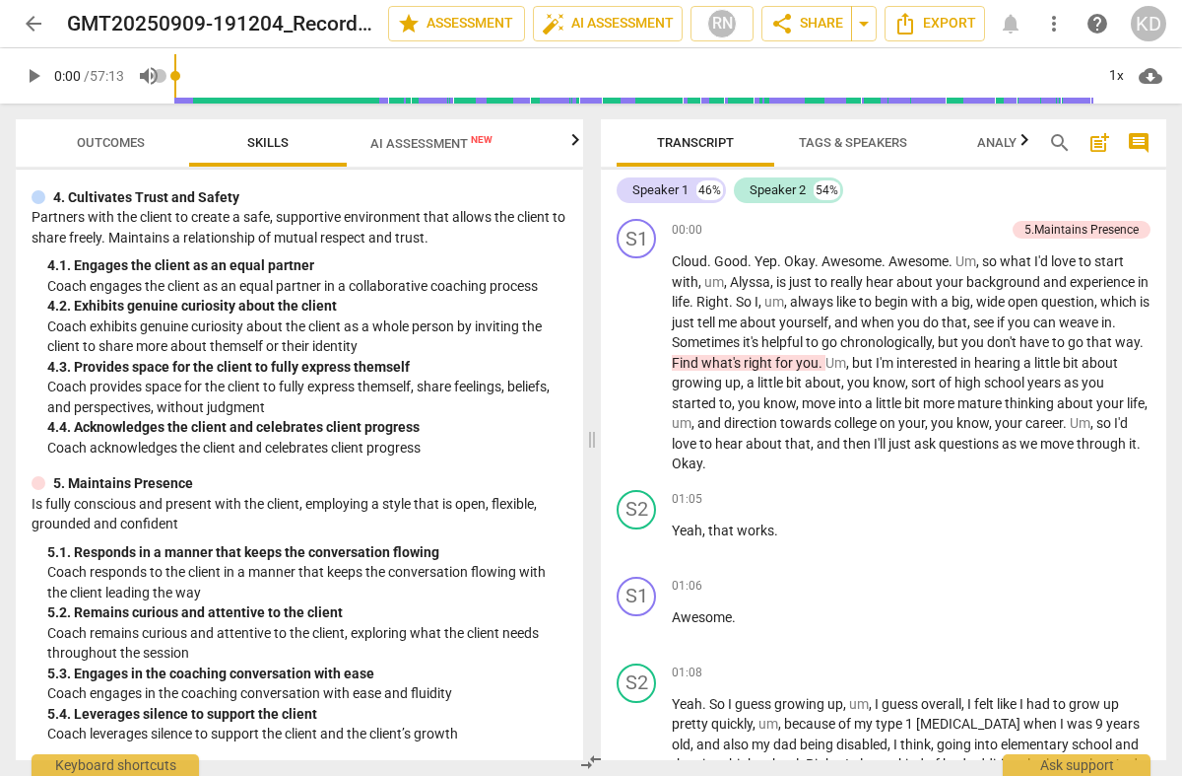
scroll to position [1359, 0]
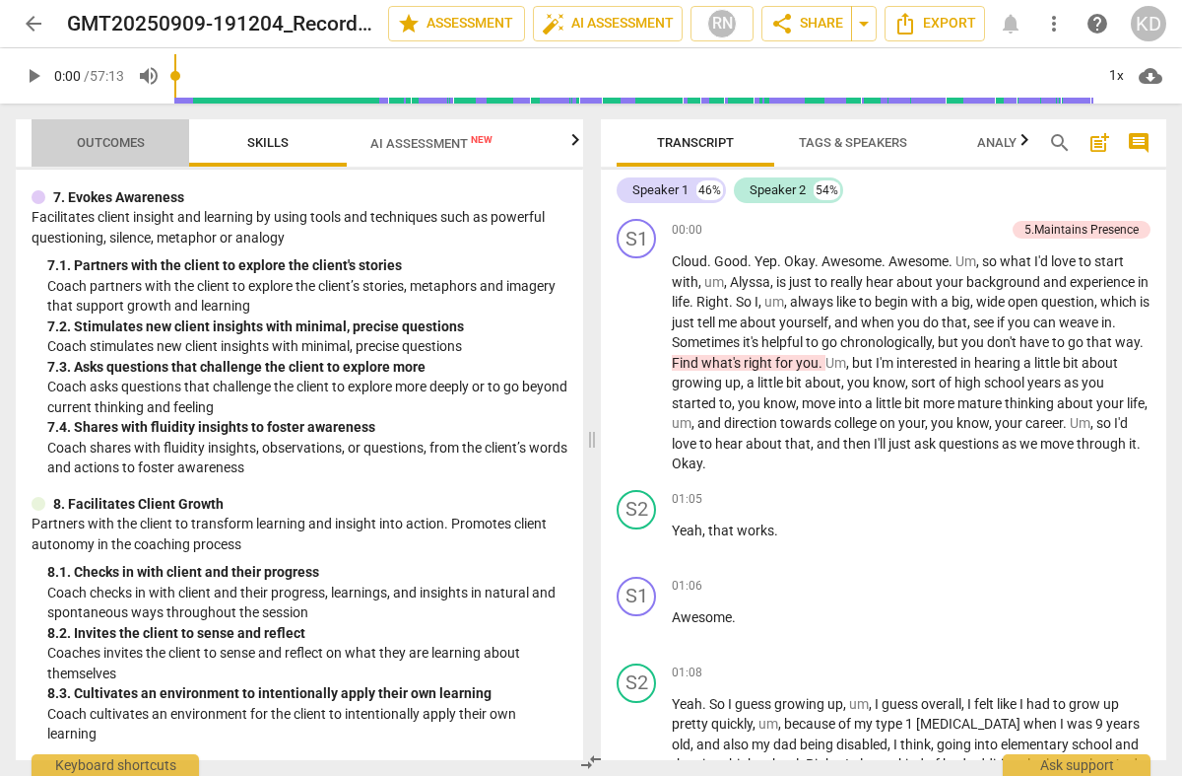
click at [92, 142] on span "Outcomes" at bounding box center [111, 142] width 68 height 15
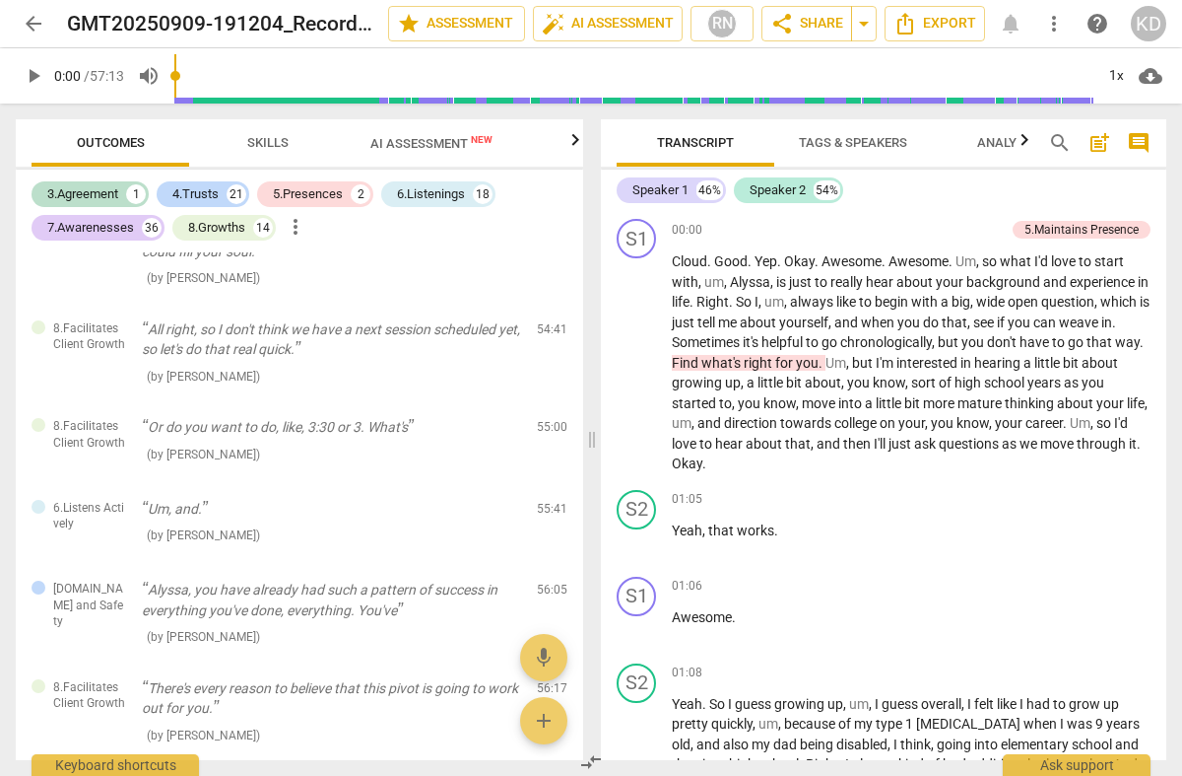
scroll to position [7871, 0]
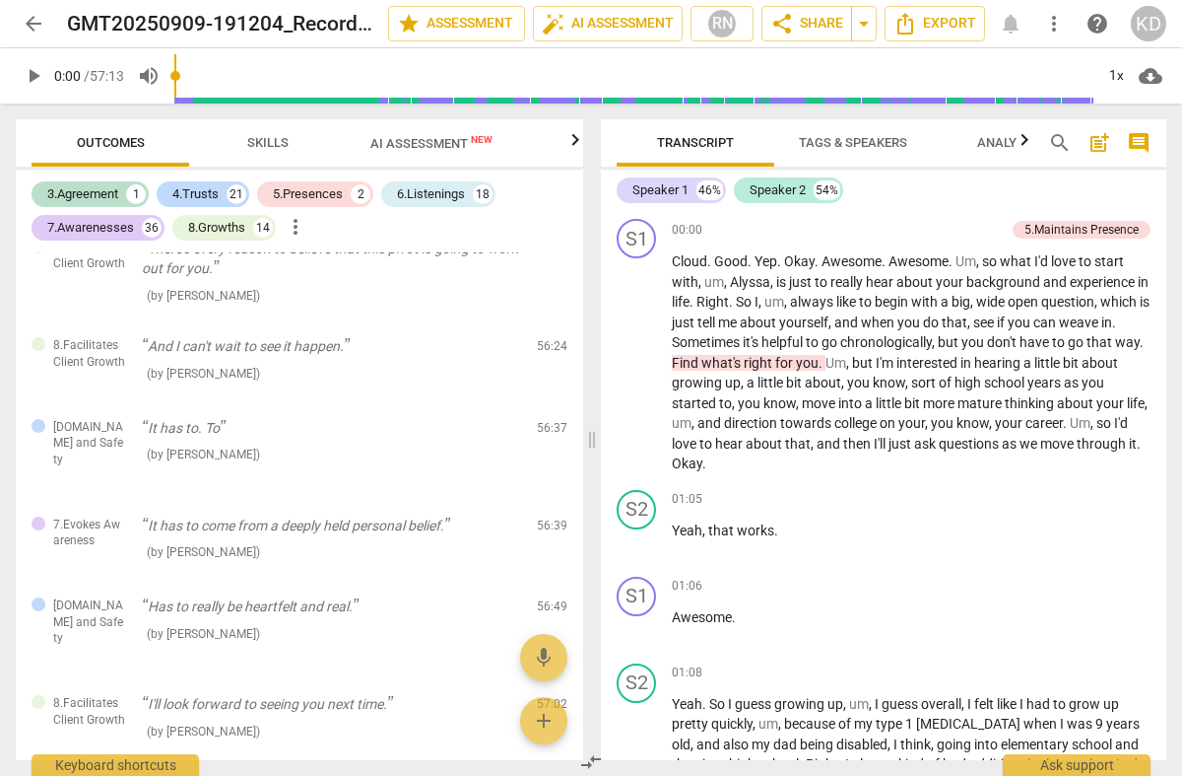
click at [413, 142] on span "AI Assessment New" at bounding box center [432, 143] width 122 height 15
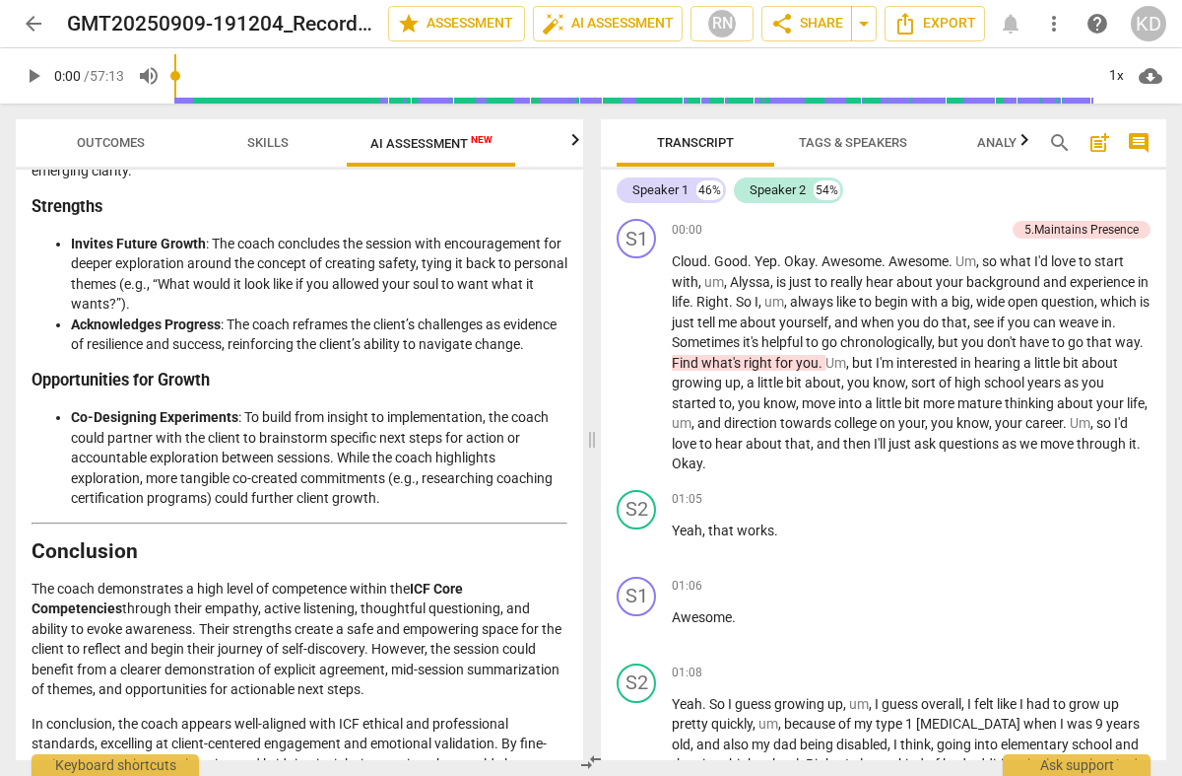
scroll to position [4037, 0]
